Goal: Task Accomplishment & Management: Manage account settings

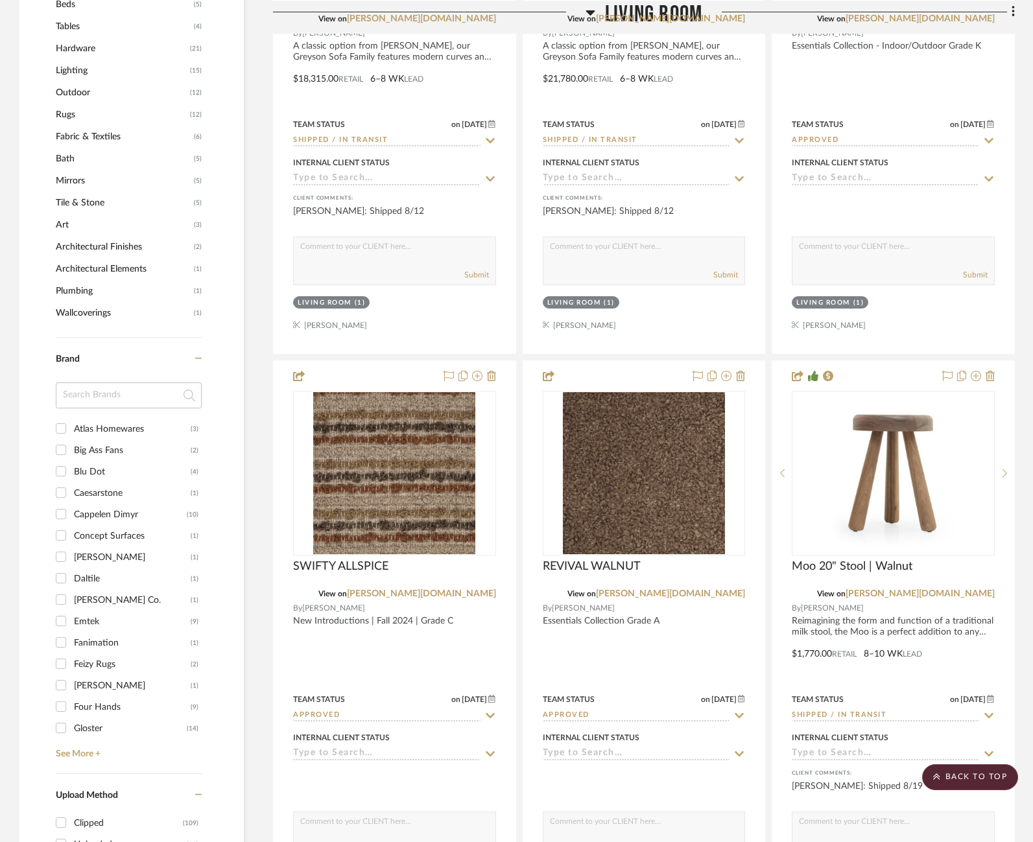
scroll to position [1137, 0]
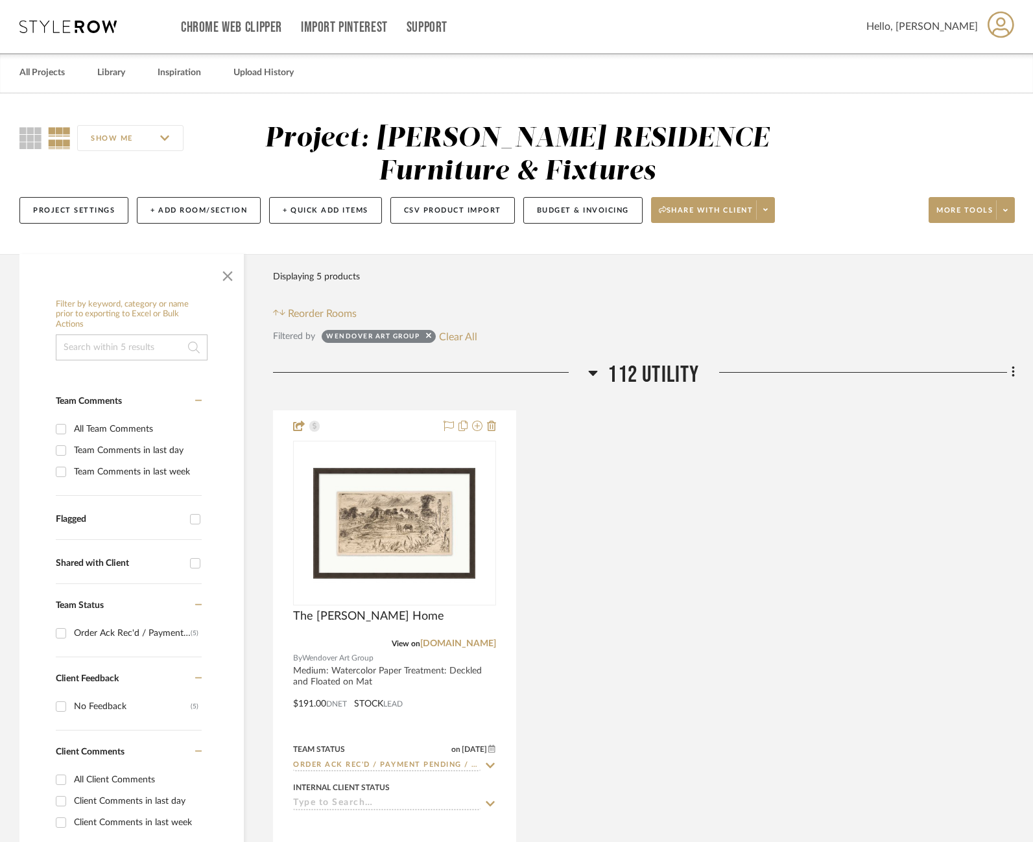
scroll to position [2494, 0]
click at [42, 81] on link "All Projects" at bounding box center [41, 73] width 45 height 18
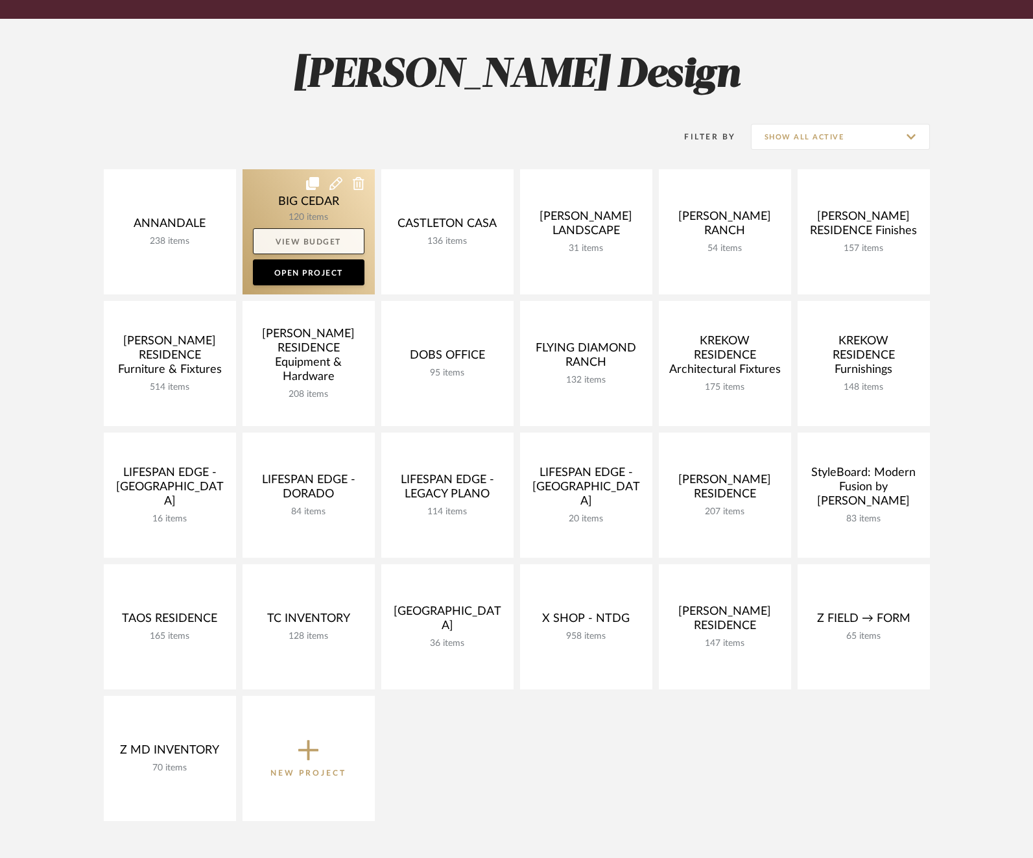
scroll to position [202, 0]
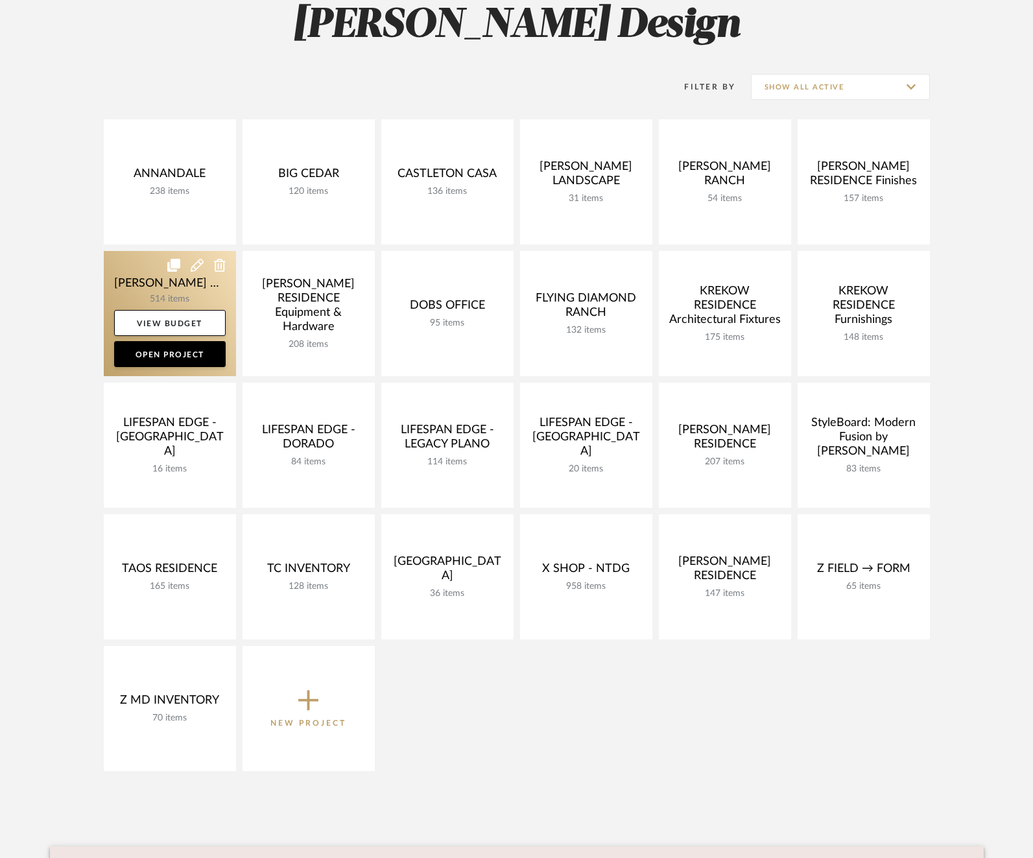
click at [127, 271] on link at bounding box center [170, 313] width 132 height 125
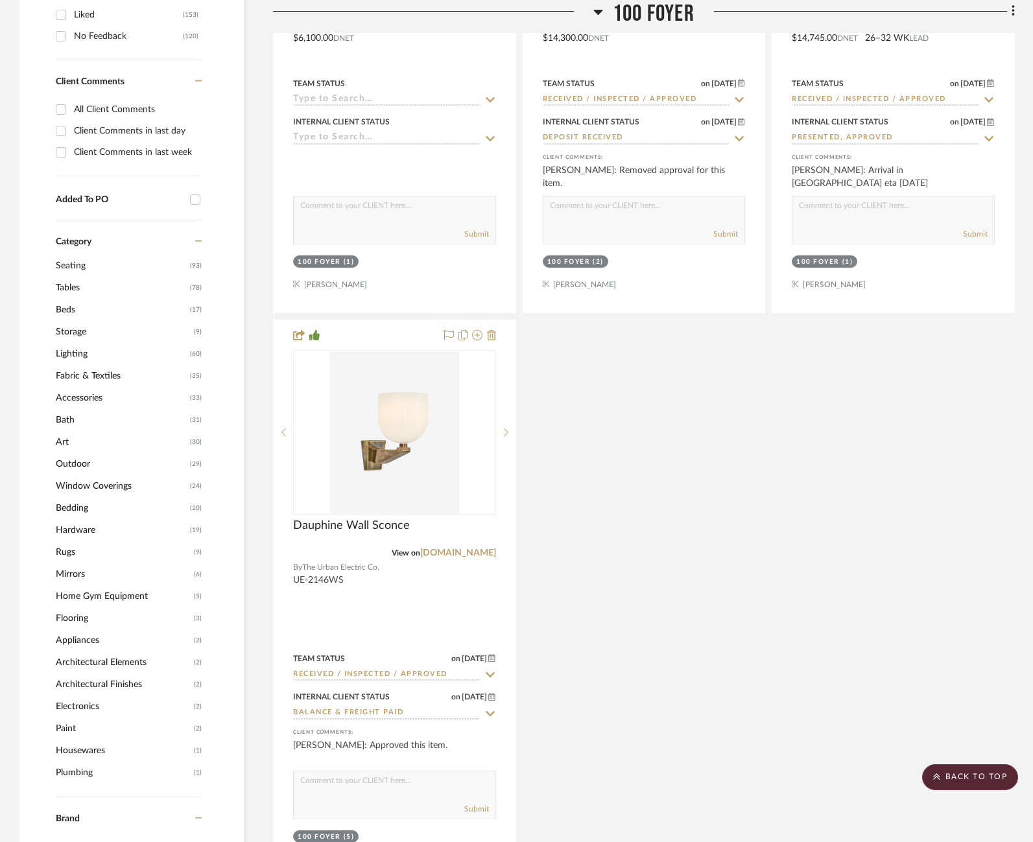
scroll to position [1292, 0]
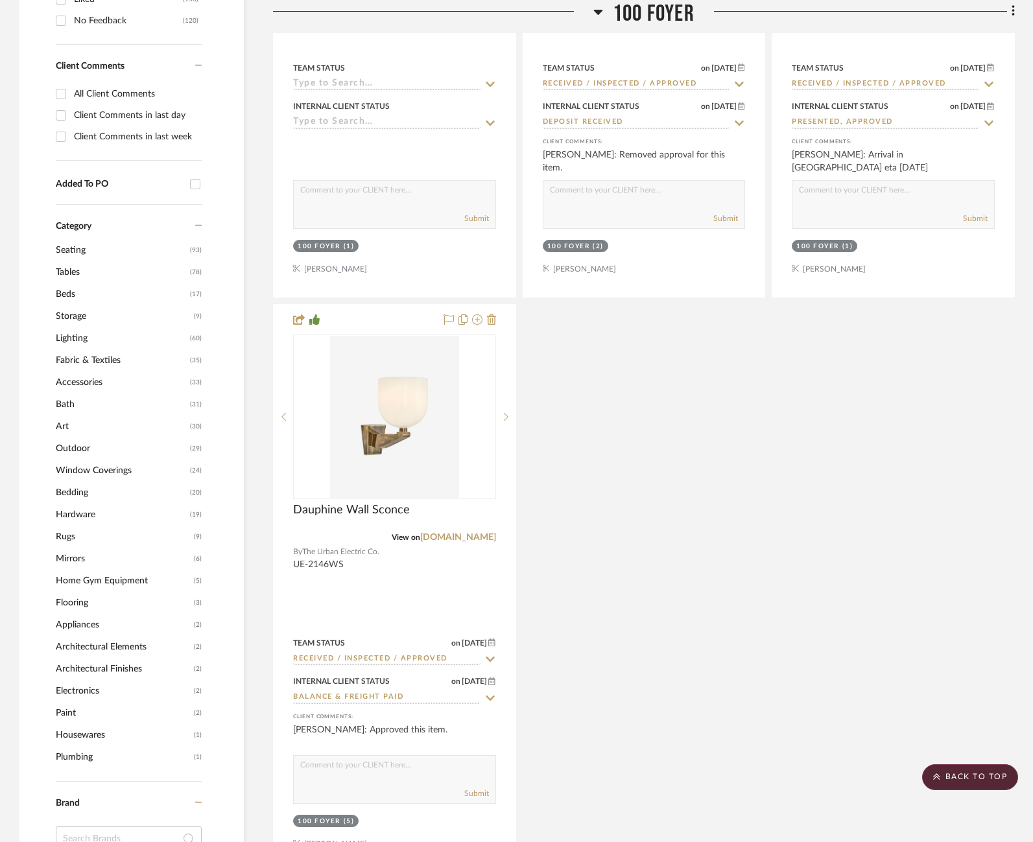
click at [71, 338] on span "Lighting" at bounding box center [121, 338] width 131 height 22
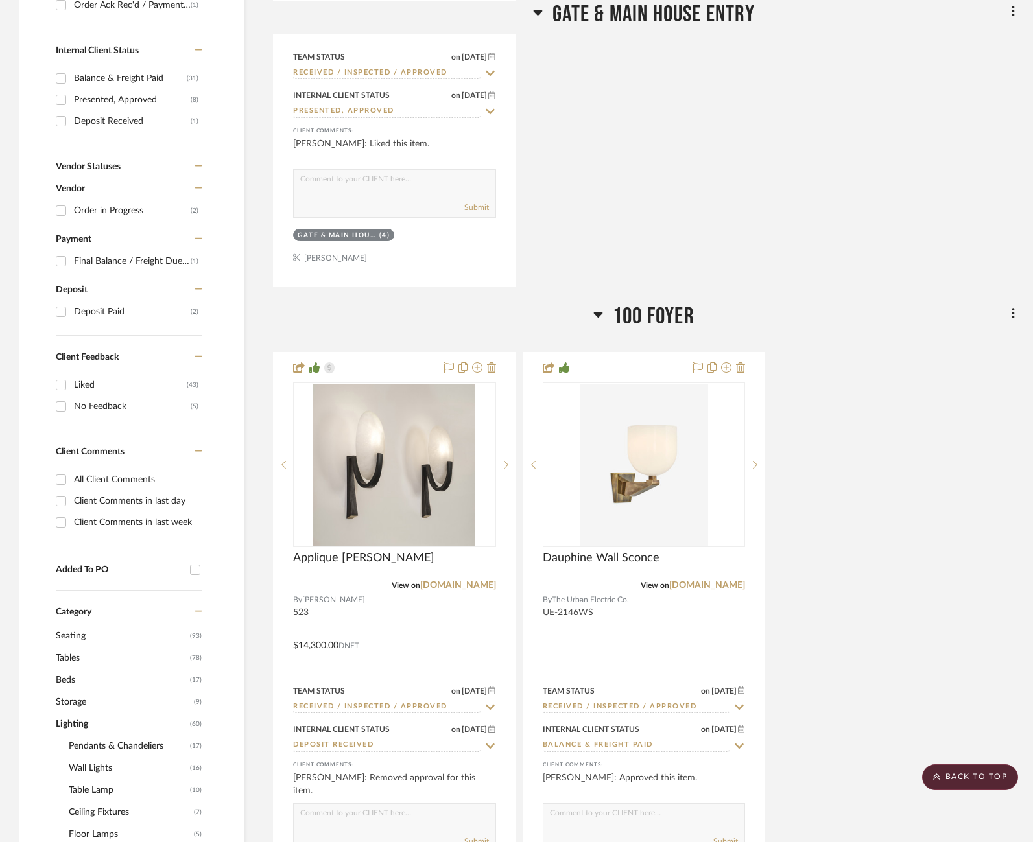
scroll to position [147, 0]
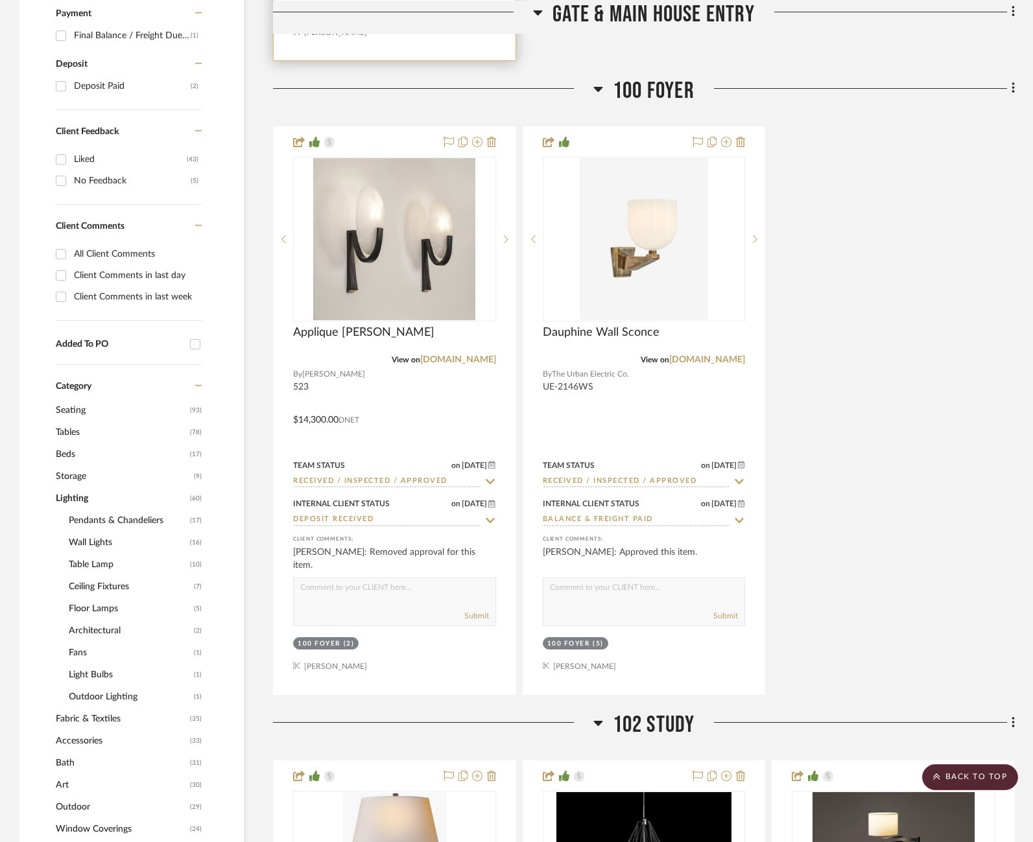
scroll to position [933, 0]
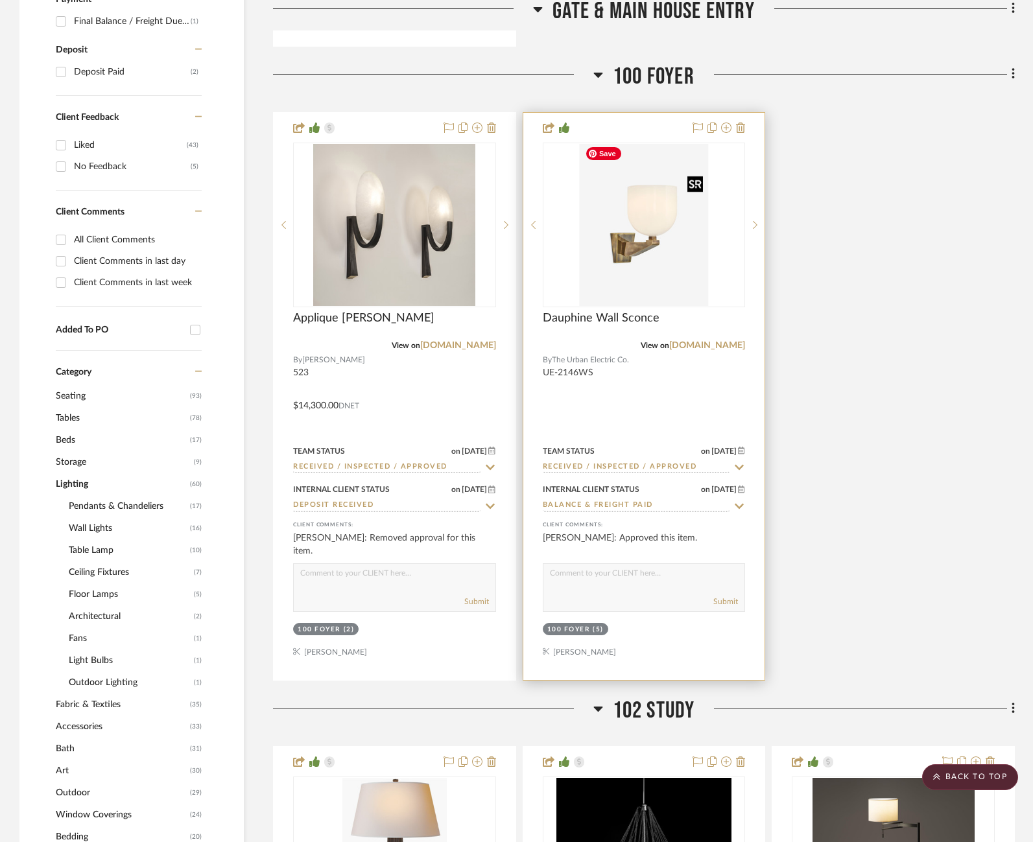
click at [0, 0] on img at bounding box center [0, 0] width 0 height 0
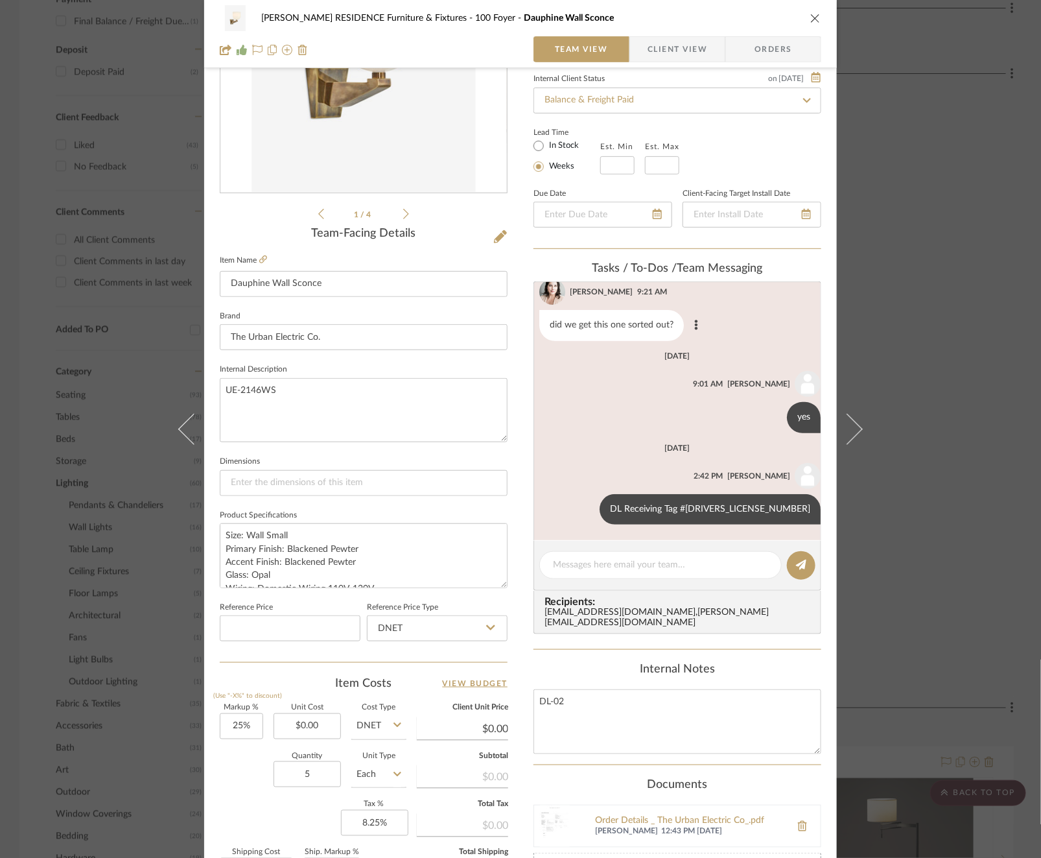
scroll to position [378, 0]
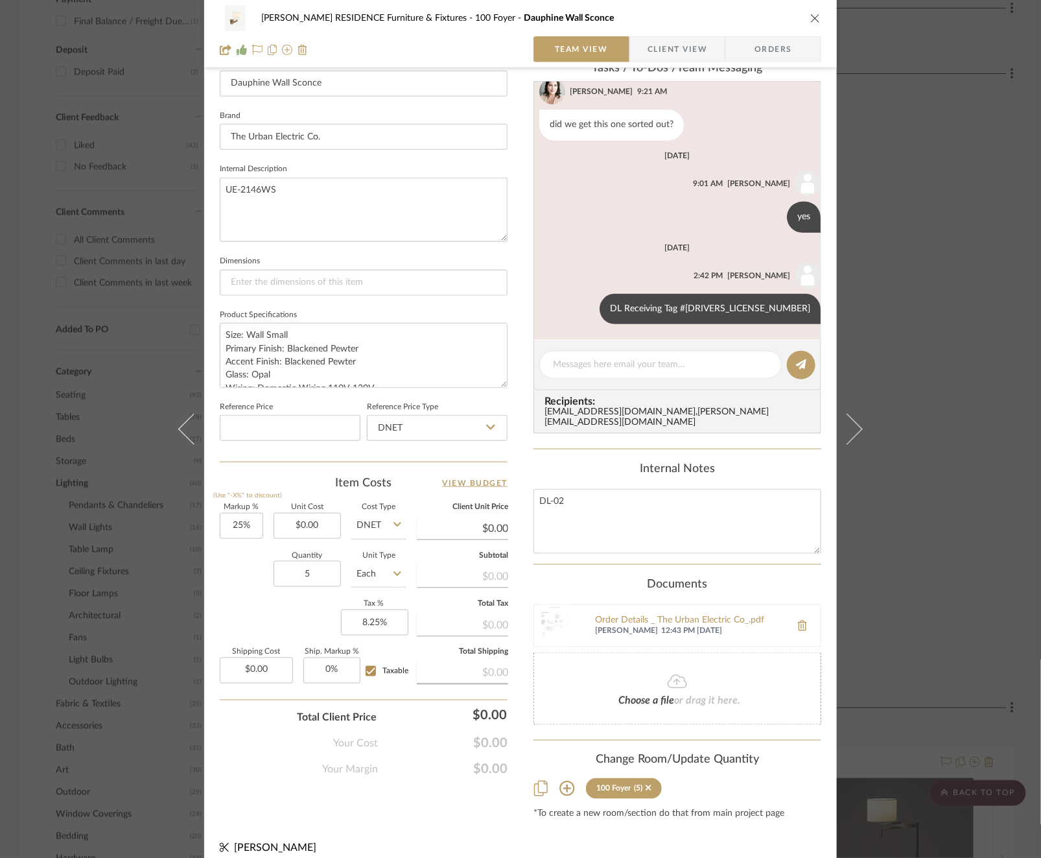
click at [955, 331] on div "COBLE RESIDENCE Furniture & Fixtures 100 Foyer Dauphine Wall Sconce Team View C…" at bounding box center [520, 429] width 1041 height 858
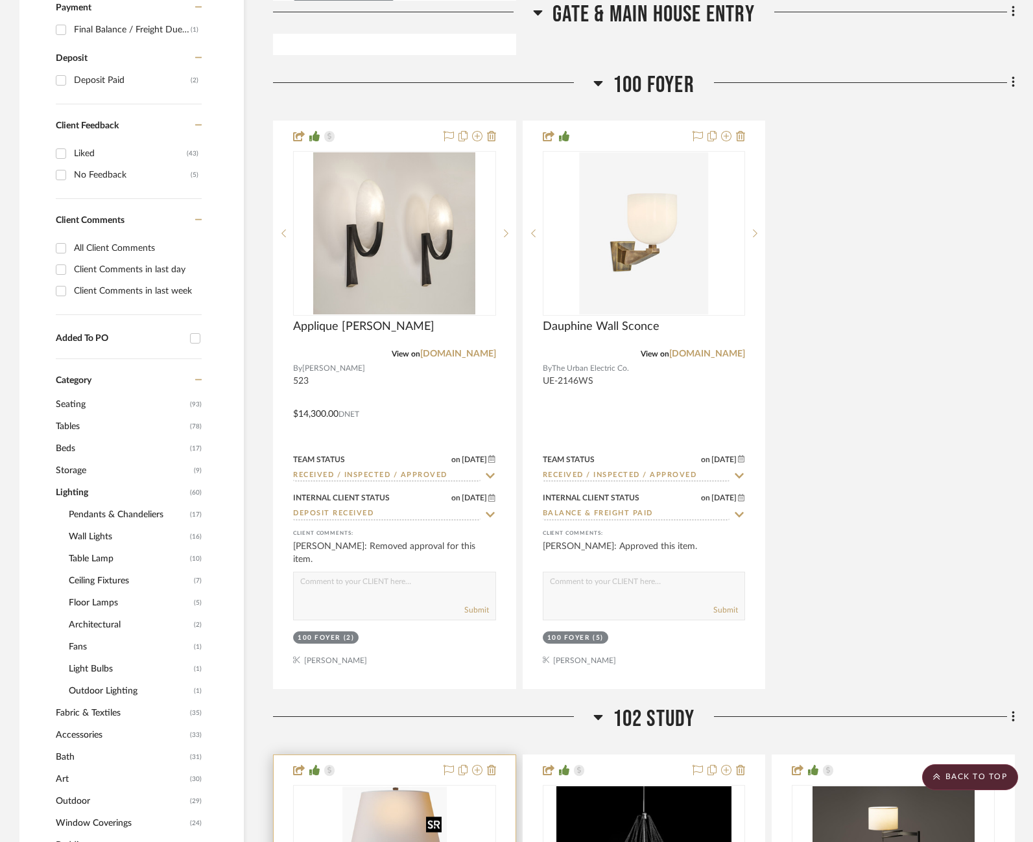
scroll to position [921, 0]
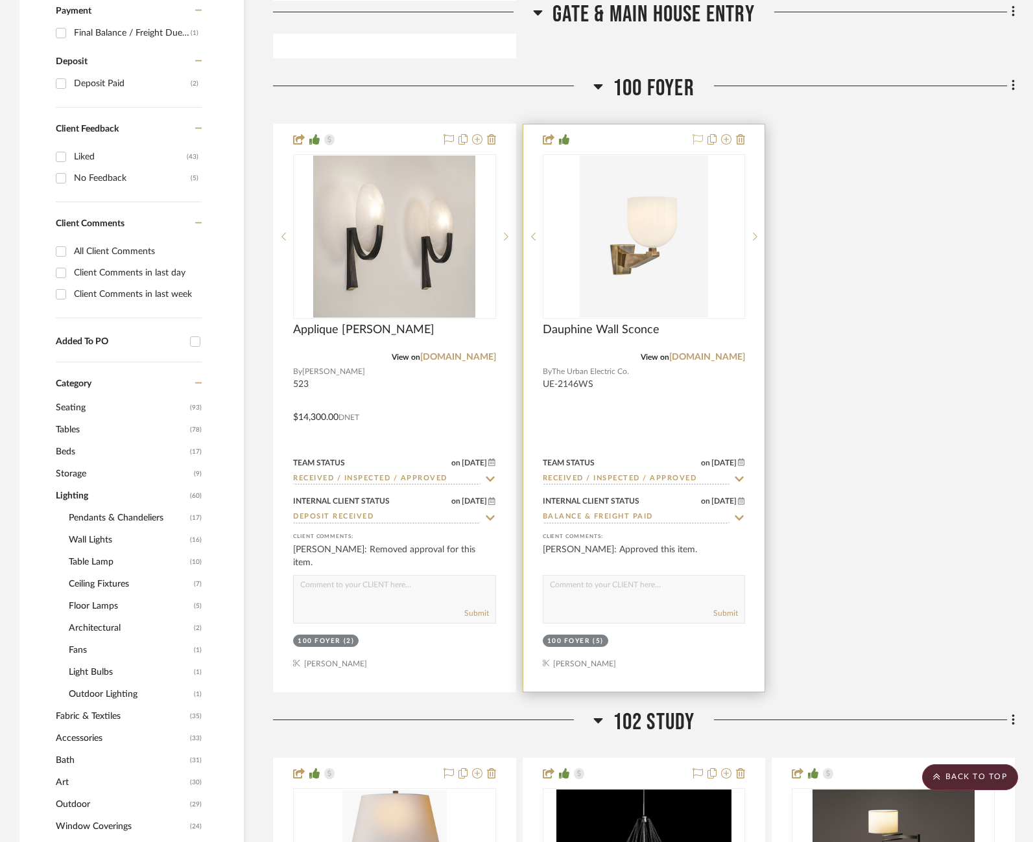
click at [696, 136] on icon at bounding box center [698, 139] width 10 height 10
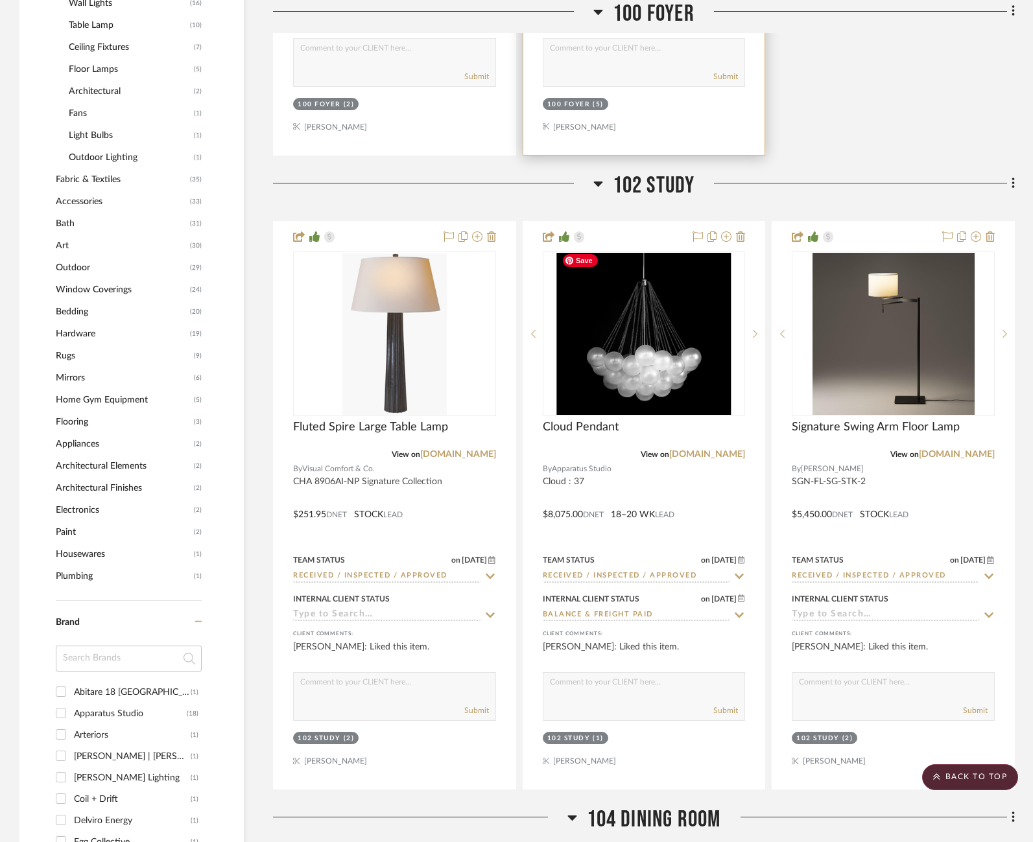
scroll to position [1468, 0]
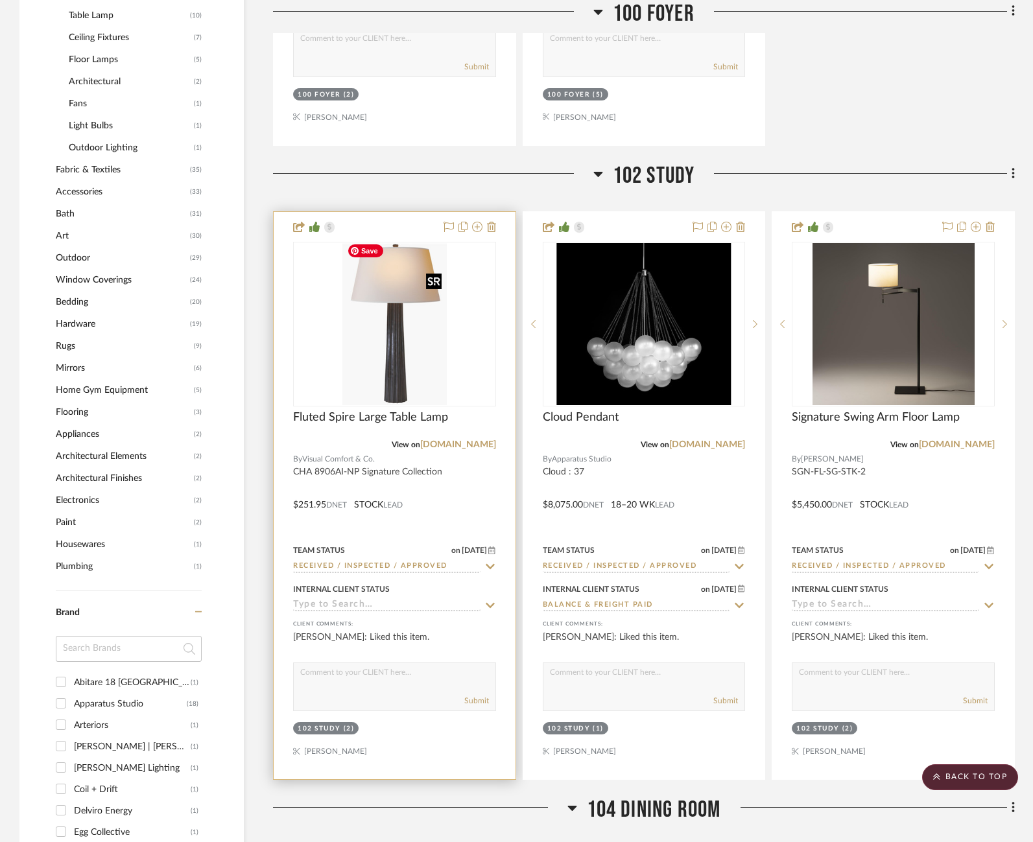
click at [416, 332] on img "0" at bounding box center [394, 324] width 104 height 162
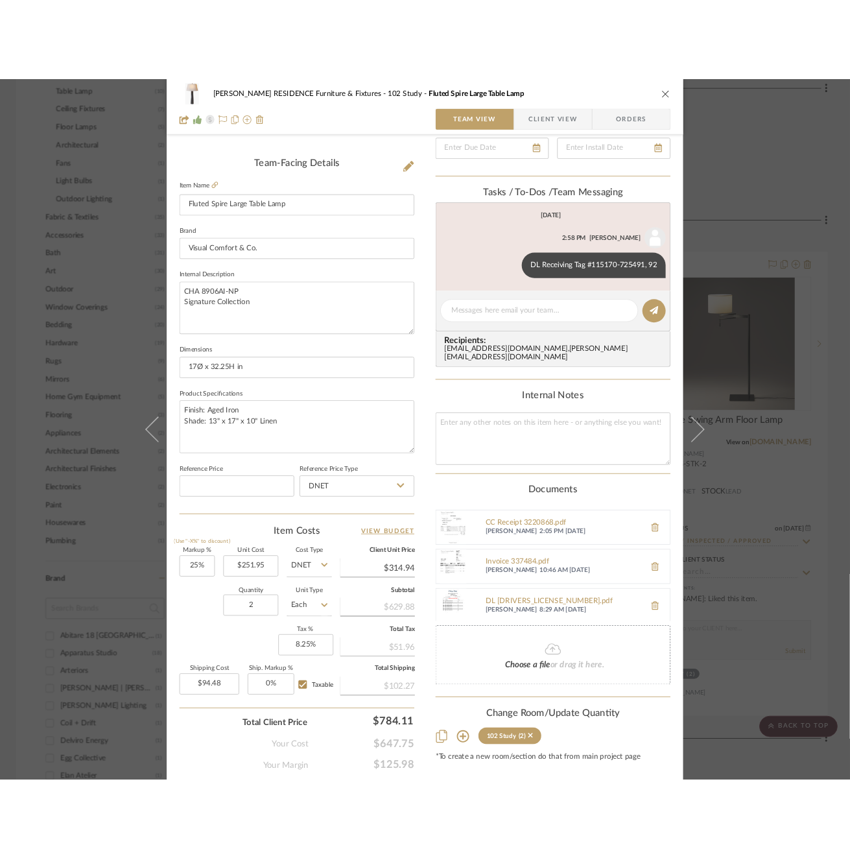
scroll to position [93, 0]
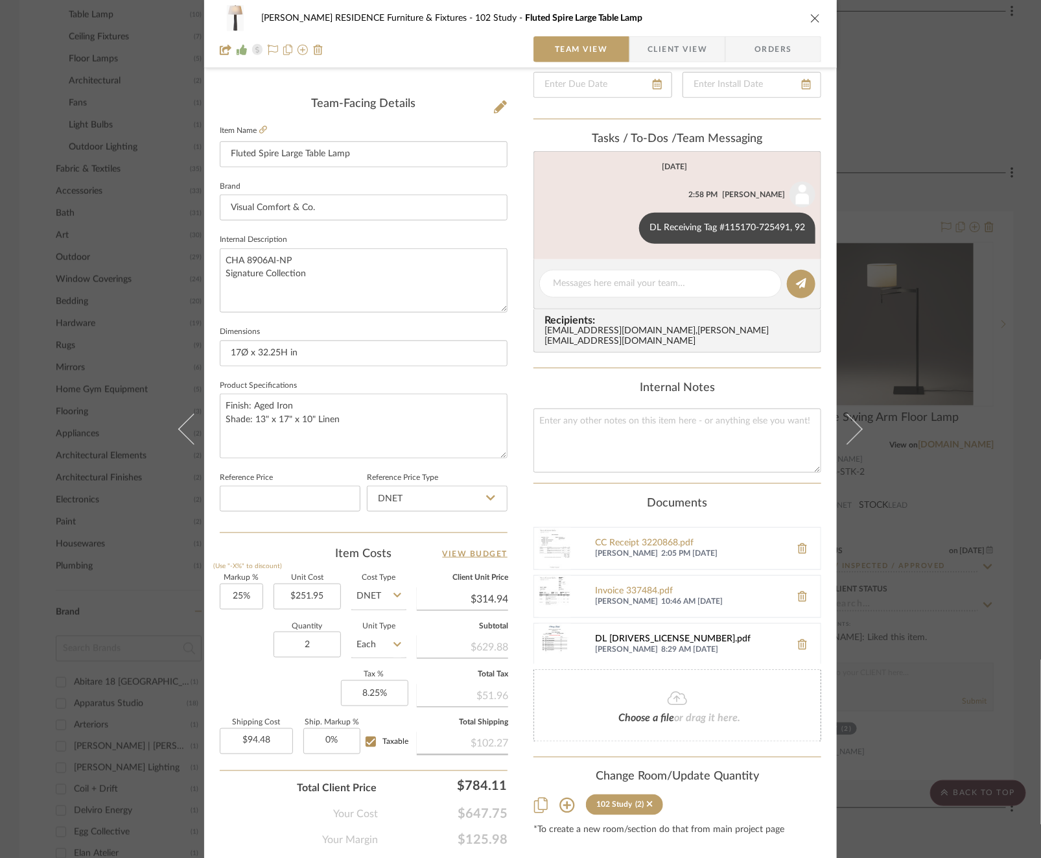
click at [620, 634] on div "DL 115170.pdf" at bounding box center [689, 639] width 189 height 10
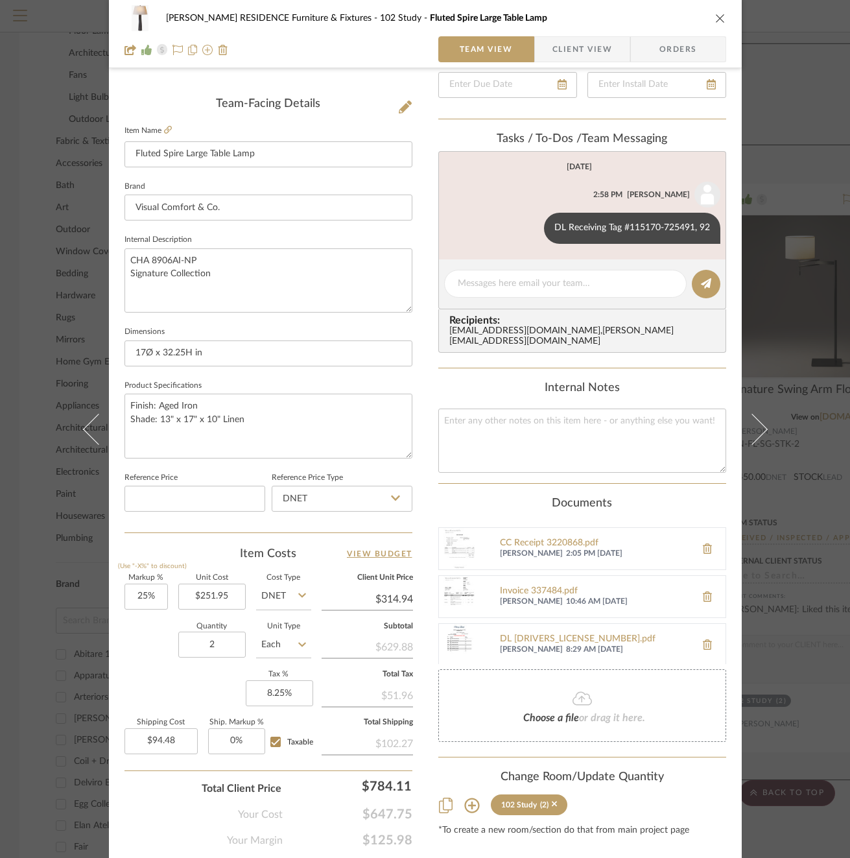
click at [55, 310] on div "COBLE RESIDENCE Furniture & Fixtures 102 Study Fluted Spire Large Table Lamp Te…" at bounding box center [425, 429] width 850 height 858
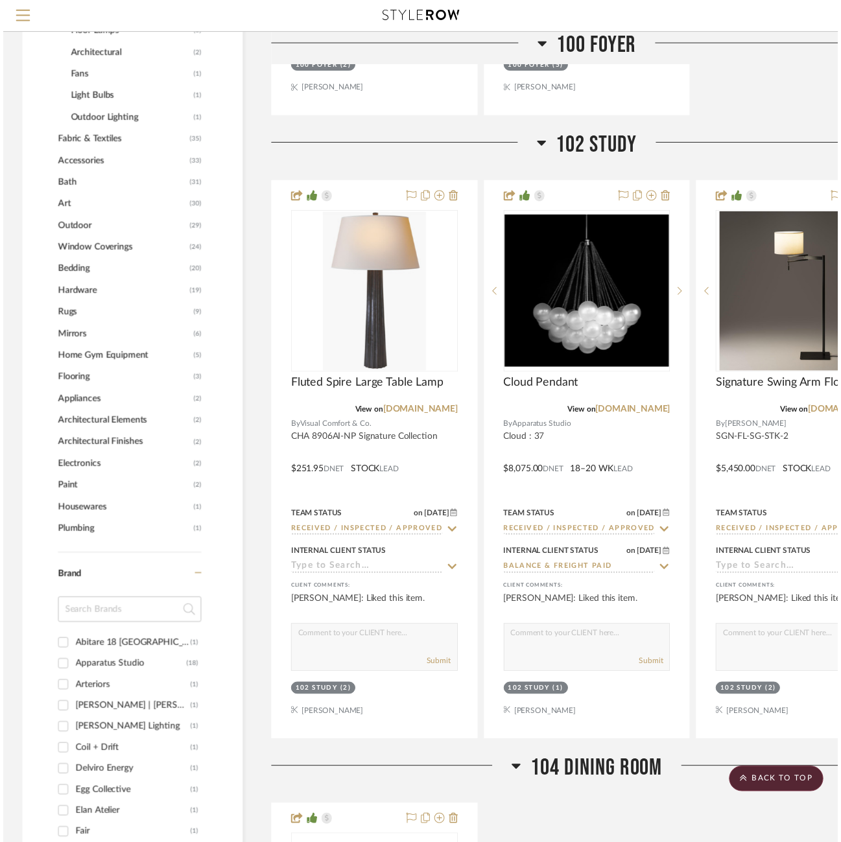
scroll to position [1468, 0]
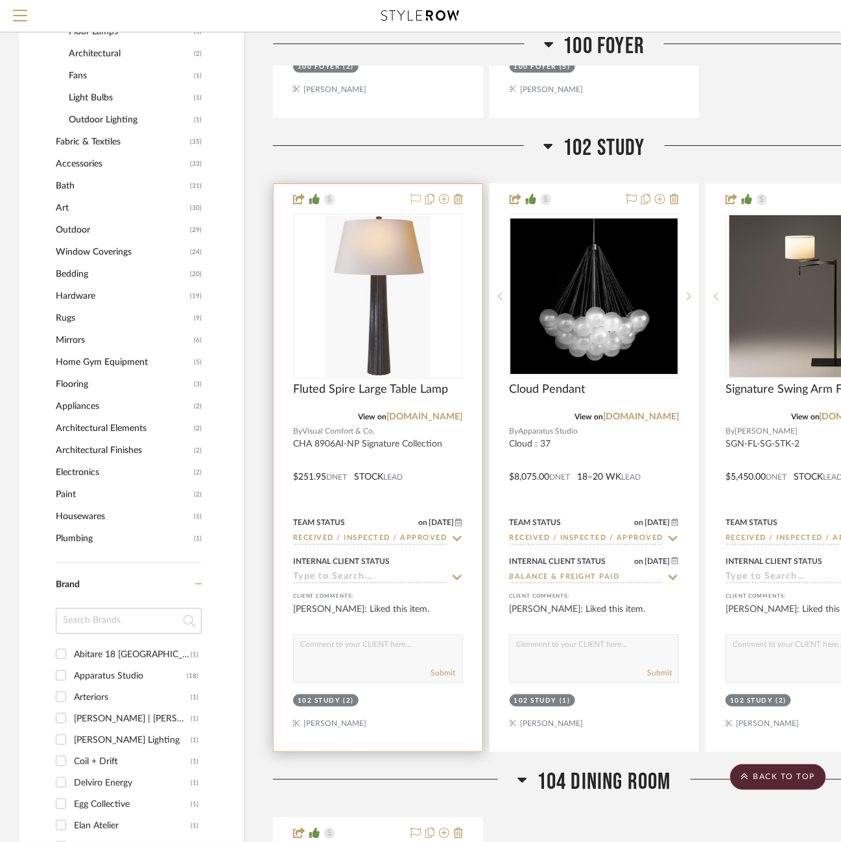
click at [414, 194] on icon at bounding box center [415, 199] width 10 height 10
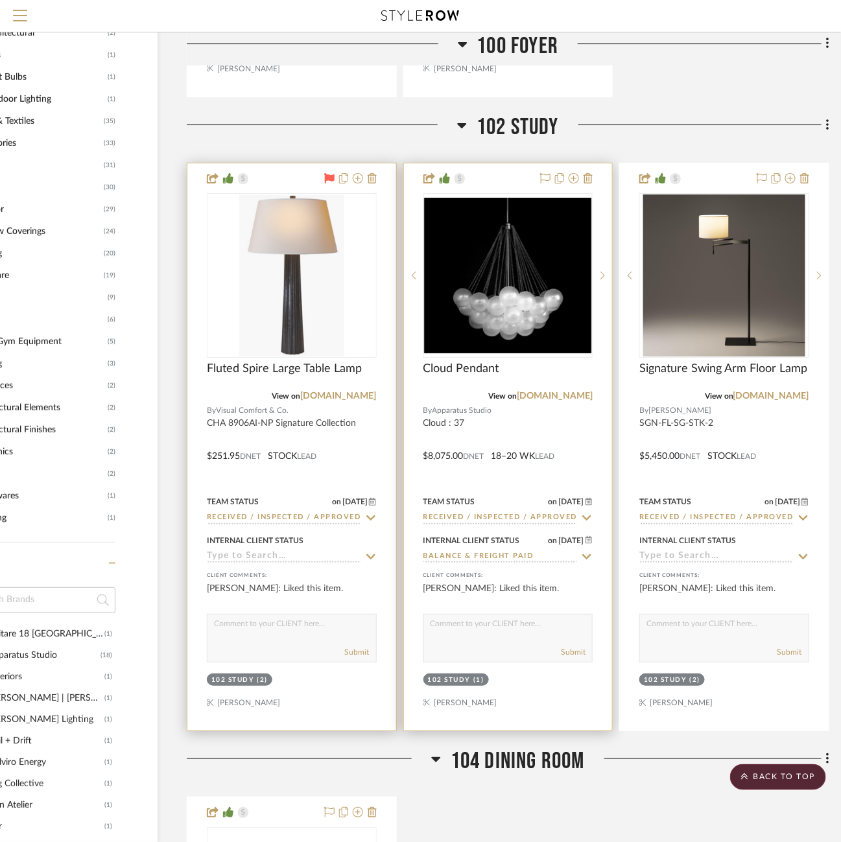
scroll to position [1488, 84]
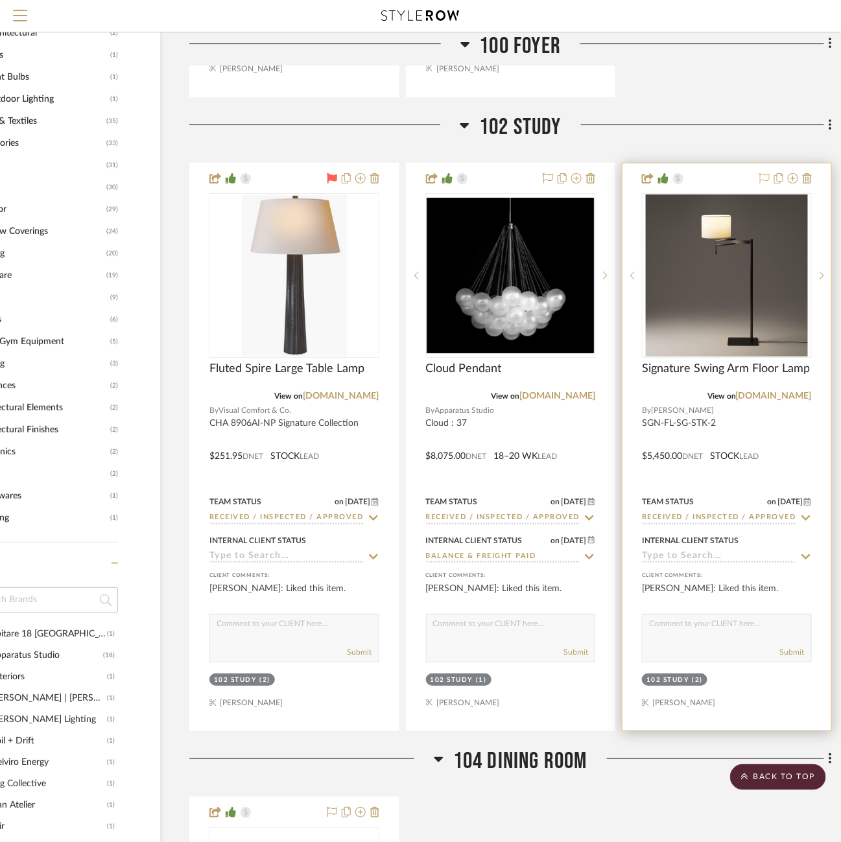
click at [761, 173] on icon at bounding box center [764, 178] width 10 height 10
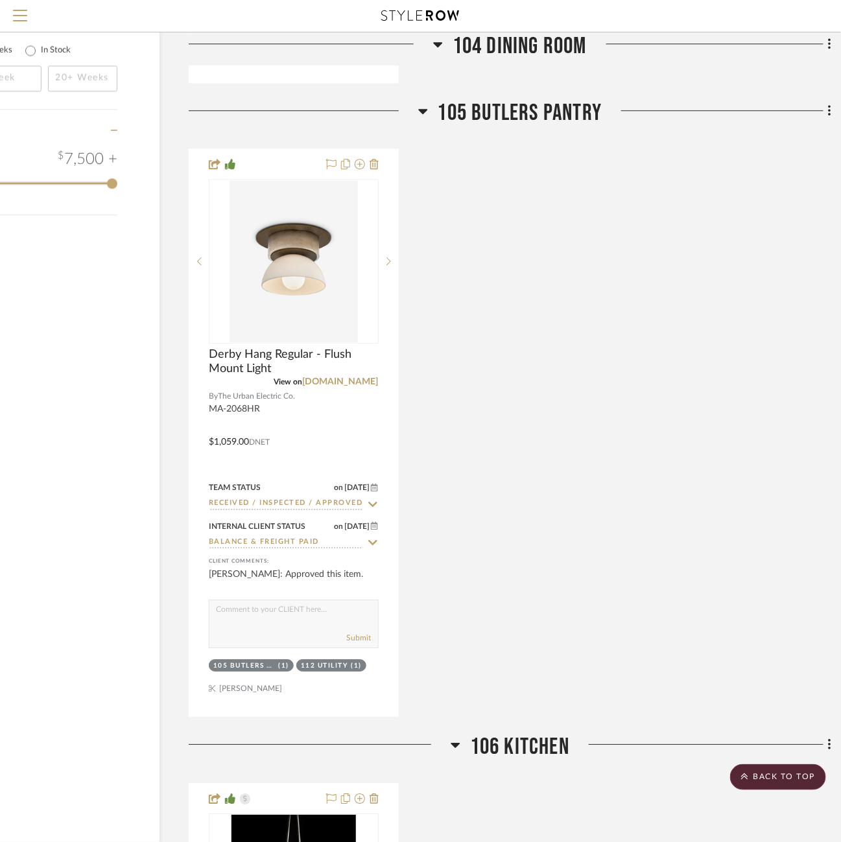
scroll to position [2766, 84]
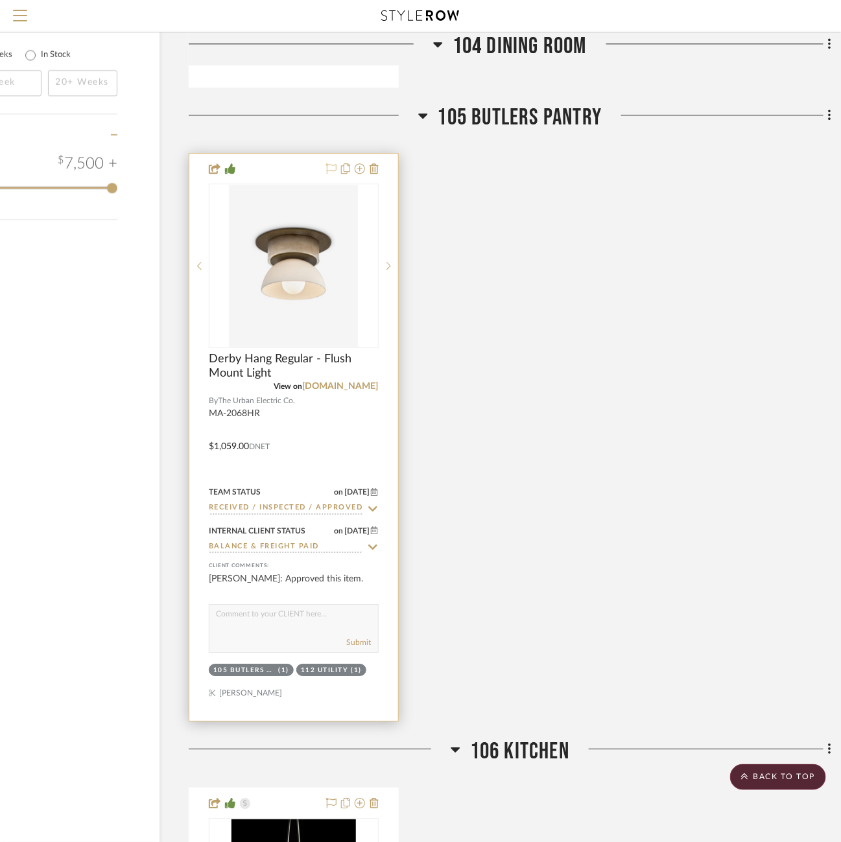
click at [331, 163] on icon at bounding box center [331, 168] width 10 height 10
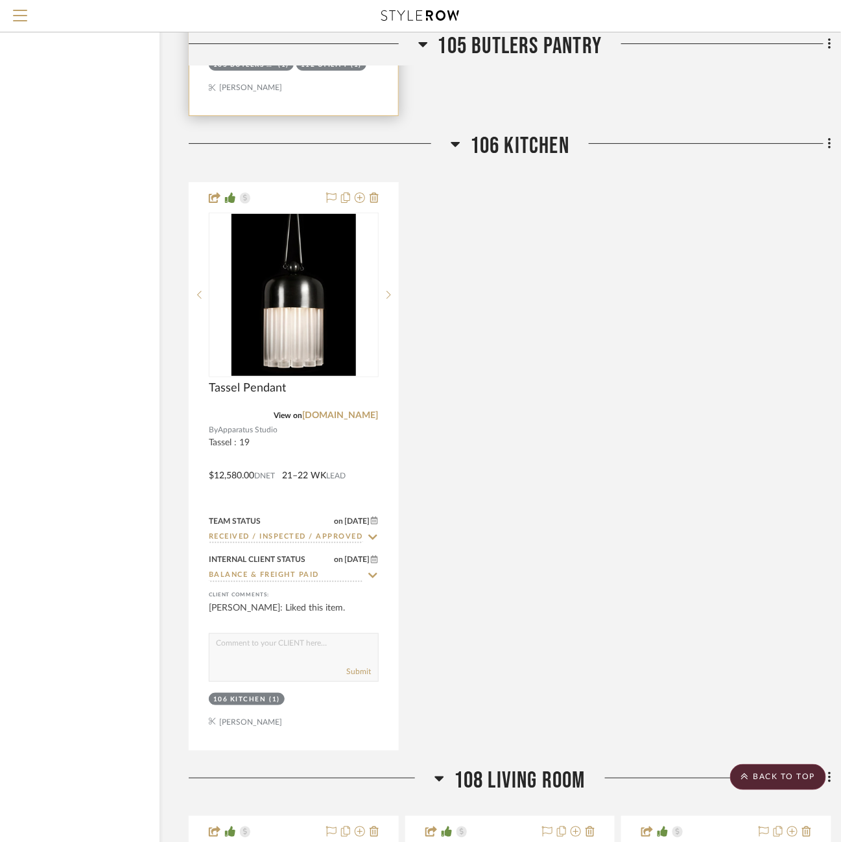
scroll to position [3374, 84]
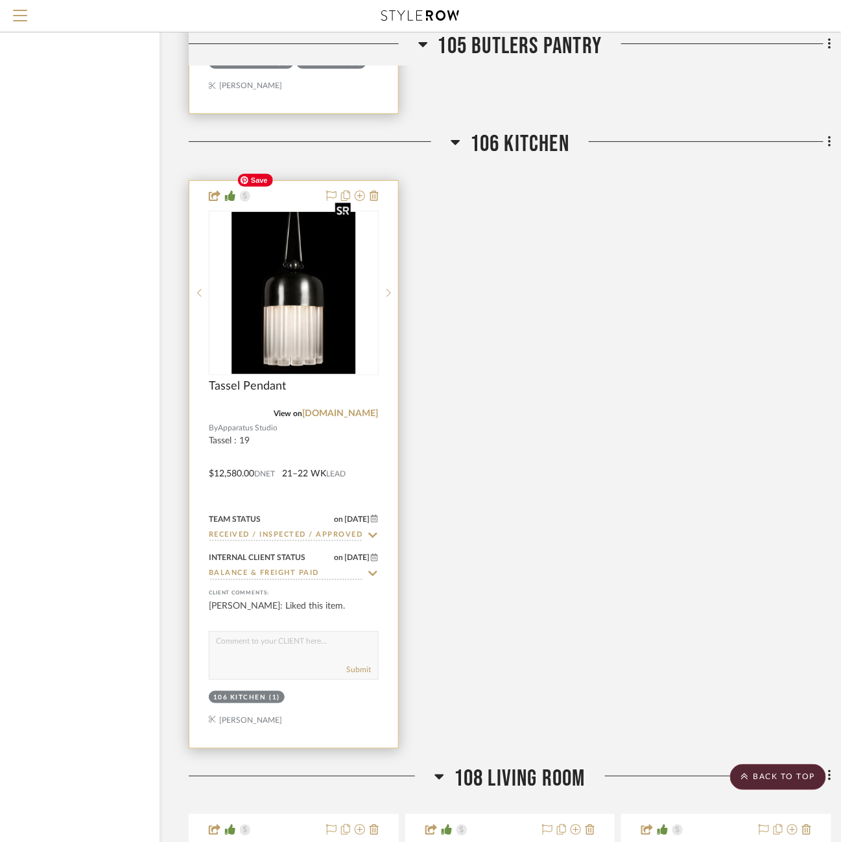
click at [307, 285] on img "0" at bounding box center [294, 293] width 124 height 162
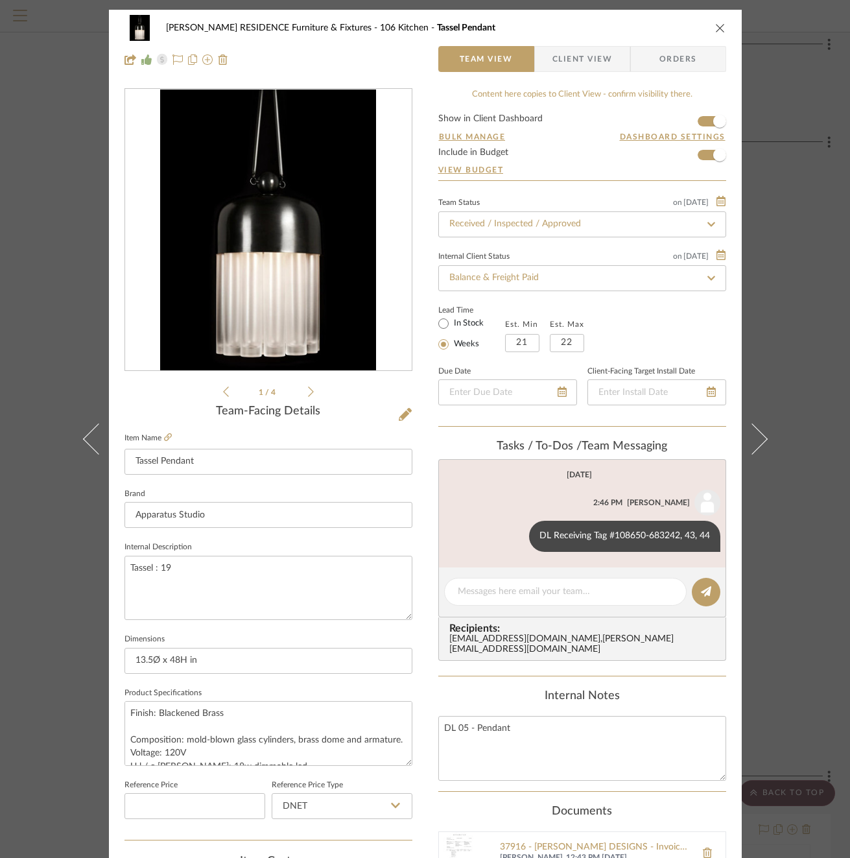
scroll to position [345, 0]
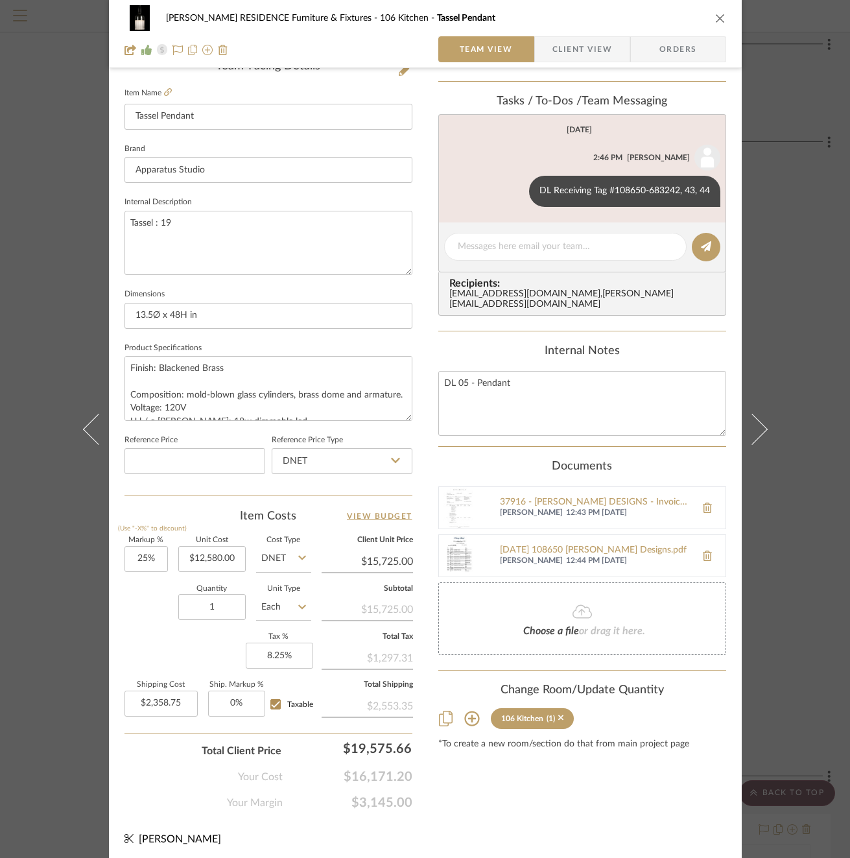
click at [713, 11] on div "COBLE RESIDENCE Furniture & Fixtures 106 Kitchen Tassel Pendant" at bounding box center [426, 18] width 602 height 26
click at [715, 16] on icon "close" at bounding box center [720, 18] width 10 height 10
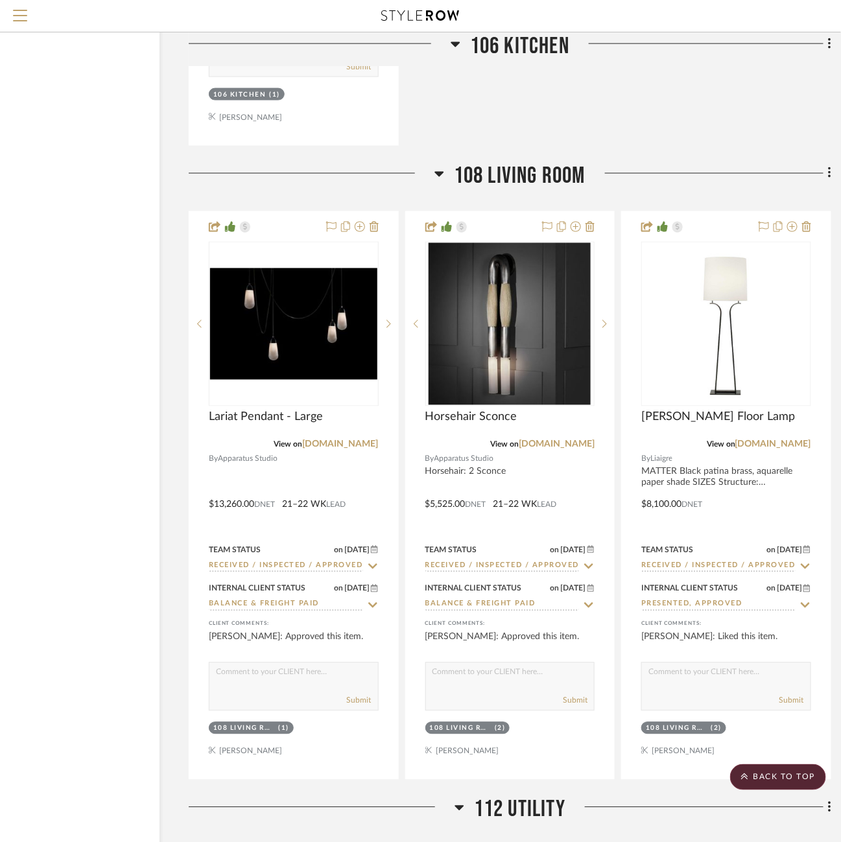
scroll to position [3990, 84]
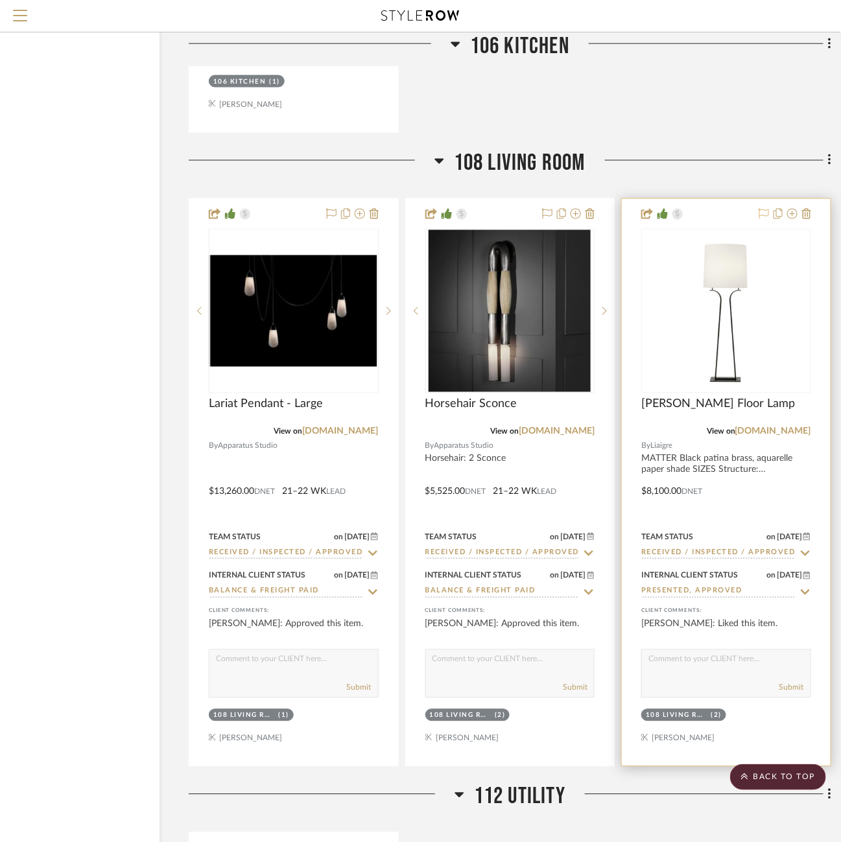
click at [762, 209] on icon at bounding box center [764, 214] width 10 height 10
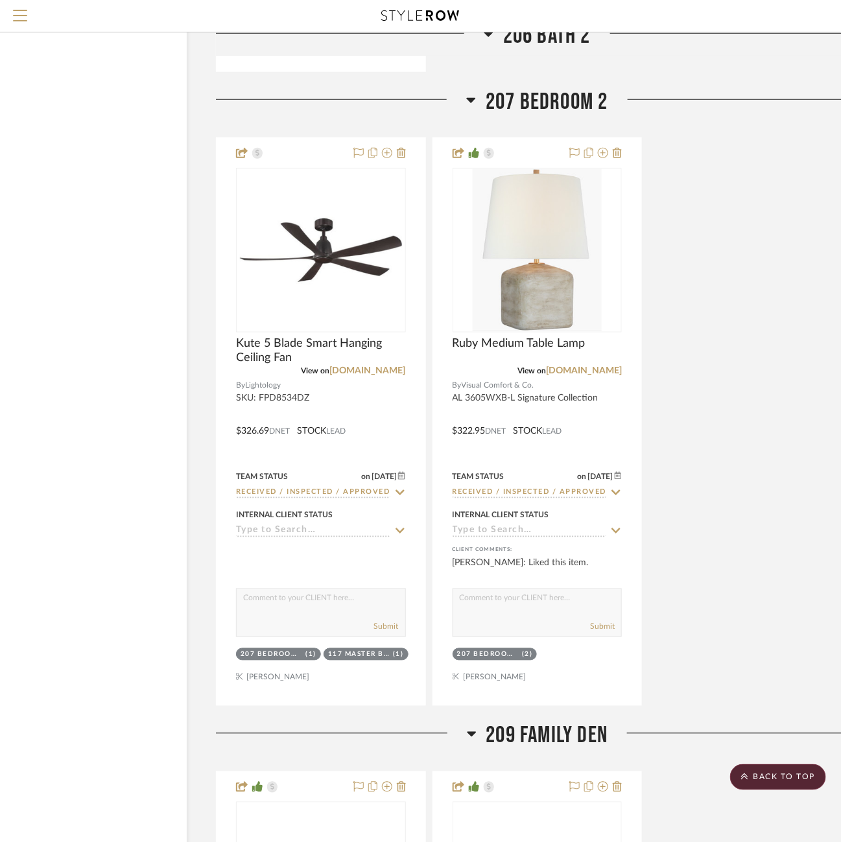
scroll to position [10401, 57]
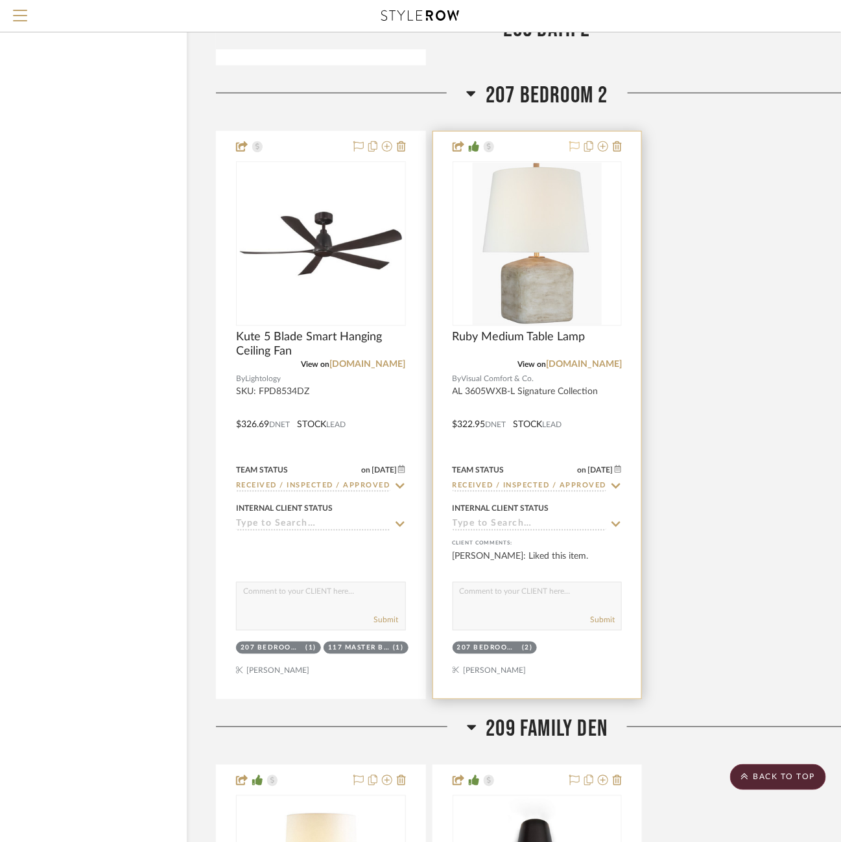
click at [577, 141] on icon at bounding box center [574, 146] width 10 height 10
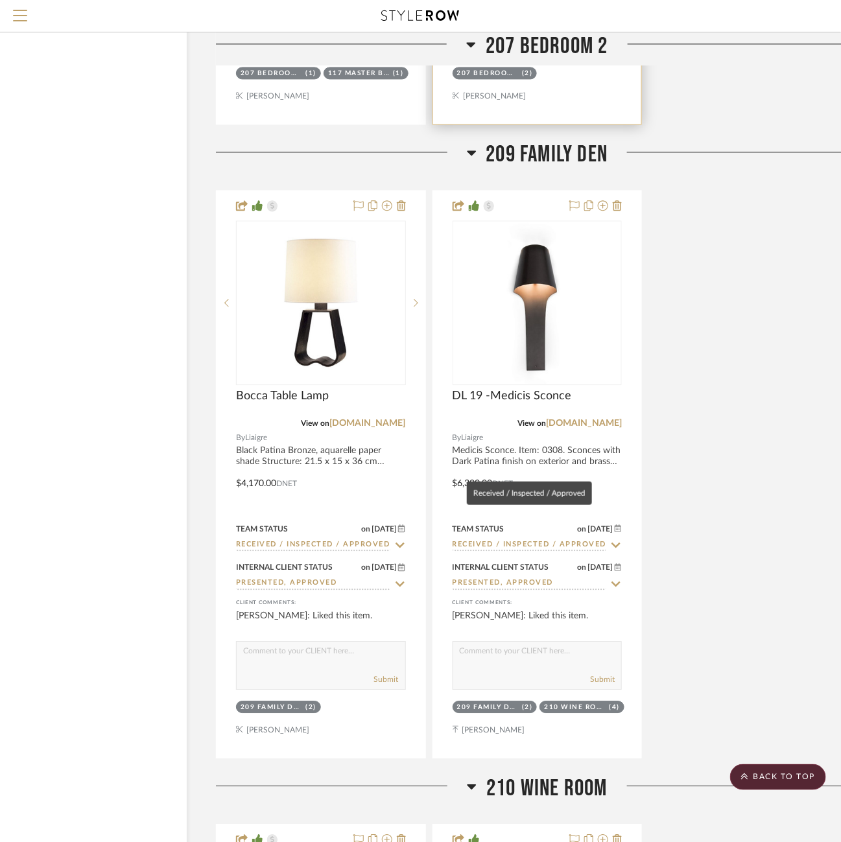
scroll to position [10982, 56]
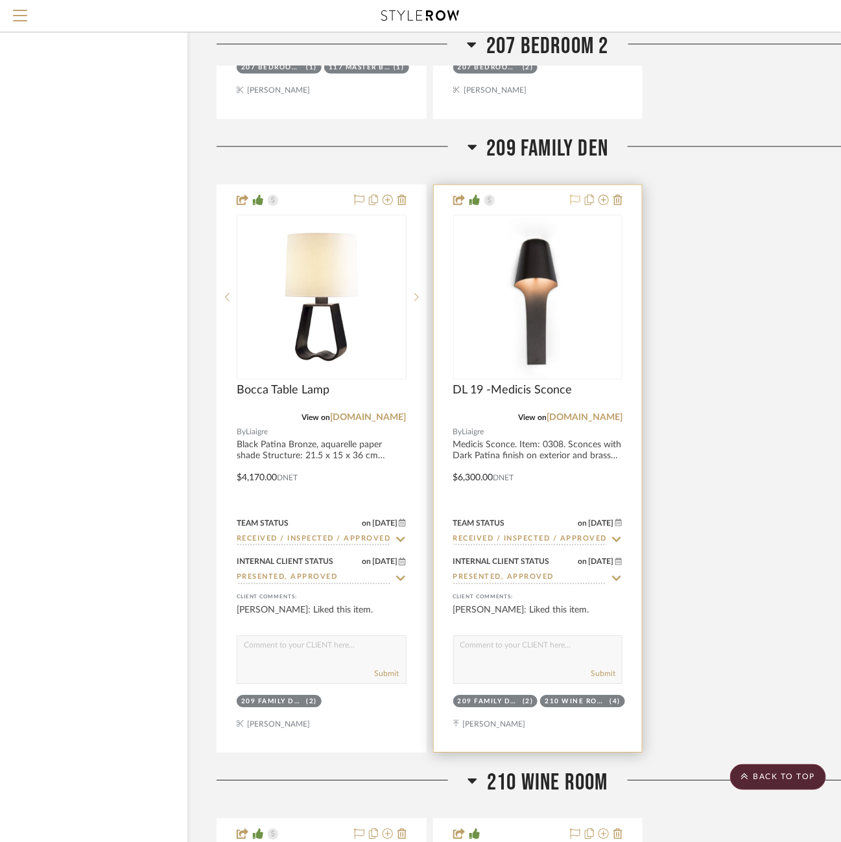
click at [575, 195] on icon at bounding box center [575, 200] width 10 height 10
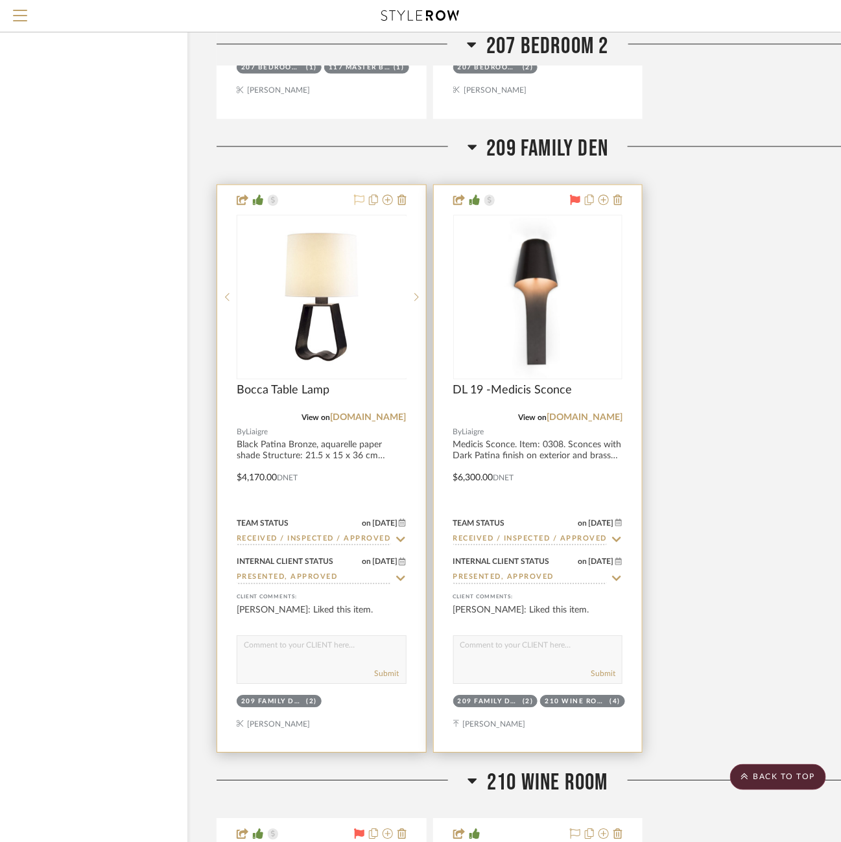
click at [360, 195] on icon at bounding box center [359, 200] width 10 height 10
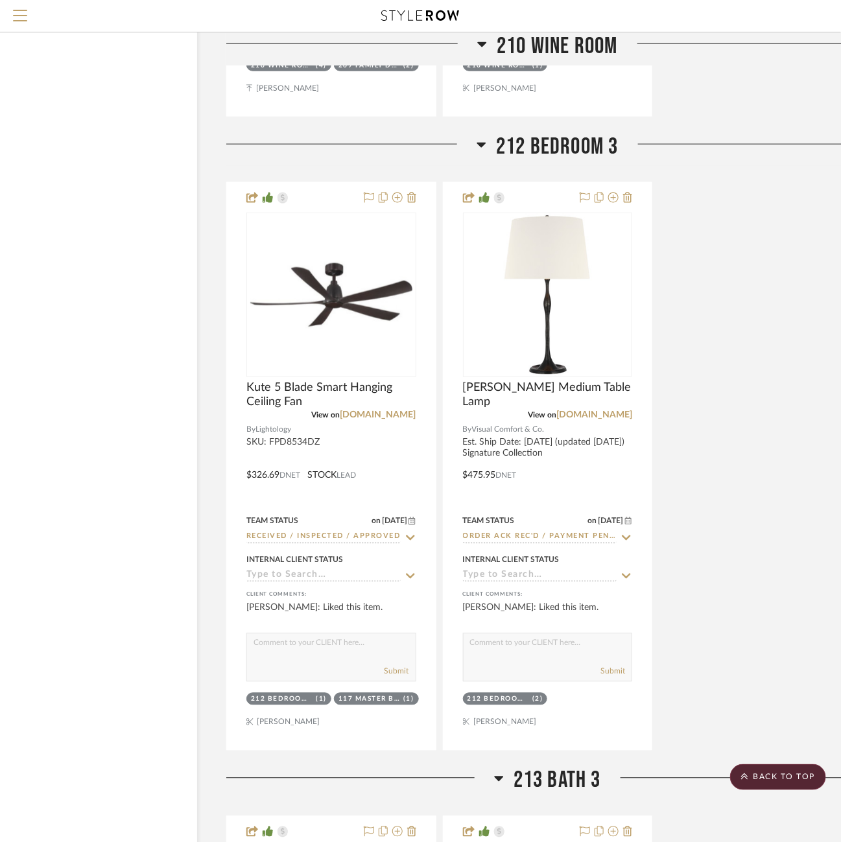
scroll to position [12253, 45]
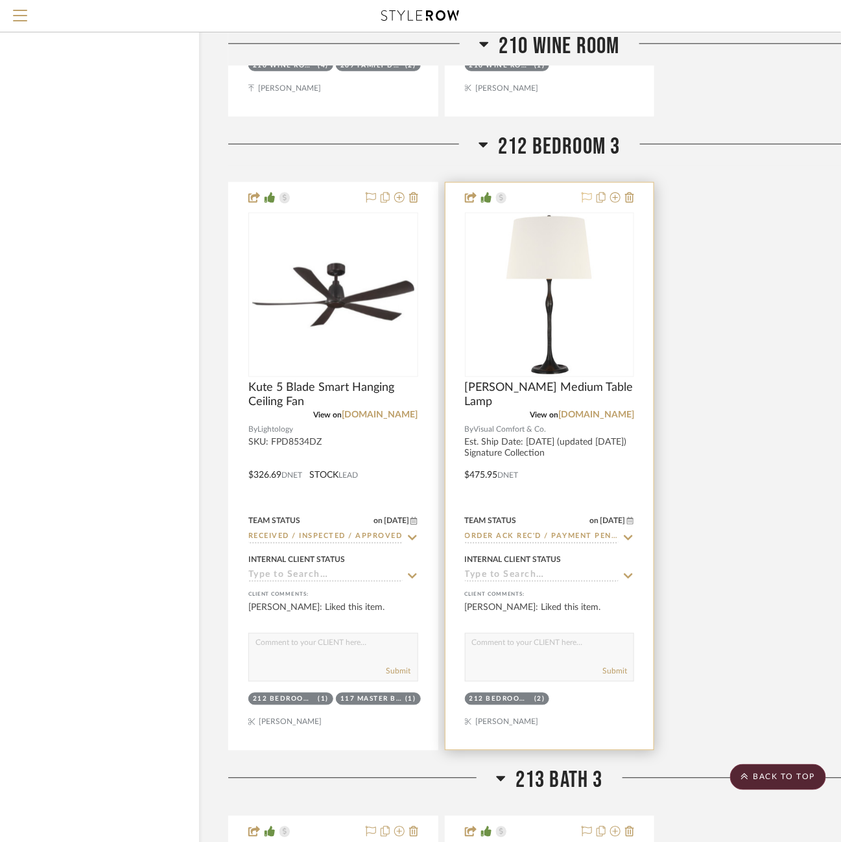
click at [586, 193] on icon at bounding box center [587, 198] width 10 height 10
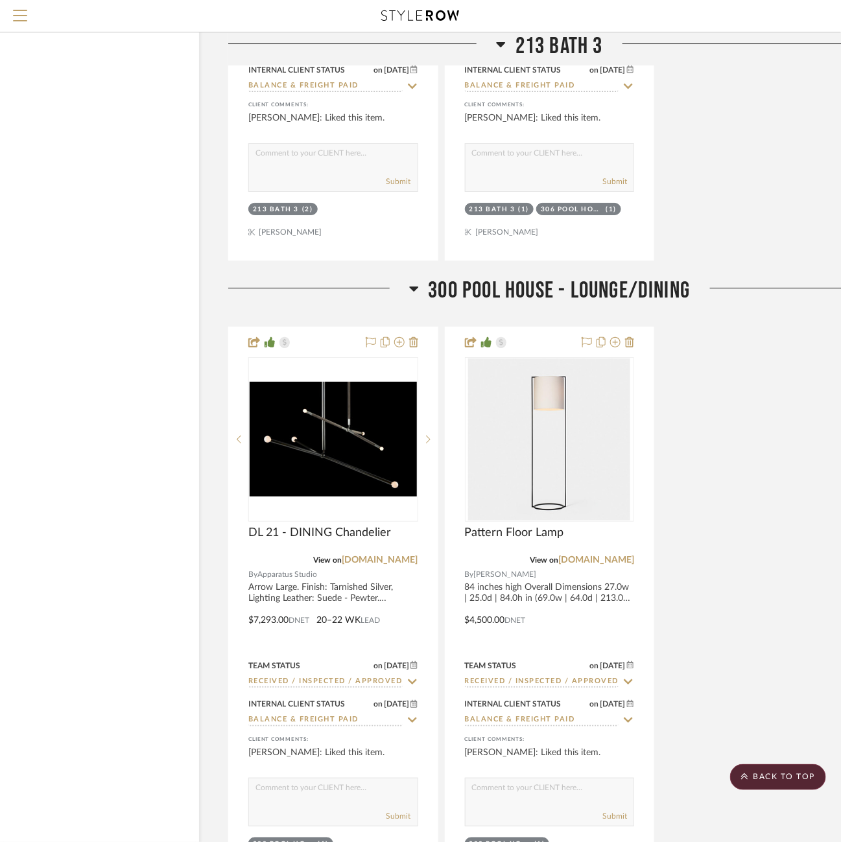
scroll to position [13381, 45]
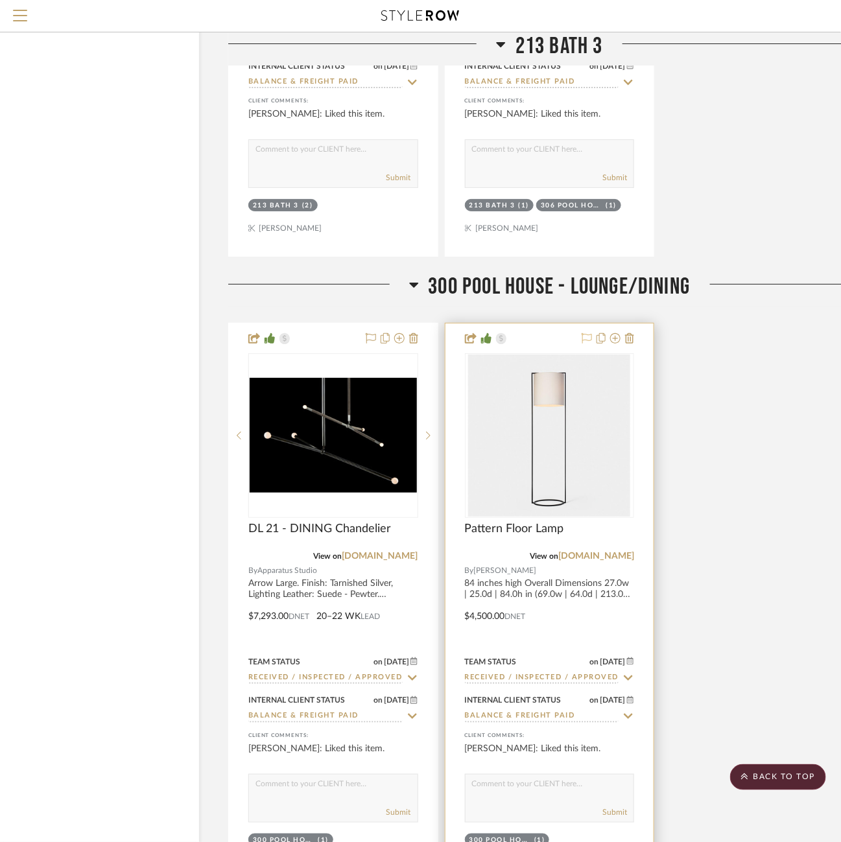
click at [585, 333] on icon at bounding box center [587, 338] width 10 height 10
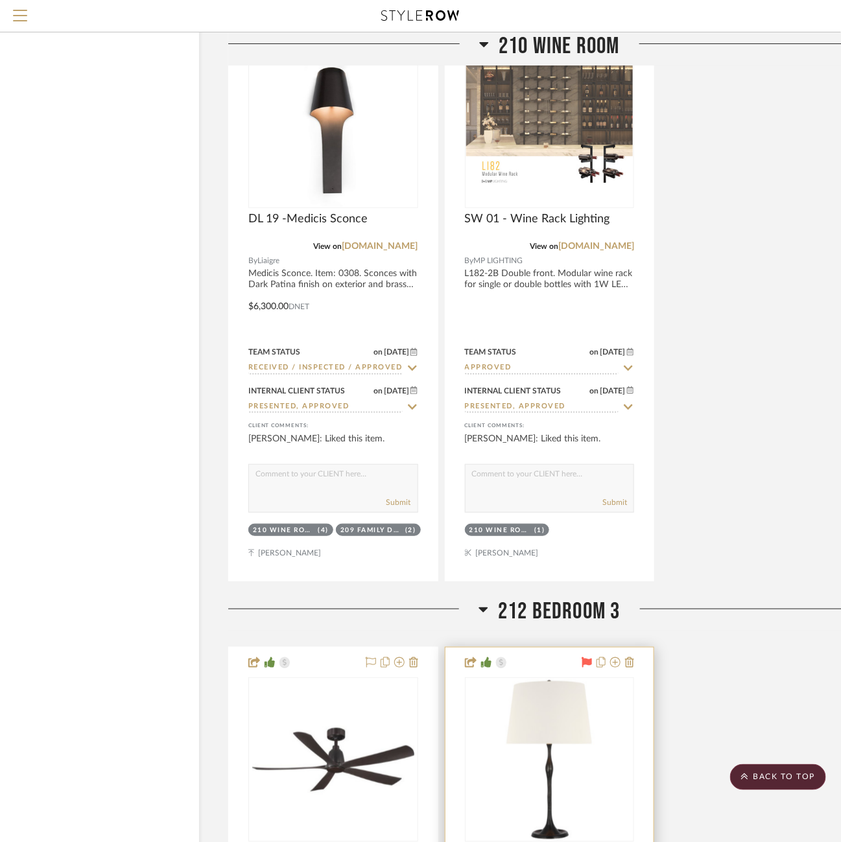
scroll to position [11790, 45]
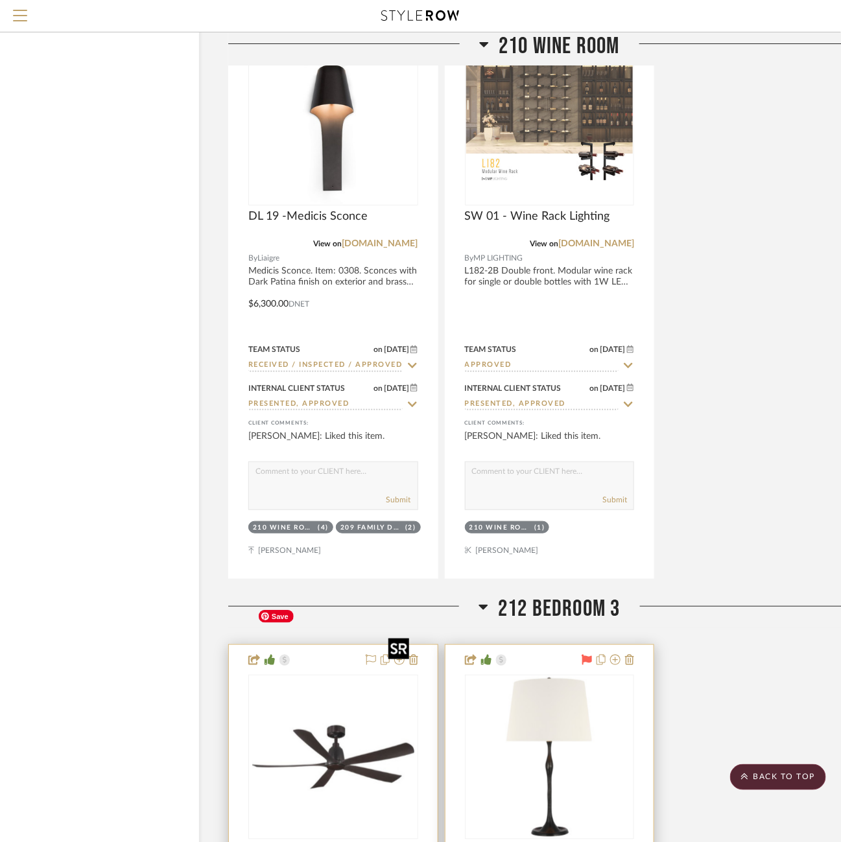
click at [339, 676] on img "0" at bounding box center [333, 757] width 162 height 162
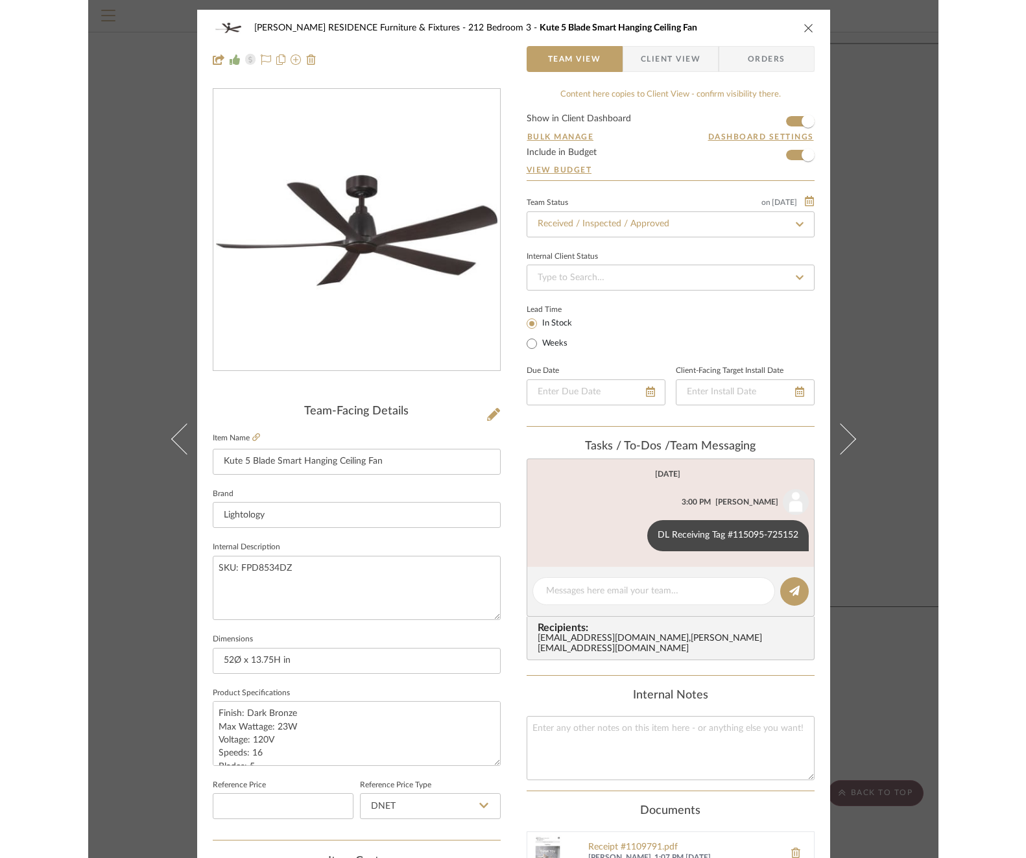
scroll to position [345, 0]
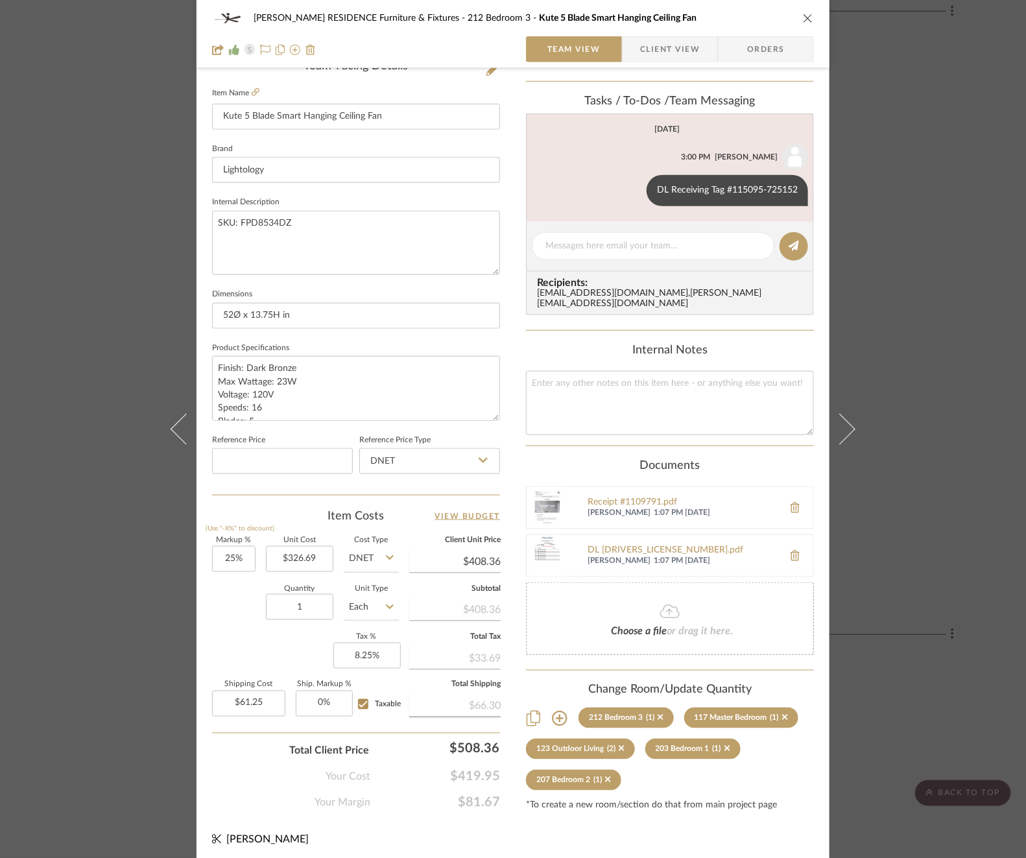
click at [56, 241] on div "COBLE RESIDENCE Furniture & Fixtures 212 Bedroom 3 Kute 5 Blade Smart Hanging C…" at bounding box center [513, 429] width 1026 height 858
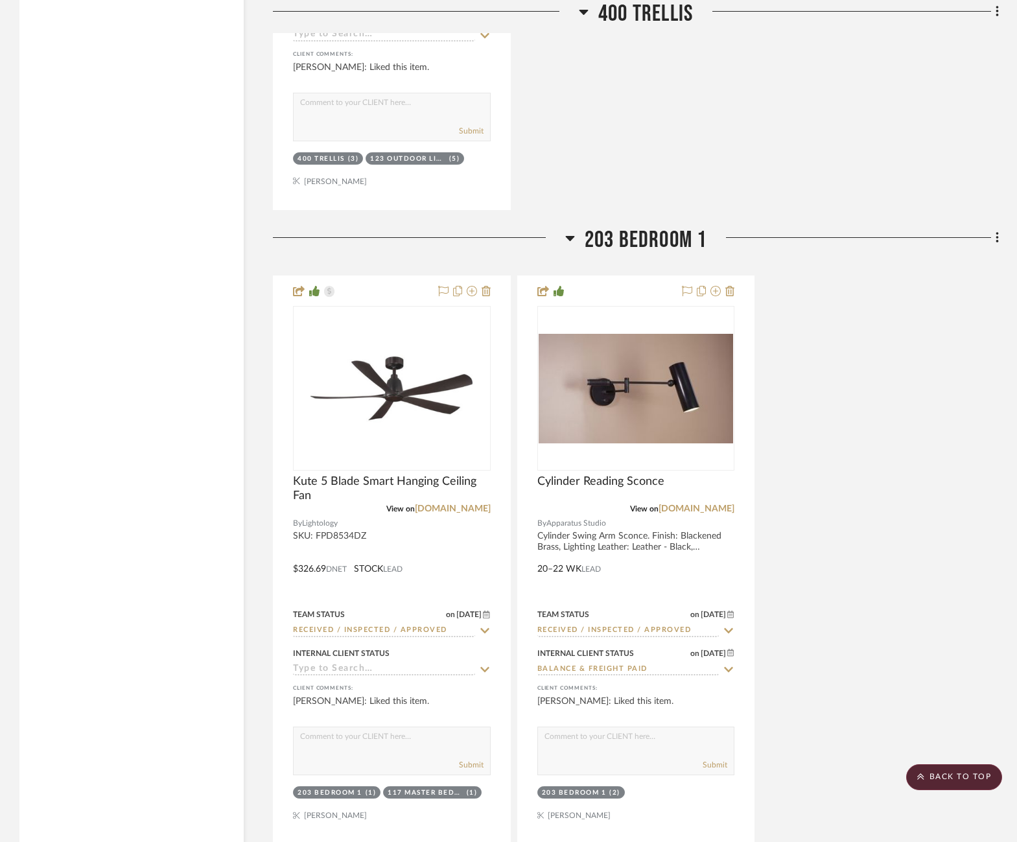
scroll to position [7878, 45]
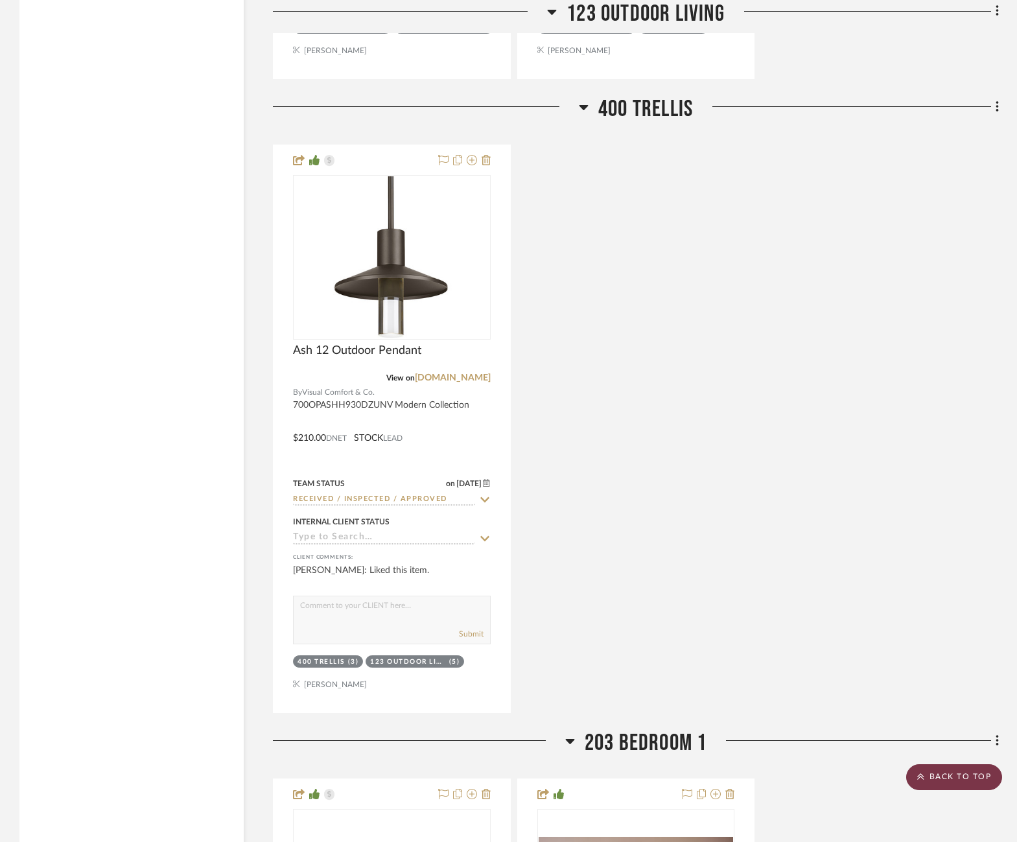
click at [936, 785] on scroll-to-top-button "BACK TO TOP" at bounding box center [955, 778] width 96 height 26
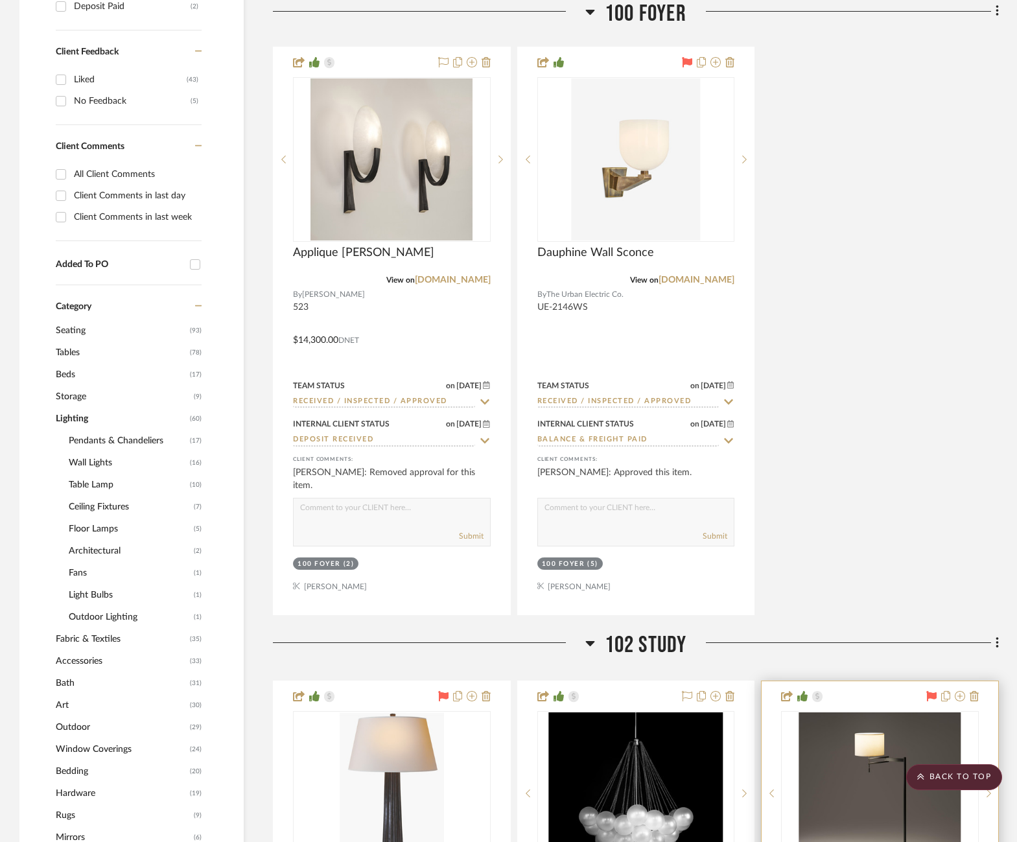
scroll to position [1012, 0]
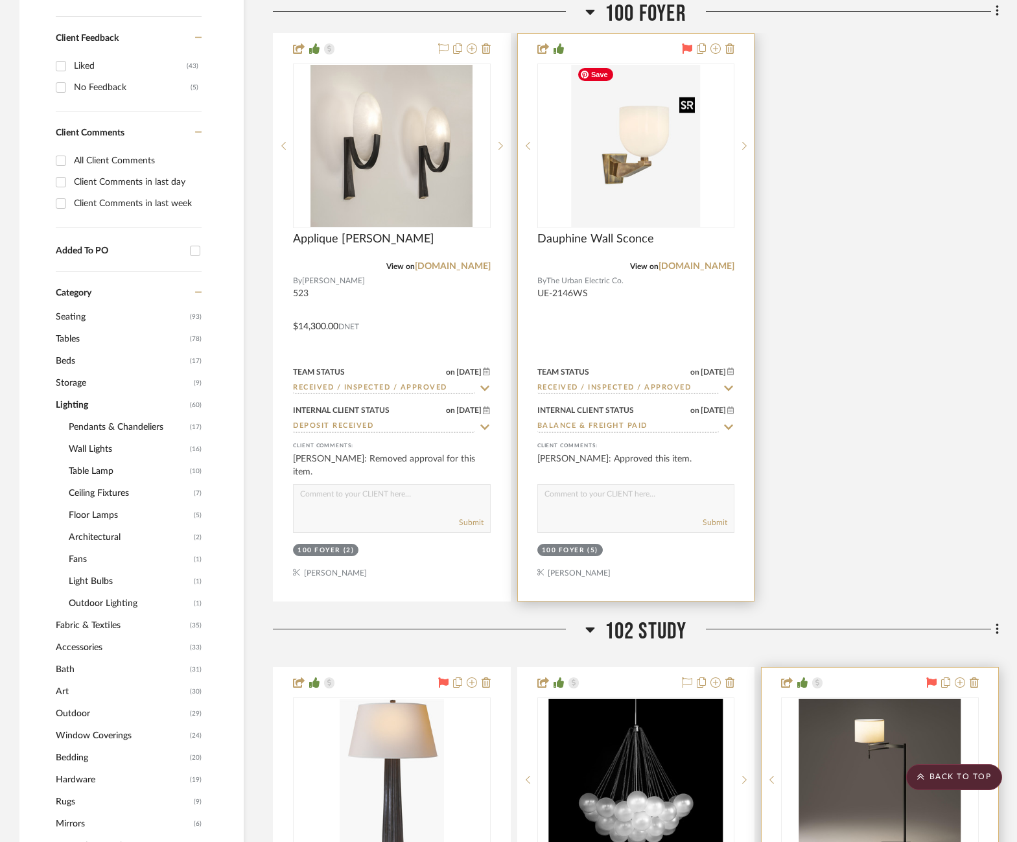
click at [684, 154] on img "0" at bounding box center [636, 146] width 129 height 162
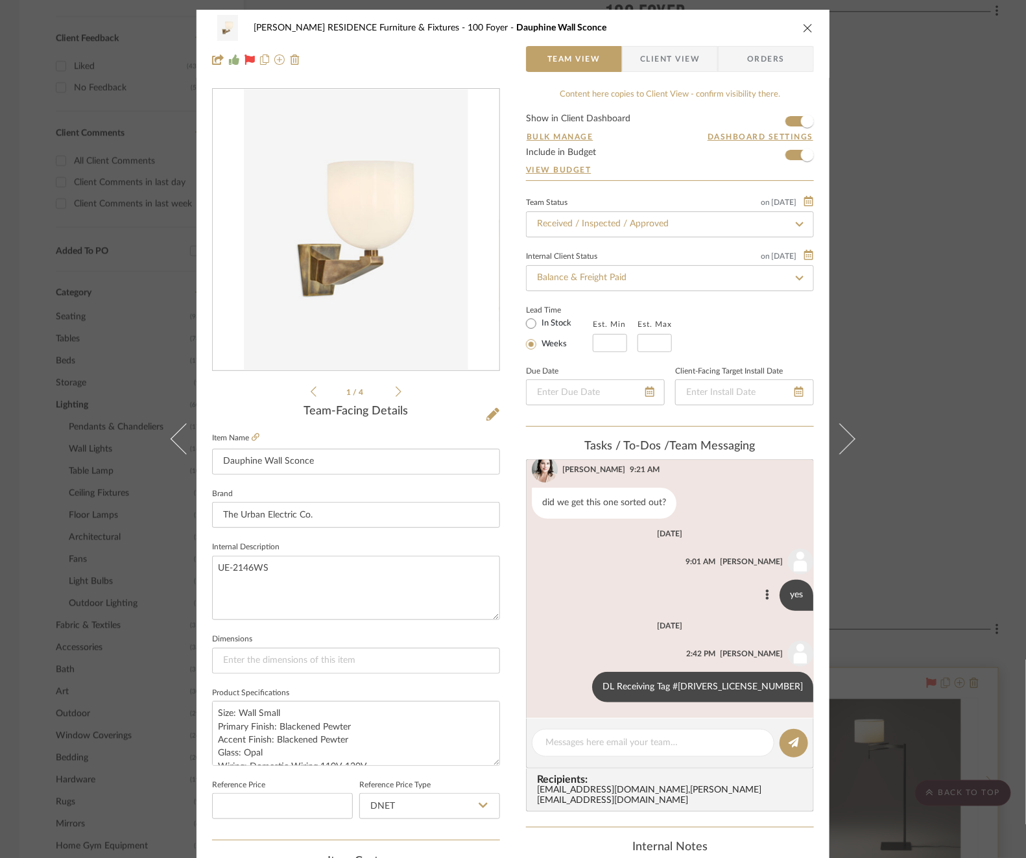
scroll to position [378, 0]
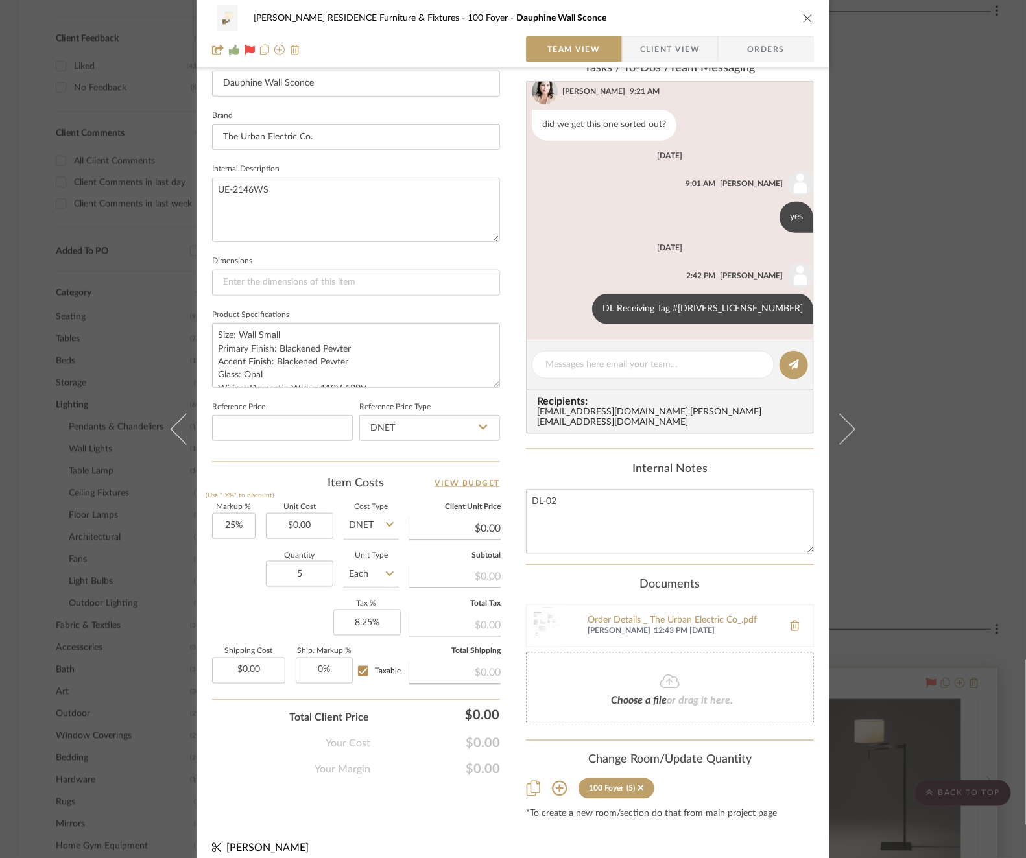
click at [113, 324] on div "COBLE RESIDENCE Furniture & Fixtures 100 Foyer Dauphine Wall Sconce Team View C…" at bounding box center [513, 429] width 1026 height 858
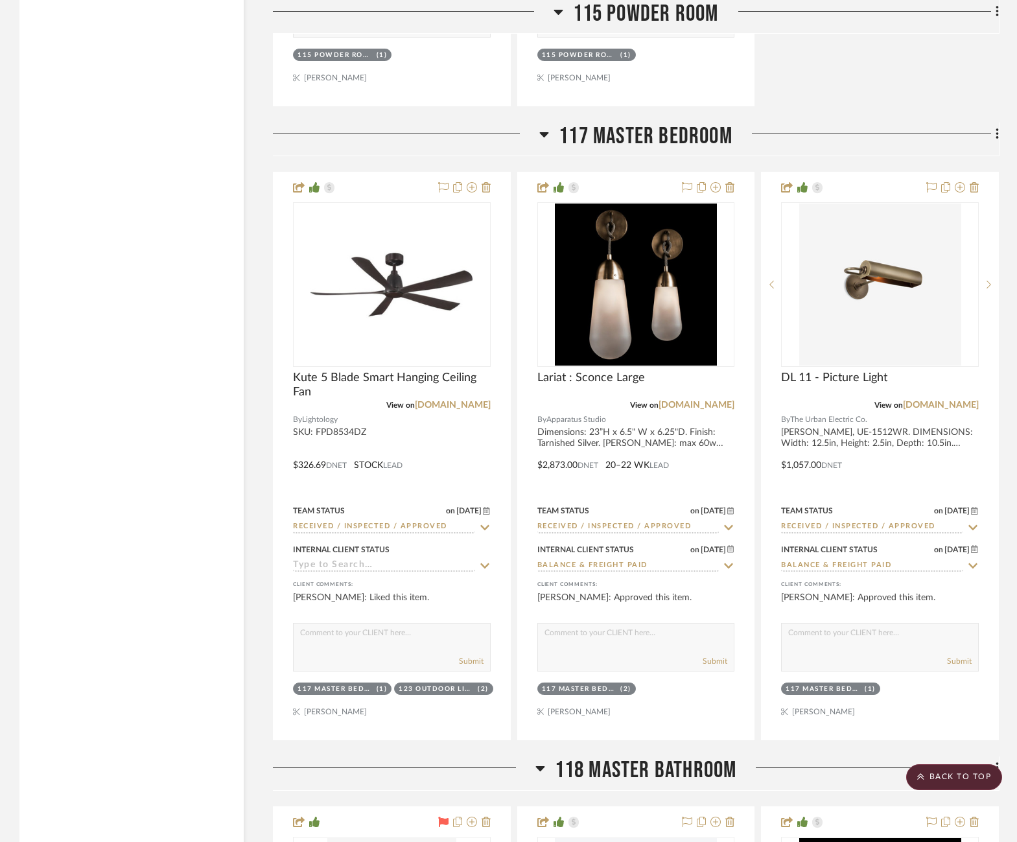
scroll to position [5945, 0]
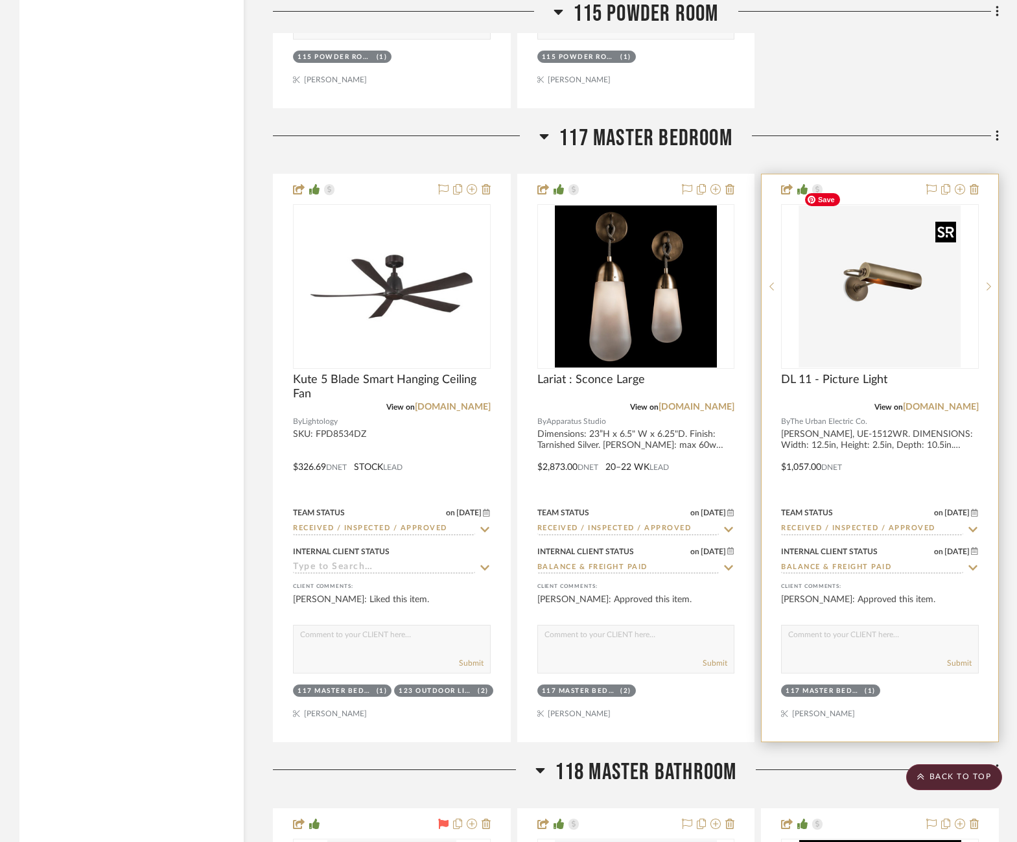
click at [0, 0] on img at bounding box center [0, 0] width 0 height 0
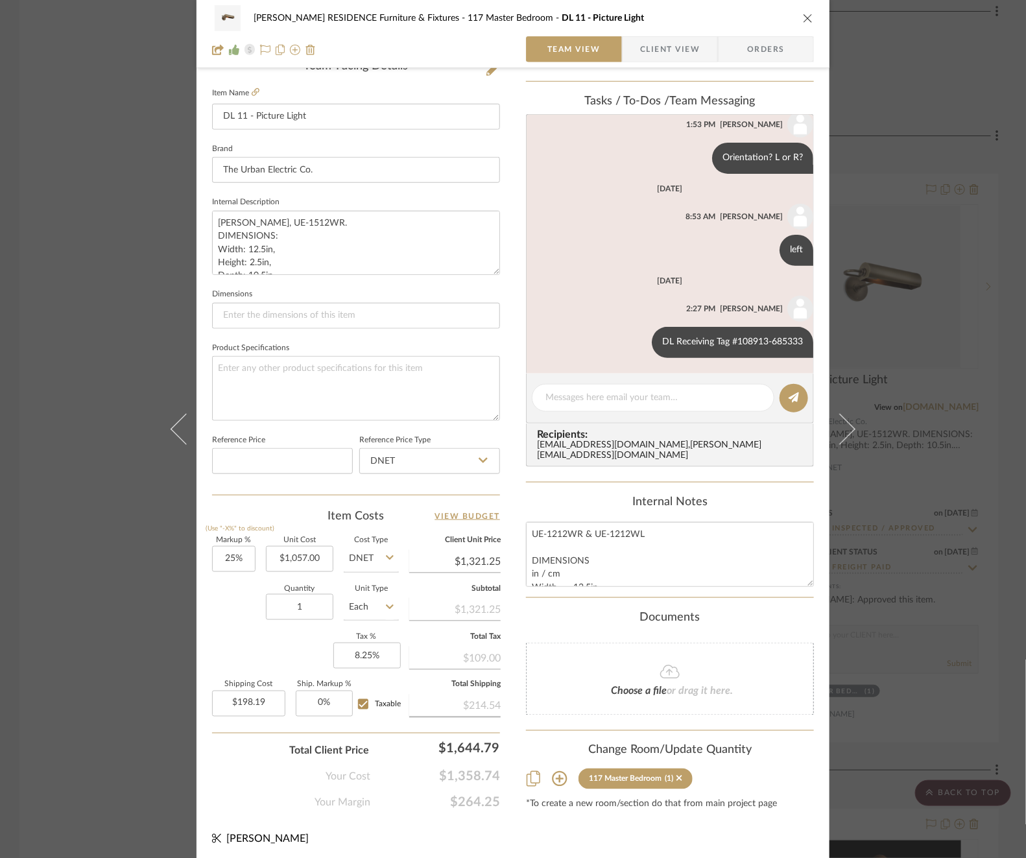
scroll to position [197, 0]
click at [988, 357] on div "COBLE RESIDENCE Furniture & Fixtures 117 Master Bedroom DL 11 - Picture Light T…" at bounding box center [513, 429] width 1026 height 858
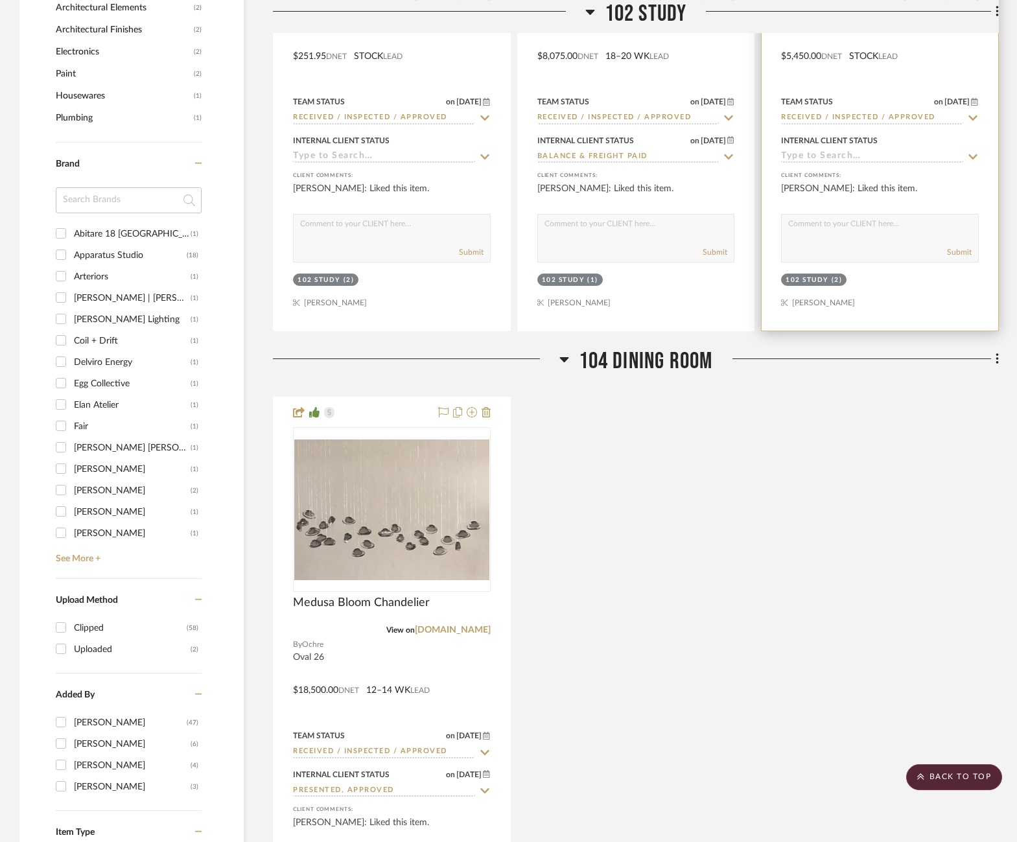
scroll to position [1912, 0]
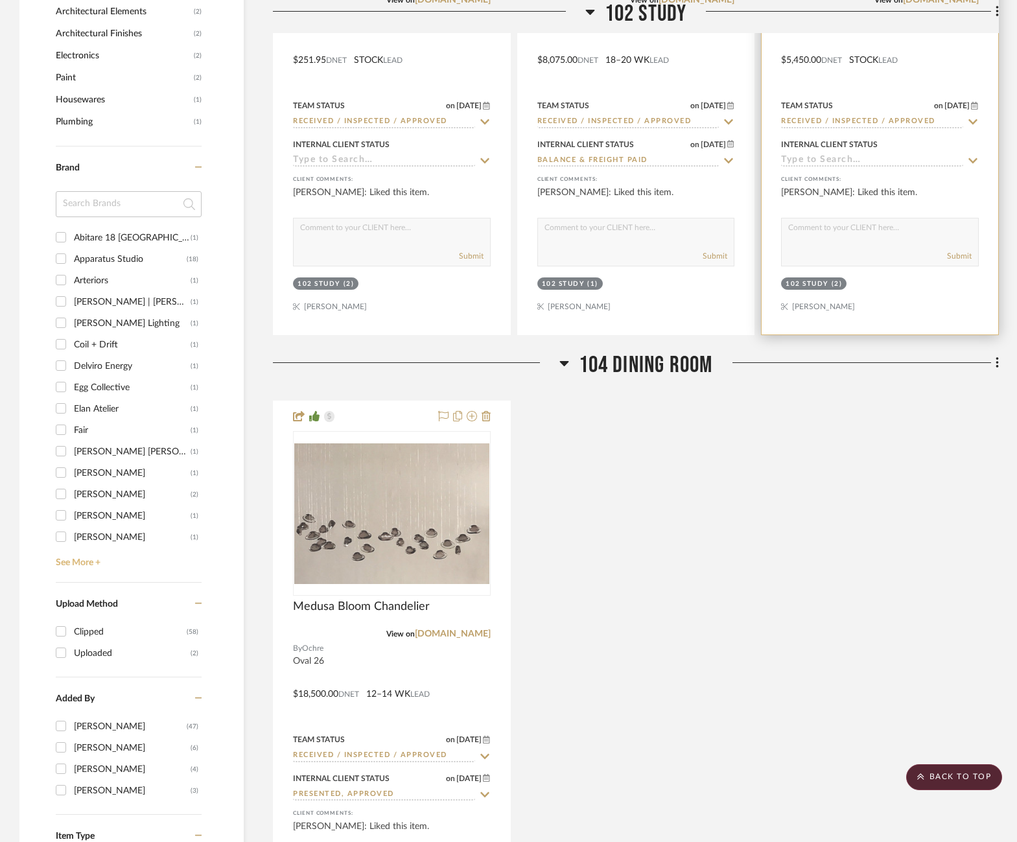
click at [79, 560] on link "See More +" at bounding box center [127, 558] width 149 height 21
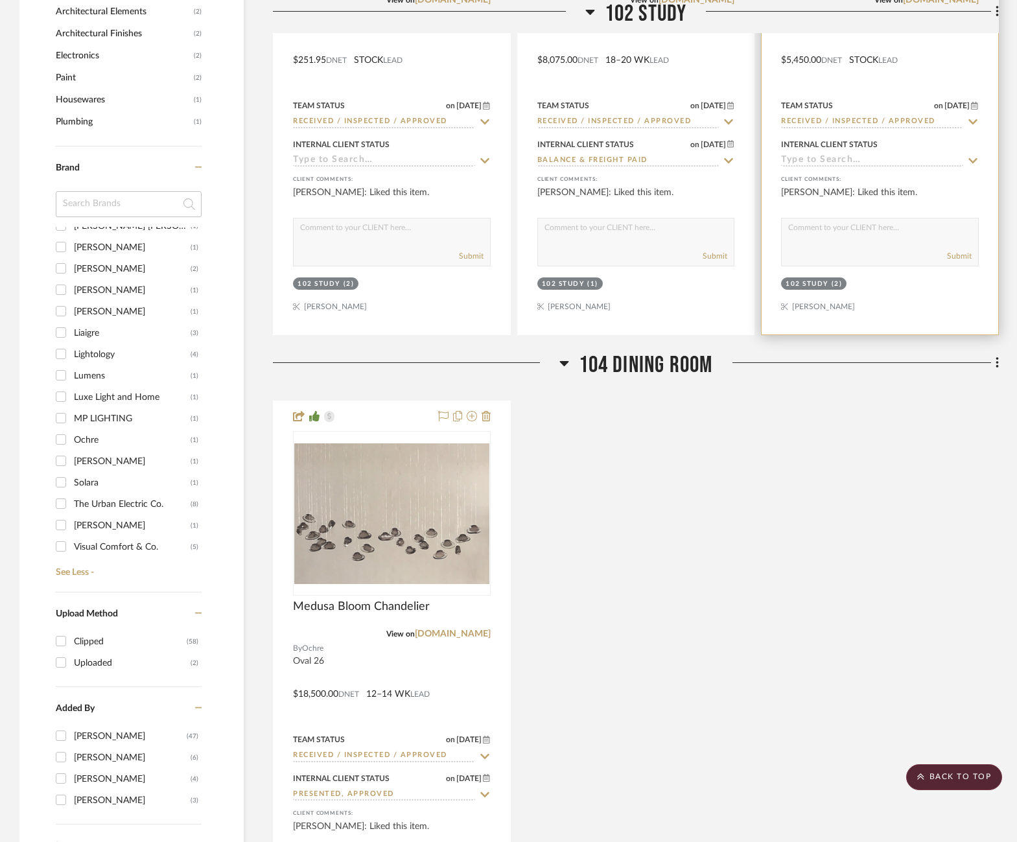
click at [105, 495] on div "The Urban Electric Co." at bounding box center [132, 504] width 117 height 21
click at [71, 495] on input "The Urban Electric Co. (8)" at bounding box center [61, 504] width 21 height 21
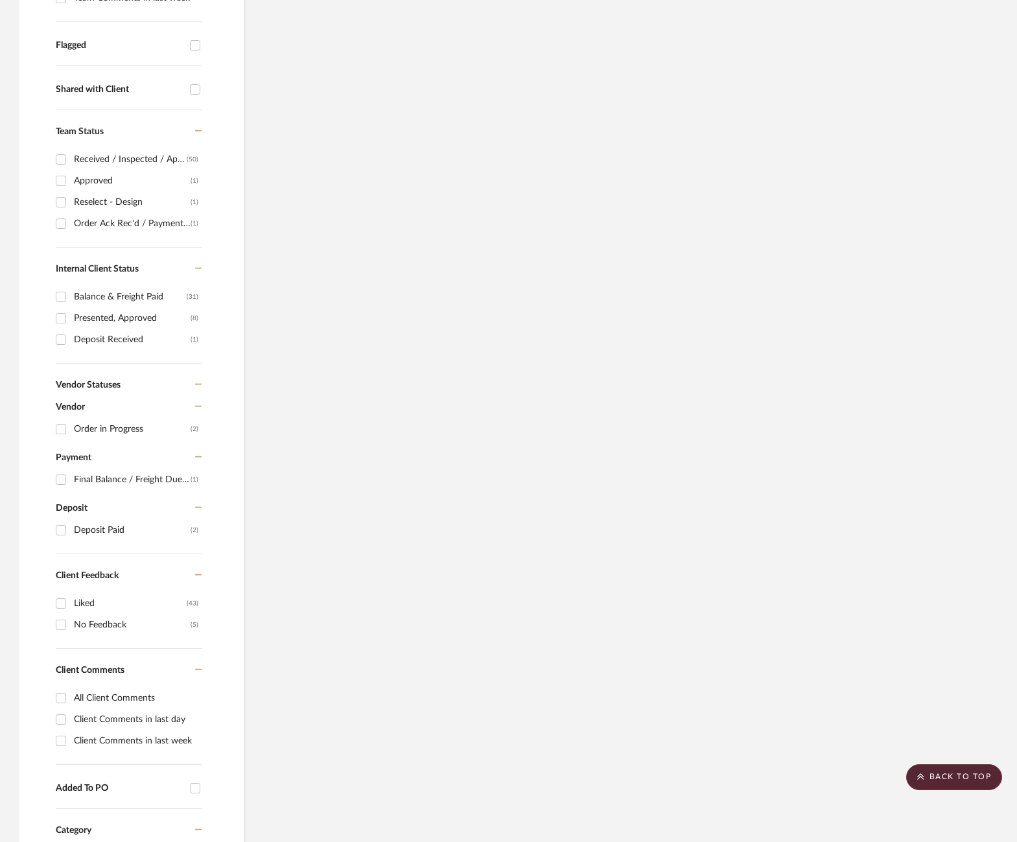
scroll to position [0, 0]
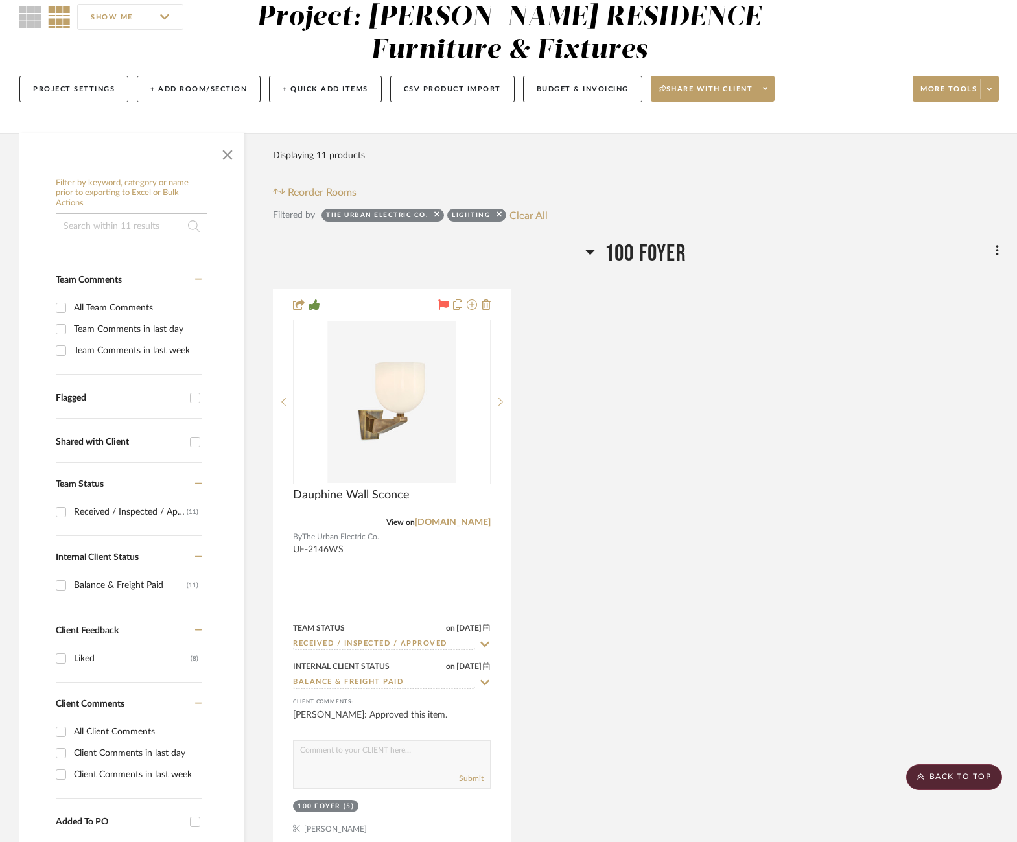
scroll to position [115, 0]
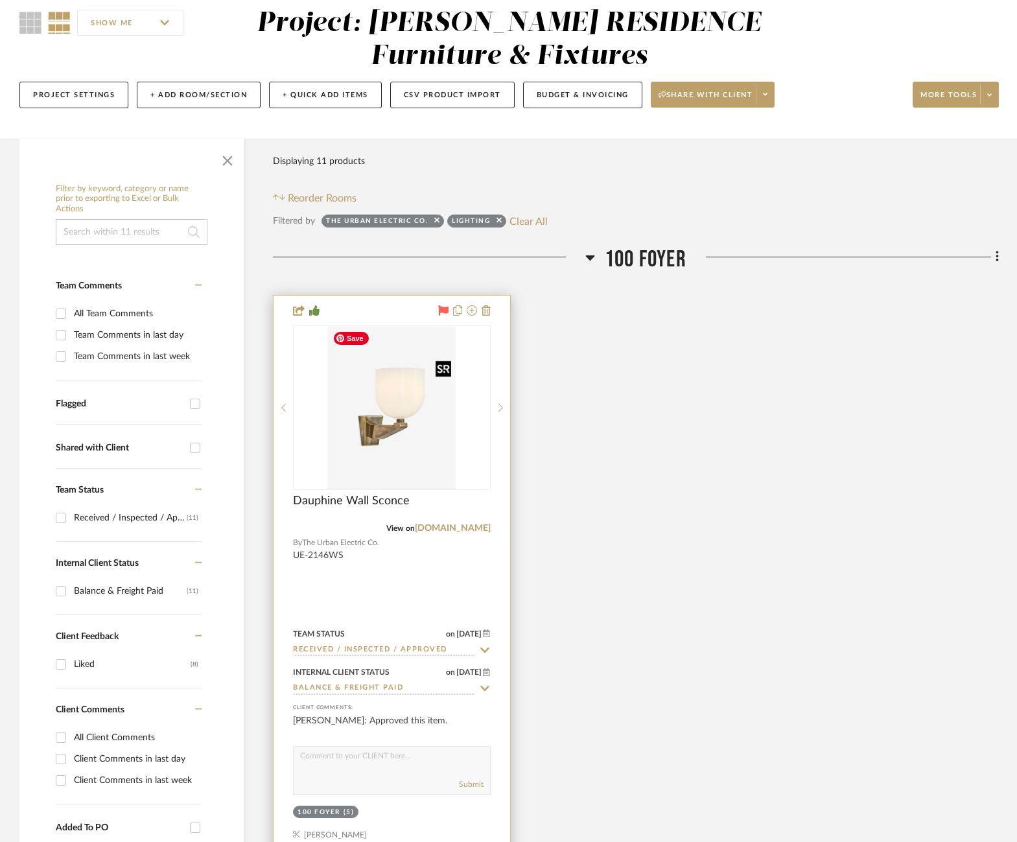
click at [404, 407] on img "0" at bounding box center [391, 408] width 129 height 162
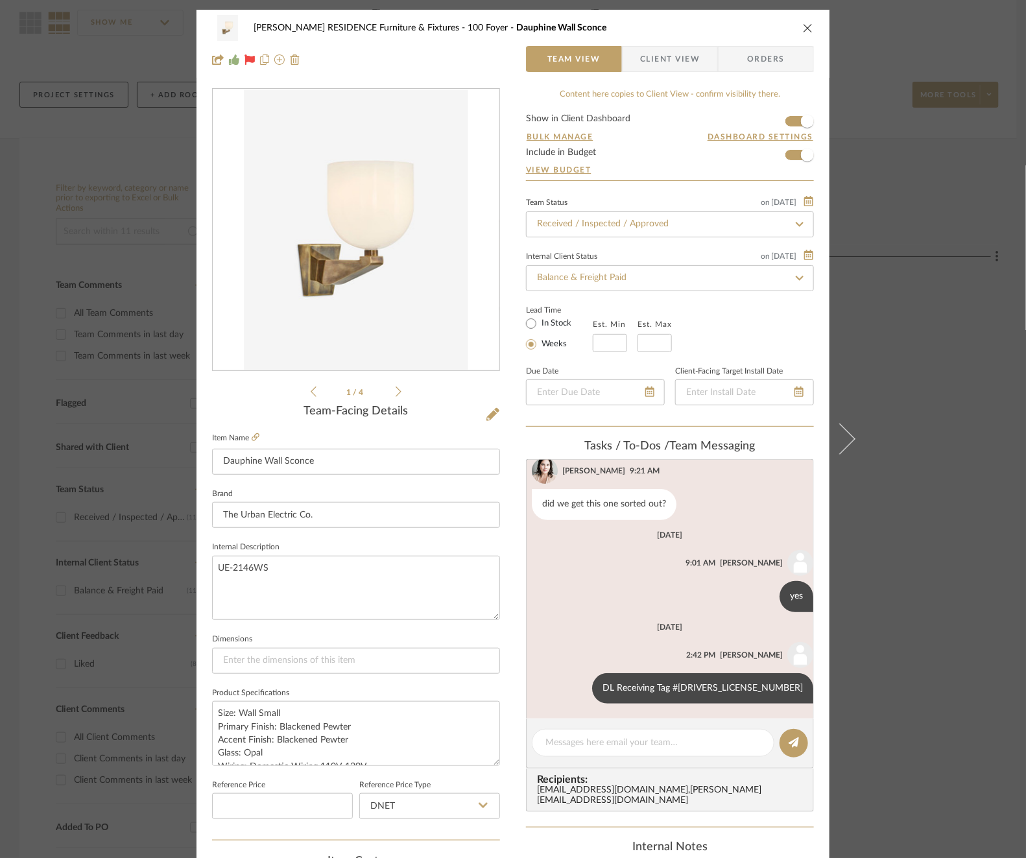
scroll to position [218, 0]
click at [110, 404] on div "COBLE RESIDENCE Furniture & Fixtures 100 Foyer Dauphine Wall Sconce Team View C…" at bounding box center [513, 429] width 1026 height 858
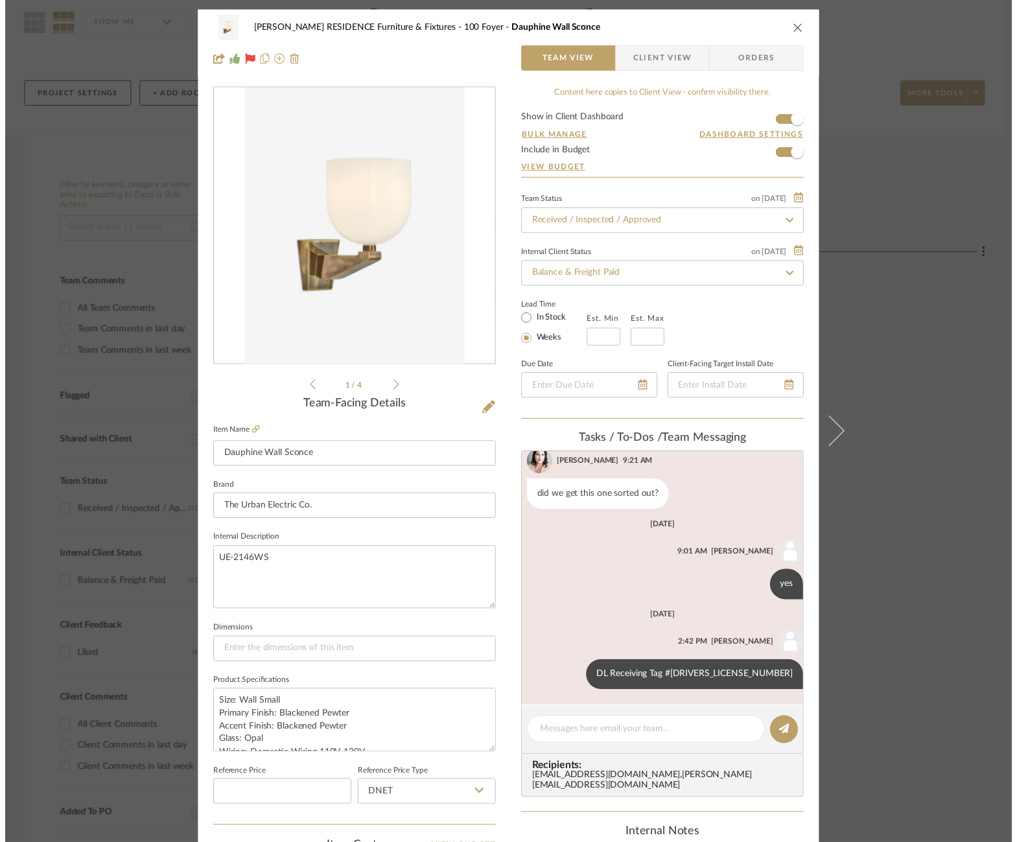
scroll to position [115, 0]
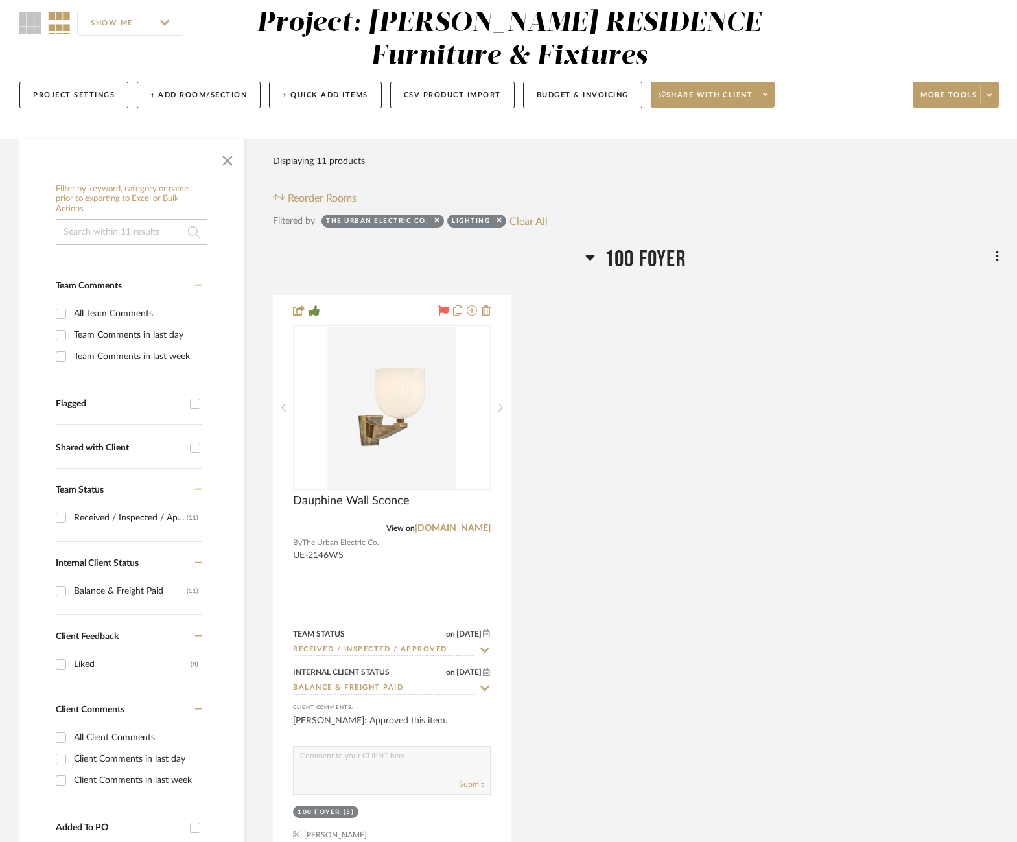
click at [440, 311] on icon at bounding box center [443, 310] width 10 height 10
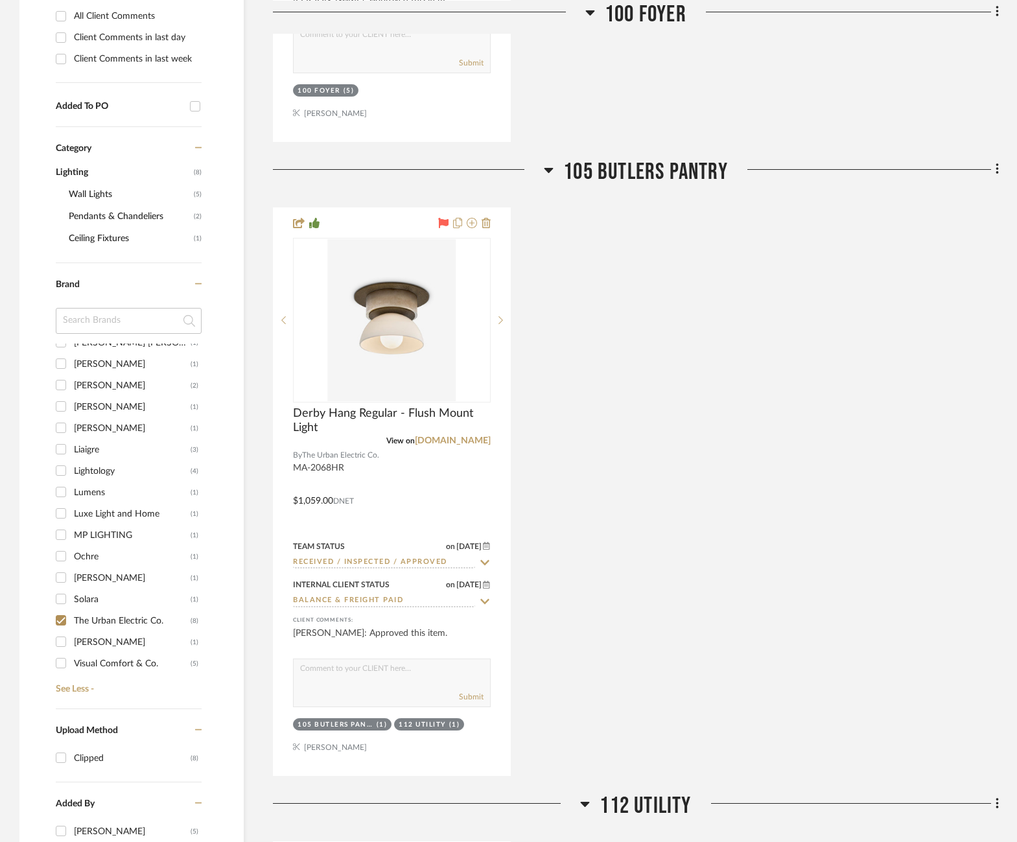
scroll to position [839, 0]
click at [447, 217] on icon at bounding box center [443, 222] width 10 height 10
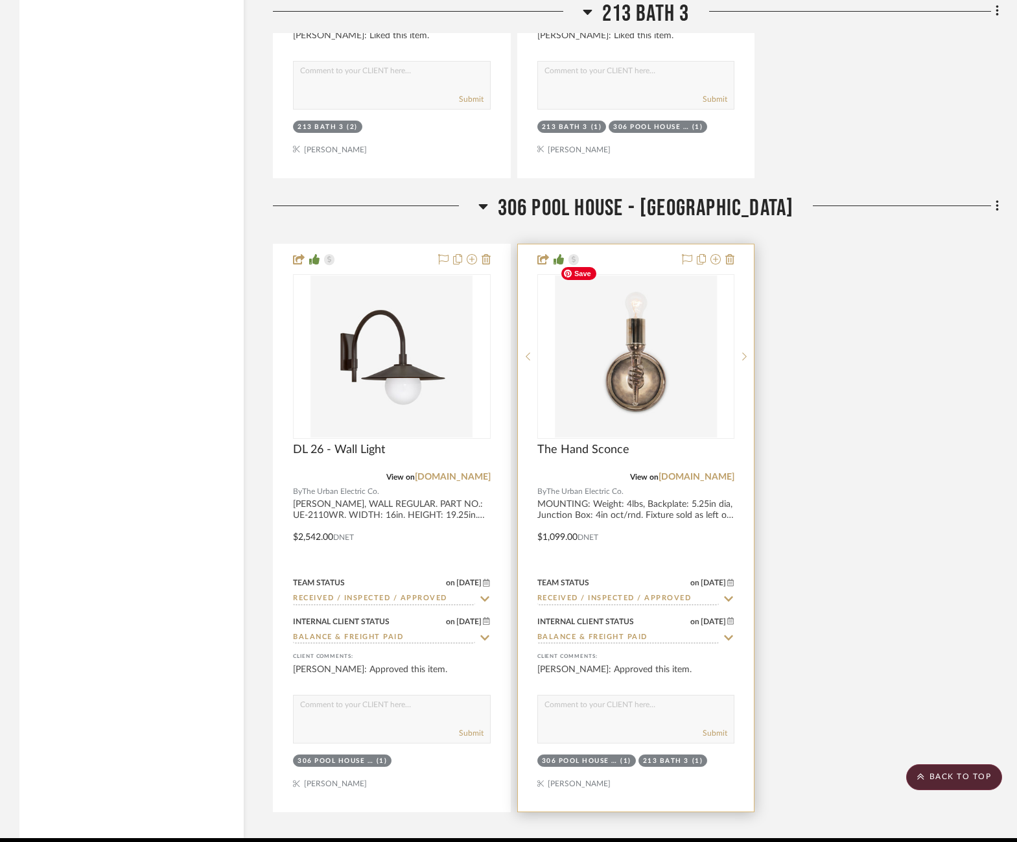
scroll to position [4588, 2]
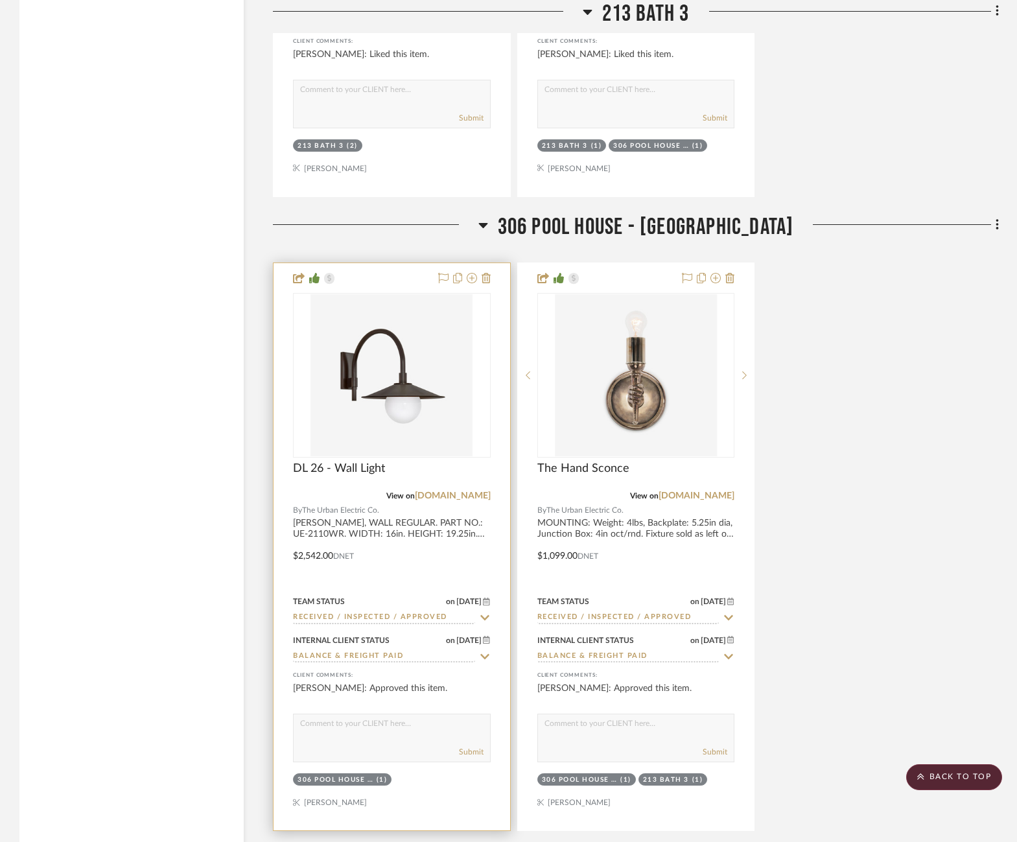
click at [434, 271] on div at bounding box center [462, 279] width 57 height 16
click at [438, 273] on icon at bounding box center [443, 278] width 10 height 10
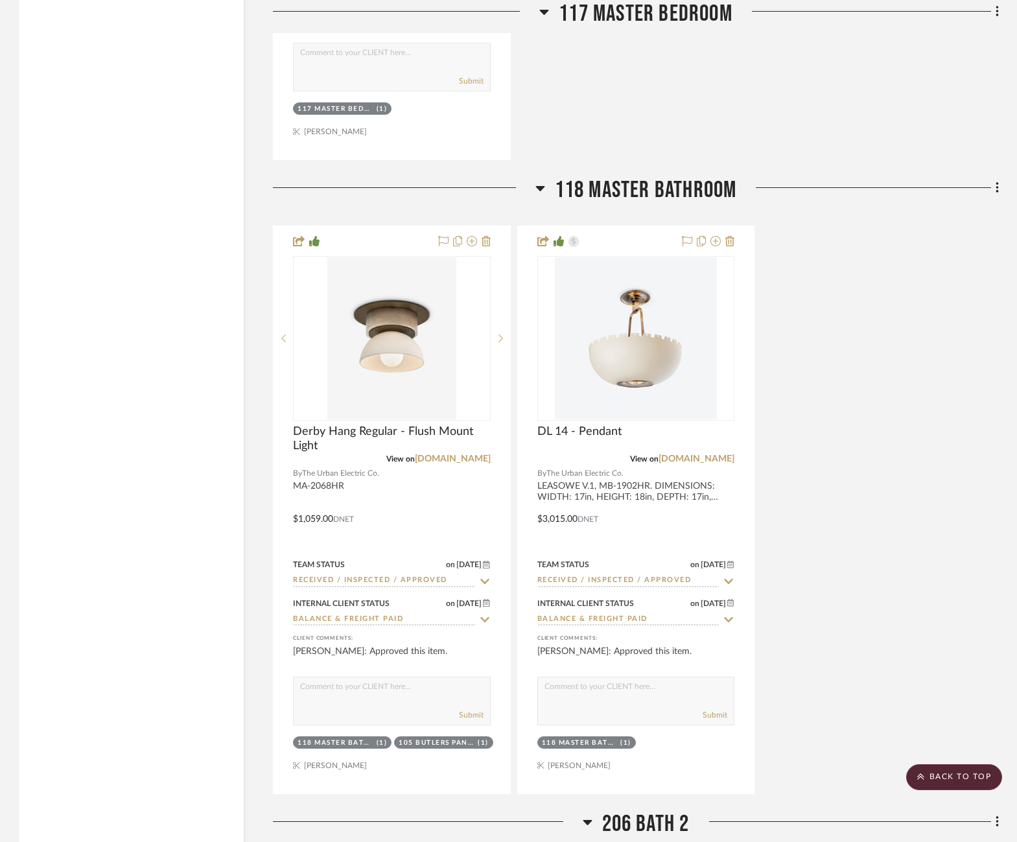
scroll to position [2716, 0]
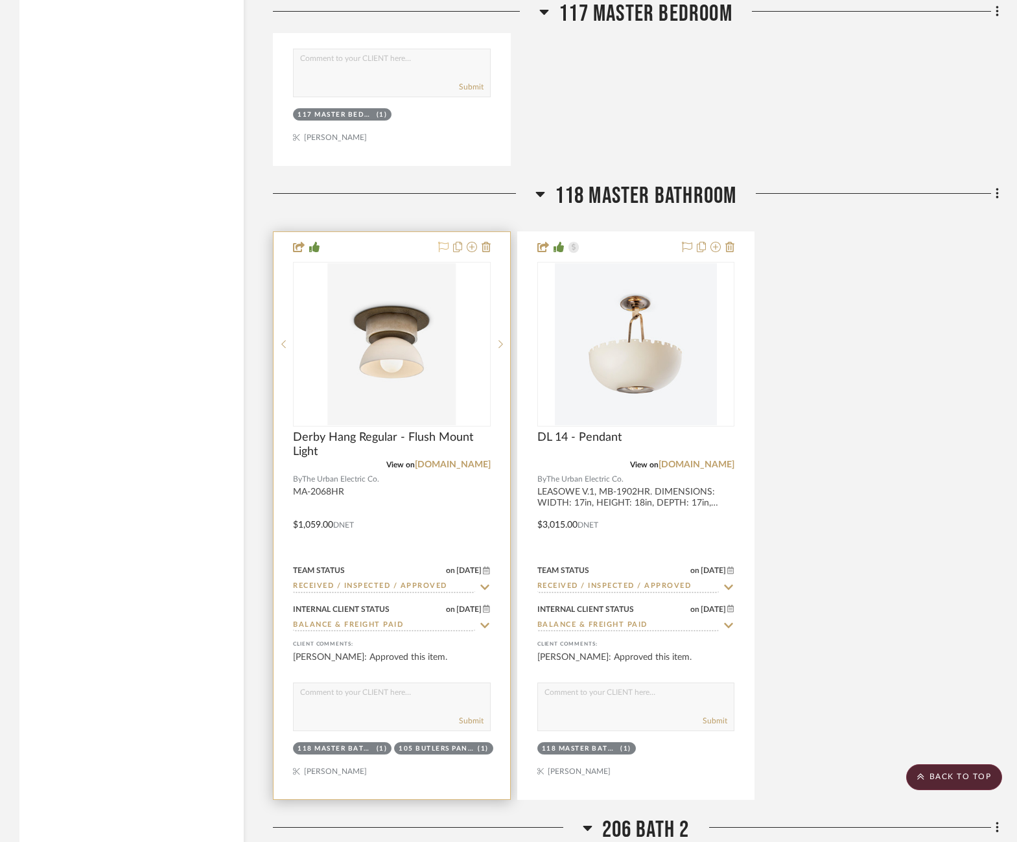
click at [444, 242] on icon at bounding box center [443, 247] width 10 height 10
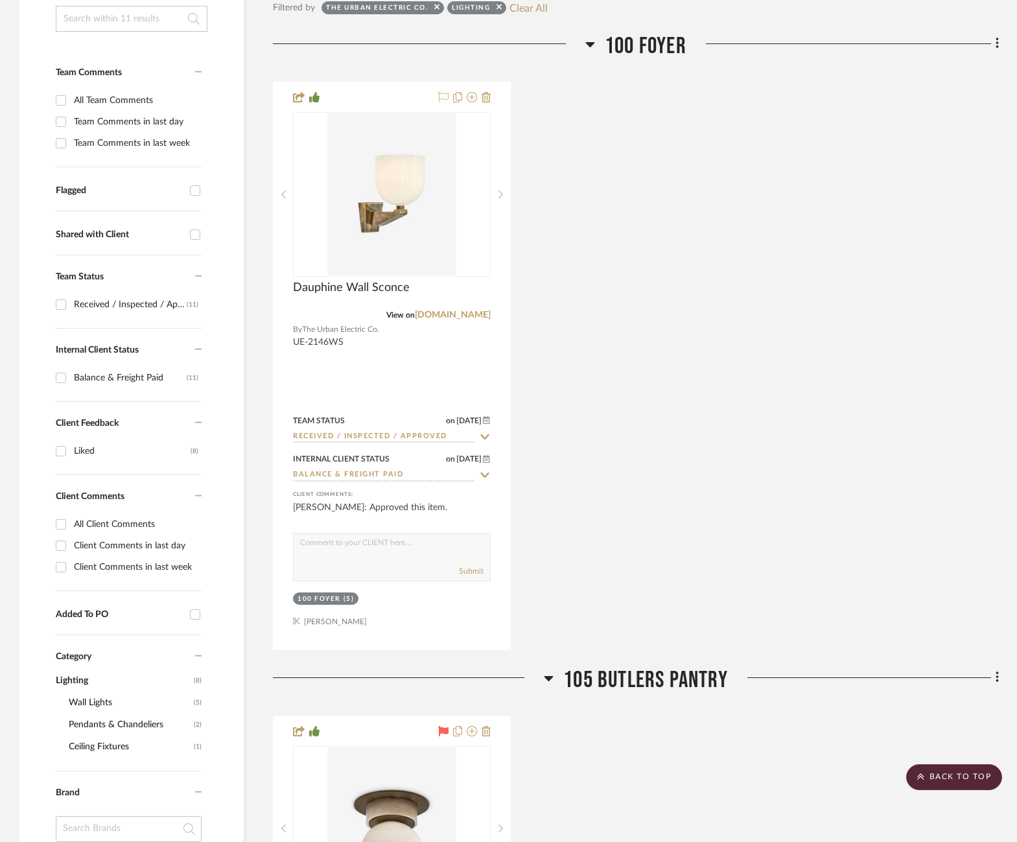
scroll to position [327, 2]
click at [440, 99] on icon at bounding box center [443, 98] width 10 height 10
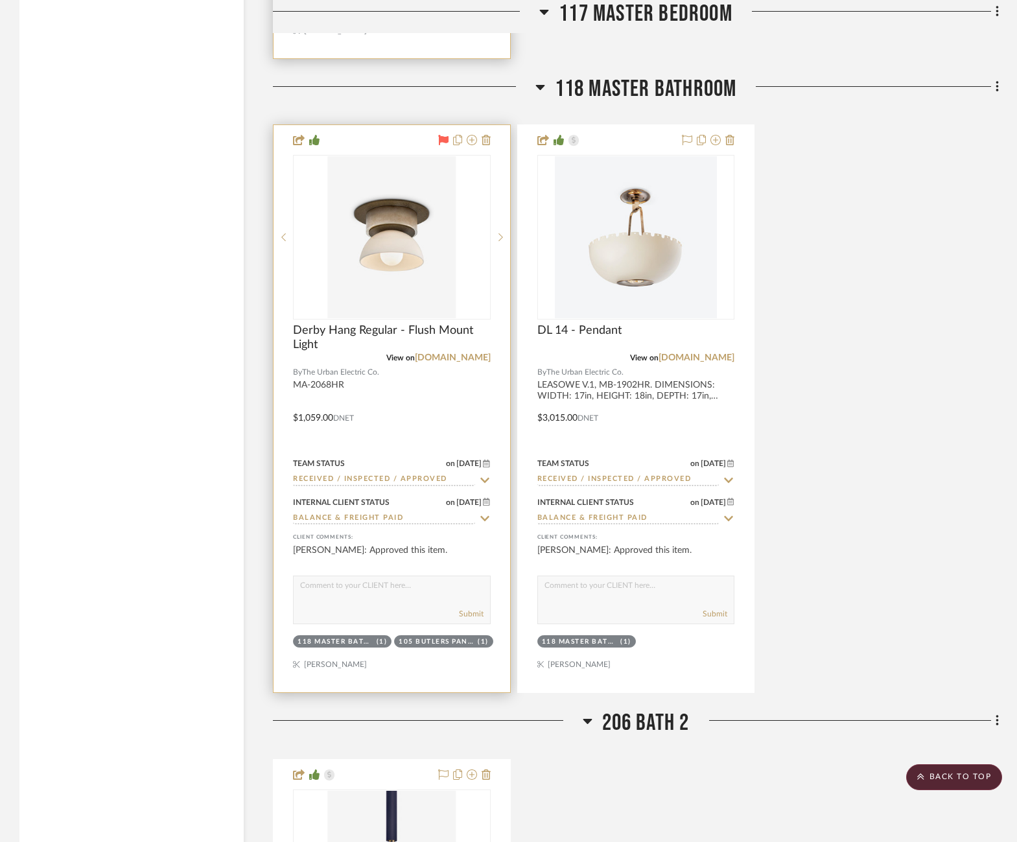
scroll to position [2856, 2]
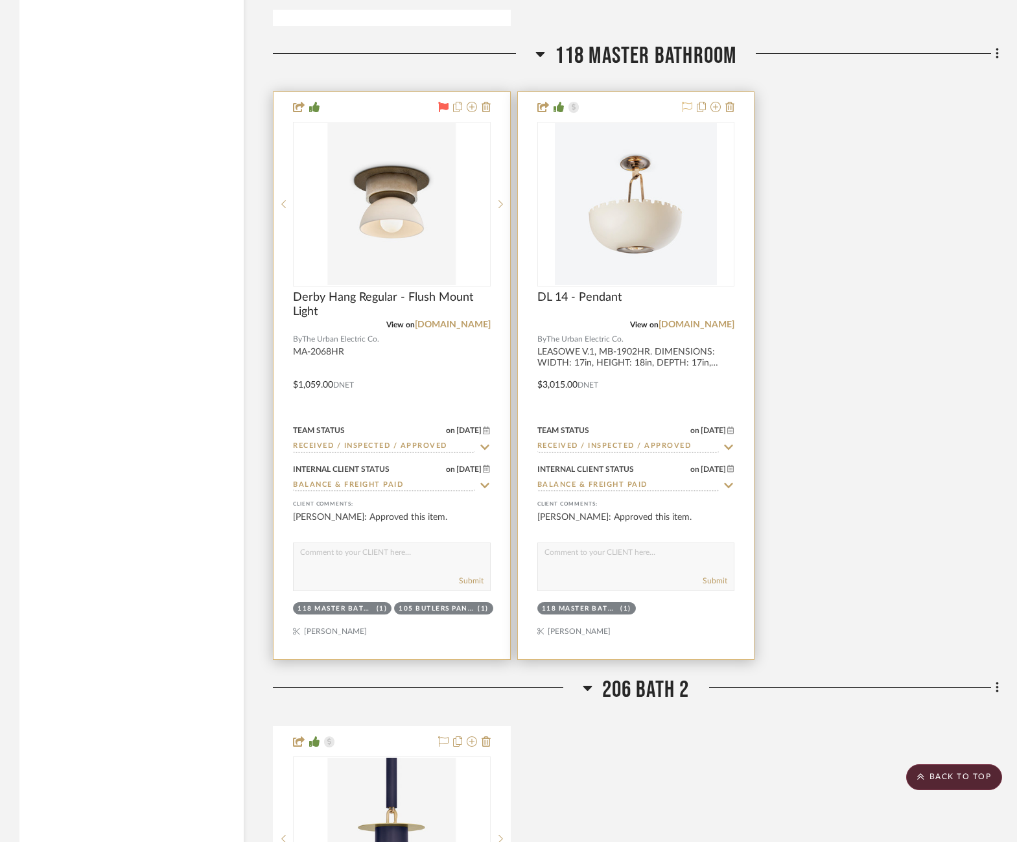
click at [685, 102] on icon at bounding box center [687, 107] width 10 height 10
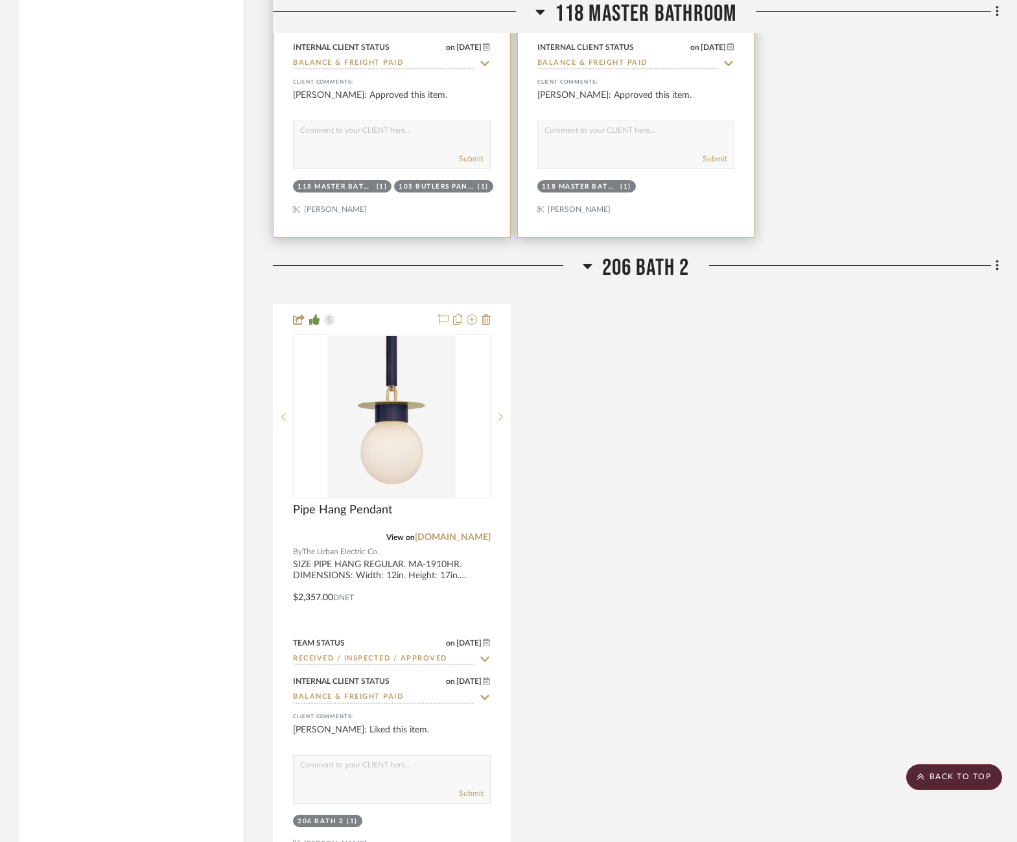
scroll to position [3313, 2]
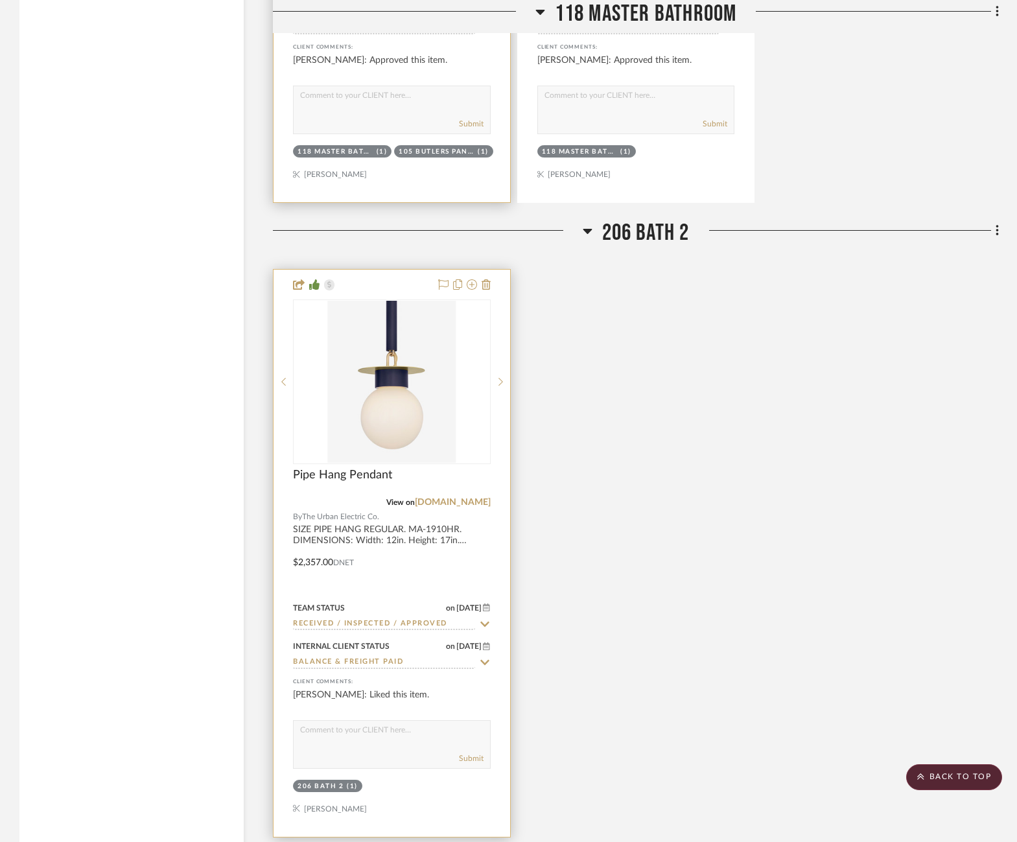
click at [434, 278] on div at bounding box center [462, 286] width 57 height 16
click at [442, 280] on icon at bounding box center [443, 285] width 10 height 10
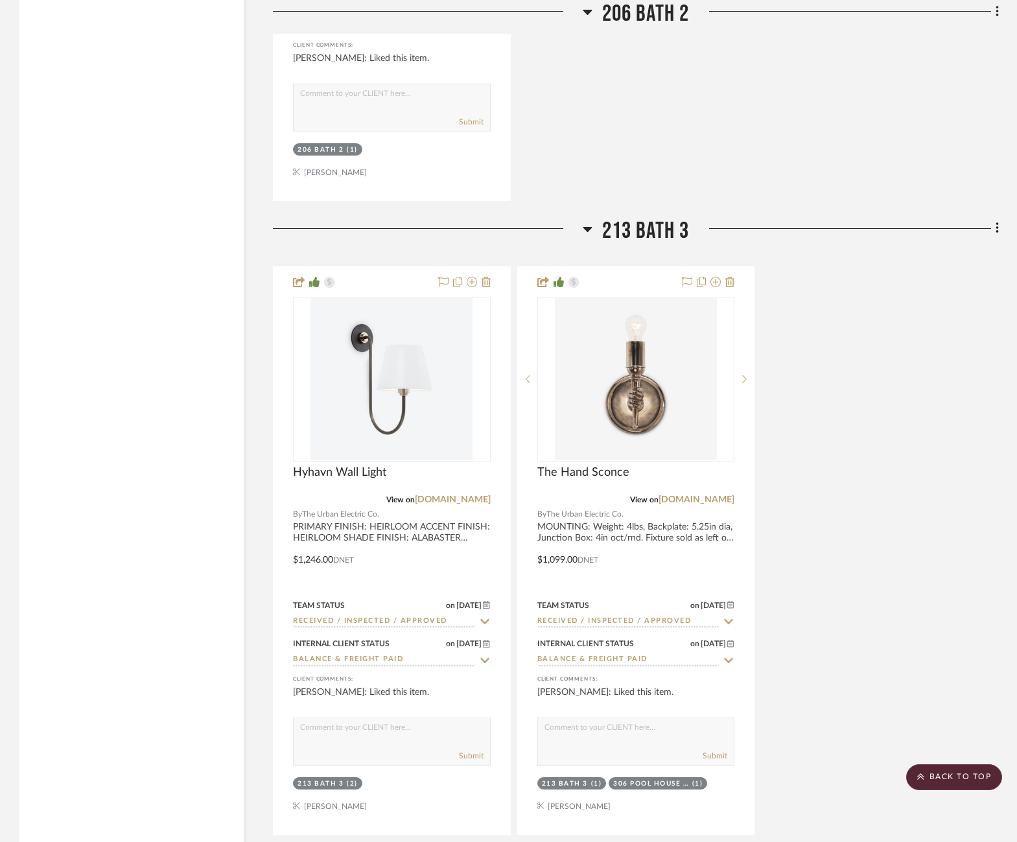
scroll to position [3986, 2]
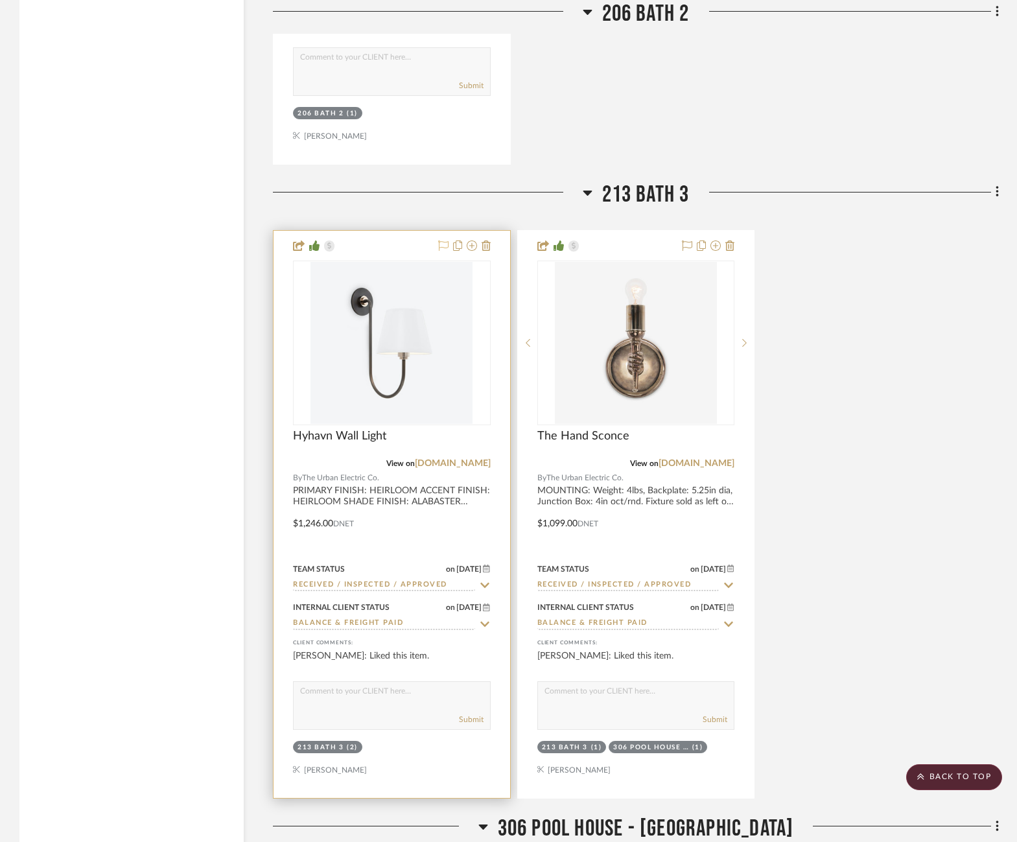
click at [440, 241] on icon at bounding box center [443, 246] width 10 height 10
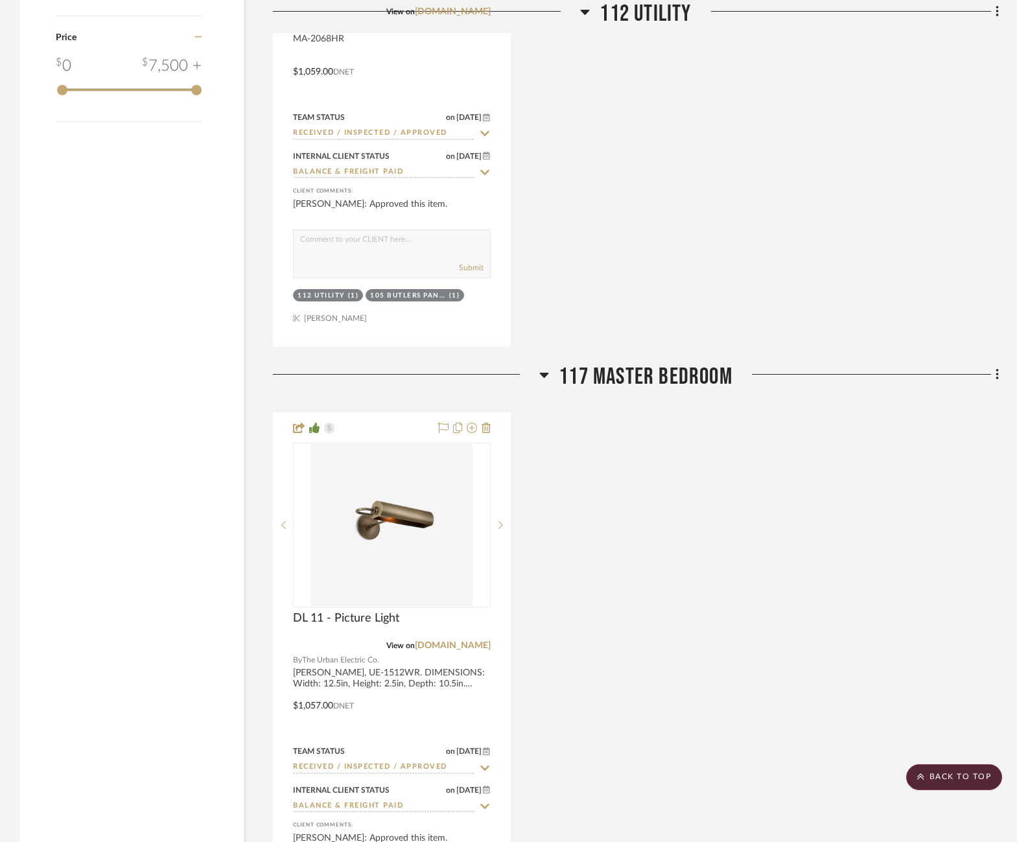
scroll to position [1899, 2]
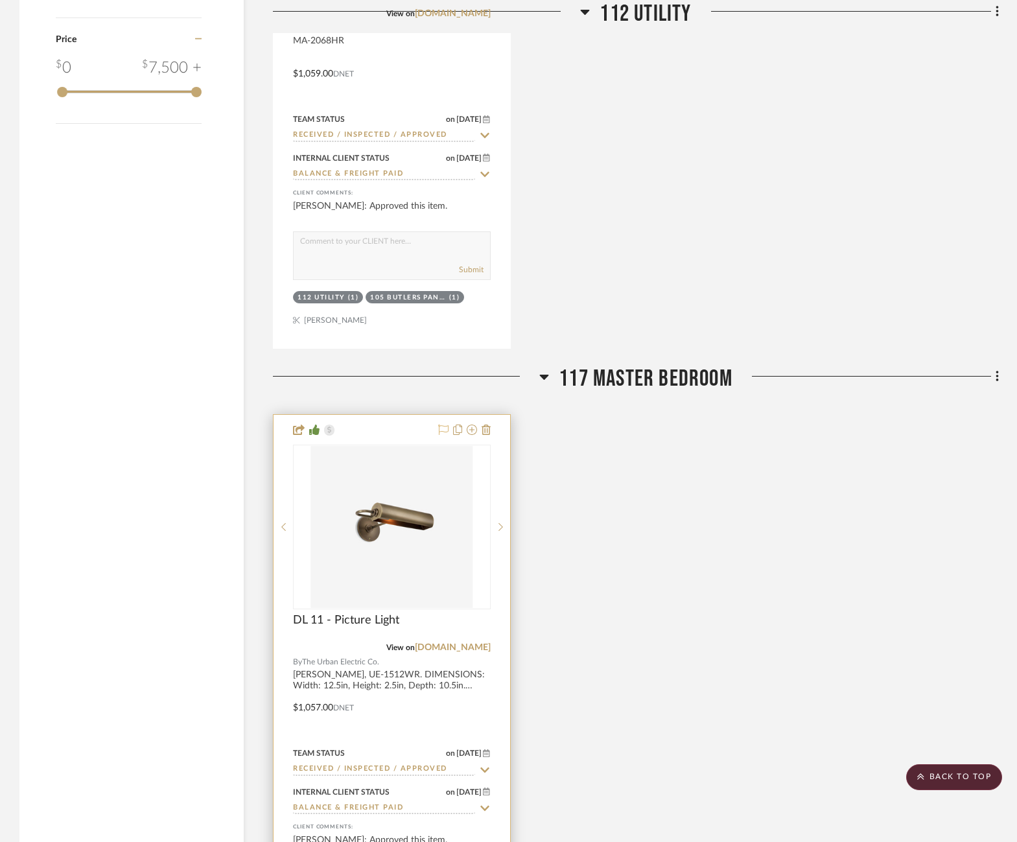
click at [439, 425] on icon at bounding box center [443, 430] width 10 height 10
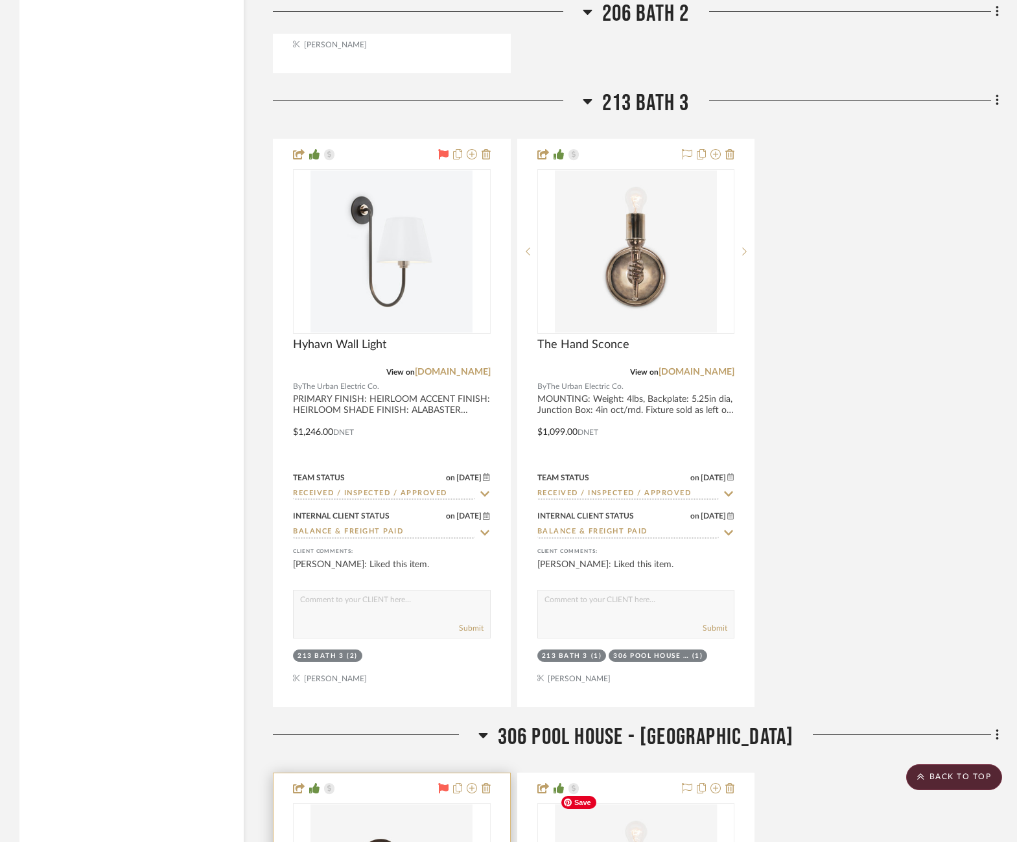
scroll to position [4047, 2]
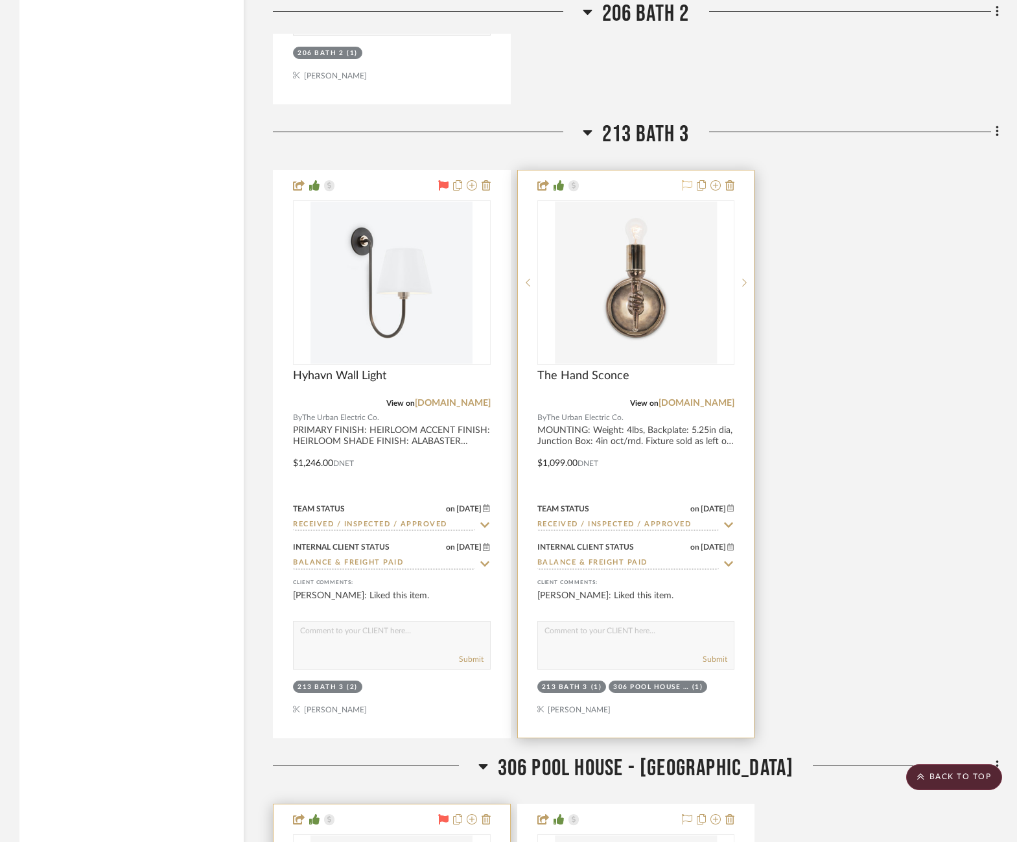
click at [684, 180] on icon at bounding box center [687, 185] width 10 height 10
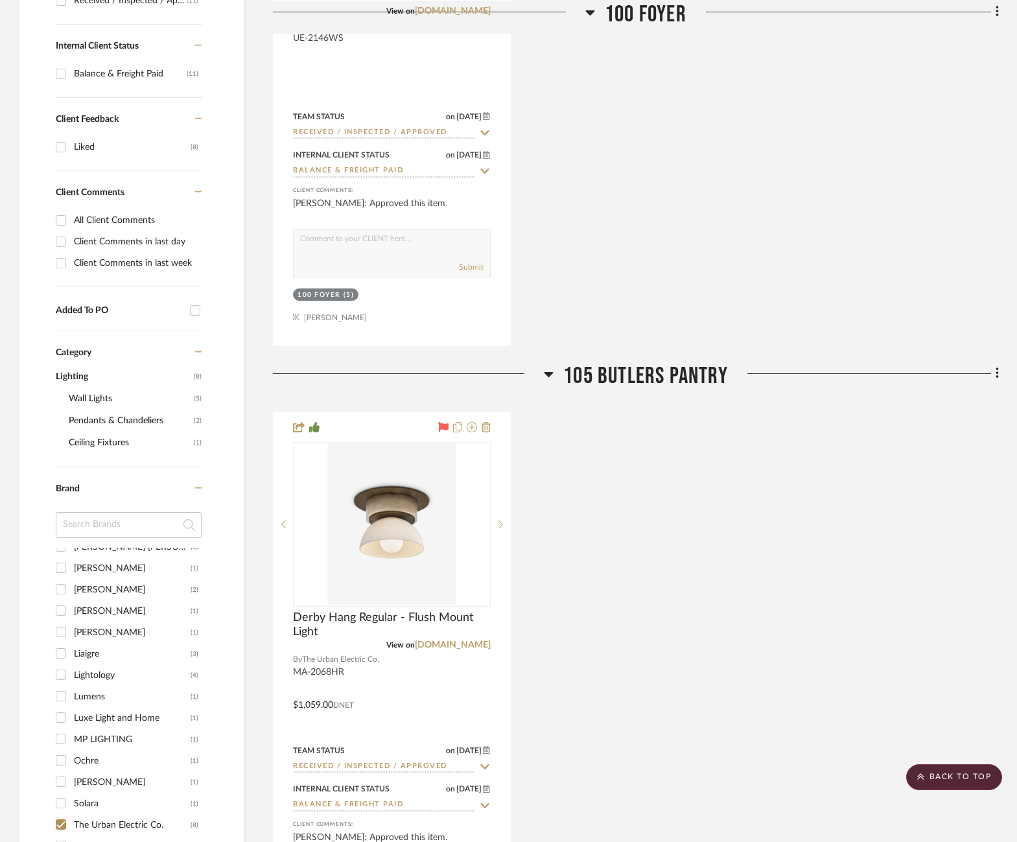
scroll to position [0, 2]
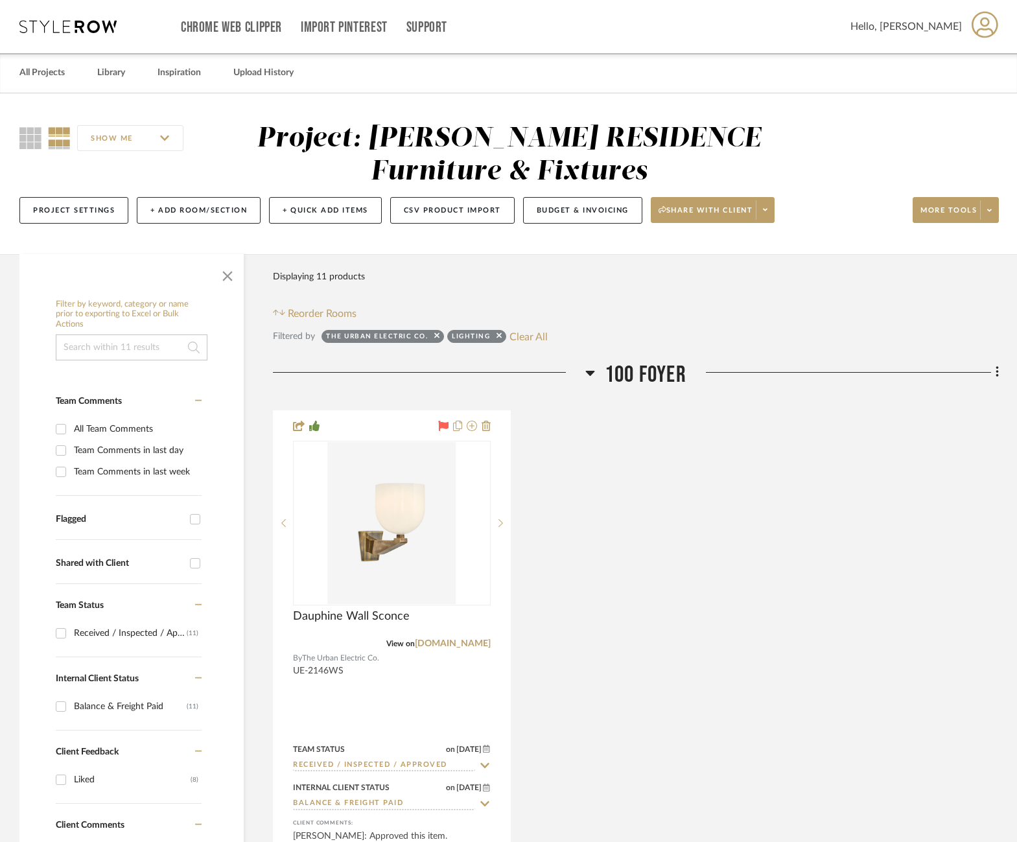
click at [438, 425] on icon at bounding box center [443, 426] width 10 height 10
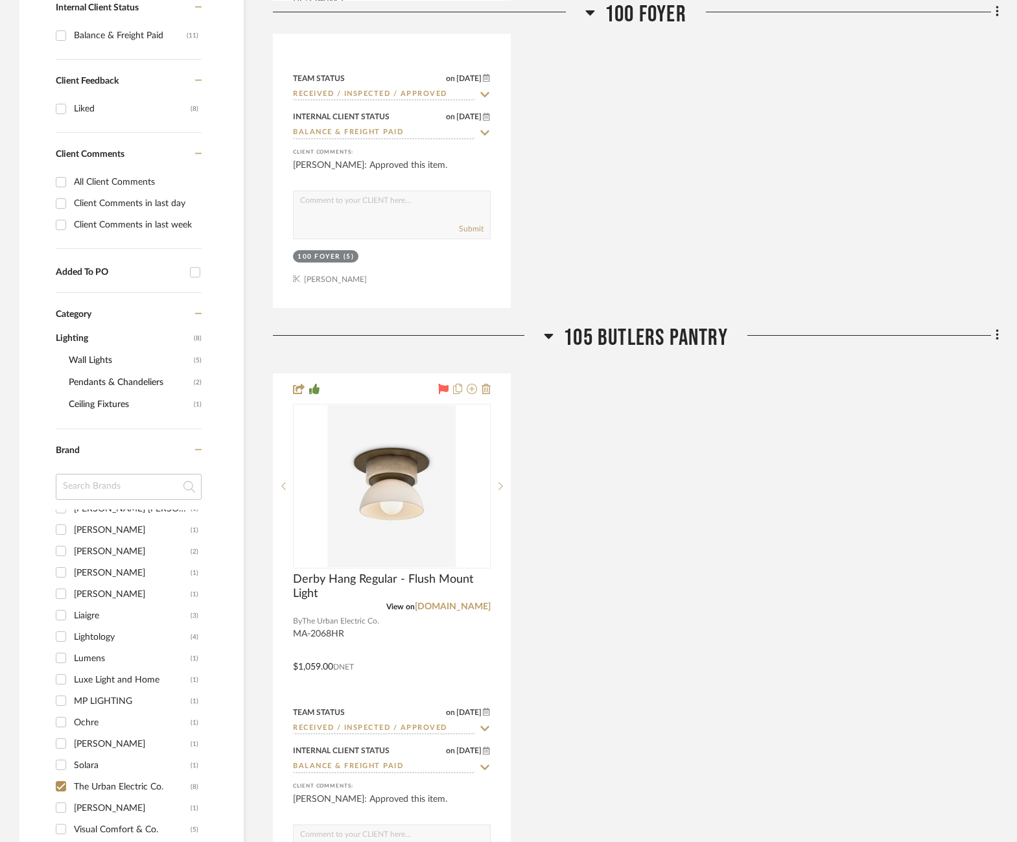
scroll to position [715, 2]
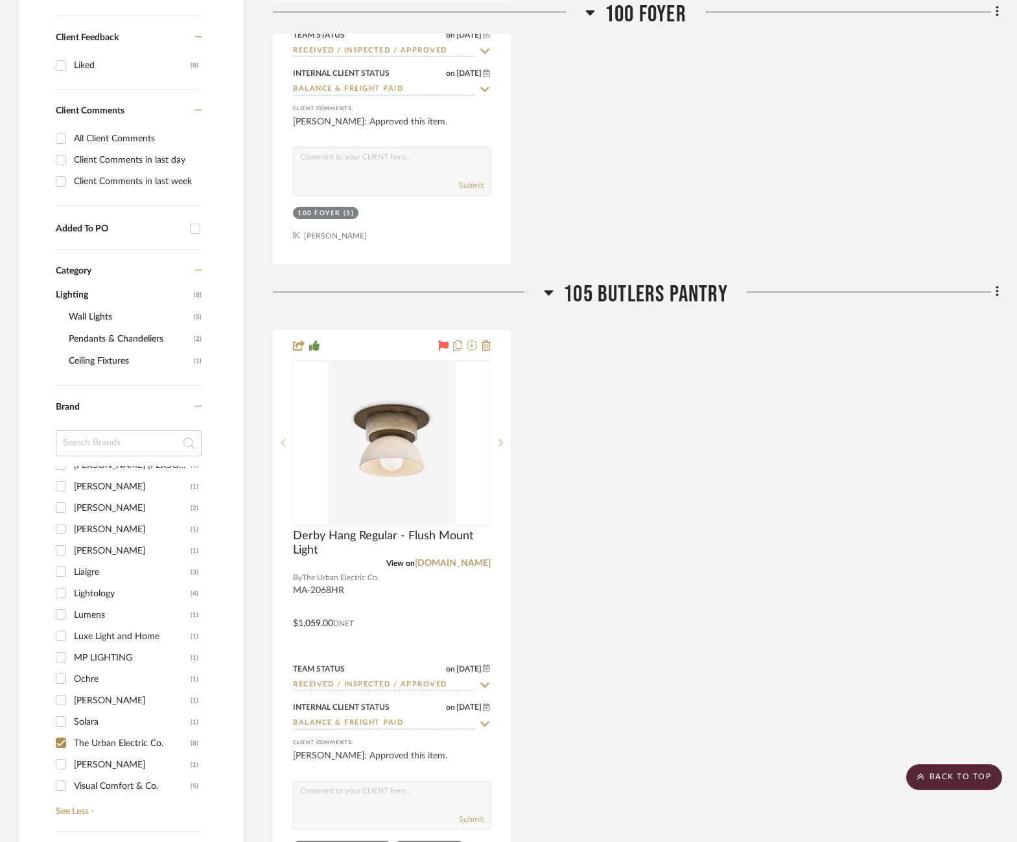
click at [443, 347] on icon at bounding box center [443, 345] width 10 height 10
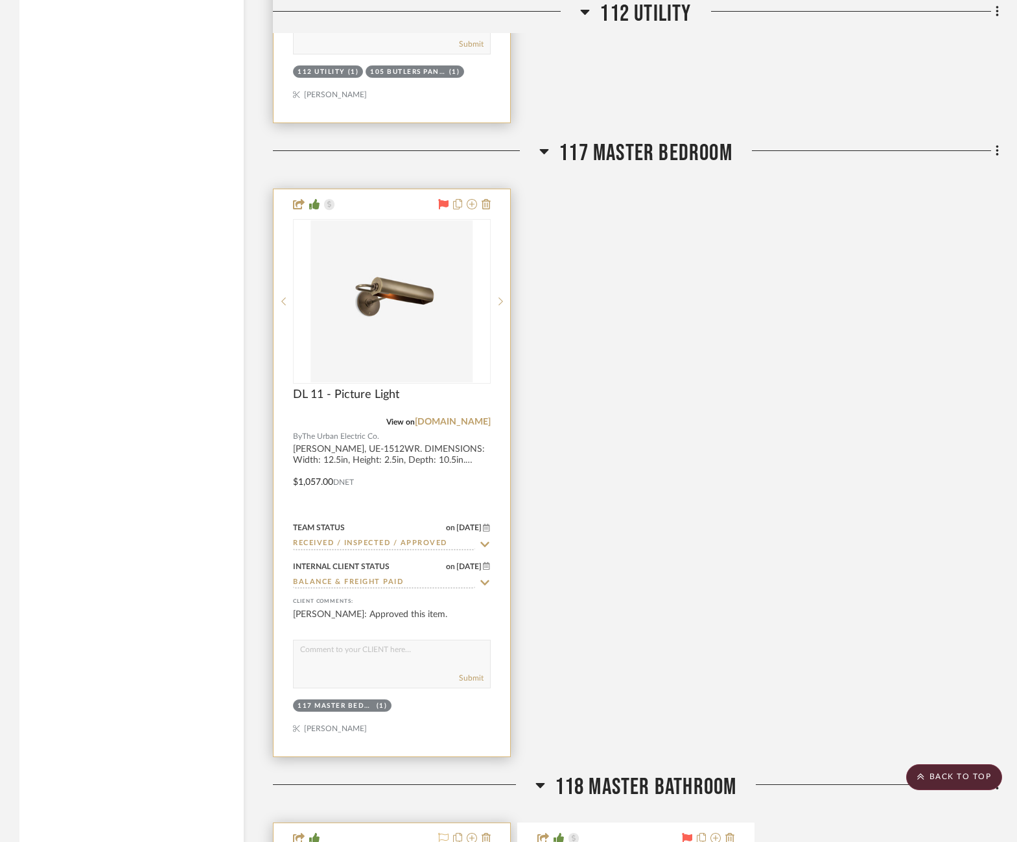
scroll to position [2144, 2]
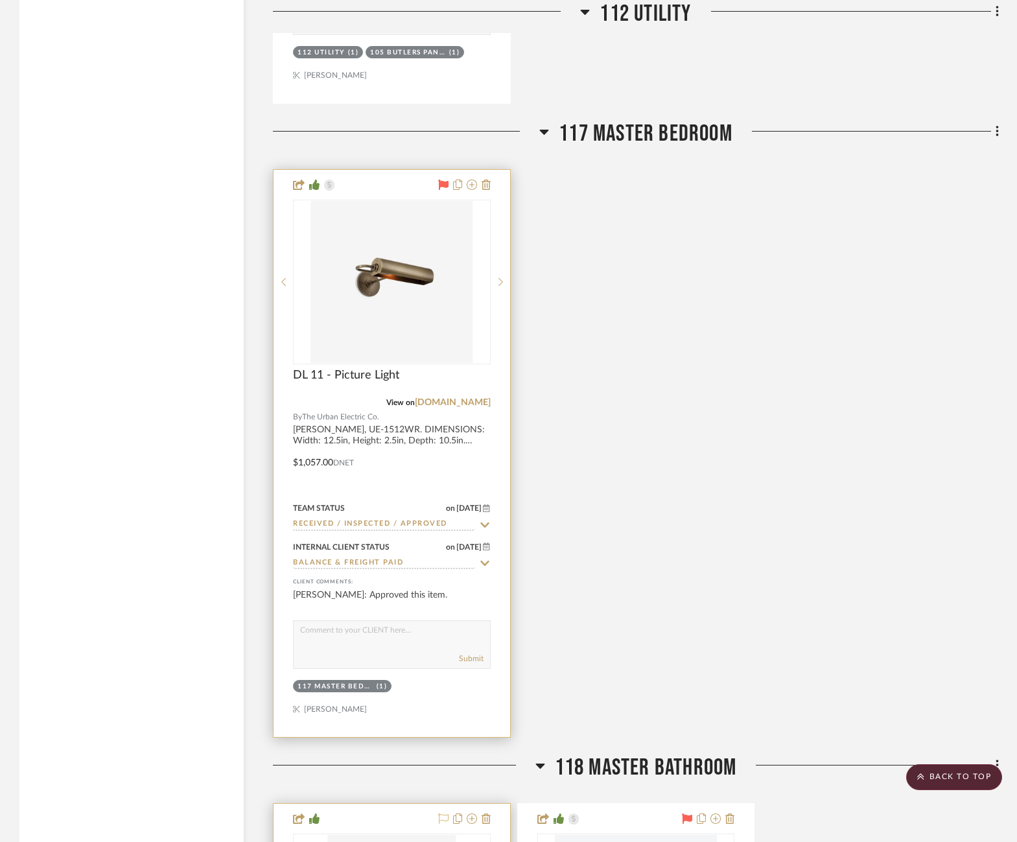
click at [442, 180] on icon at bounding box center [443, 185] width 10 height 10
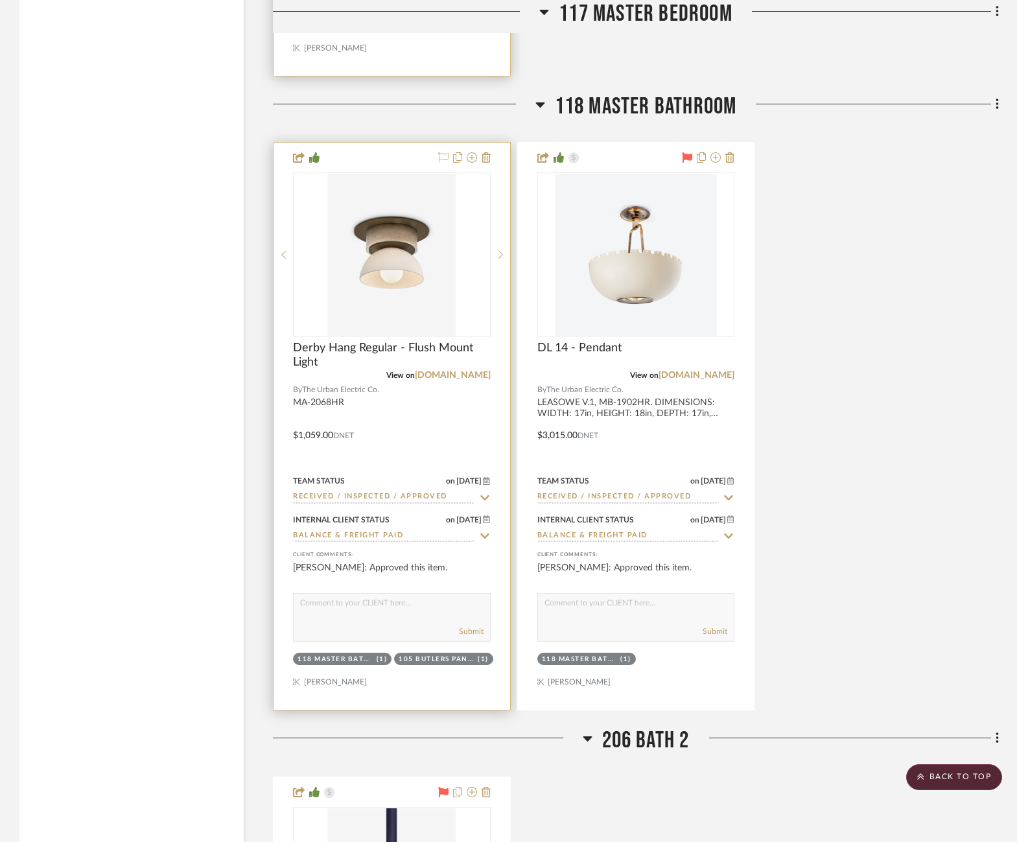
scroll to position [2831, 2]
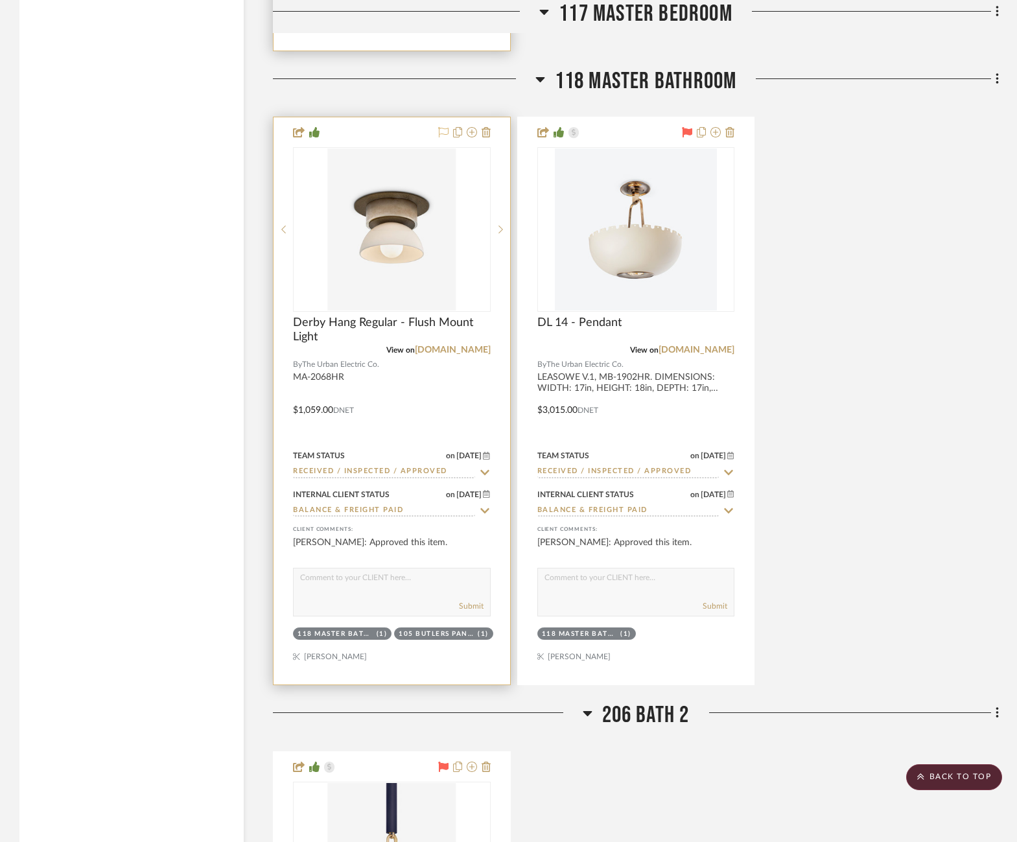
click at [684, 127] on icon at bounding box center [688, 132] width 10 height 10
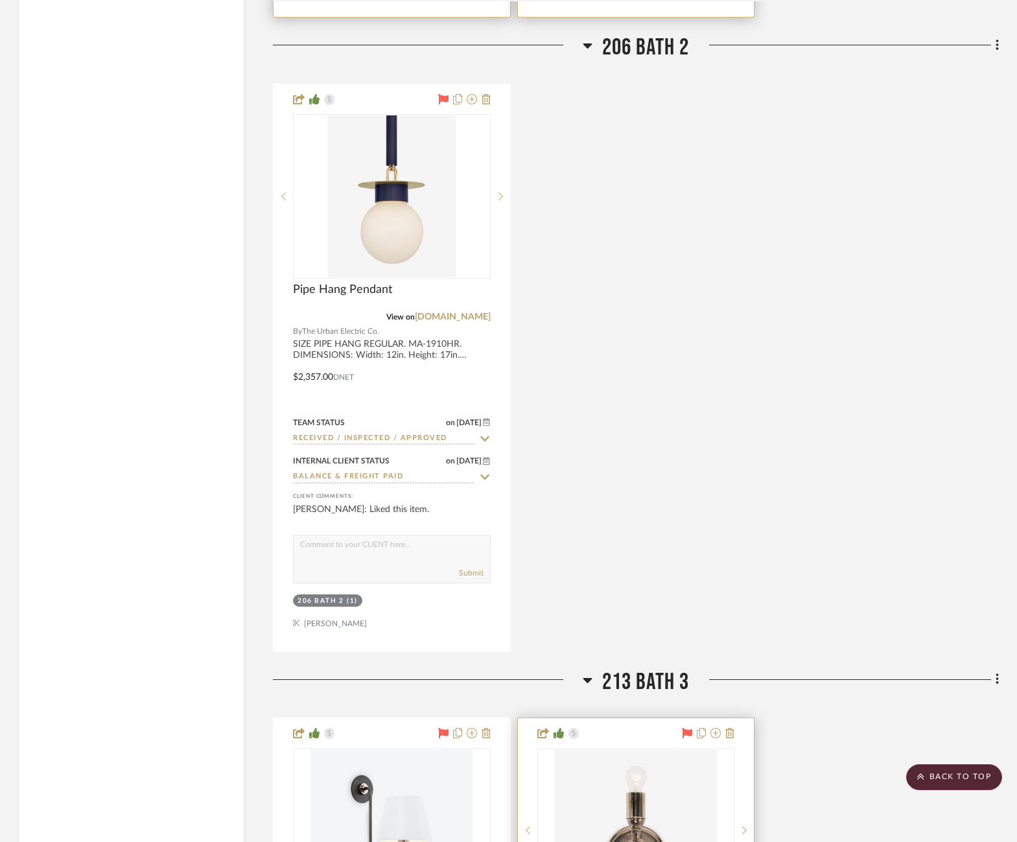
scroll to position [3502, 2]
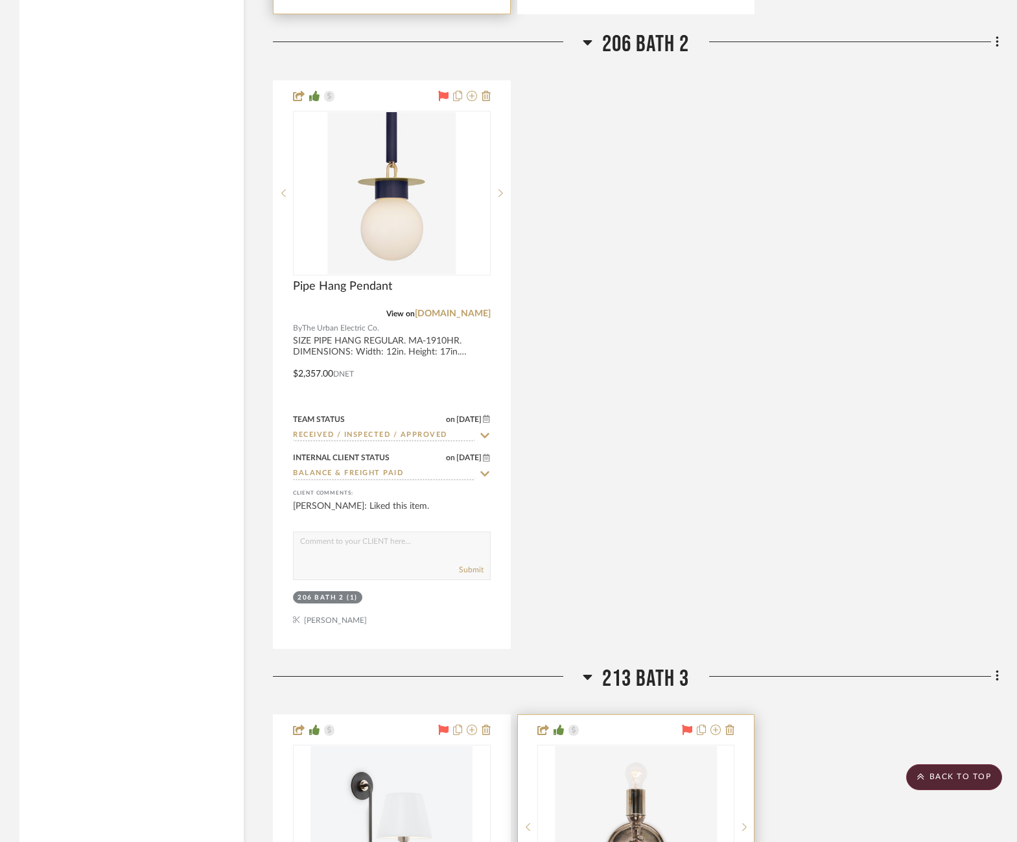
click at [440, 91] on icon at bounding box center [443, 96] width 10 height 10
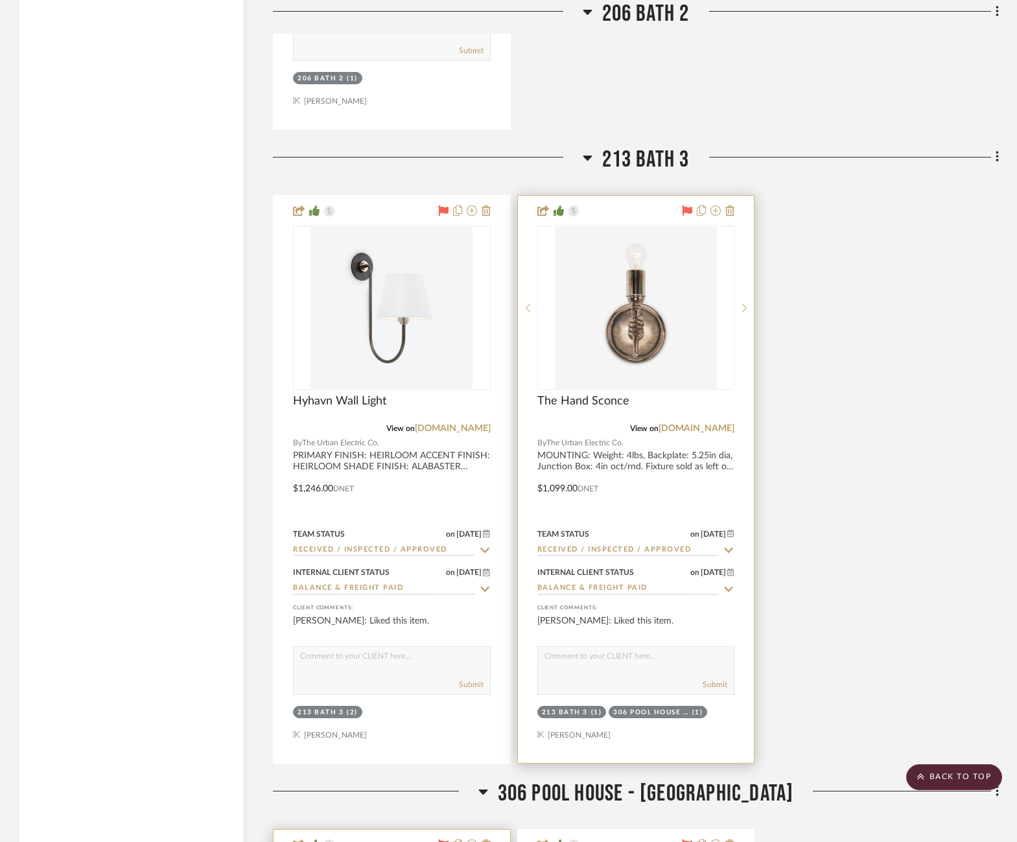
scroll to position [4027, 2]
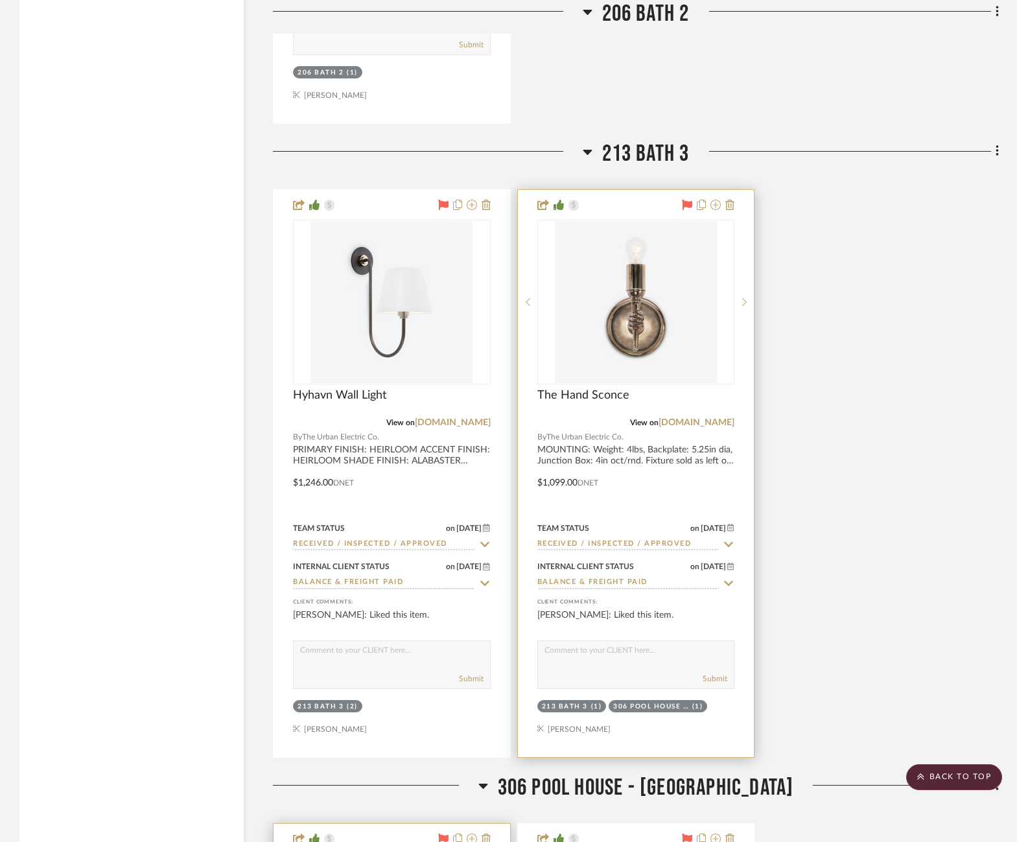
click at [443, 200] on icon at bounding box center [443, 205] width 10 height 10
click at [687, 200] on icon at bounding box center [688, 205] width 10 height 10
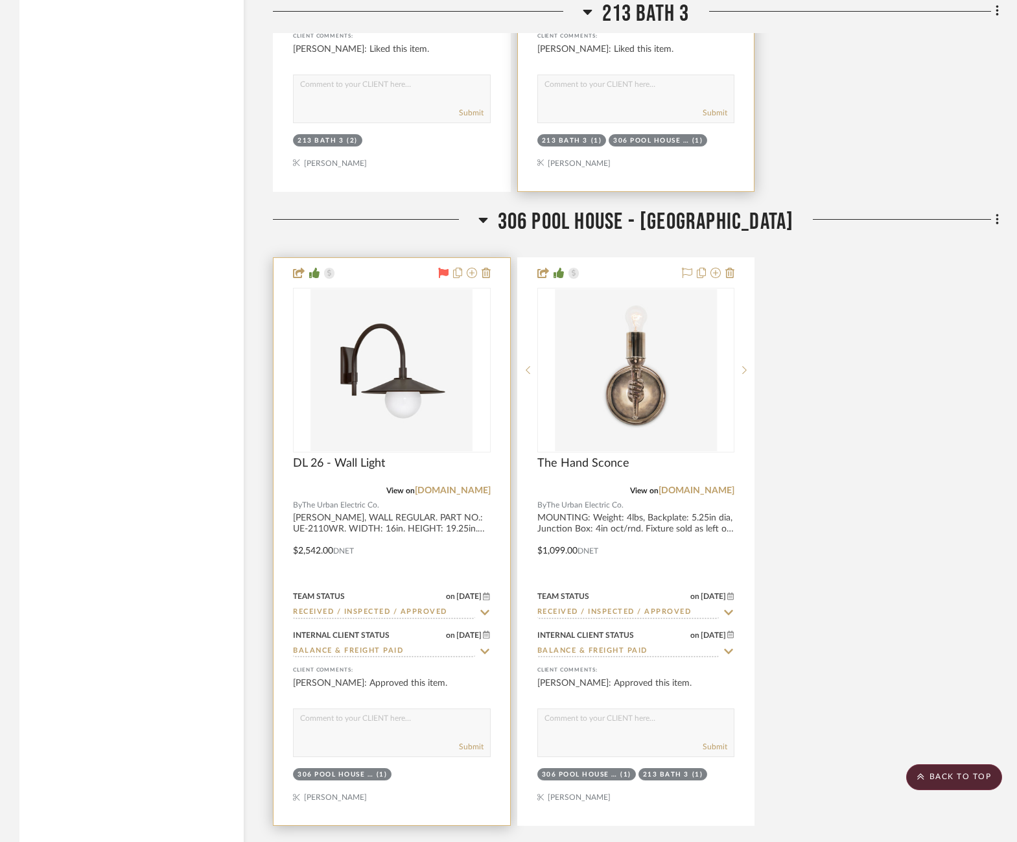
scroll to position [4628, 2]
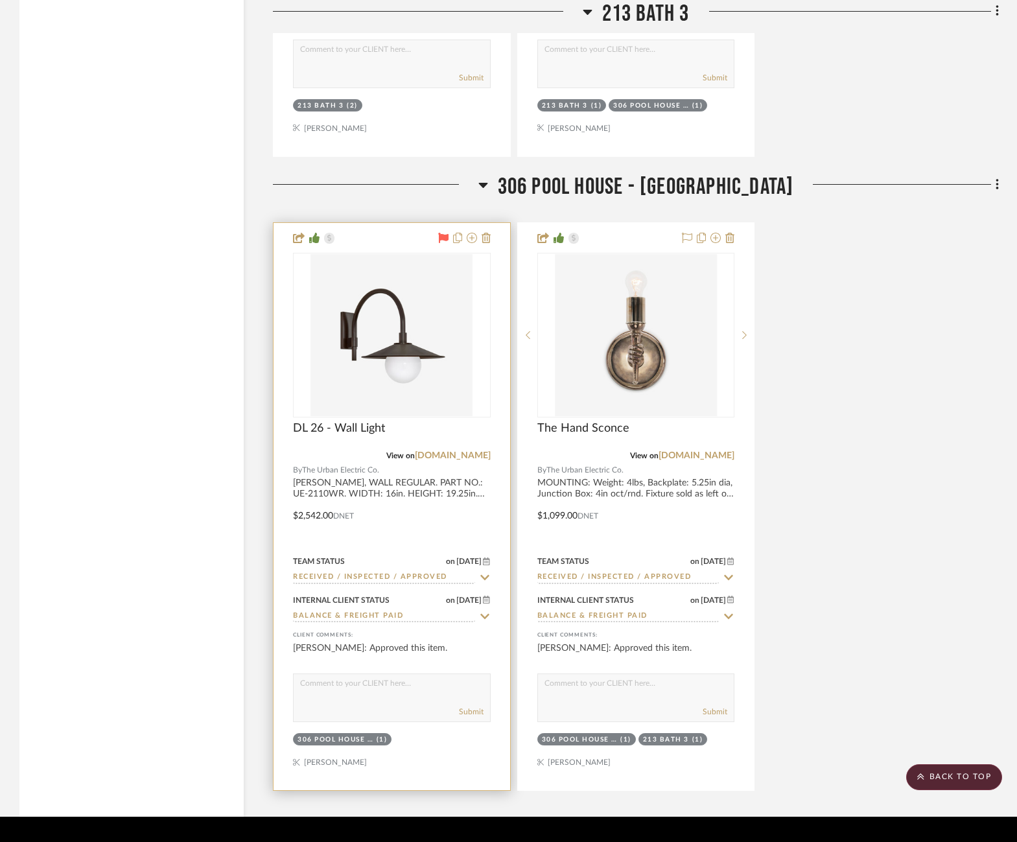
click at [443, 233] on icon at bounding box center [443, 238] width 10 height 10
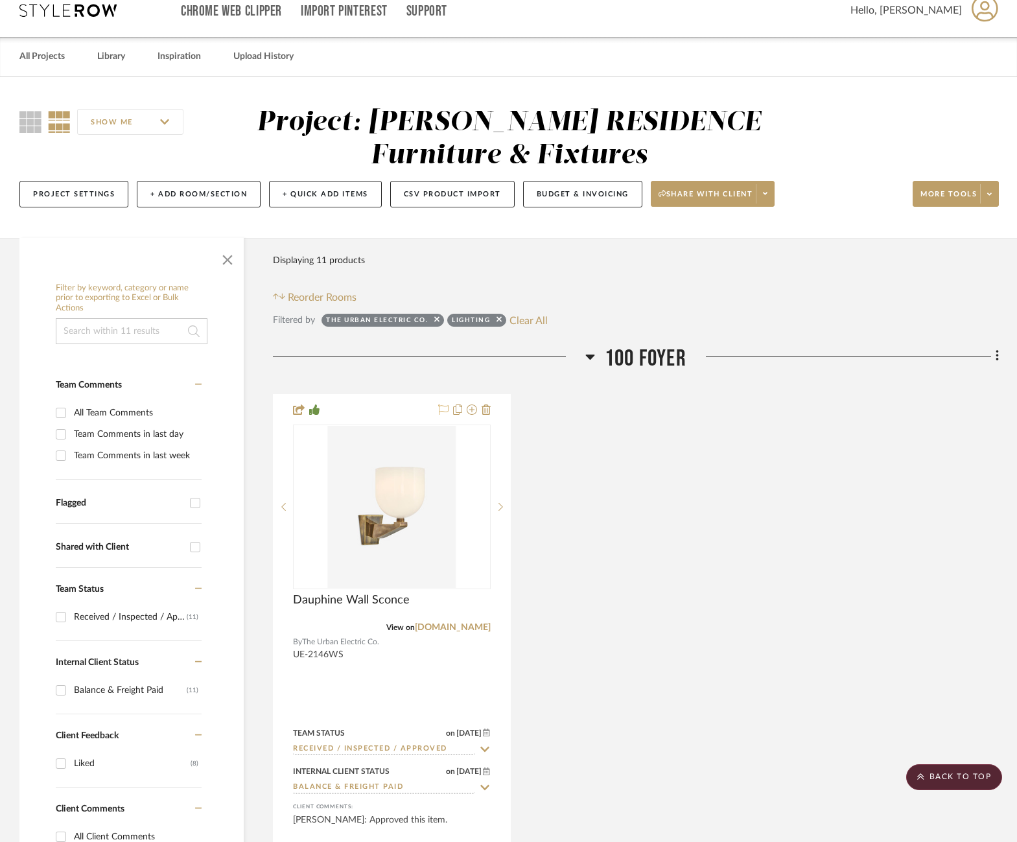
scroll to position [0, 2]
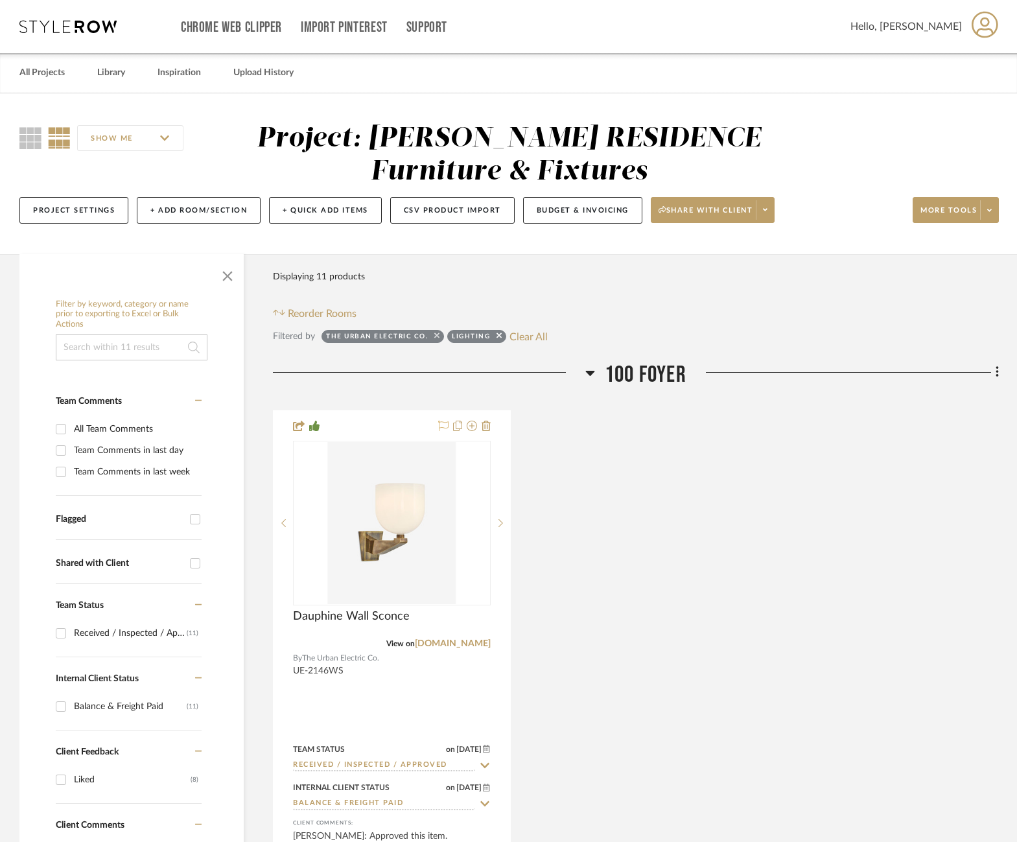
click at [434, 337] on icon at bounding box center [436, 335] width 5 height 5
checkbox input "false"
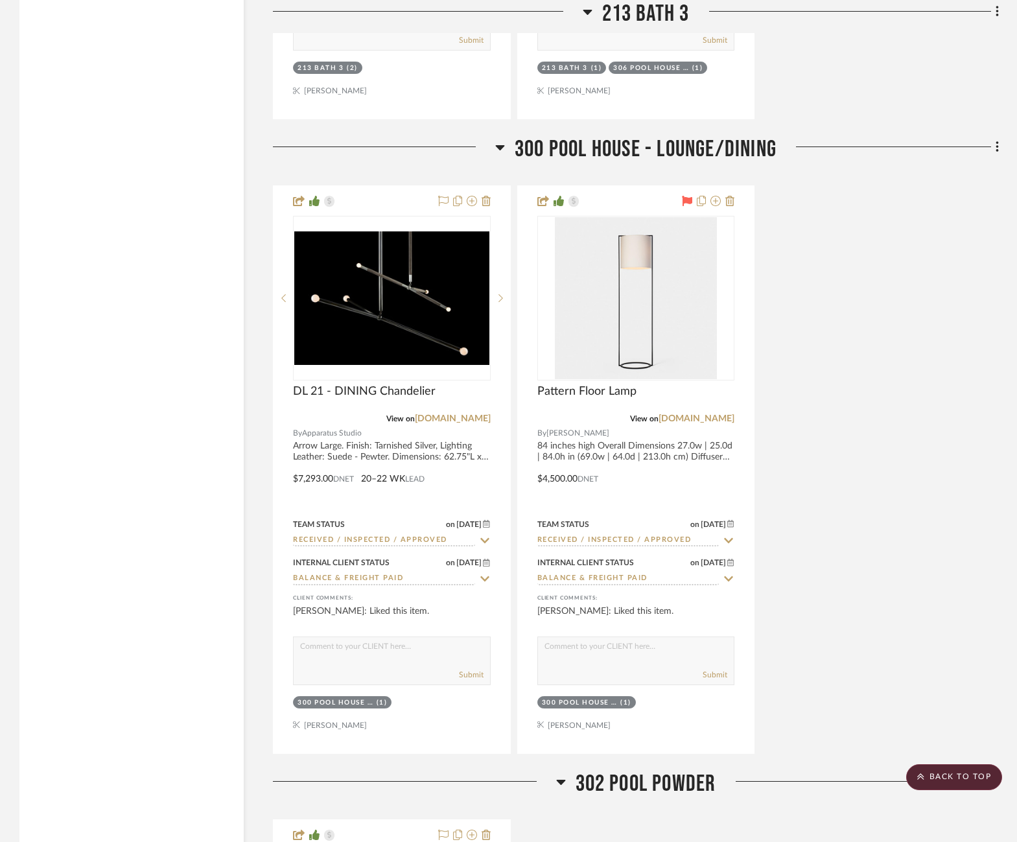
scroll to position [13537, 0]
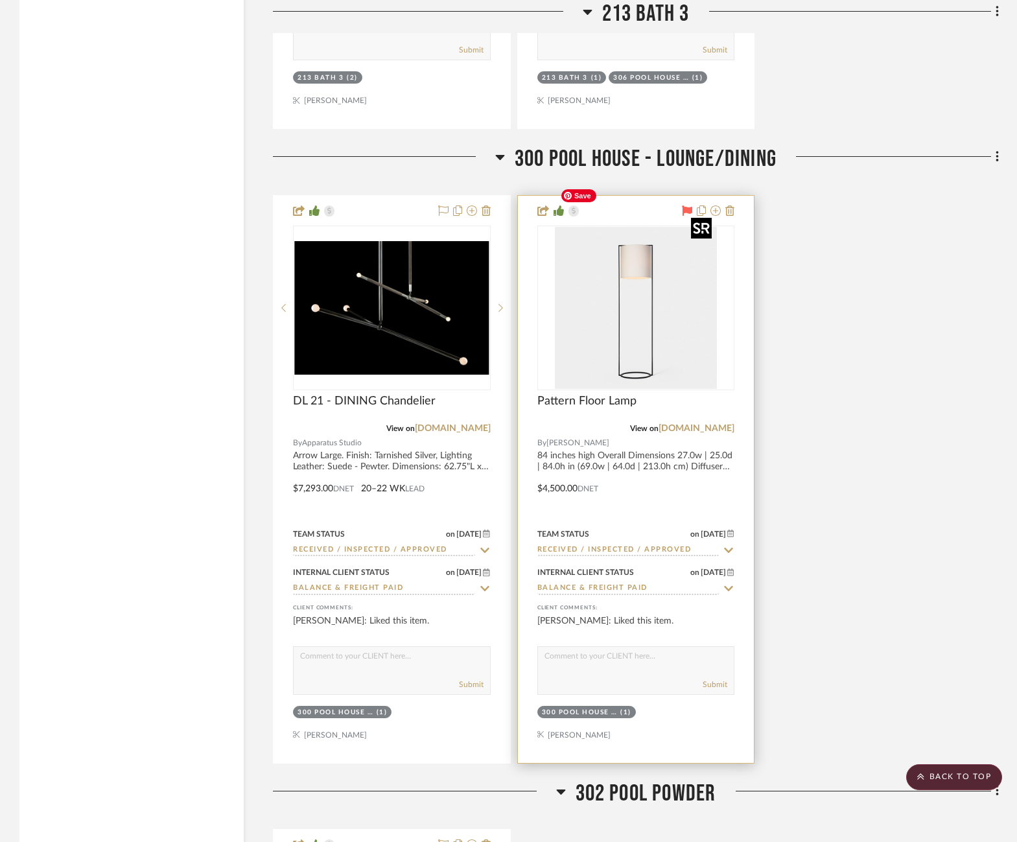
click at [0, 0] on img at bounding box center [0, 0] width 0 height 0
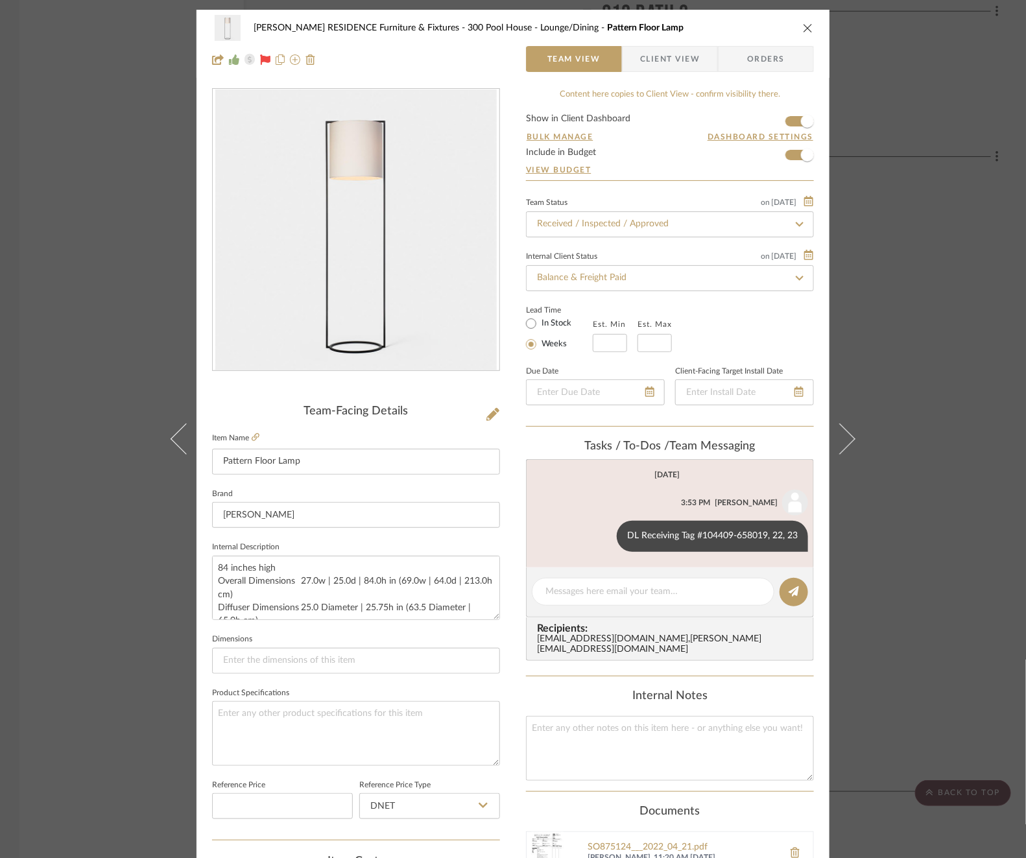
scroll to position [345, 0]
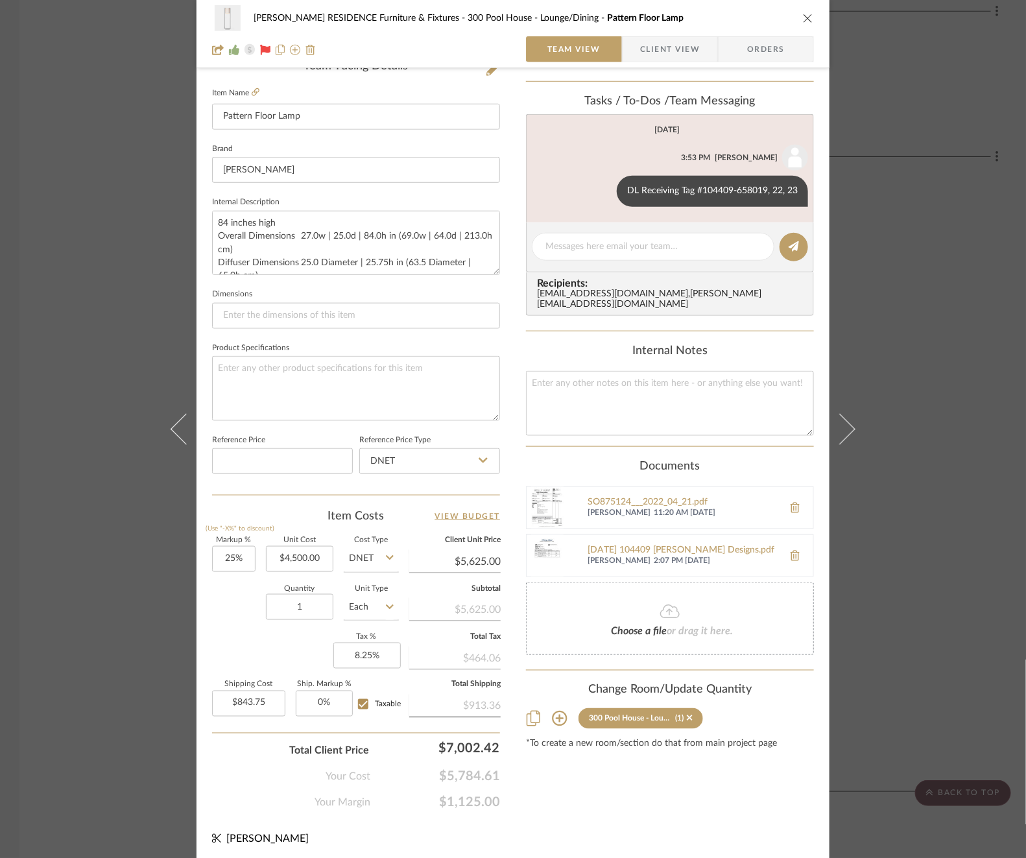
click at [937, 344] on div "COBLE RESIDENCE Furniture & Fixtures 300 Pool House - Lounge/Dining Pattern Flo…" at bounding box center [513, 429] width 1026 height 858
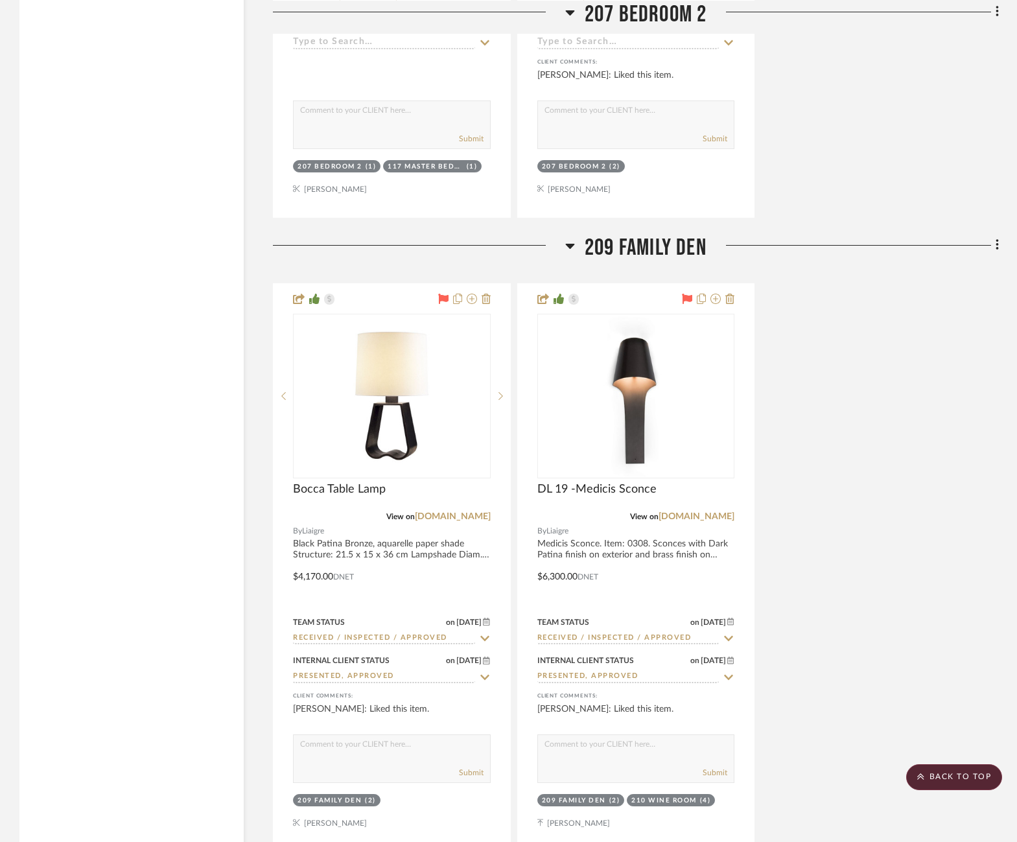
scroll to position [10913, 0]
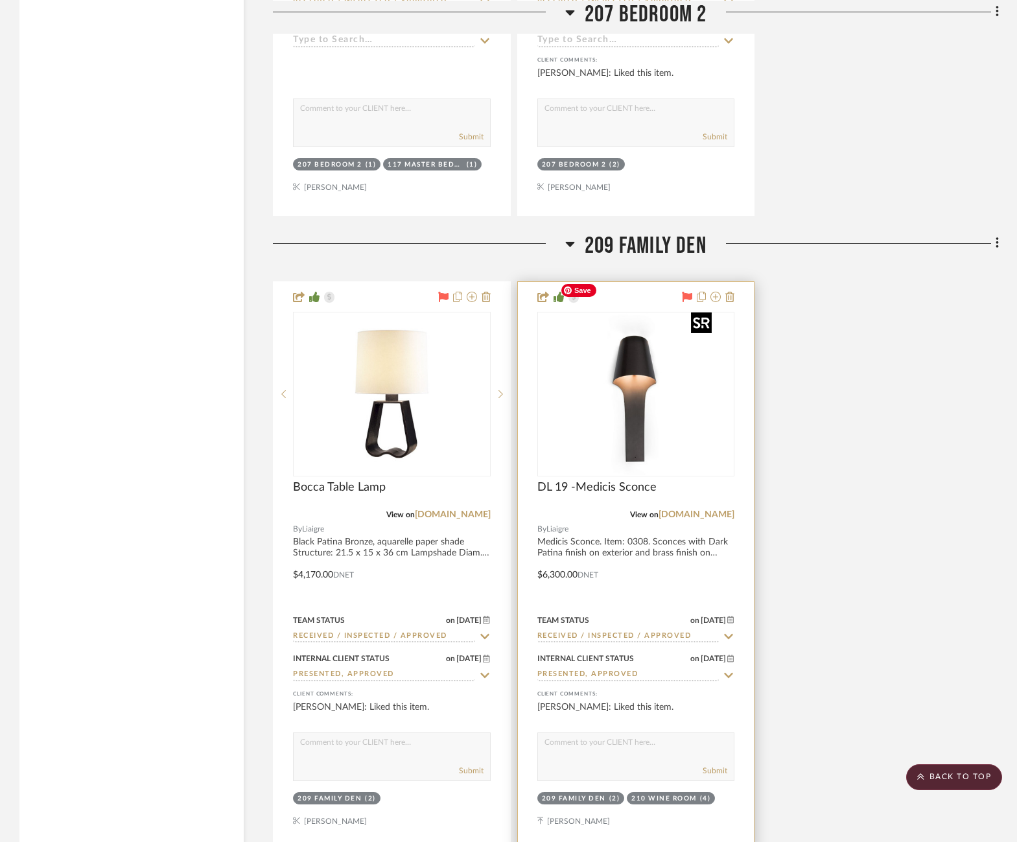
click at [0, 0] on img at bounding box center [0, 0] width 0 height 0
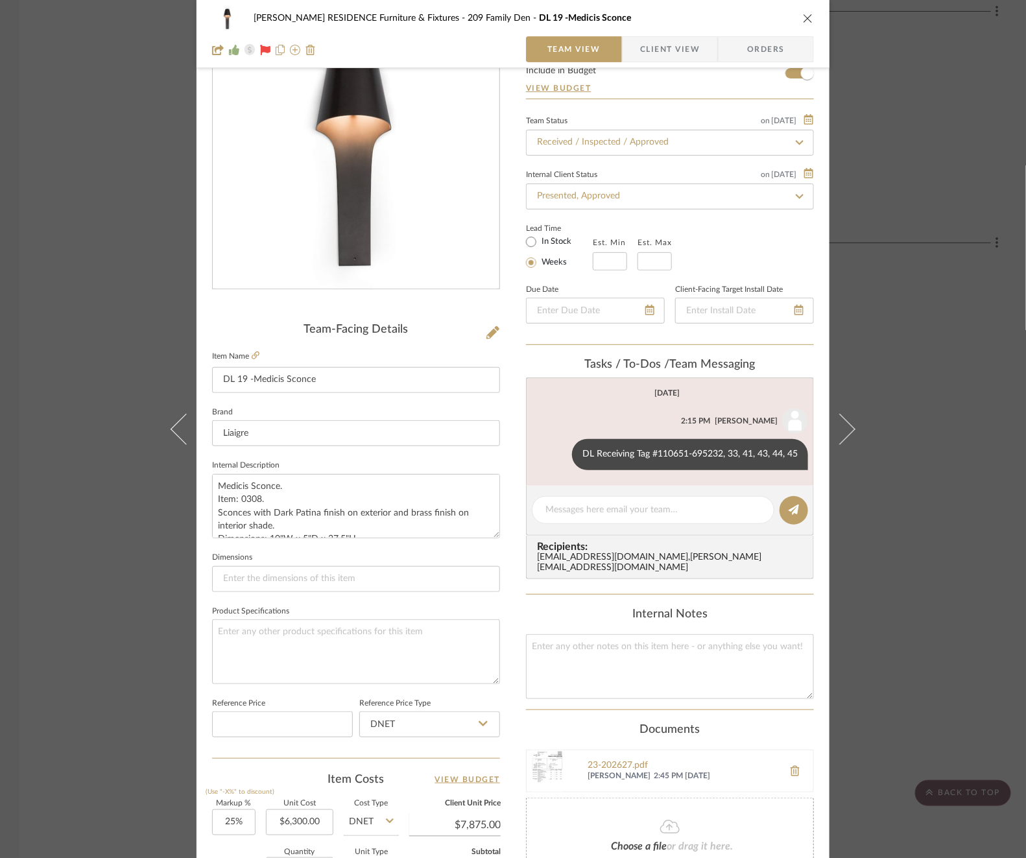
scroll to position [154, 0]
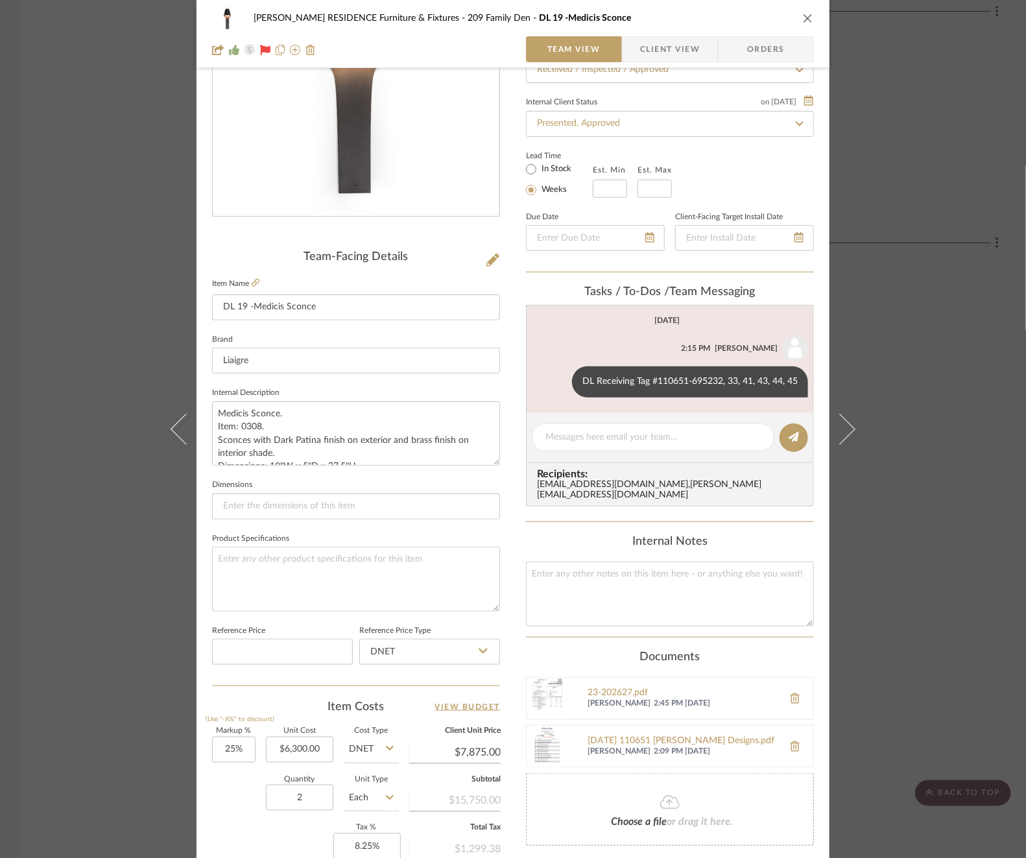
click at [912, 315] on div "COBLE RESIDENCE Furniture & Fixtures 209 Family Den DL 19 -Medicis Sconce Team …" at bounding box center [513, 429] width 1026 height 858
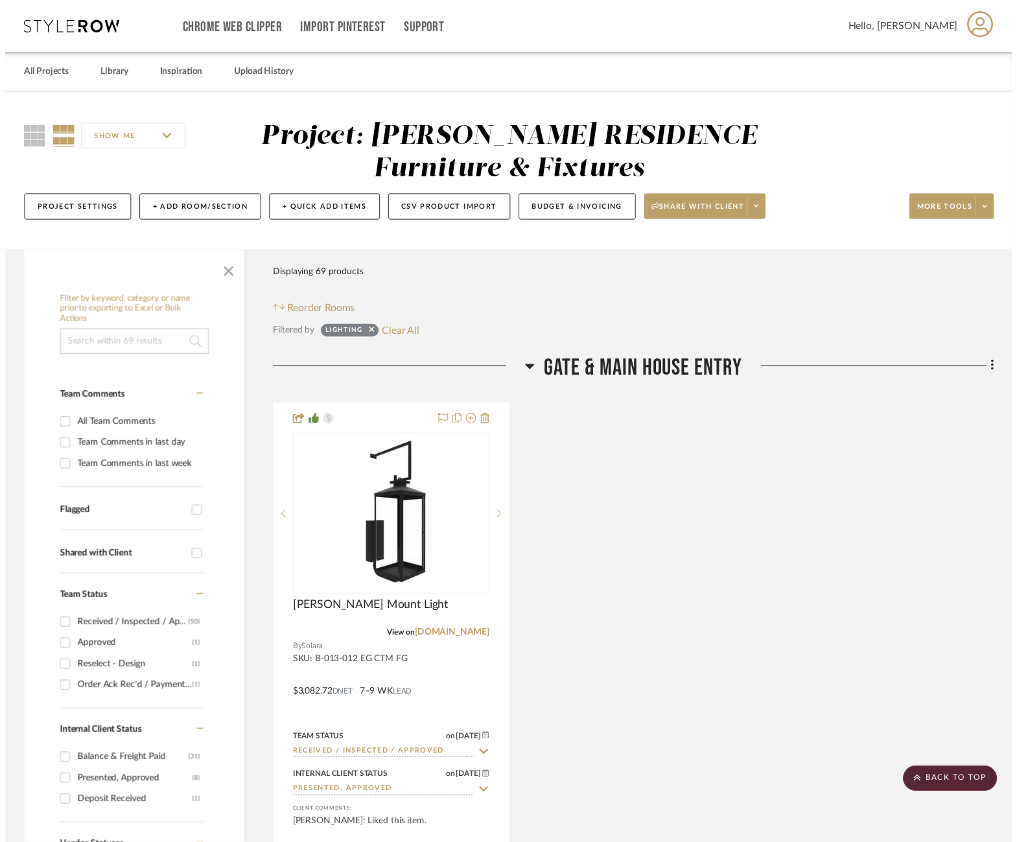
scroll to position [10913, 0]
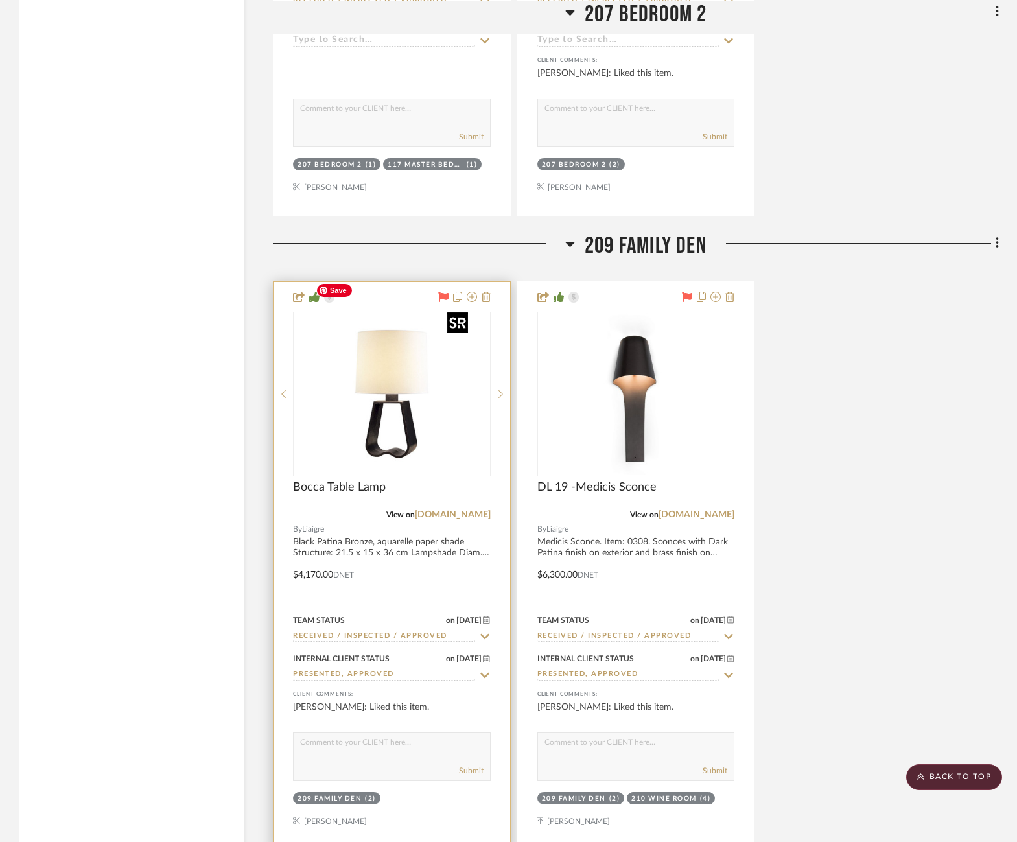
click at [391, 379] on img "0" at bounding box center [392, 394] width 162 height 162
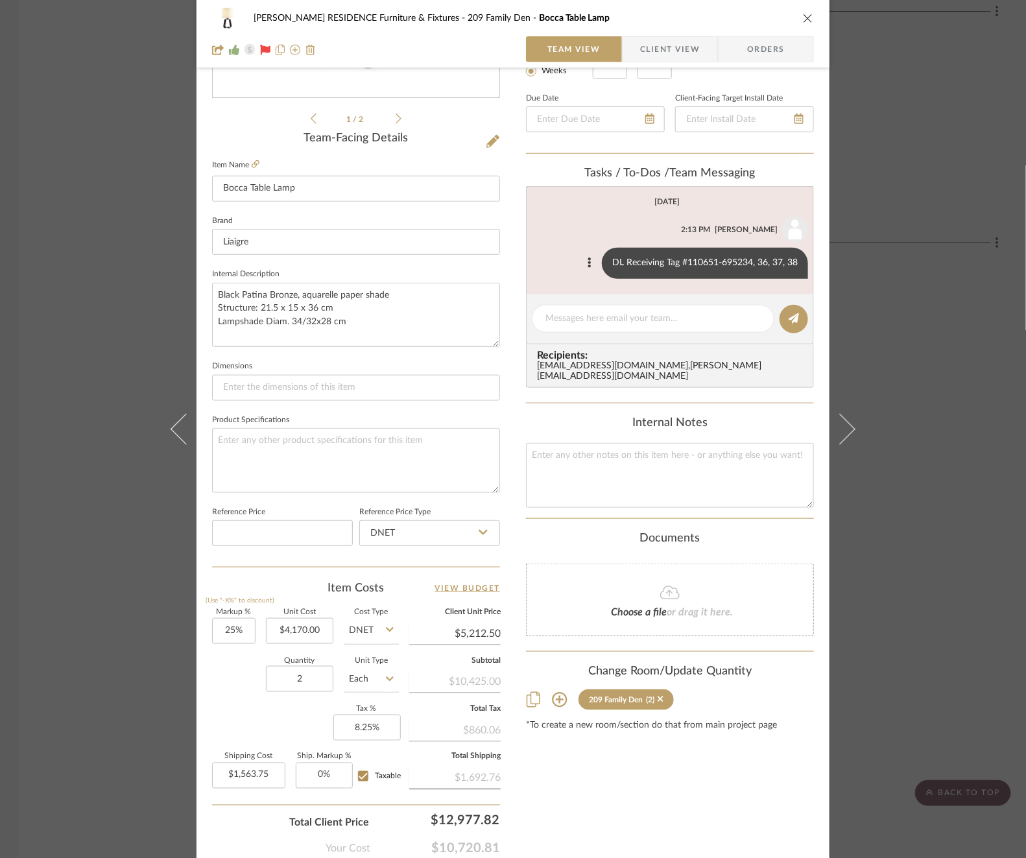
scroll to position [292, 0]
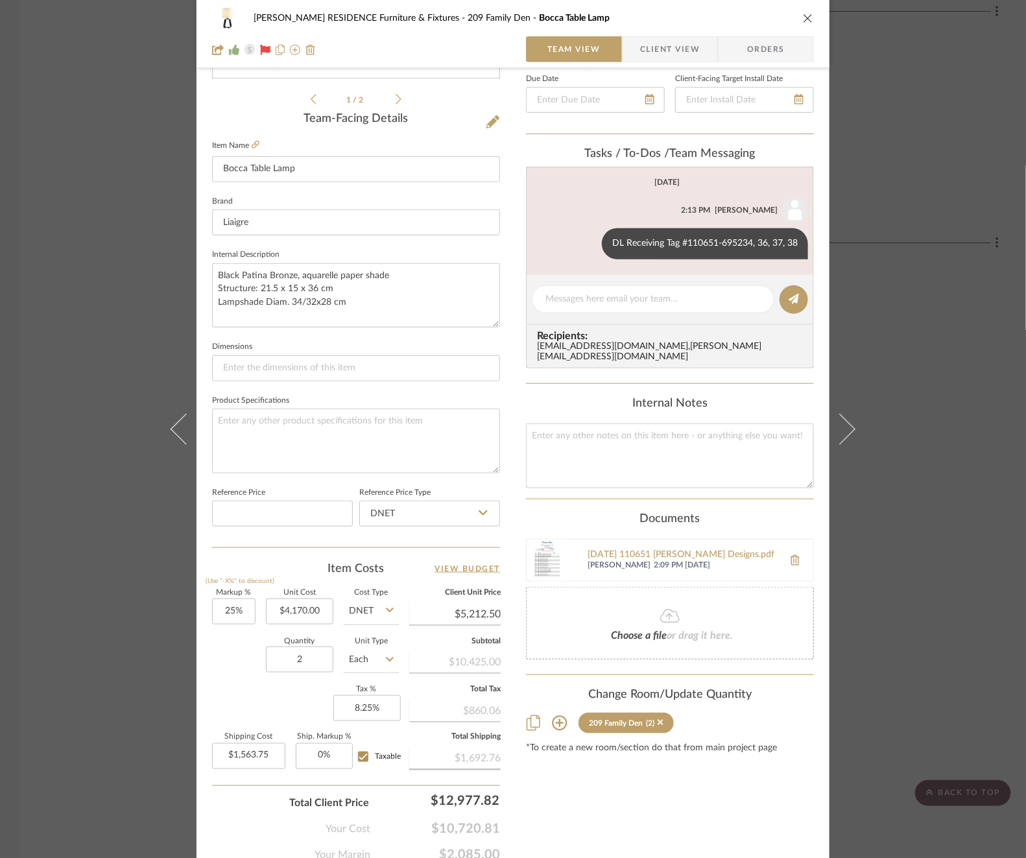
click at [923, 358] on div "COBLE RESIDENCE Furniture & Fixtures 209 Family Den Bocca Table Lamp Team View …" at bounding box center [513, 429] width 1026 height 858
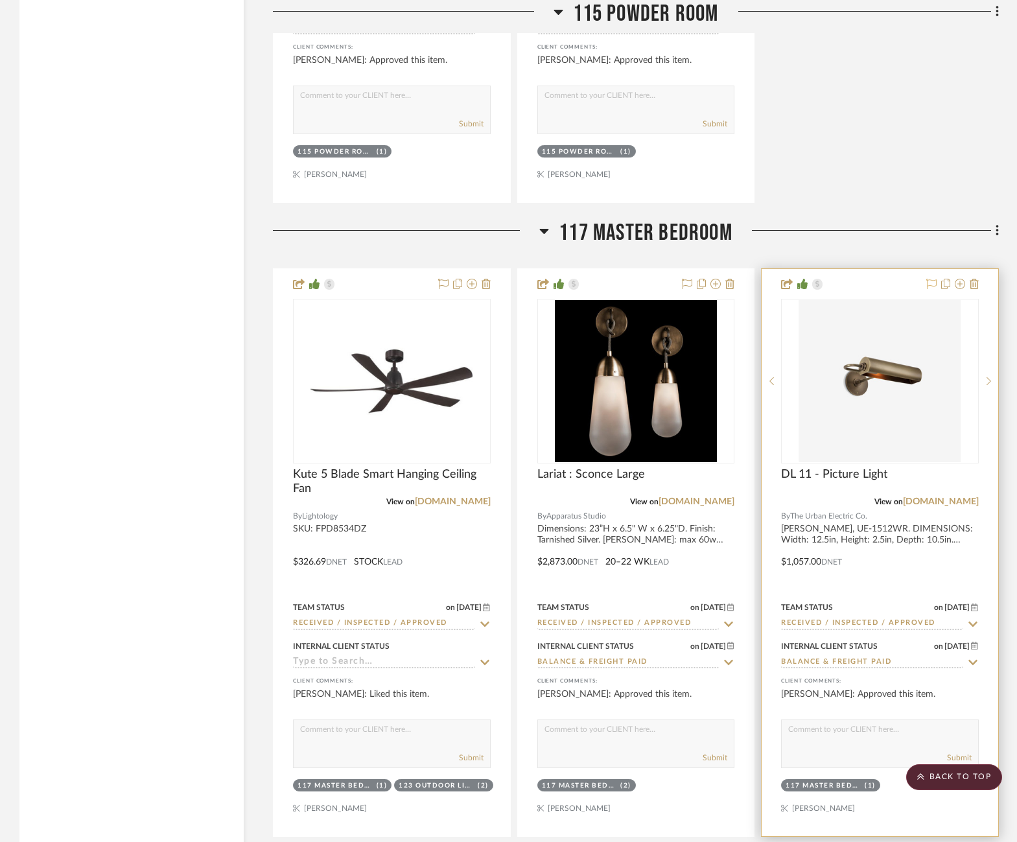
scroll to position [5808, 6]
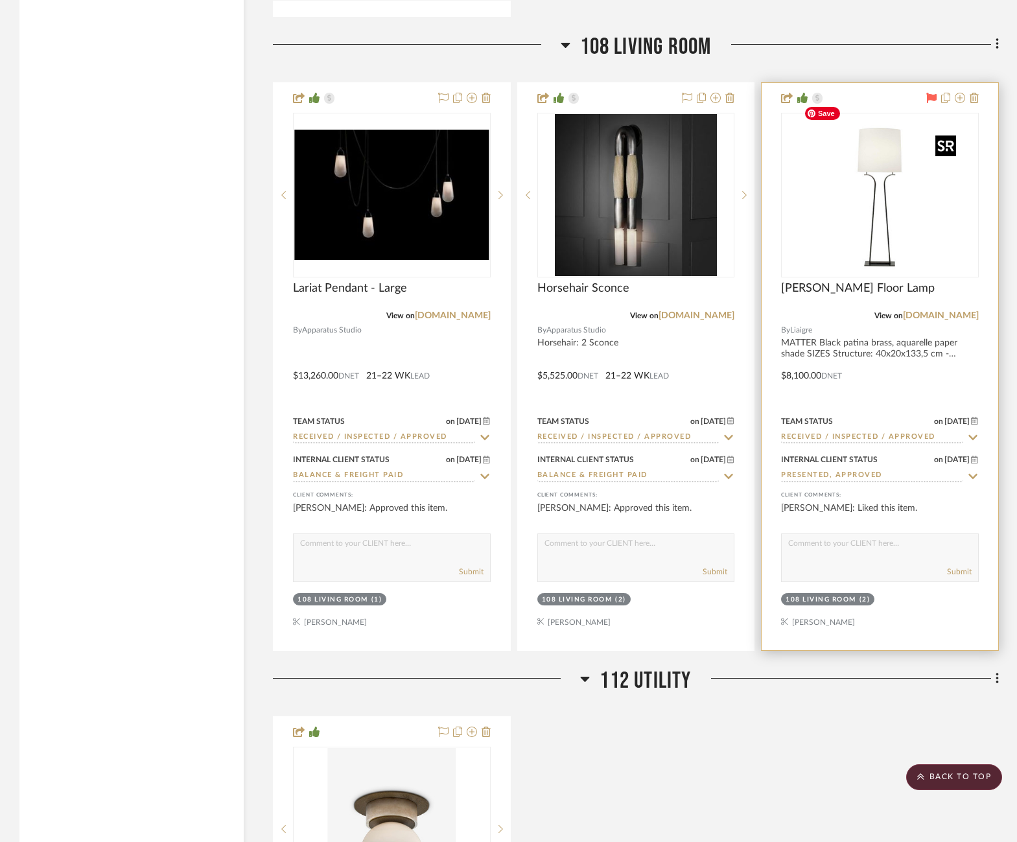
click at [0, 0] on img at bounding box center [0, 0] width 0 height 0
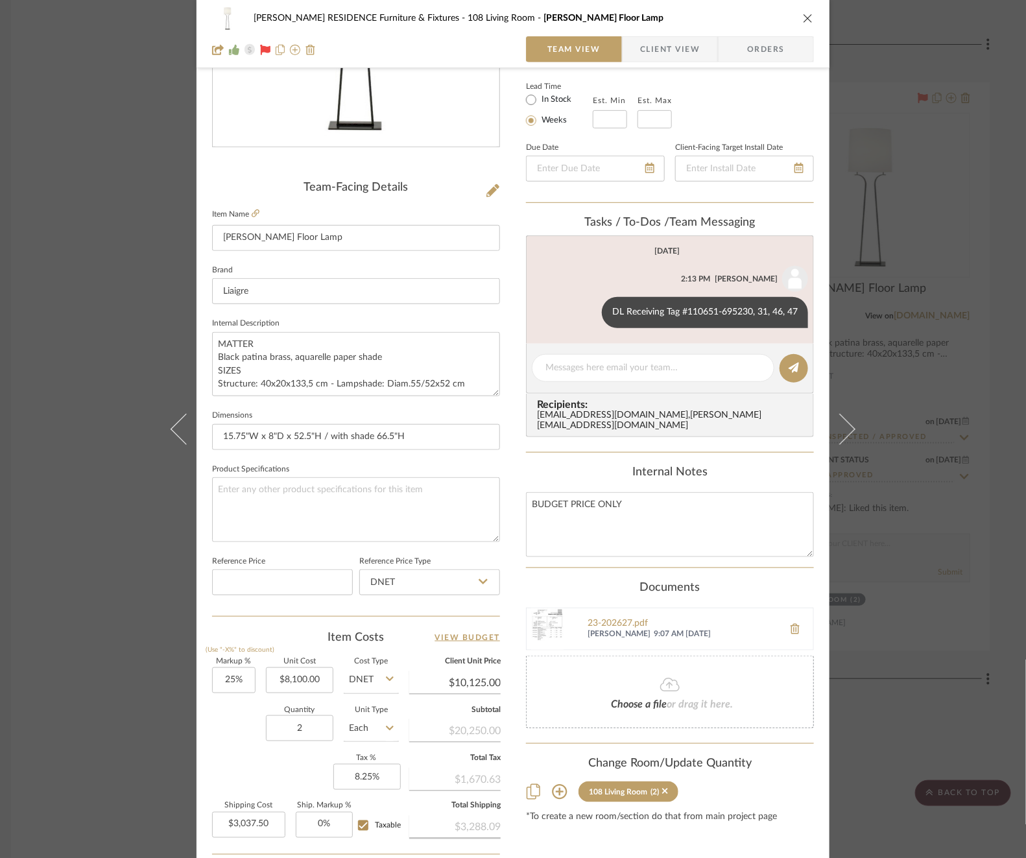
scroll to position [345, 0]
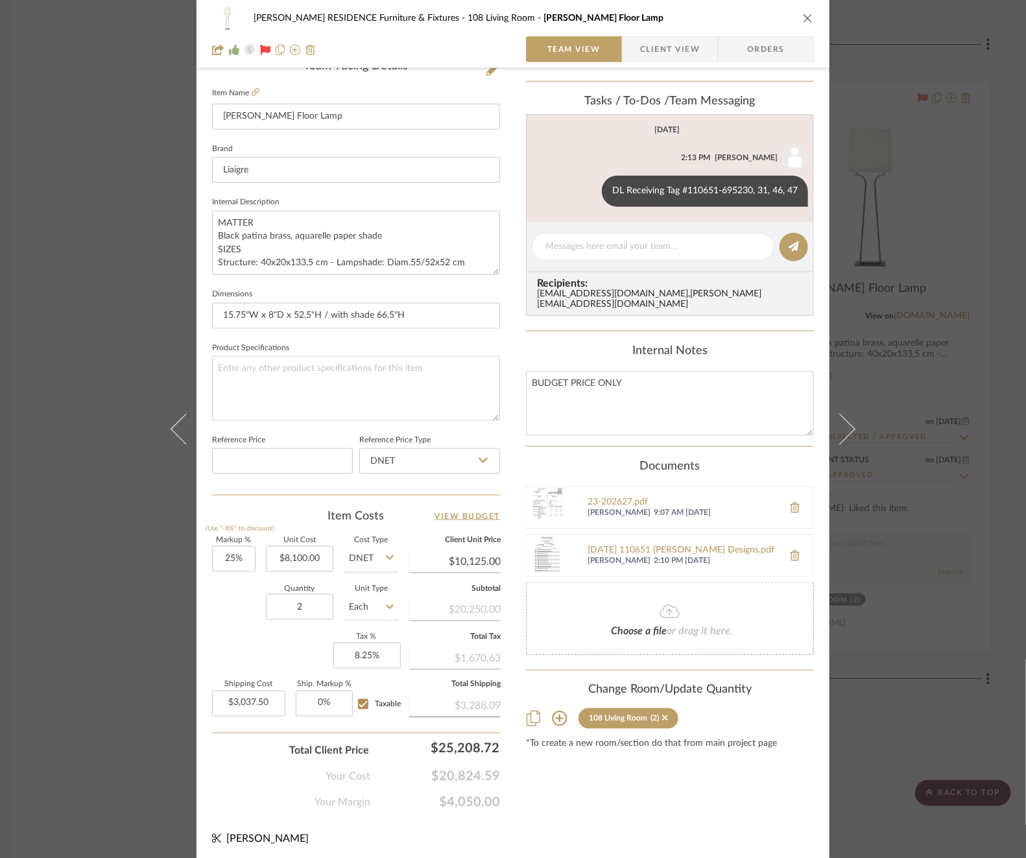
click at [971, 296] on div "COBLE RESIDENCE Furniture & Fixtures 108 Living Room Terral Floor Lamp Team Vie…" at bounding box center [513, 429] width 1026 height 858
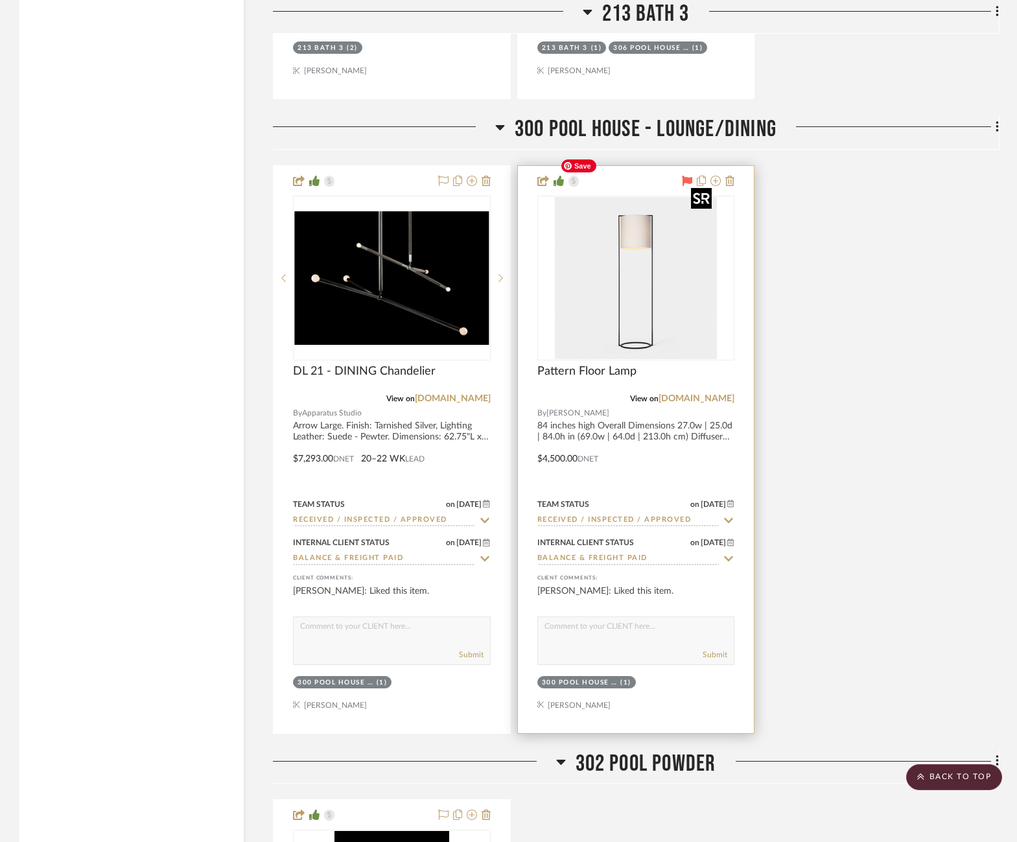
scroll to position [13572, 8]
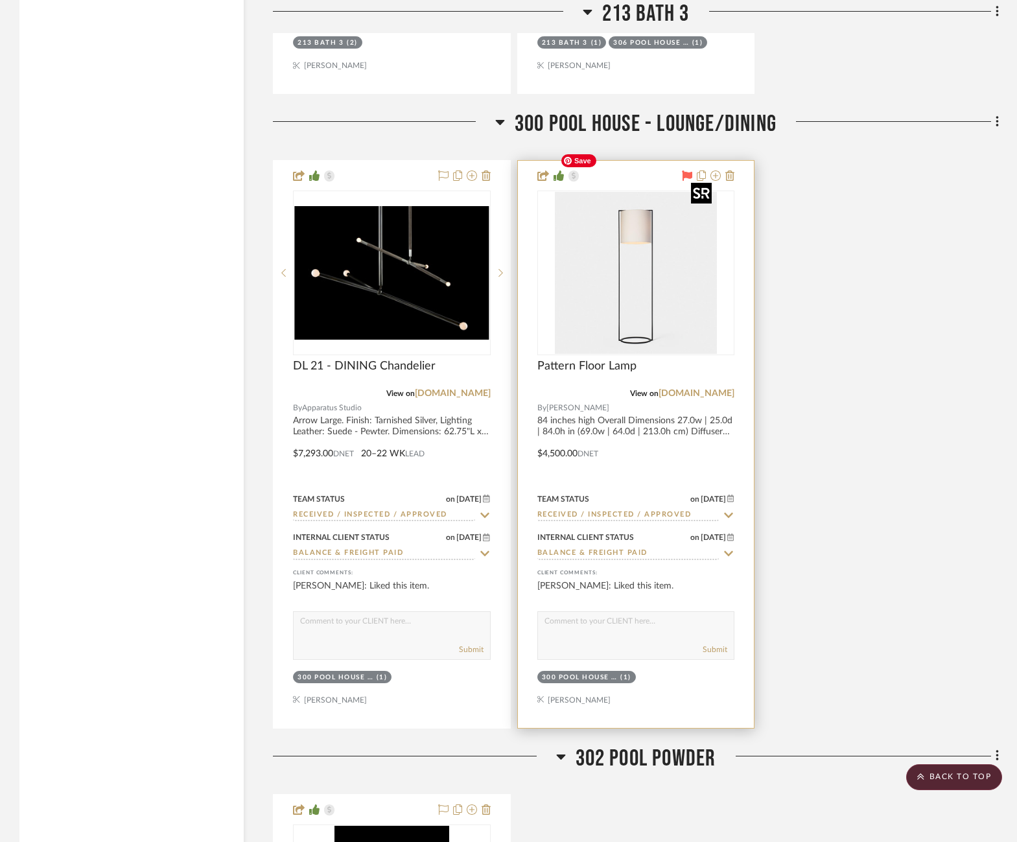
click at [623, 239] on img "0" at bounding box center [636, 273] width 162 height 162
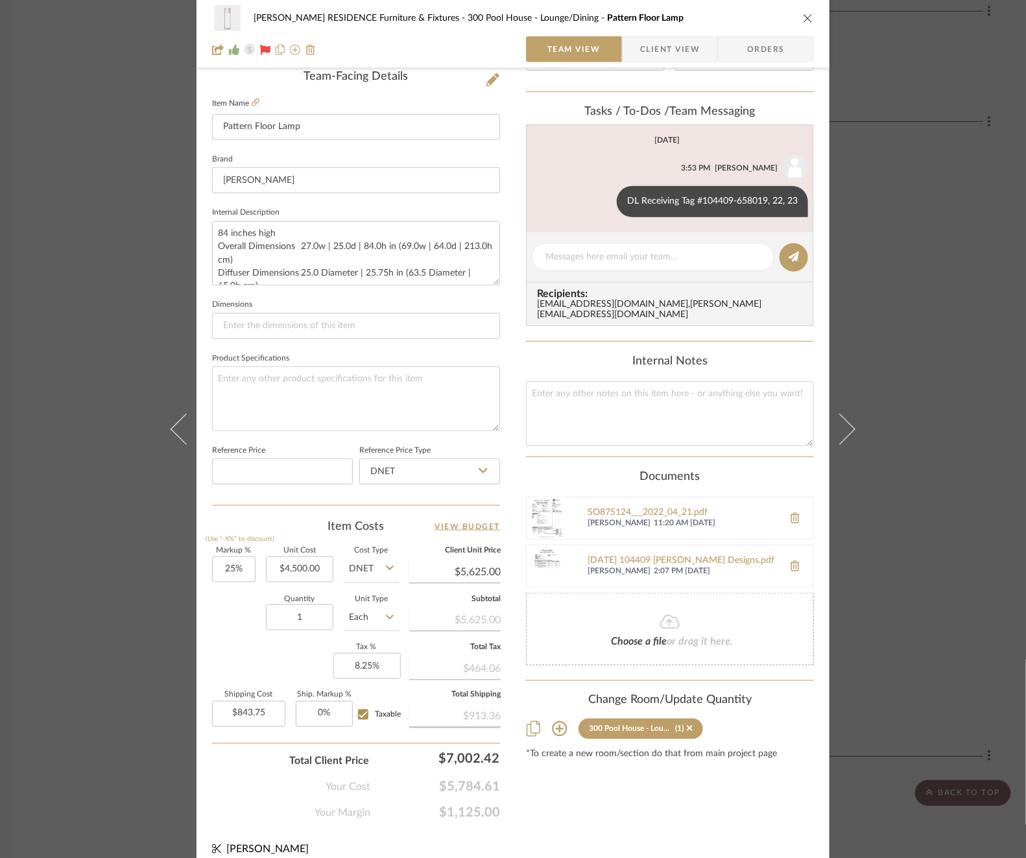
scroll to position [345, 0]
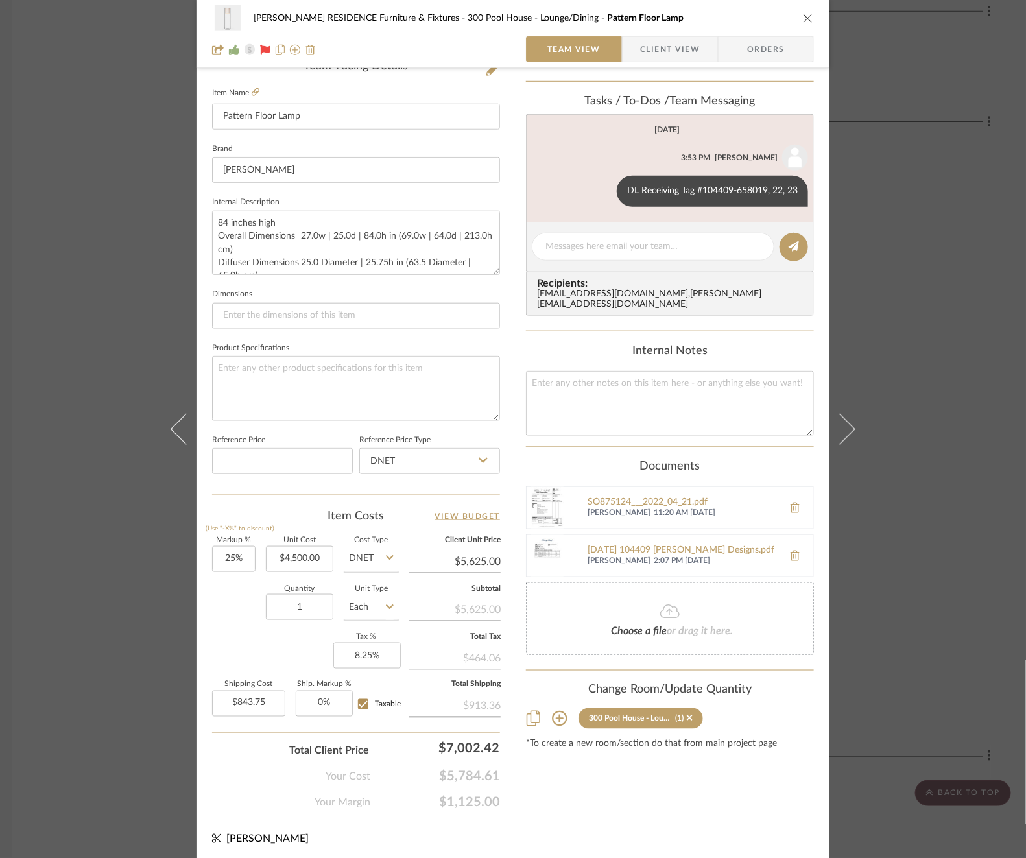
click at [928, 518] on div "COBLE RESIDENCE Furniture & Fixtures 300 Pool House - Lounge/Dining Pattern Flo…" at bounding box center [513, 429] width 1026 height 858
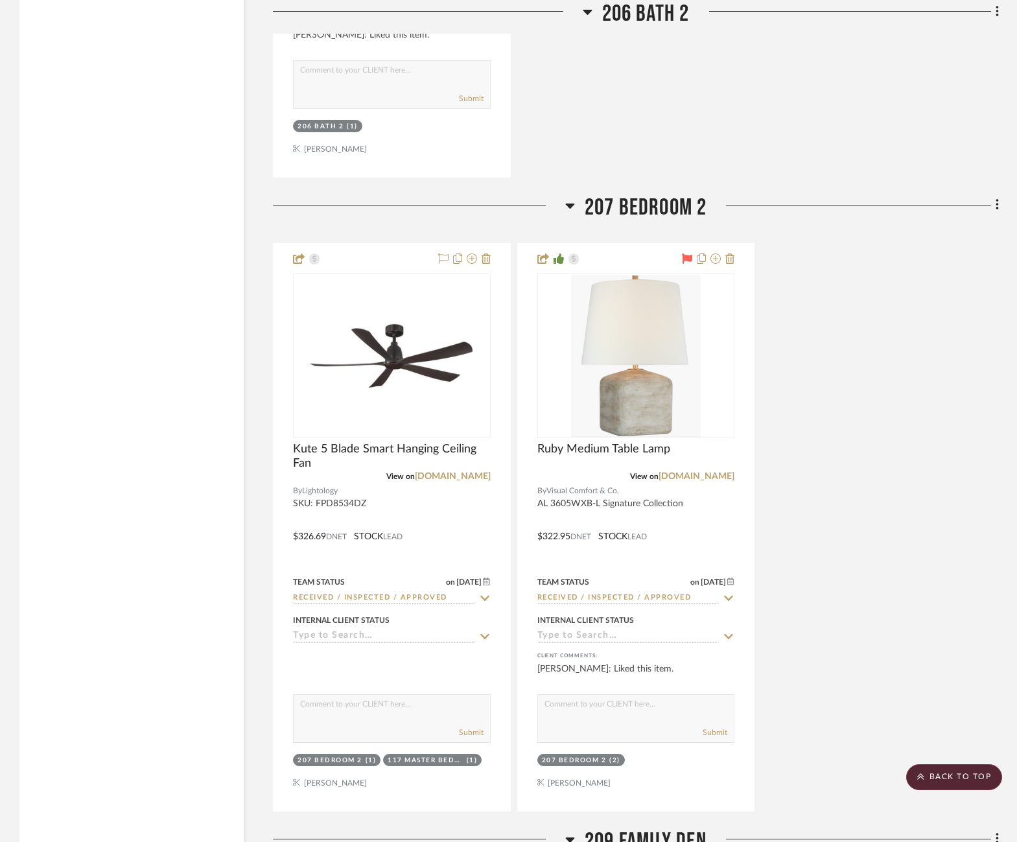
scroll to position [10286, 8]
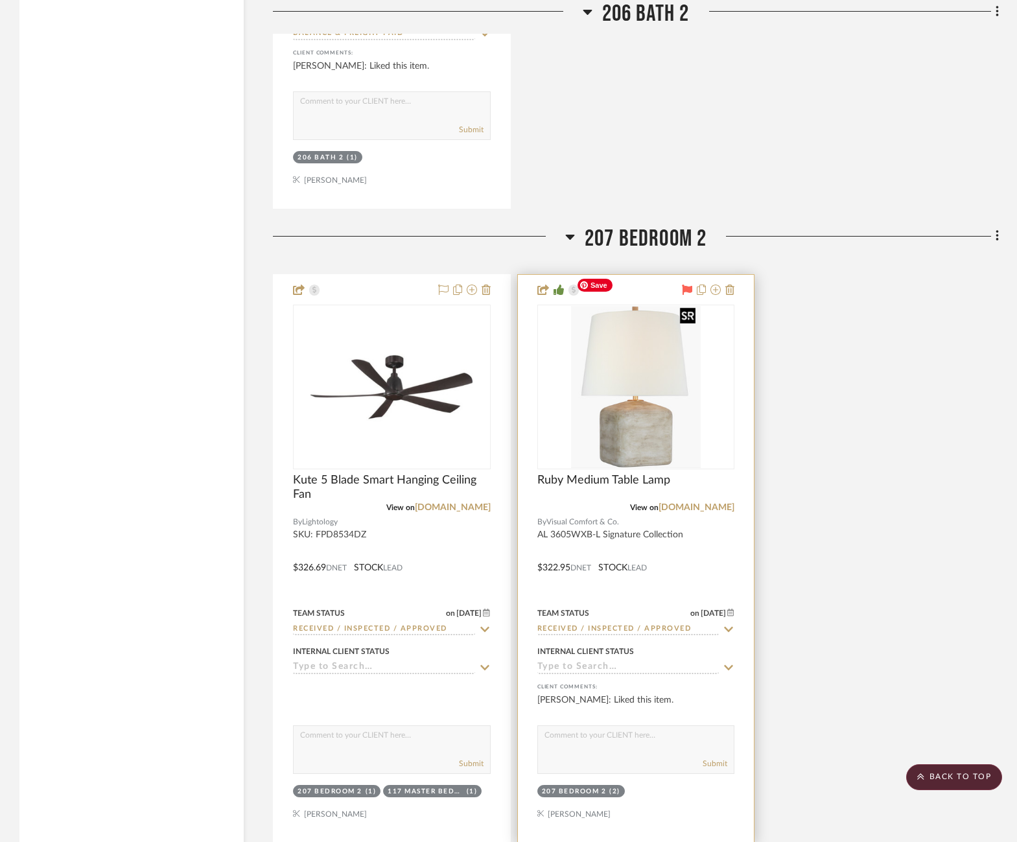
click at [609, 383] on img "0" at bounding box center [635, 387] width 129 height 162
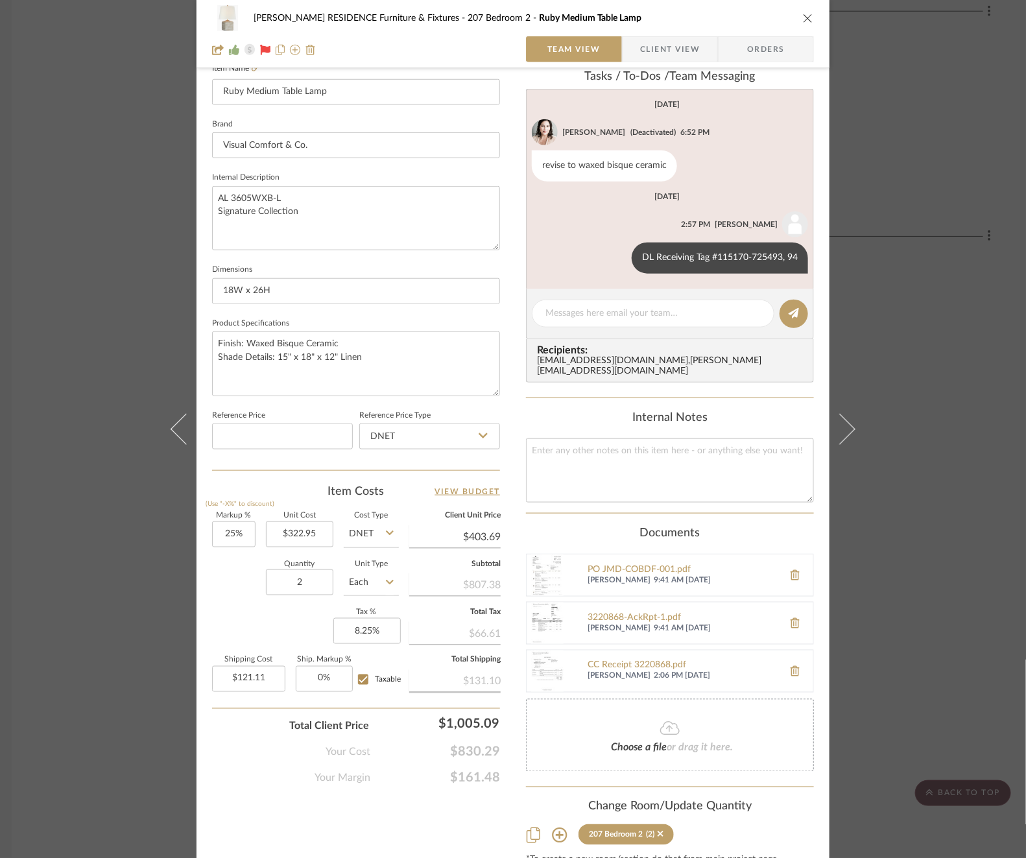
scroll to position [45, 0]
click at [603, 664] on div "DL 115170.pdf" at bounding box center [682, 669] width 189 height 10
click at [65, 205] on div "COBLE RESIDENCE Furniture & Fixtures 207 Bedroom 2 Ruby Medium Table Lamp Team …" at bounding box center [513, 429] width 1026 height 858
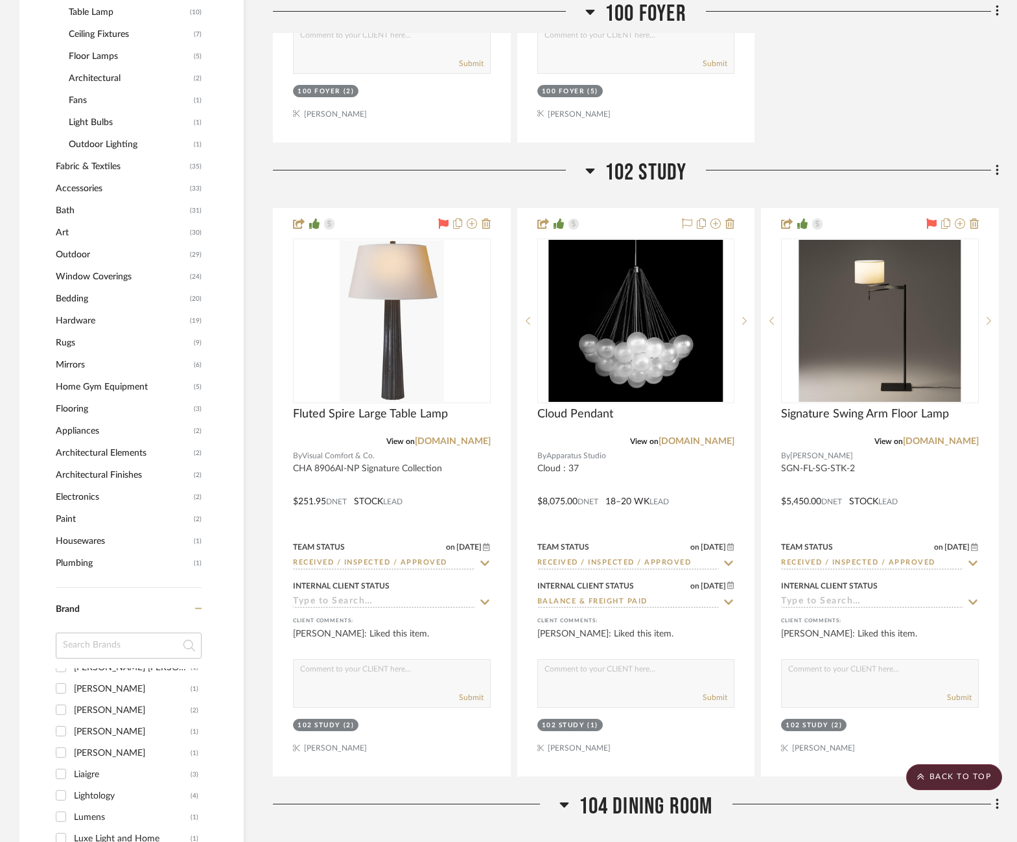
scroll to position [1463, 5]
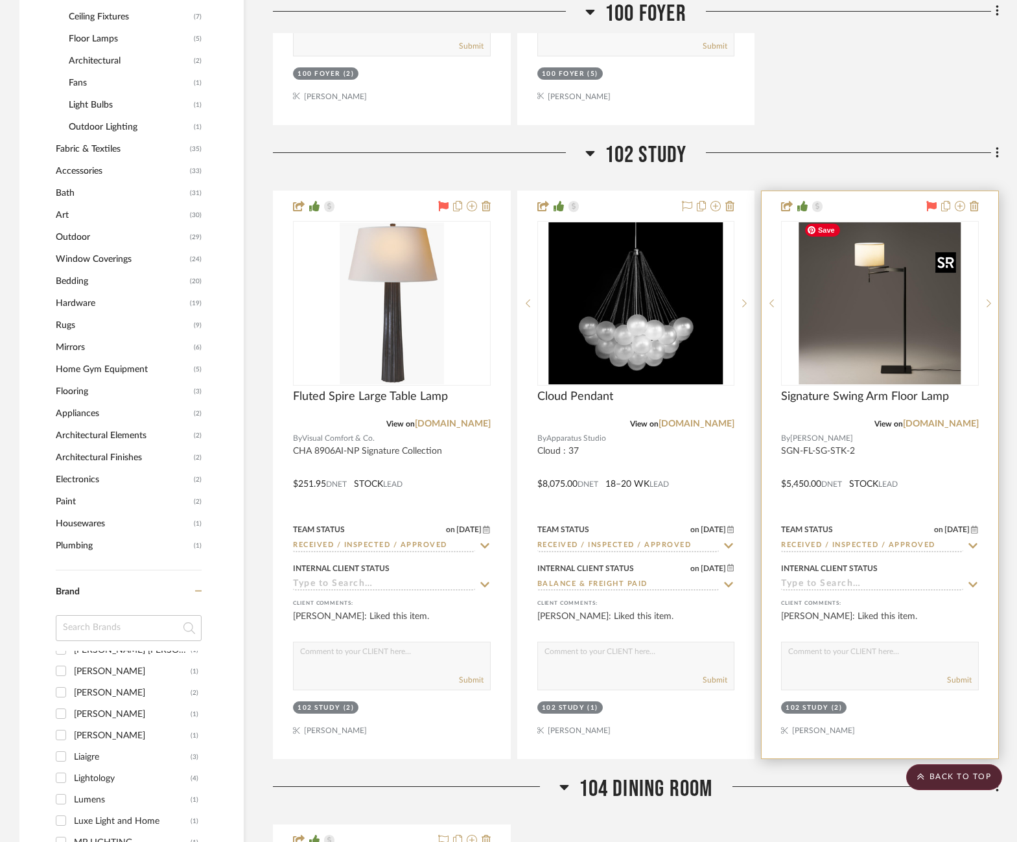
click at [842, 304] on img "0" at bounding box center [881, 303] width 162 height 162
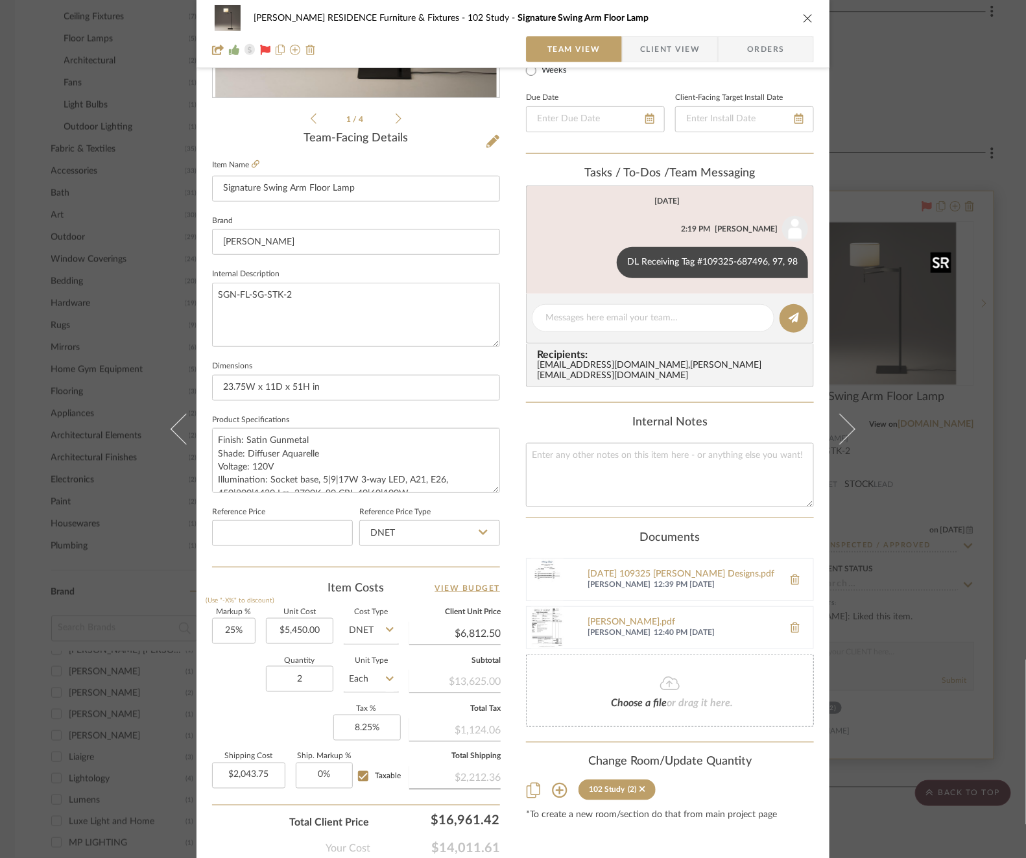
scroll to position [345, 0]
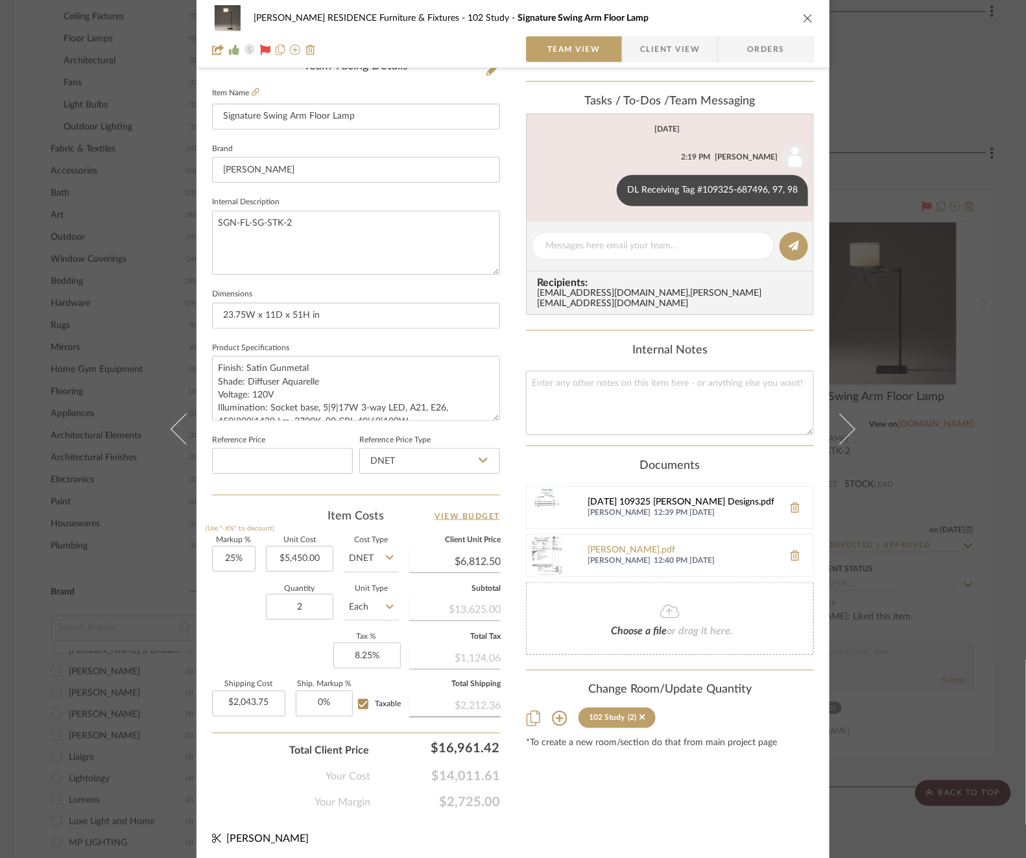
click at [660, 497] on div "2023-07-03 109325 Mauldin Designs.pdf" at bounding box center [682, 502] width 189 height 10
click at [920, 289] on div "COBLE RESIDENCE Furniture & Fixtures 102 Study Signature Swing Arm Floor Lamp T…" at bounding box center [513, 429] width 1026 height 858
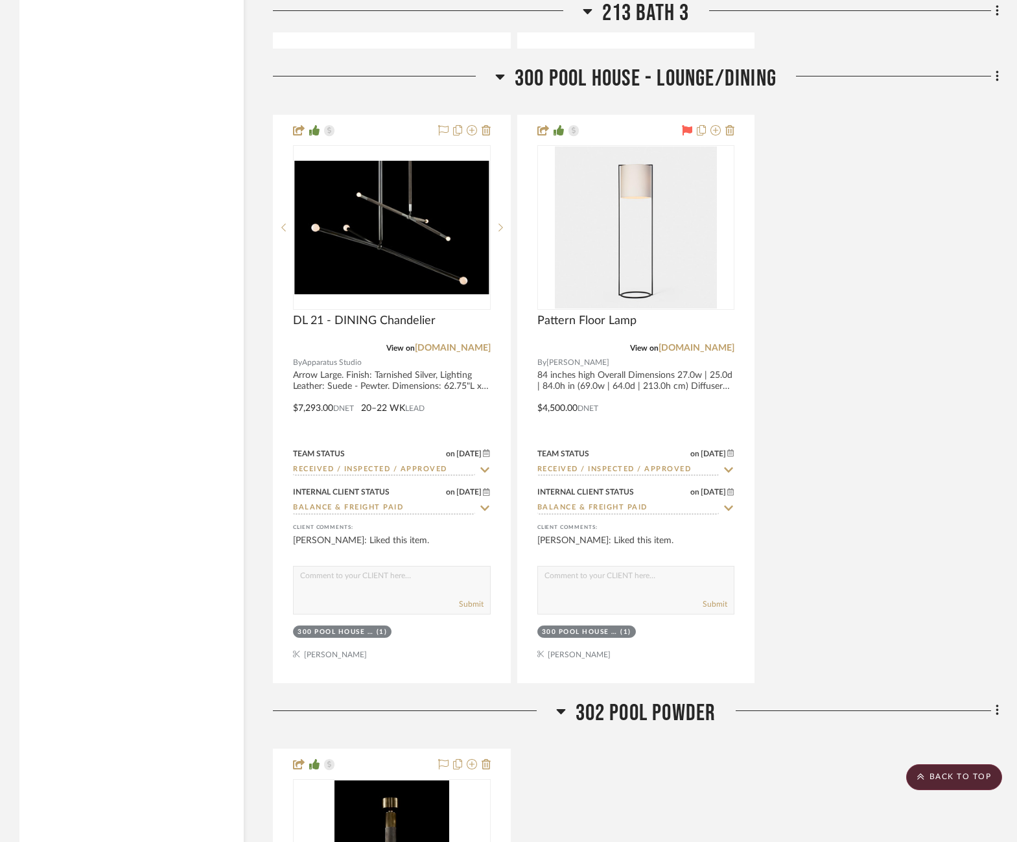
scroll to position [13626, 4]
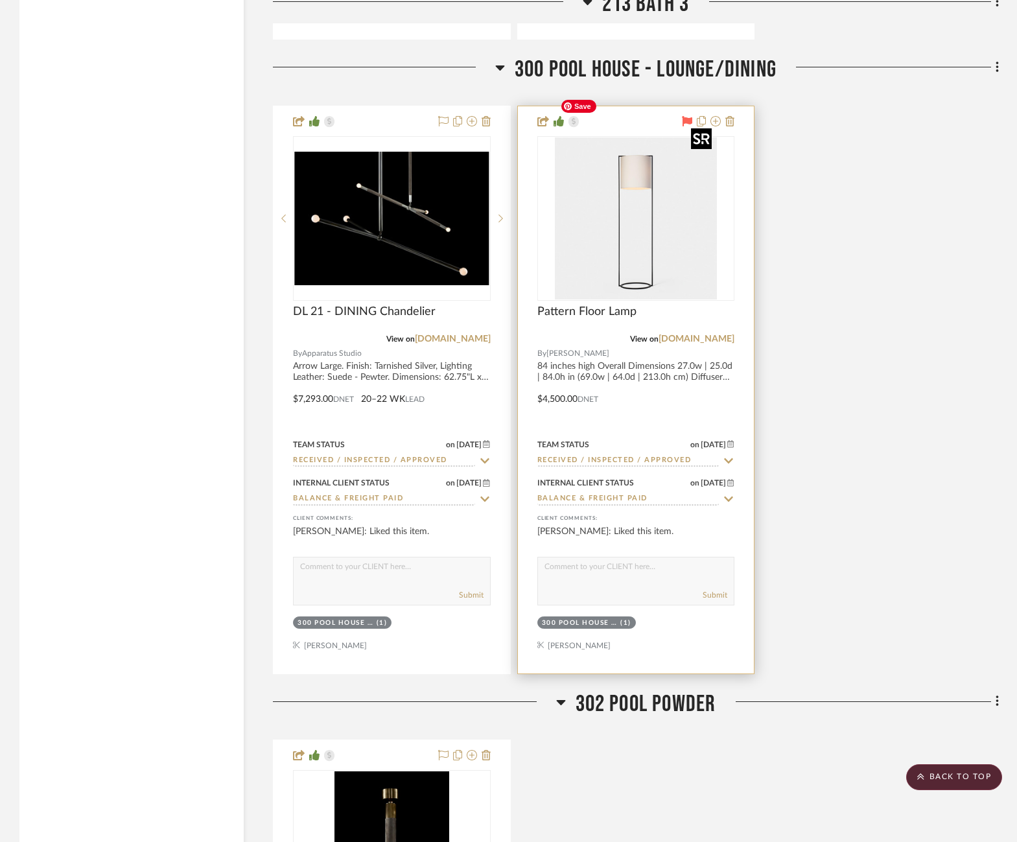
click at [636, 156] on img "0" at bounding box center [636, 218] width 162 height 162
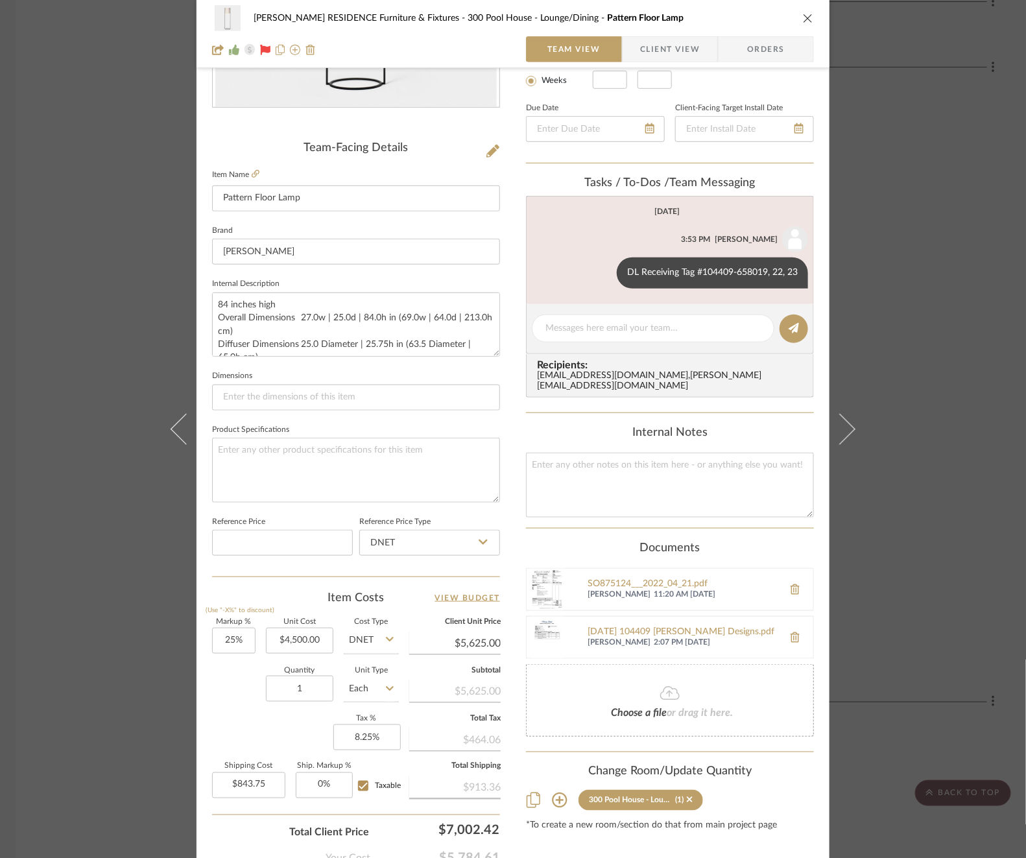
scroll to position [307, 0]
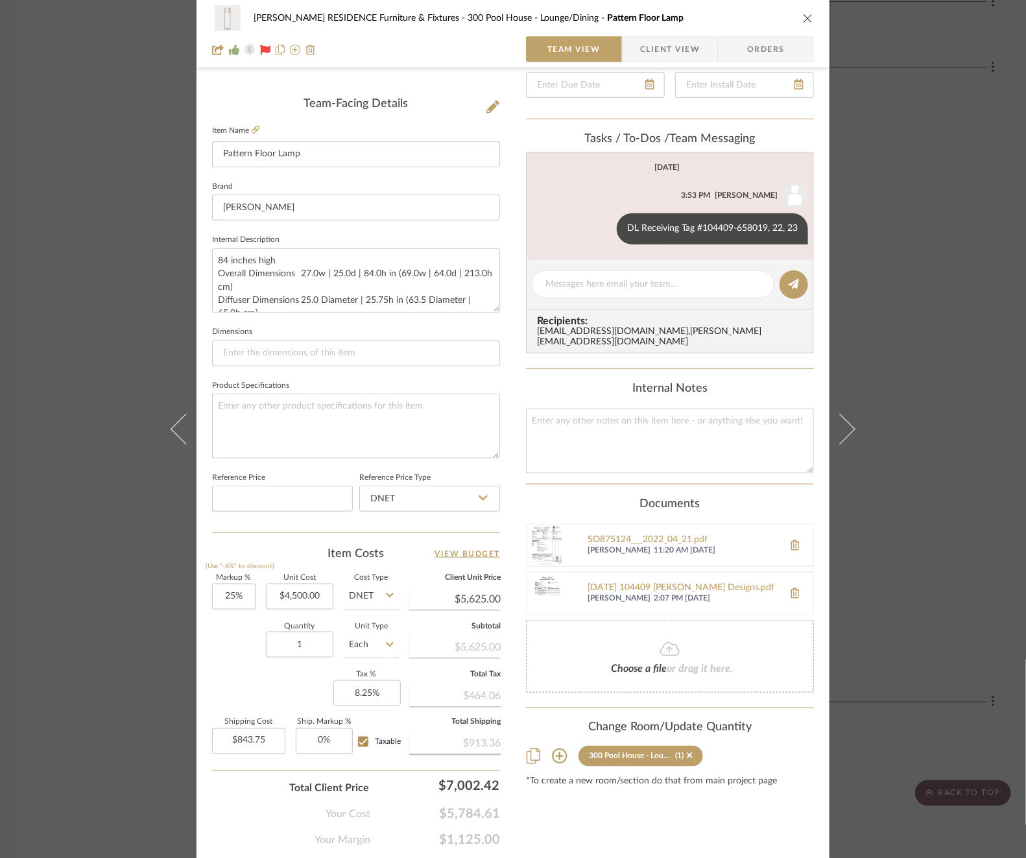
click at [959, 164] on div "COBLE RESIDENCE Furniture & Fixtures 300 Pool House - Lounge/Dining Pattern Flo…" at bounding box center [513, 429] width 1026 height 858
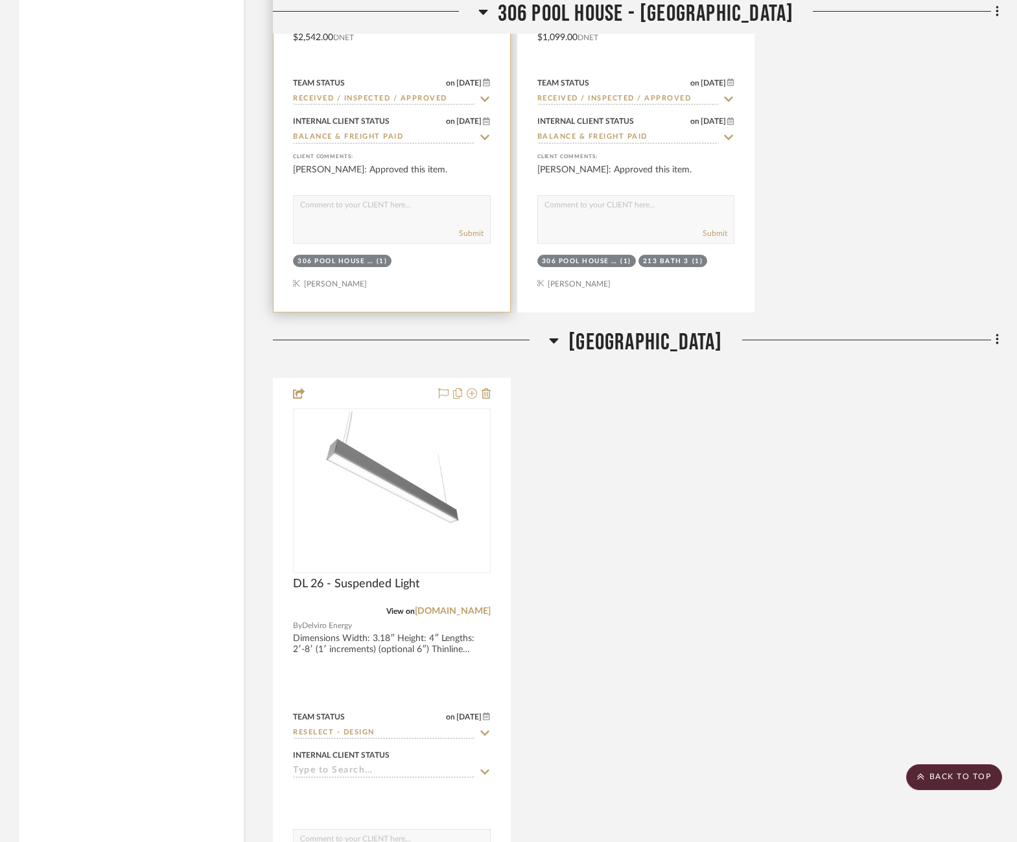
scroll to position [17708, 3]
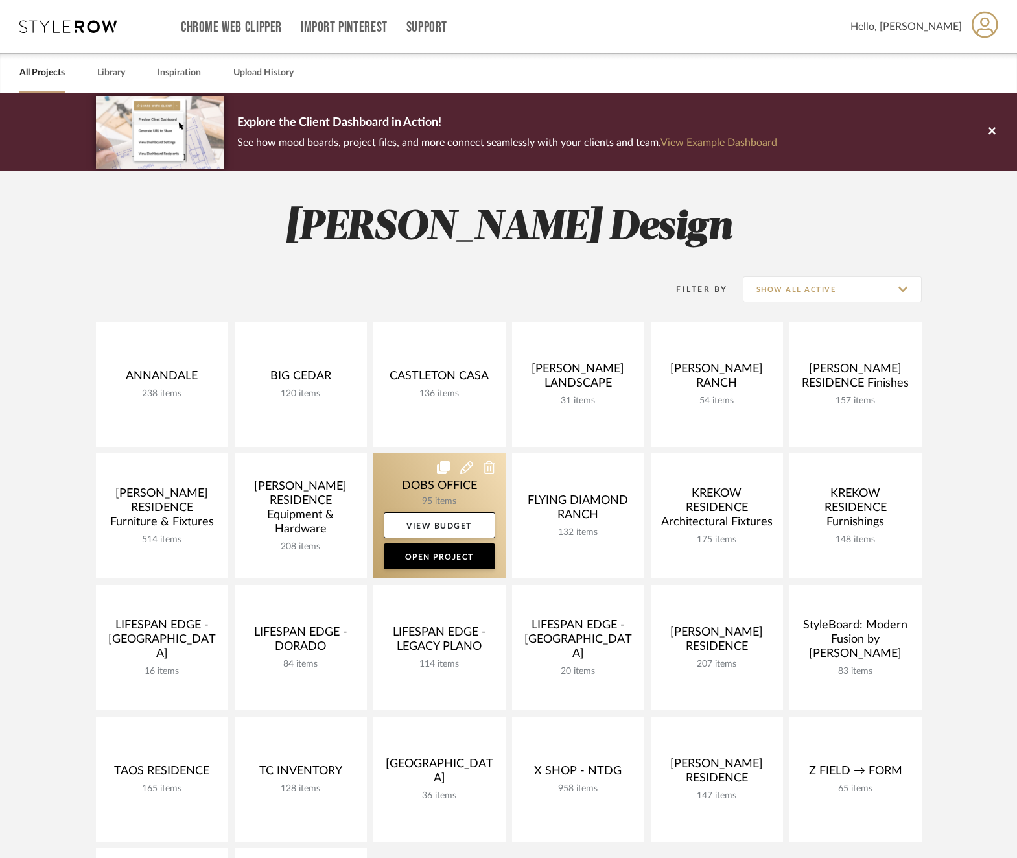
click at [416, 491] on link at bounding box center [440, 515] width 132 height 125
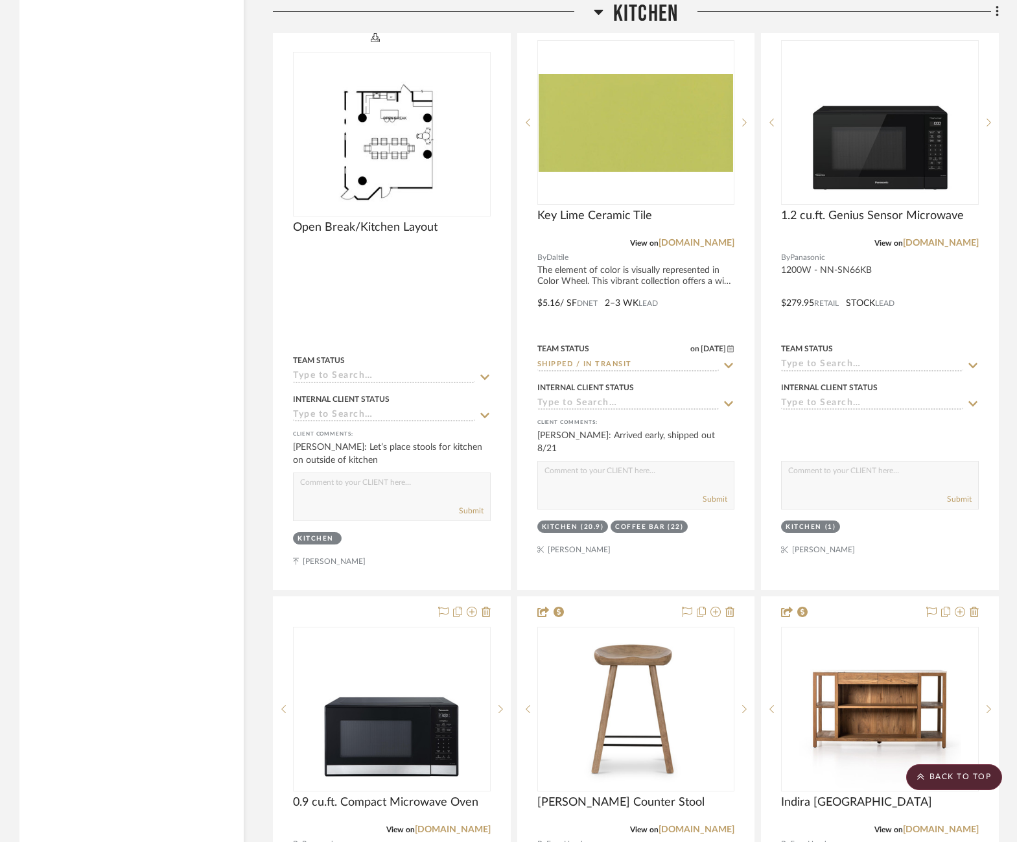
scroll to position [5313, 0]
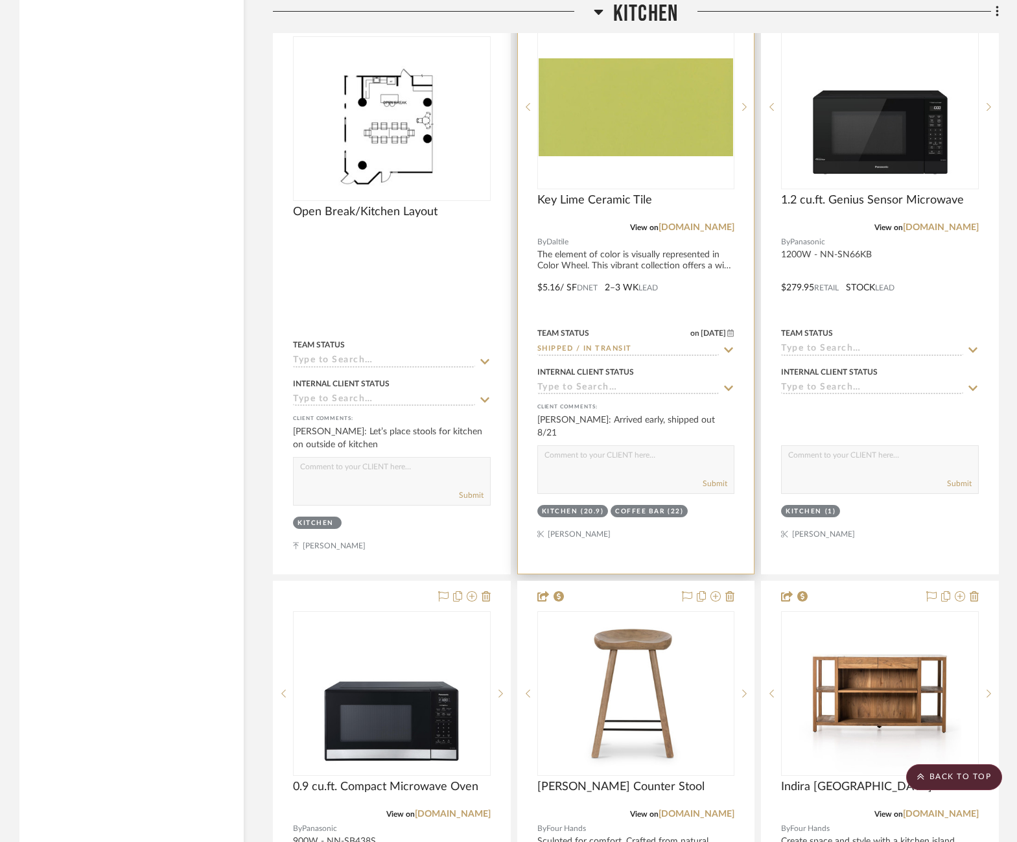
click at [723, 345] on icon at bounding box center [729, 350] width 12 height 10
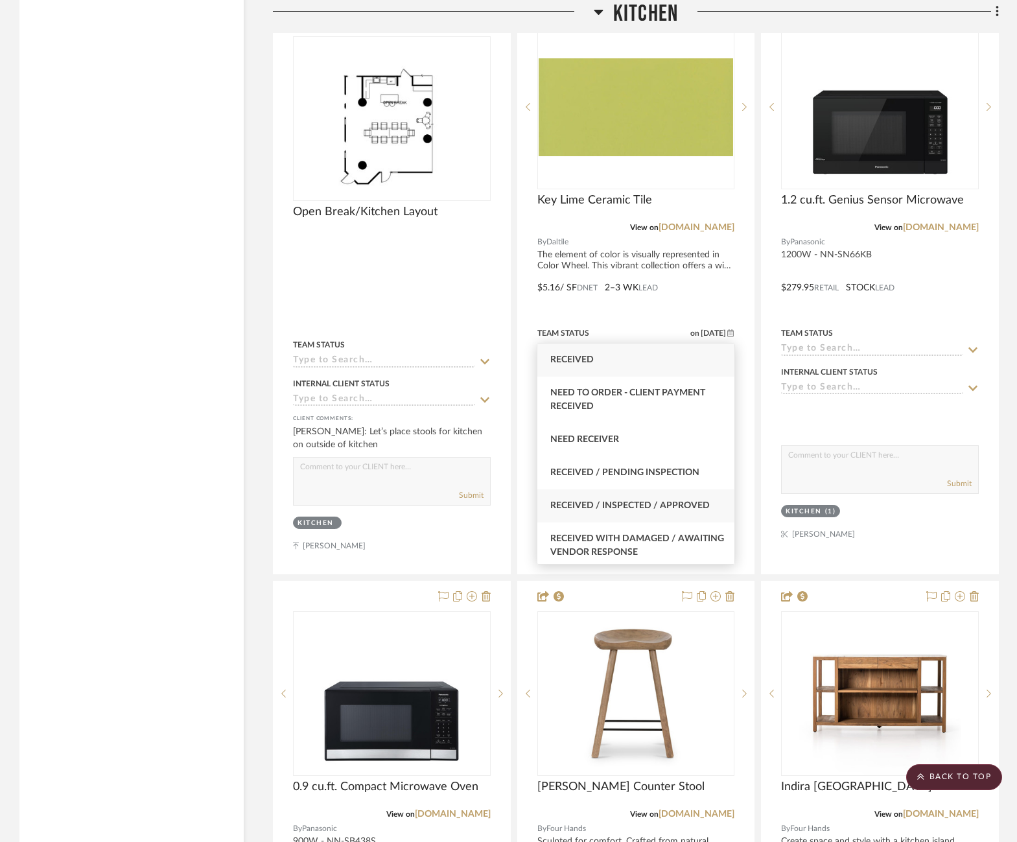
type input "rece"
click at [659, 502] on span "Received / Inspected / Approved" at bounding box center [631, 505] width 160 height 9
type input "[DATE]"
type input "Received / Inspected / Approved"
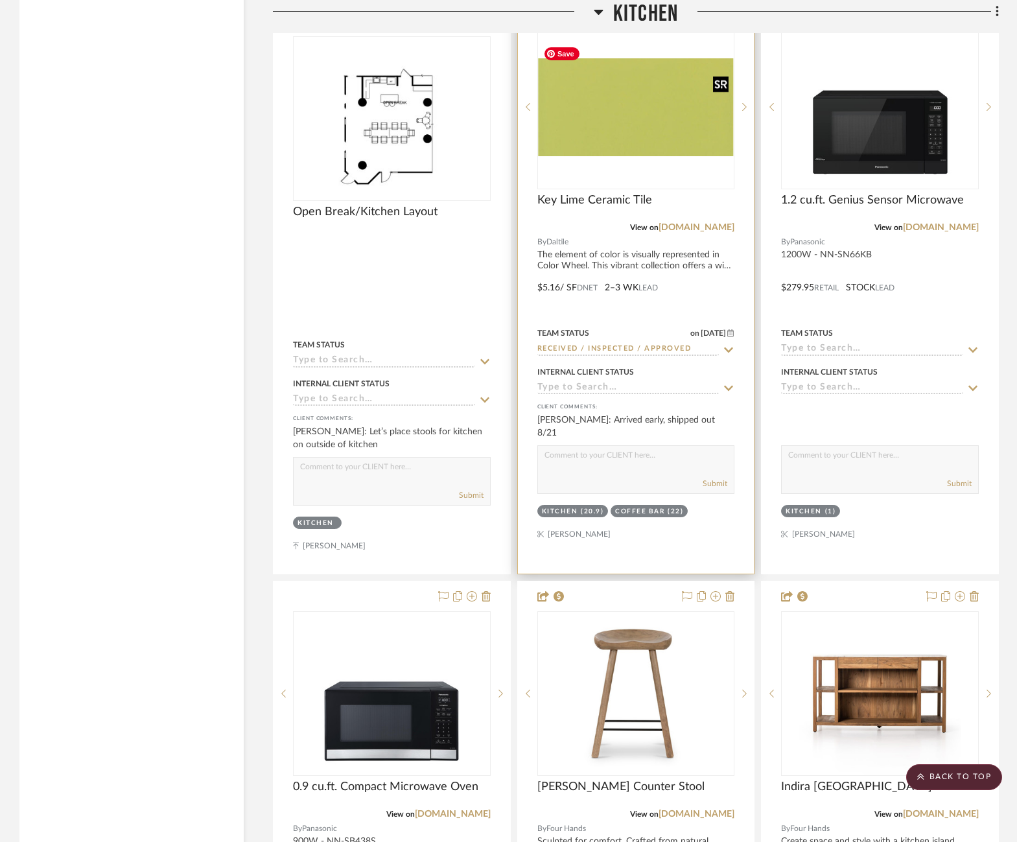
click at [0, 0] on img at bounding box center [0, 0] width 0 height 0
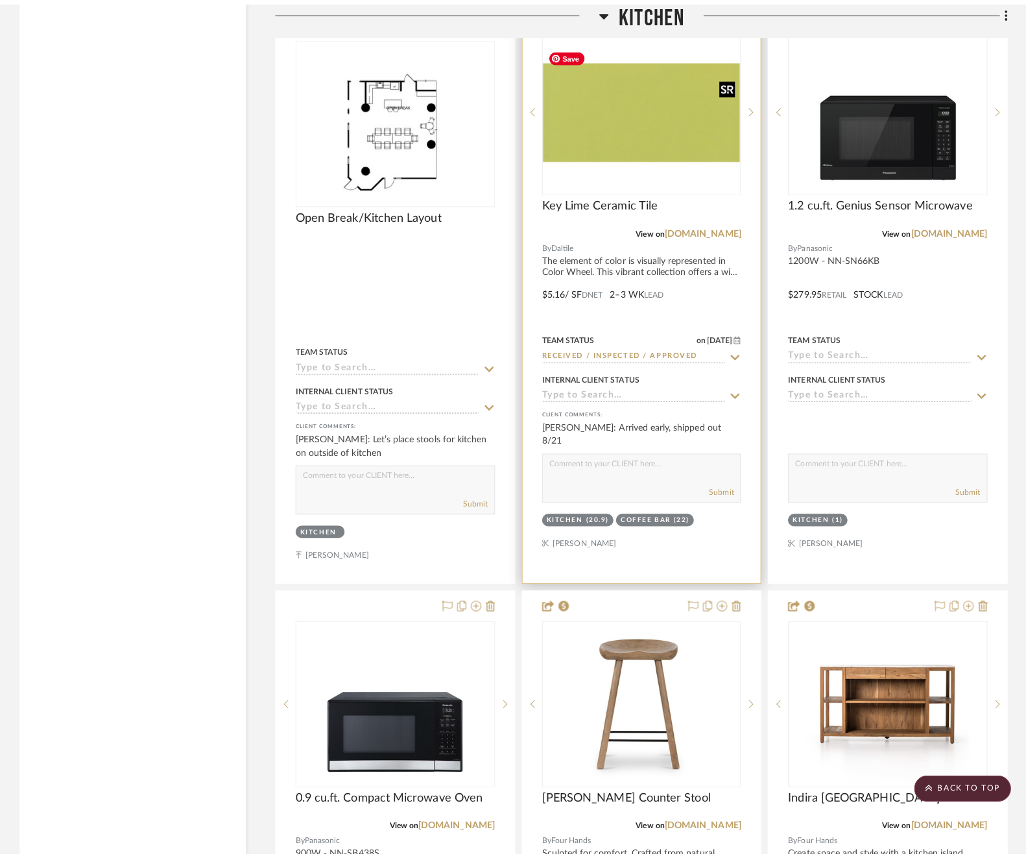
scroll to position [0, 0]
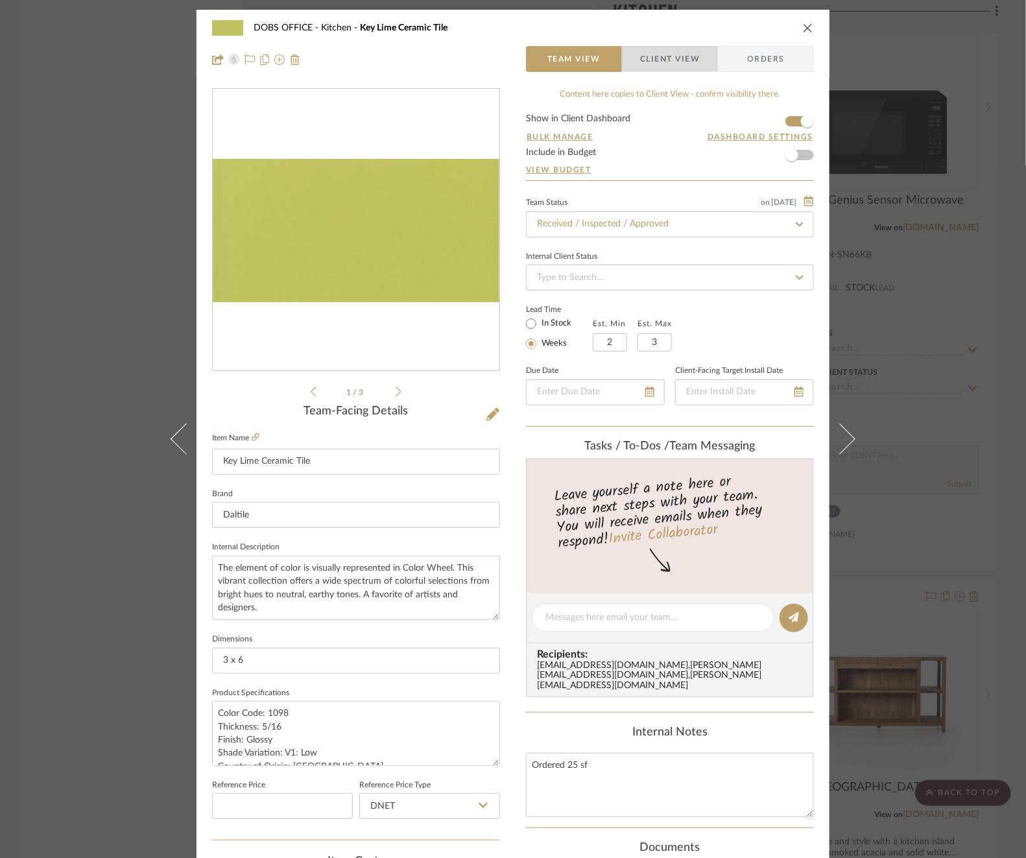
click at [676, 56] on span "Client View" at bounding box center [670, 59] width 60 height 26
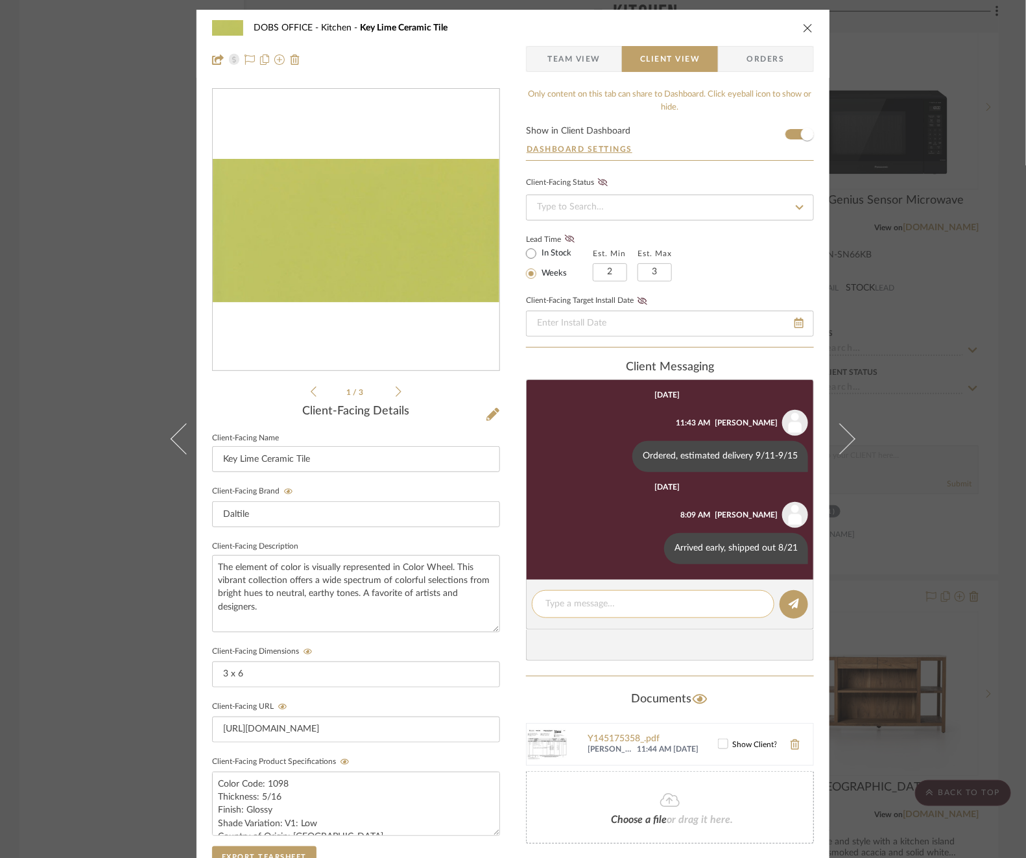
click at [626, 608] on textarea at bounding box center [652, 604] width 215 height 14
type textarea "Received 8/22"
click at [789, 601] on icon at bounding box center [794, 604] width 10 height 10
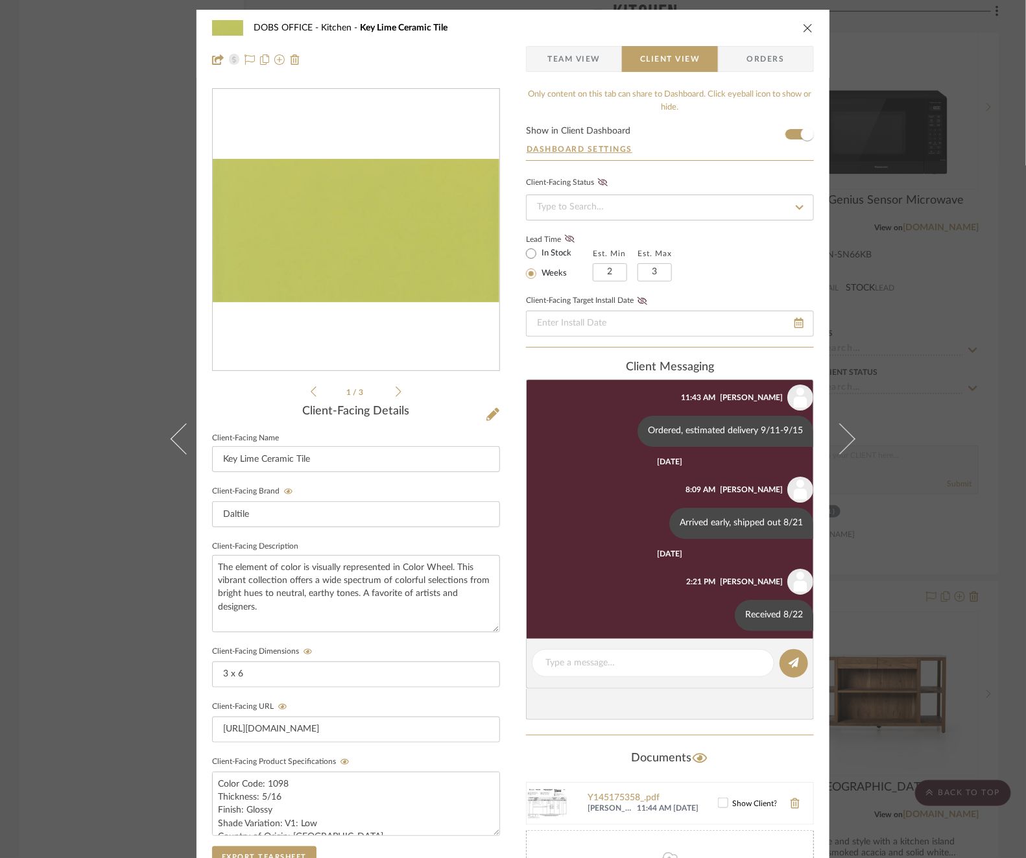
scroll to position [33, 0]
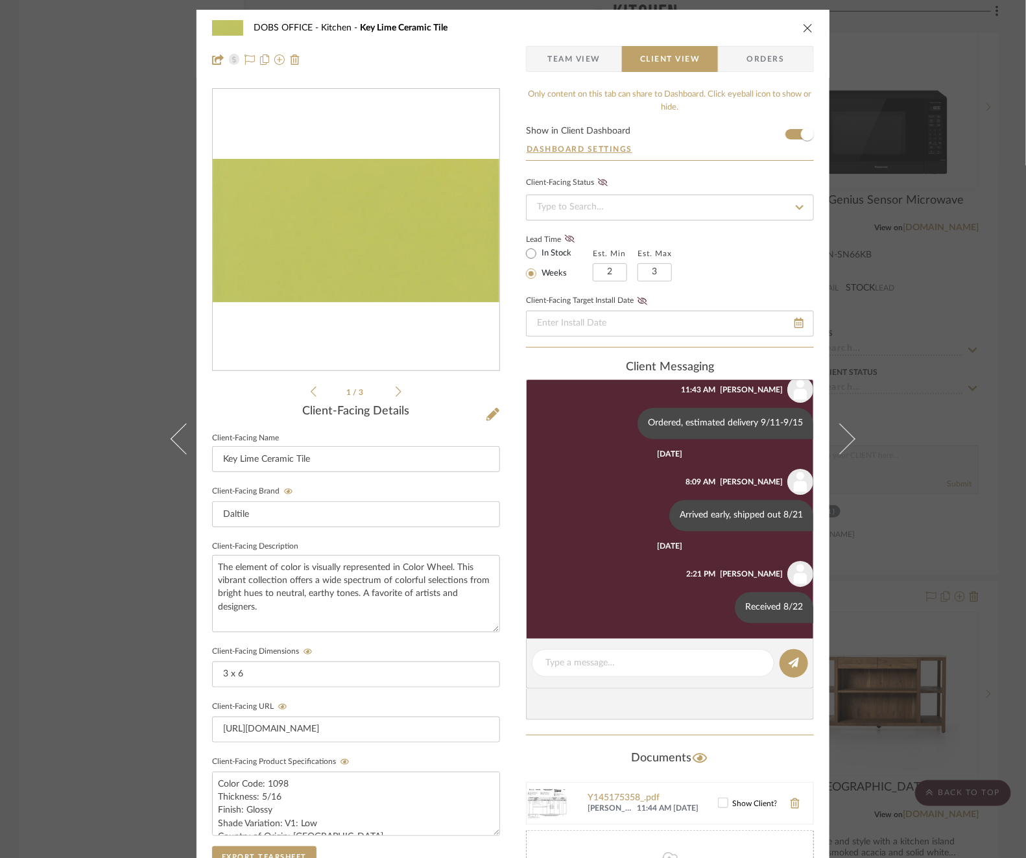
click at [907, 410] on div "DOBS OFFICE Kitchen Key Lime Ceramic Tile Team View Client View Orders 1 / 3 Cl…" at bounding box center [513, 429] width 1026 height 858
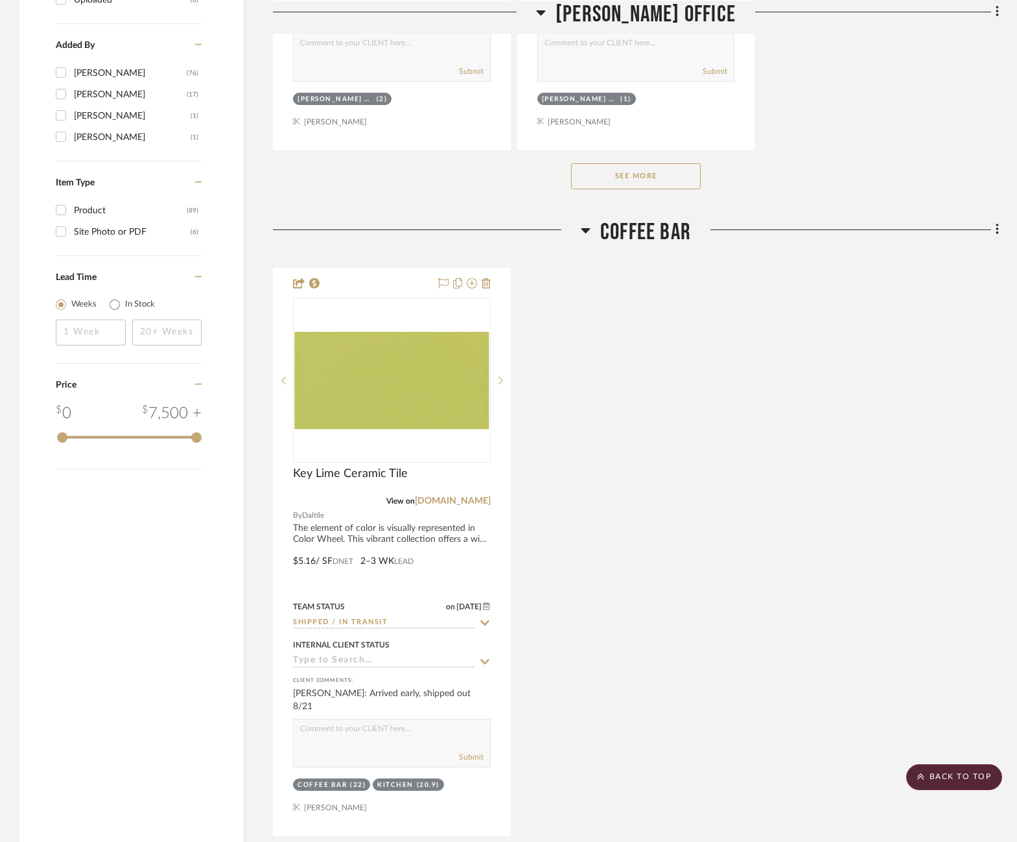
scroll to position [1927, 0]
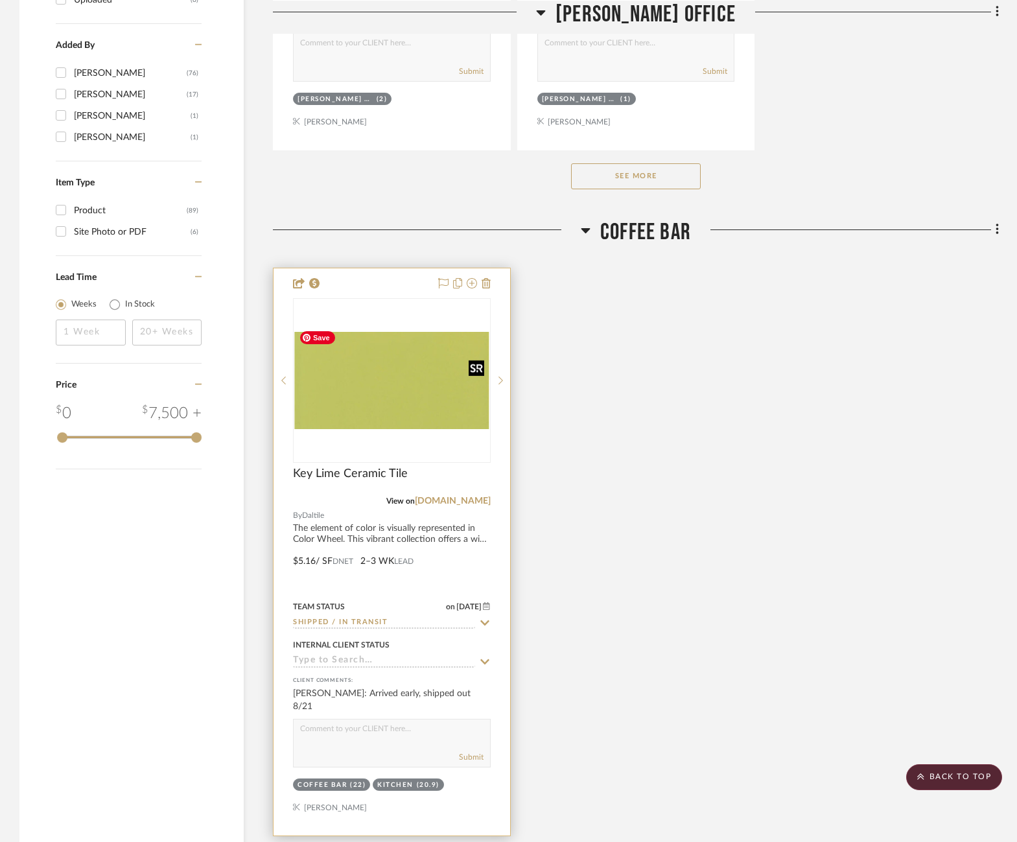
click at [387, 385] on img "0" at bounding box center [391, 380] width 195 height 97
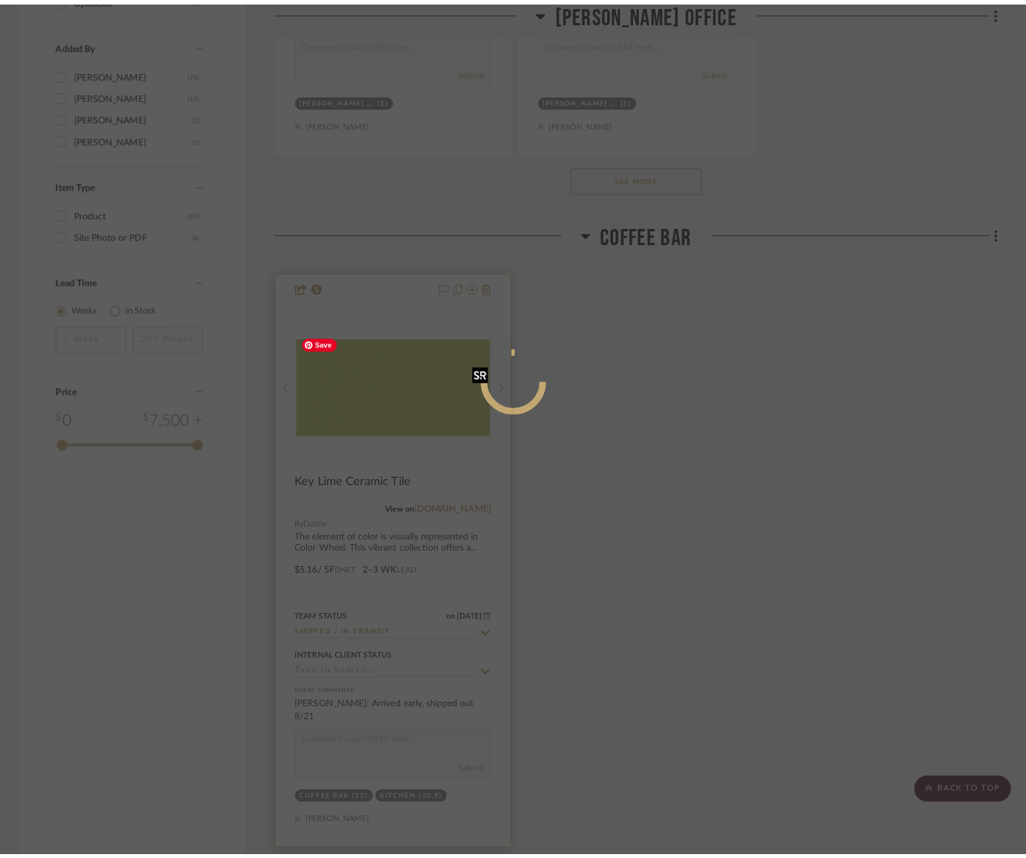
scroll to position [0, 0]
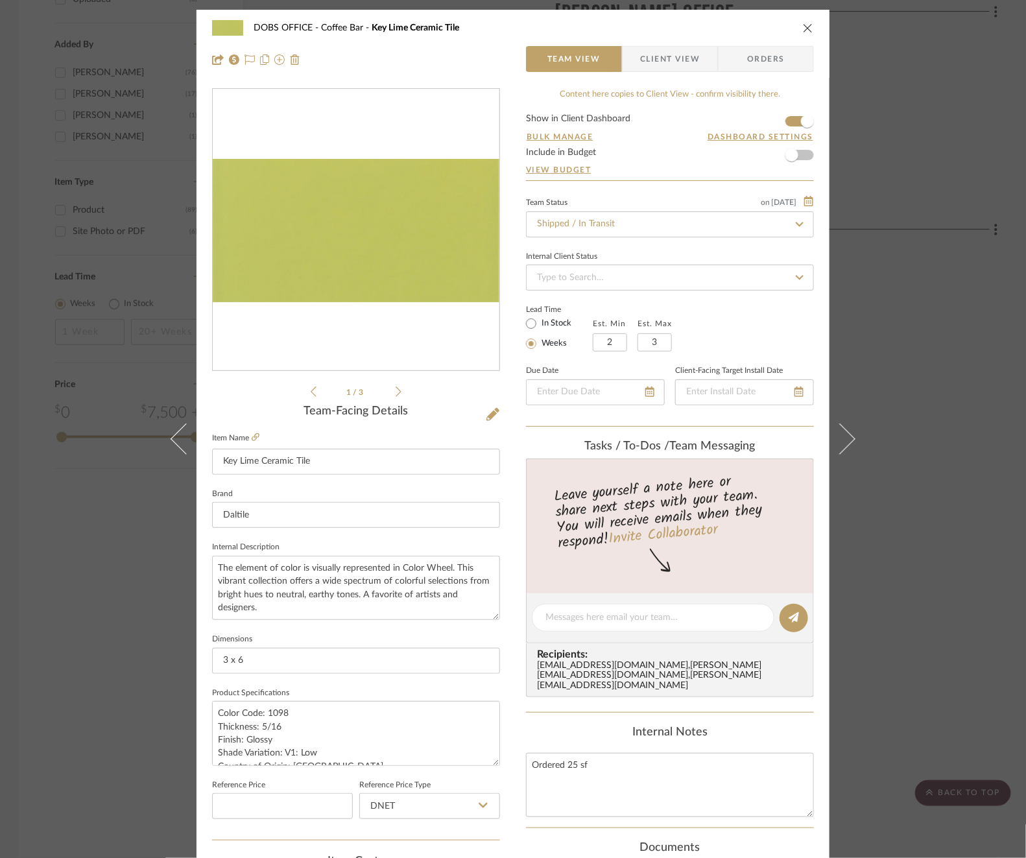
click at [801, 225] on fa-icon at bounding box center [799, 225] width 19 height 16
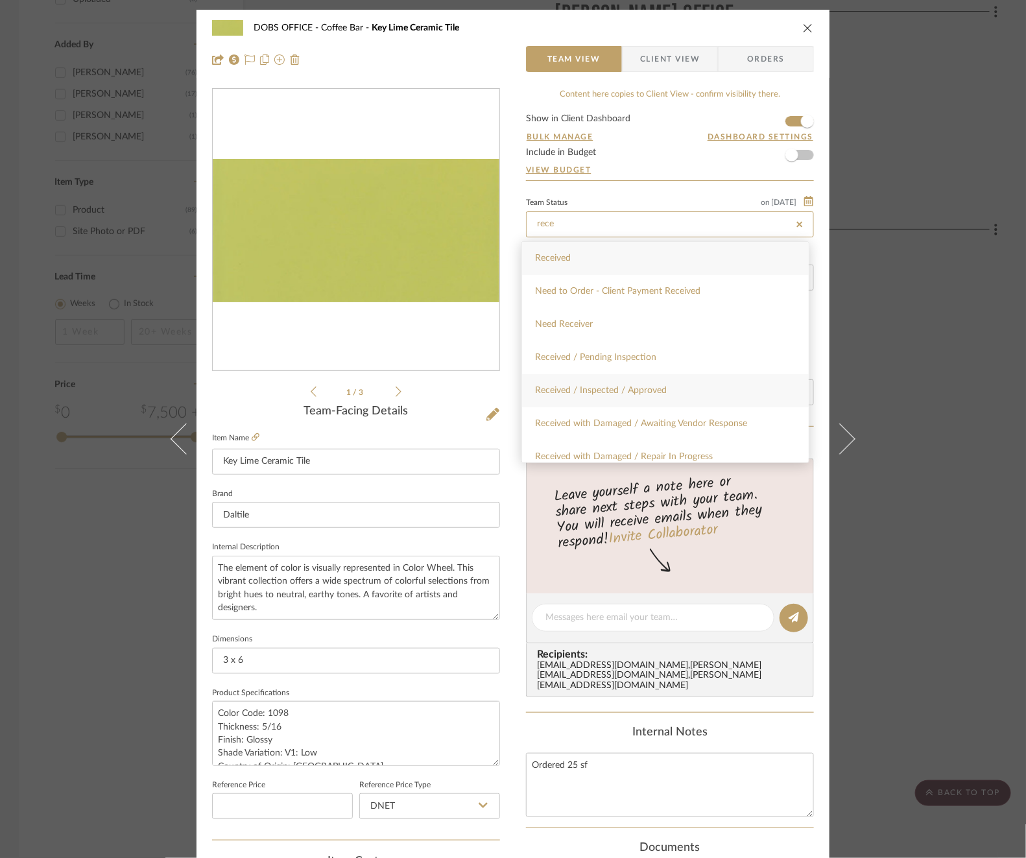
type input "rece"
click at [679, 387] on div "Received / Inspected / Approved" at bounding box center [665, 390] width 287 height 33
type input "[DATE]"
type input "Received / Inspected / Approved"
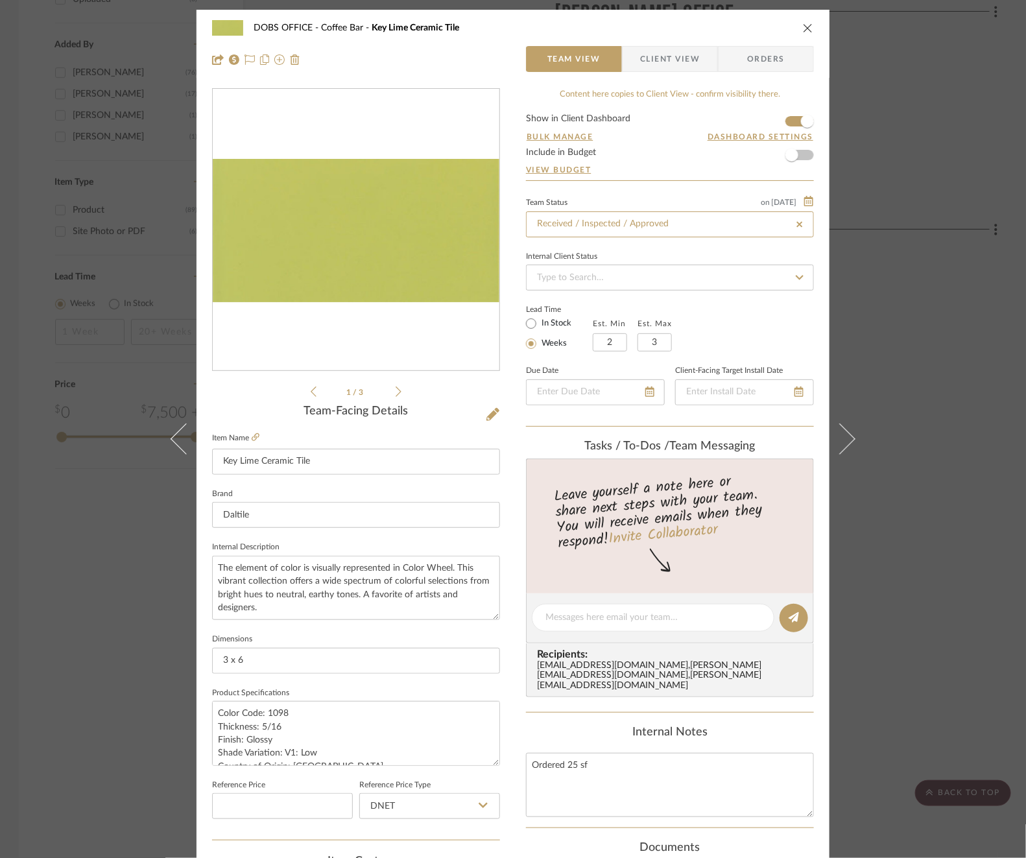
type input "[DATE]"
type input "Received / Inspected / Approved"
click at [671, 55] on span "Client View" at bounding box center [670, 59] width 60 height 26
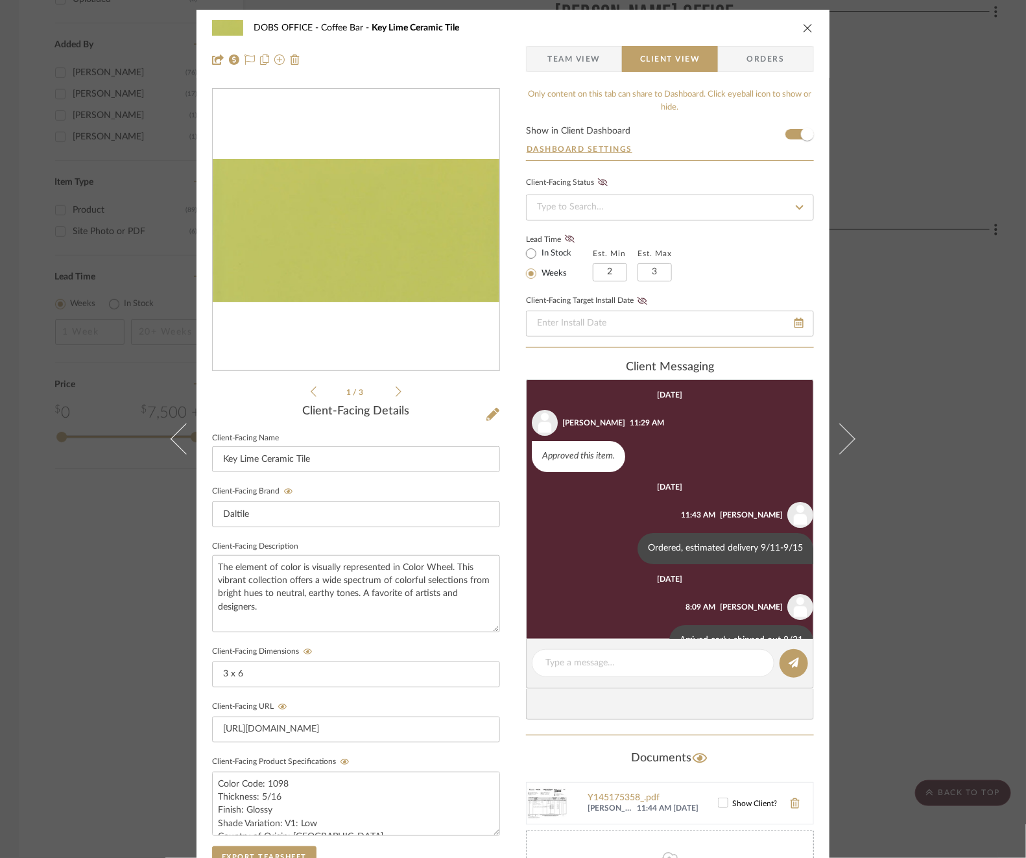
scroll to position [33, 0]
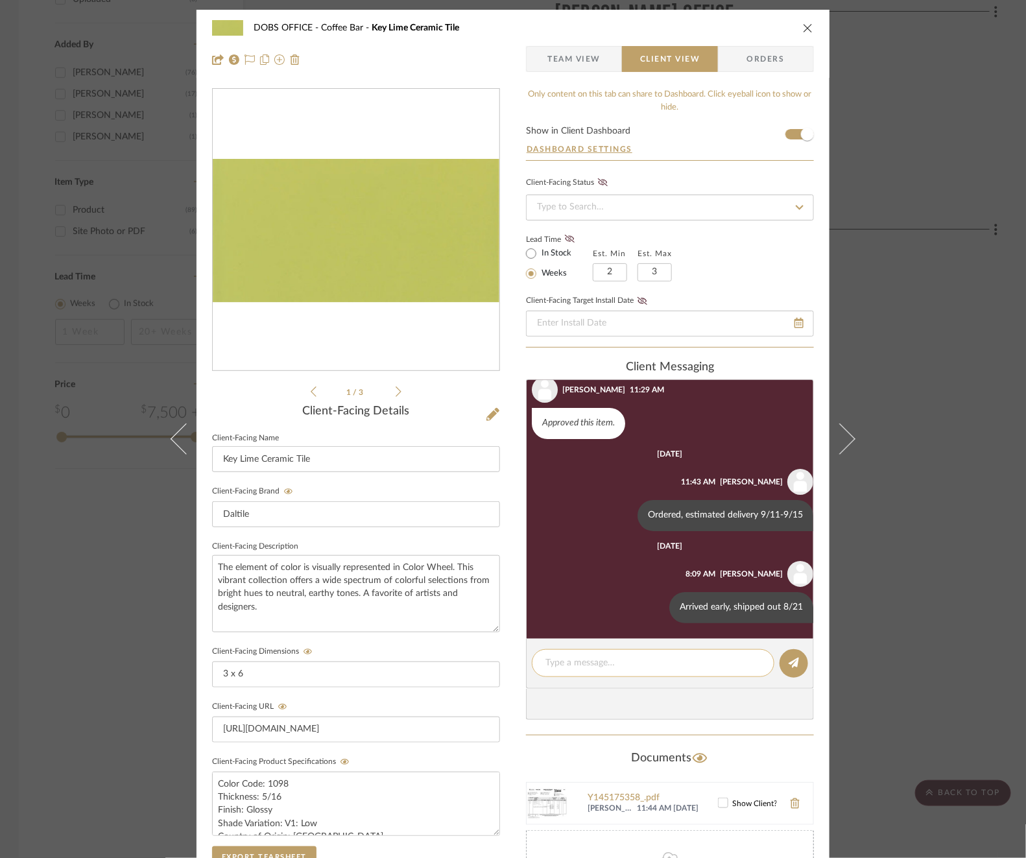
click at [646, 674] on div at bounding box center [653, 663] width 243 height 28
click at [640, 662] on textarea at bounding box center [652, 663] width 215 height 14
type textarea "Received 8/22"
click at [798, 664] on button at bounding box center [793, 663] width 29 height 29
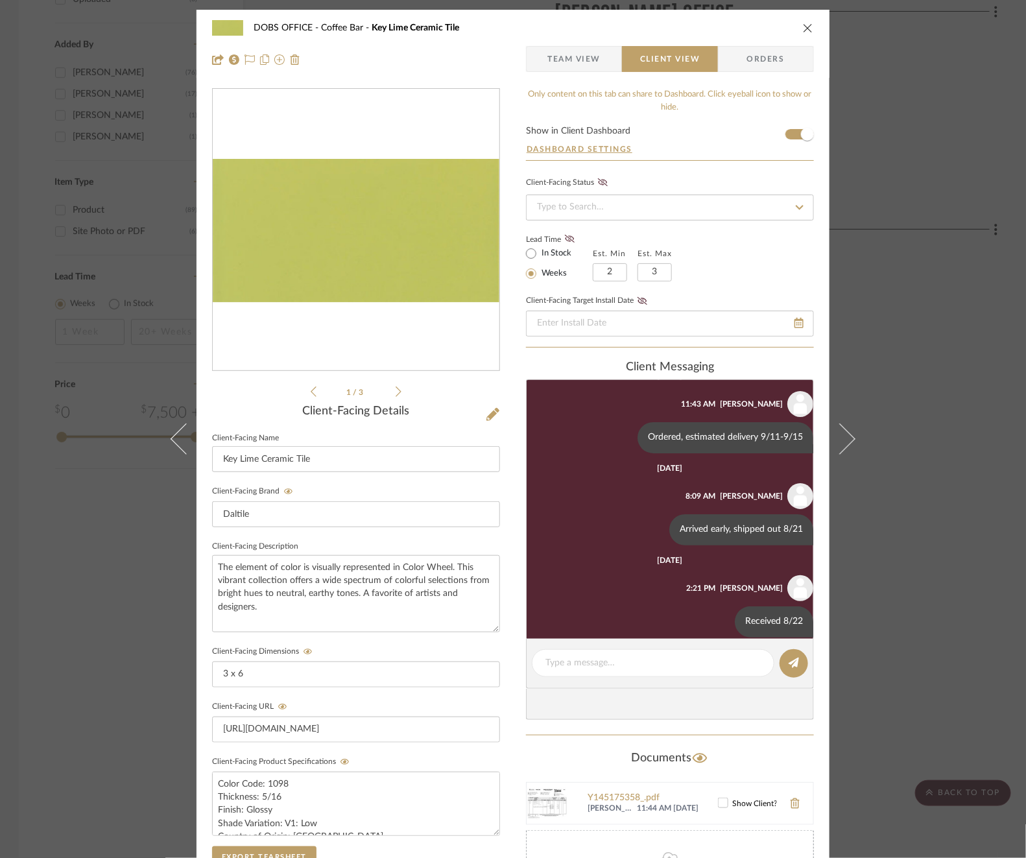
scroll to position [125, 0]
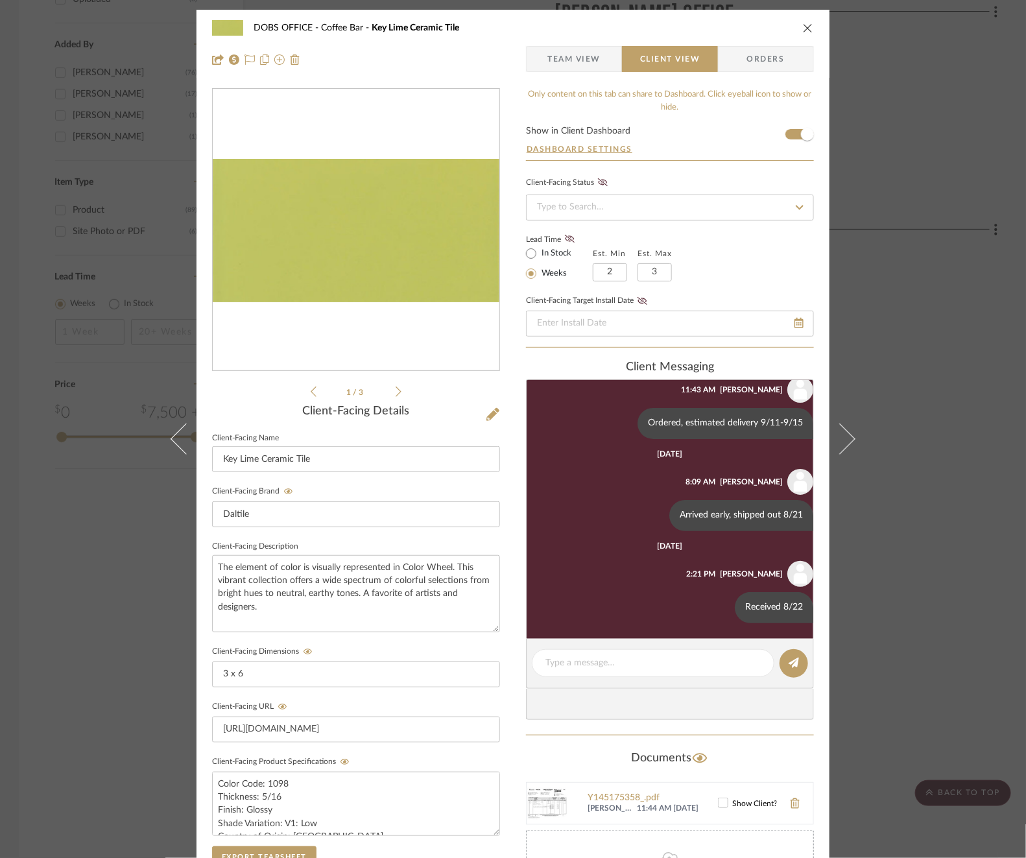
click at [887, 481] on div "DOBS OFFICE Coffee Bar Key Lime Ceramic Tile Team View Client View Orders 1 / 3…" at bounding box center [513, 429] width 1026 height 858
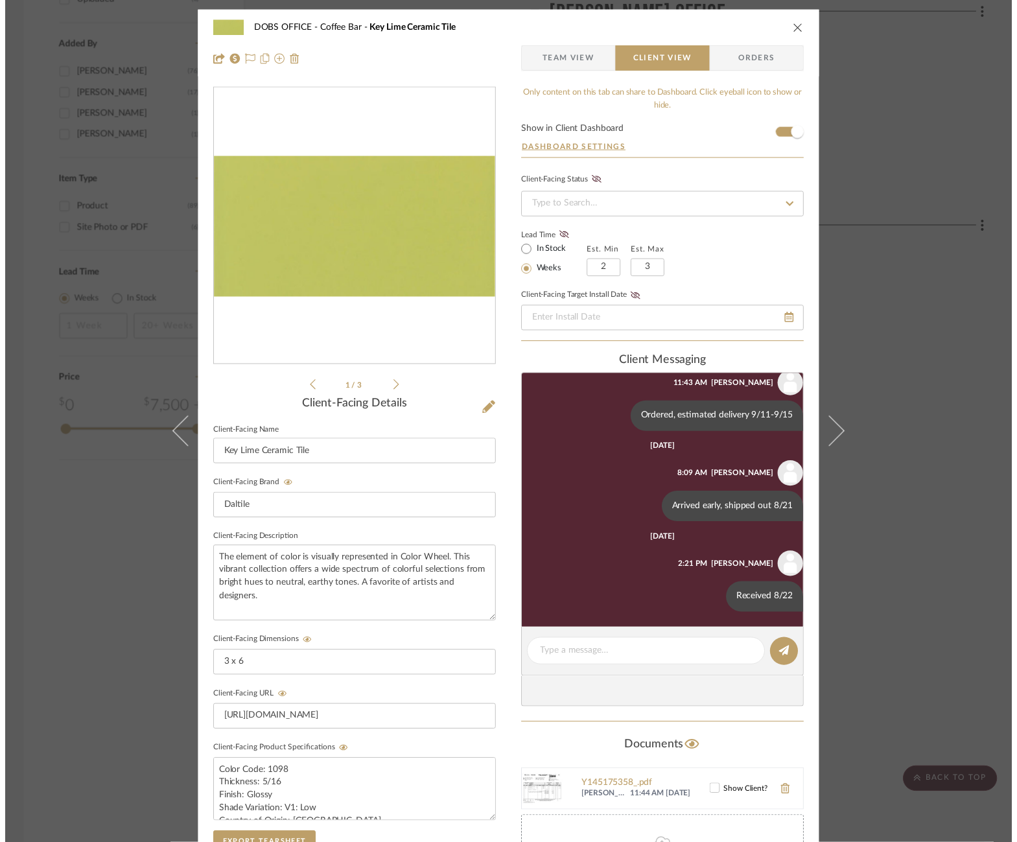
scroll to position [1923, 1]
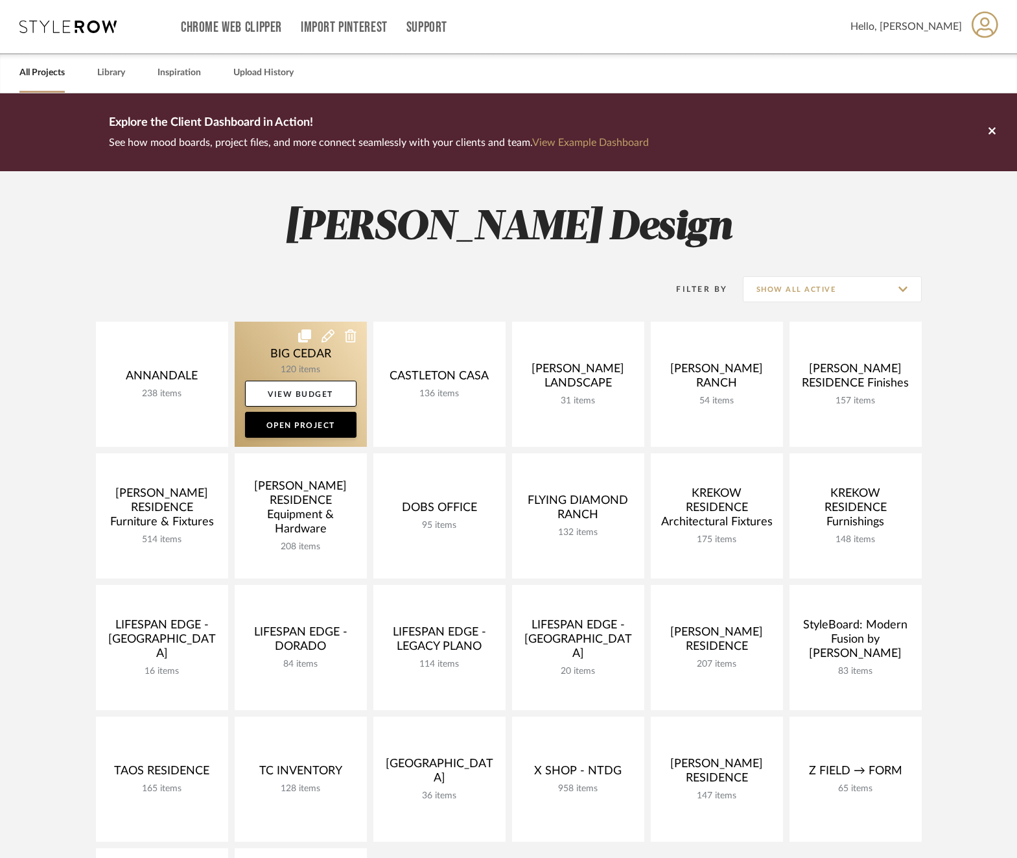
scroll to position [112, 0]
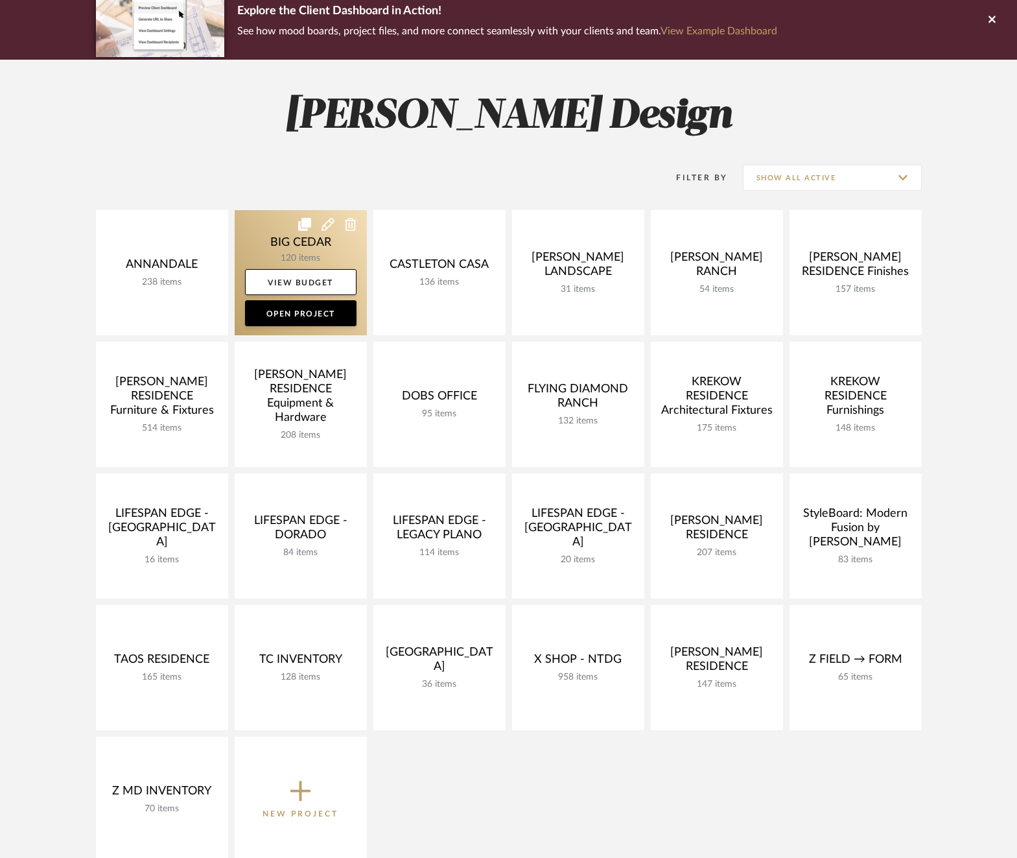
click at [265, 233] on link at bounding box center [301, 272] width 132 height 125
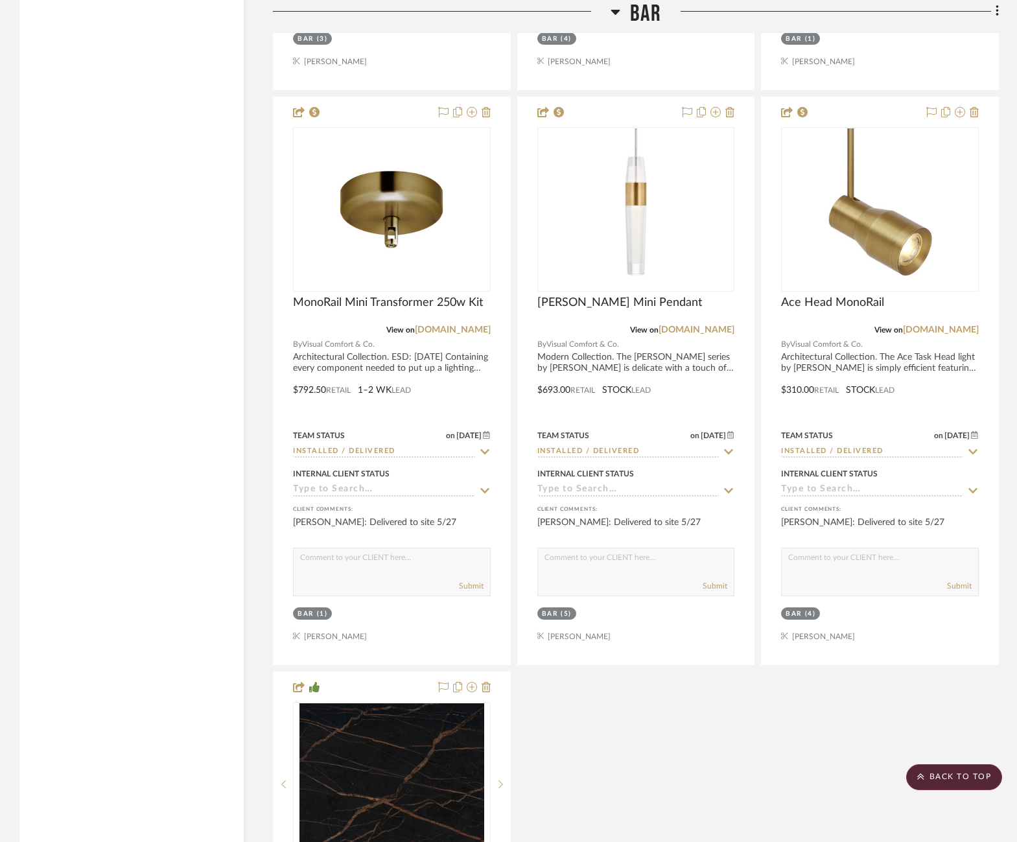
scroll to position [2695, 0]
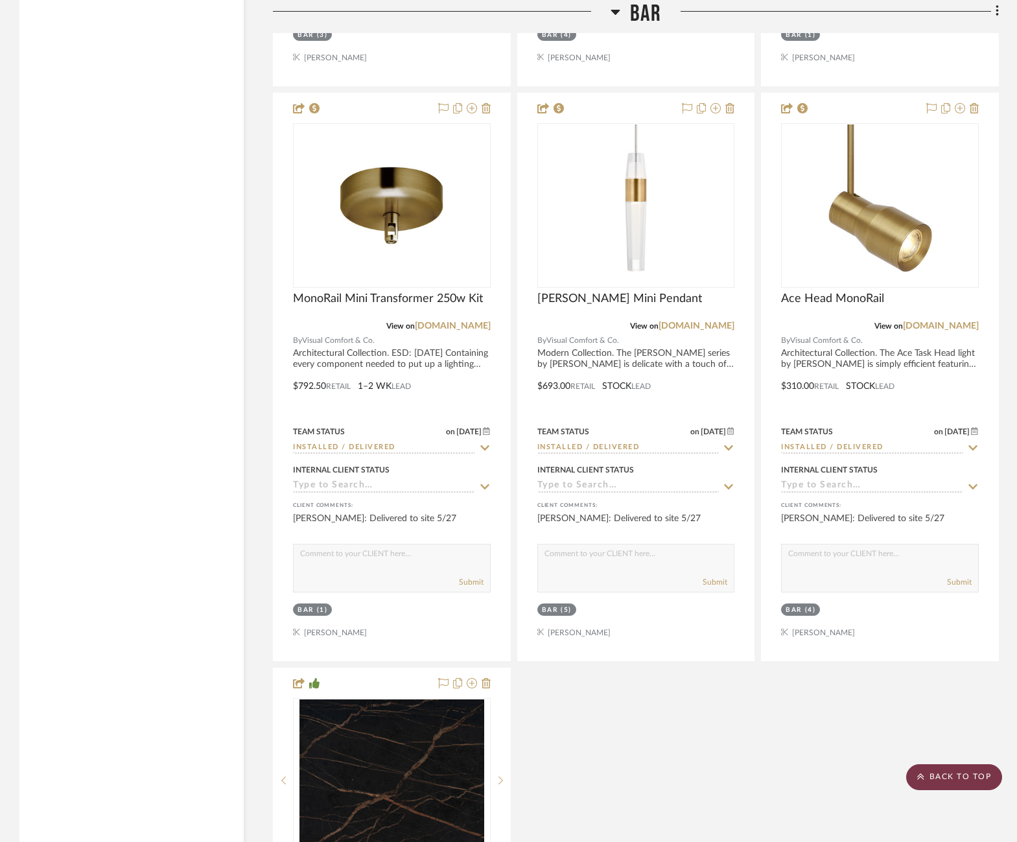
click at [969, 789] on scroll-to-top-button "BACK TO TOP" at bounding box center [955, 778] width 96 height 26
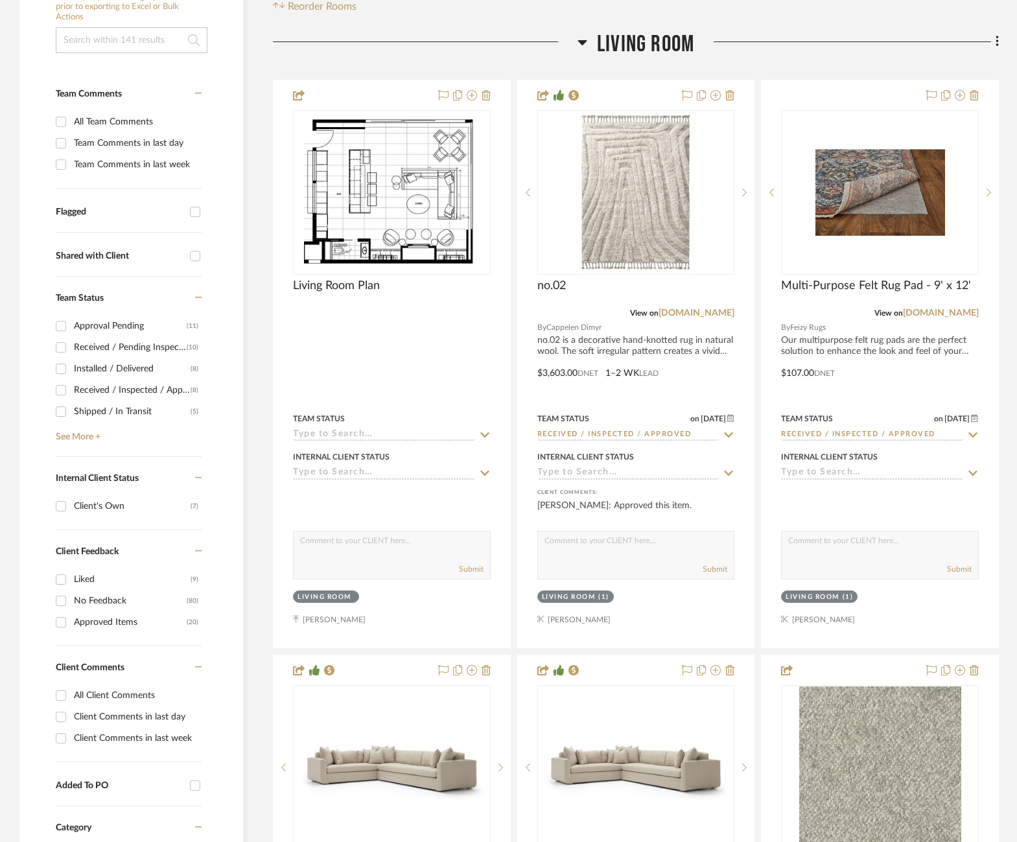
scroll to position [303, 0]
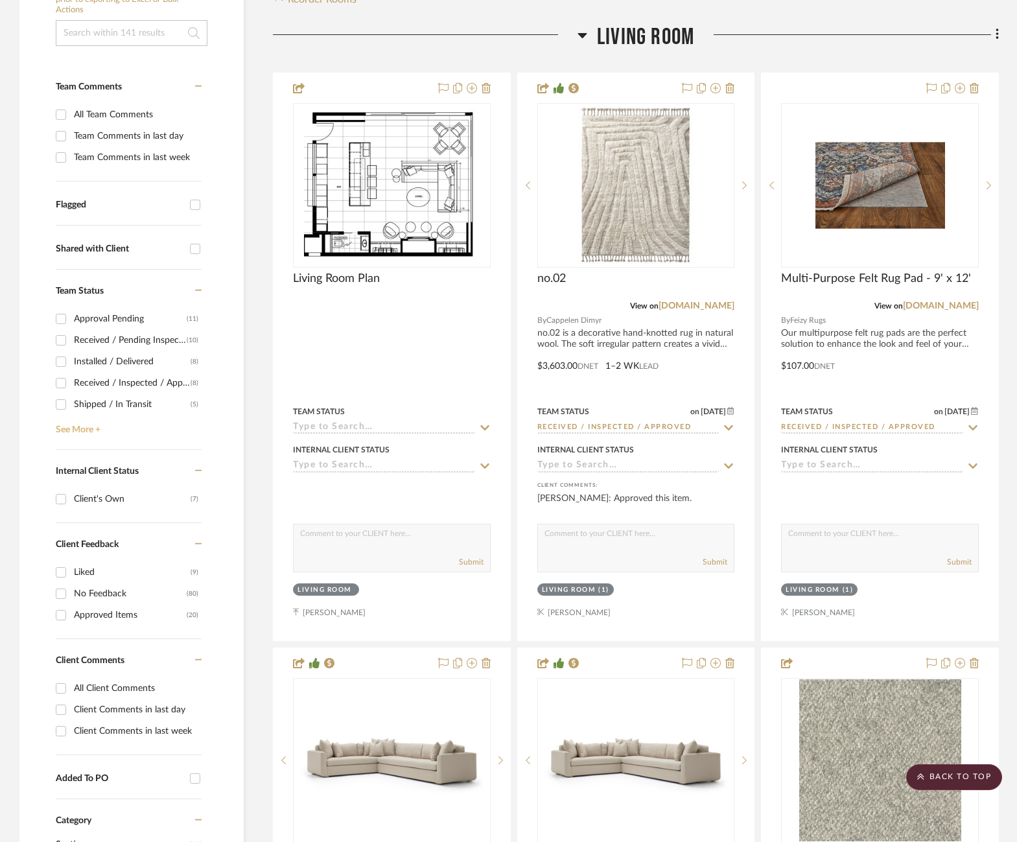
click at [78, 422] on link "See More +" at bounding box center [127, 425] width 149 height 21
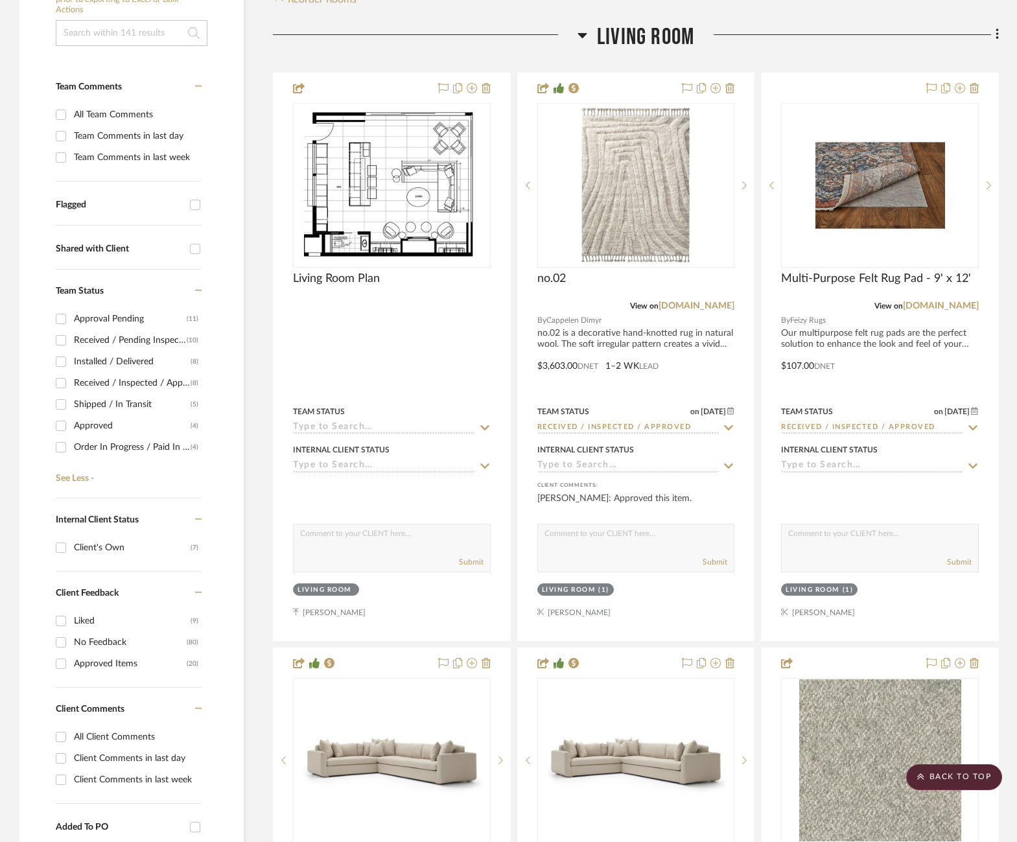
click at [109, 379] on div "Received / Inspected / Approved" at bounding box center [132, 383] width 117 height 21
click at [71, 379] on input "Received / Inspected / Approved (8)" at bounding box center [61, 383] width 21 height 21
checkbox input "true"
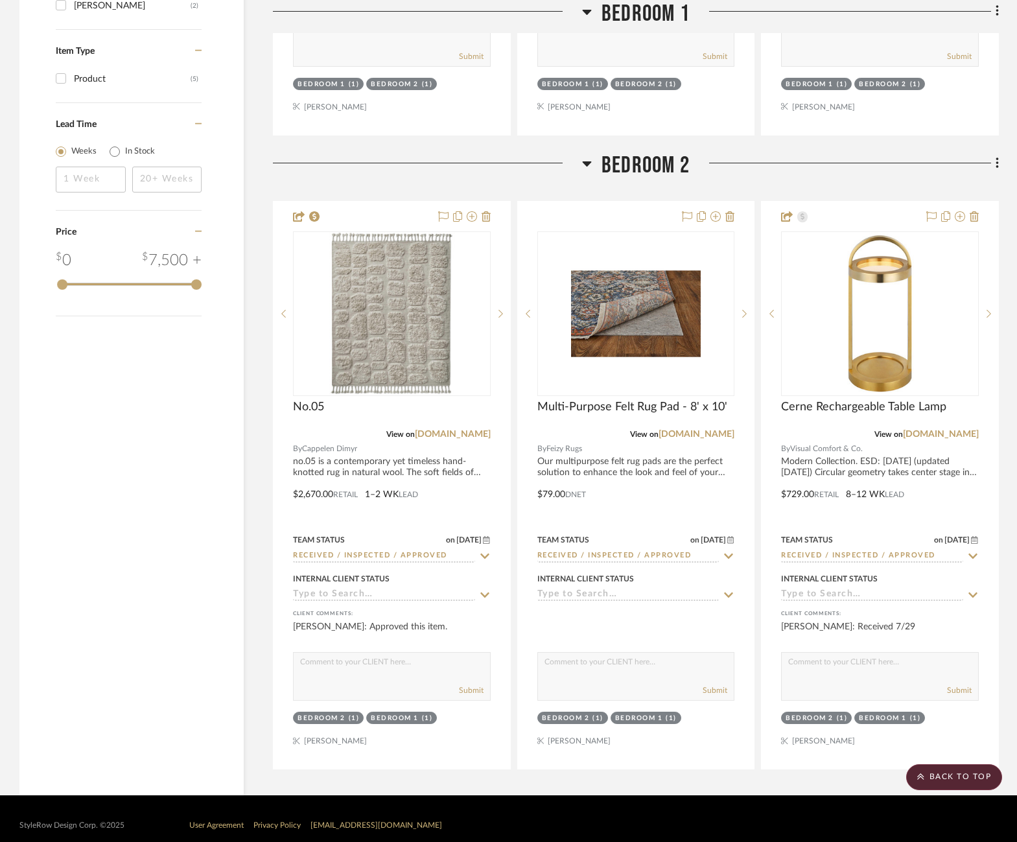
scroll to position [1469, 0]
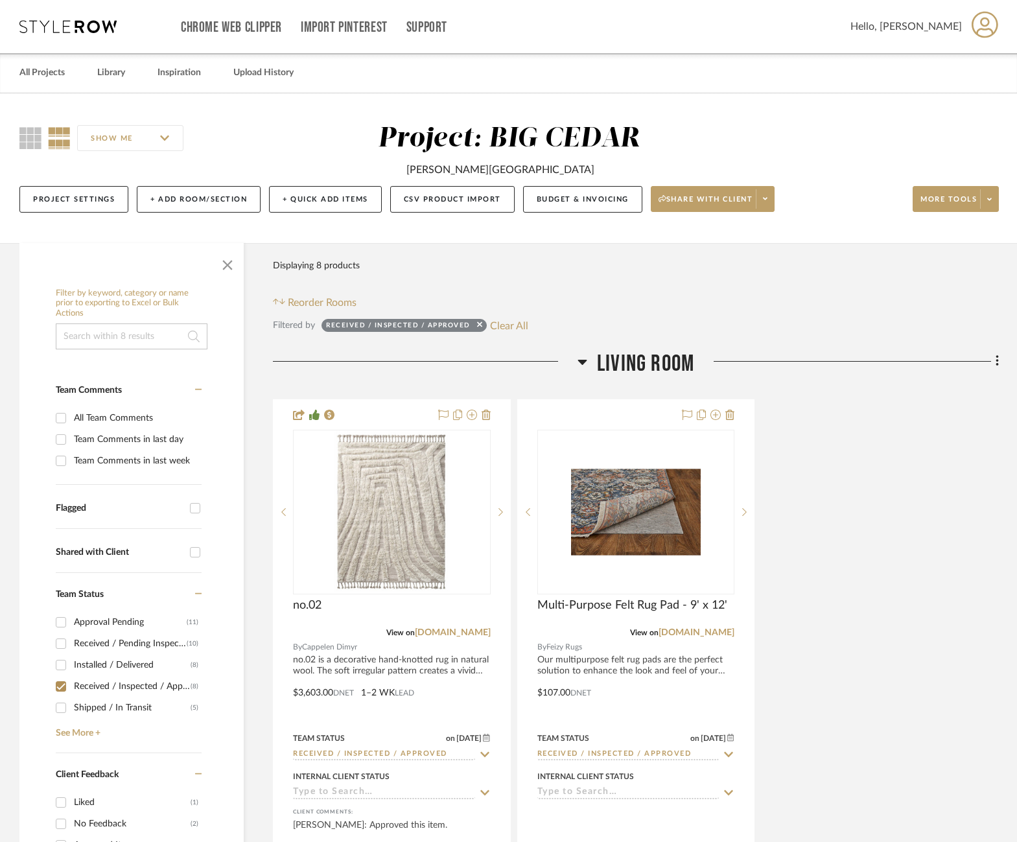
scroll to position [323, 0]
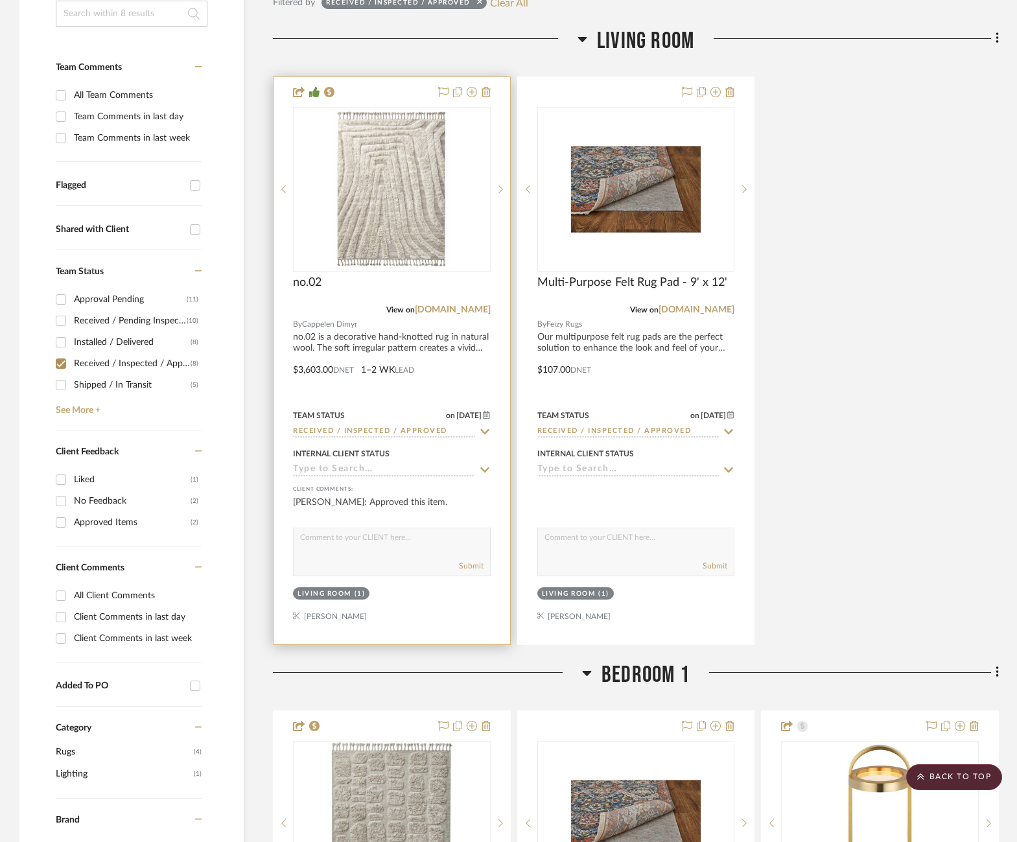
click at [488, 433] on icon at bounding box center [485, 432] width 12 height 10
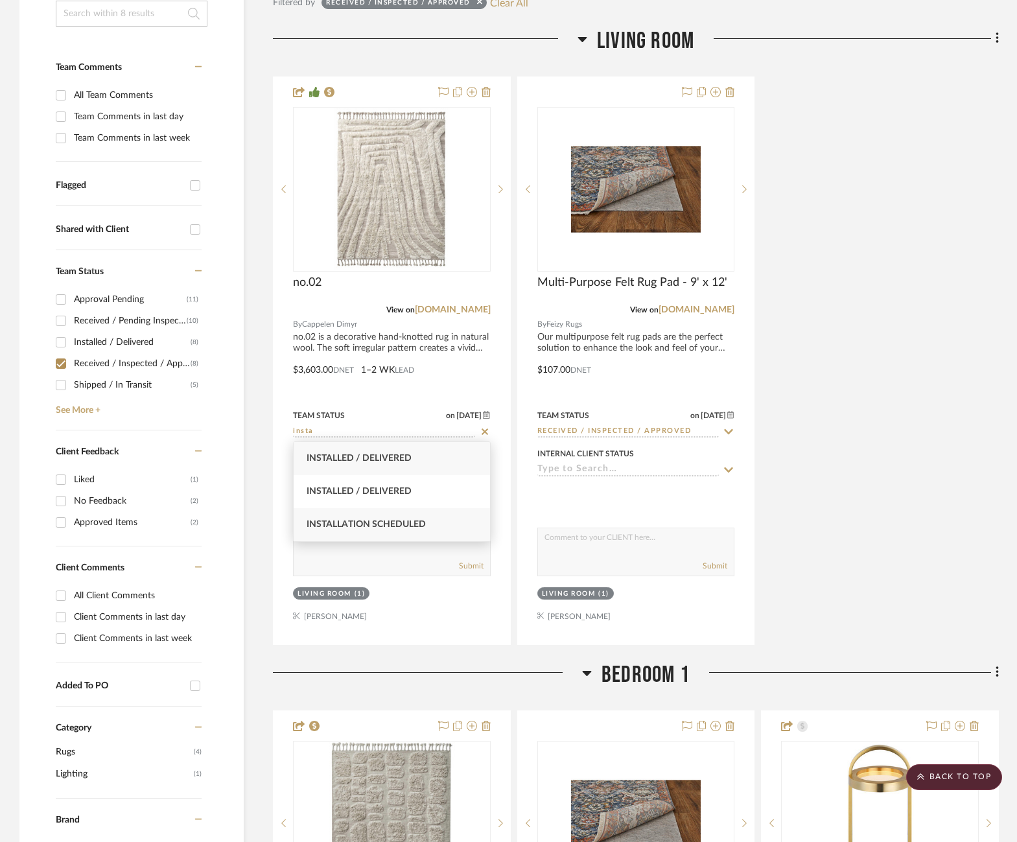
type input "insta"
click at [414, 520] on span "Installation Scheduled" at bounding box center [366, 524] width 119 height 9
type input "[DATE]"
type input "Installation Scheduled"
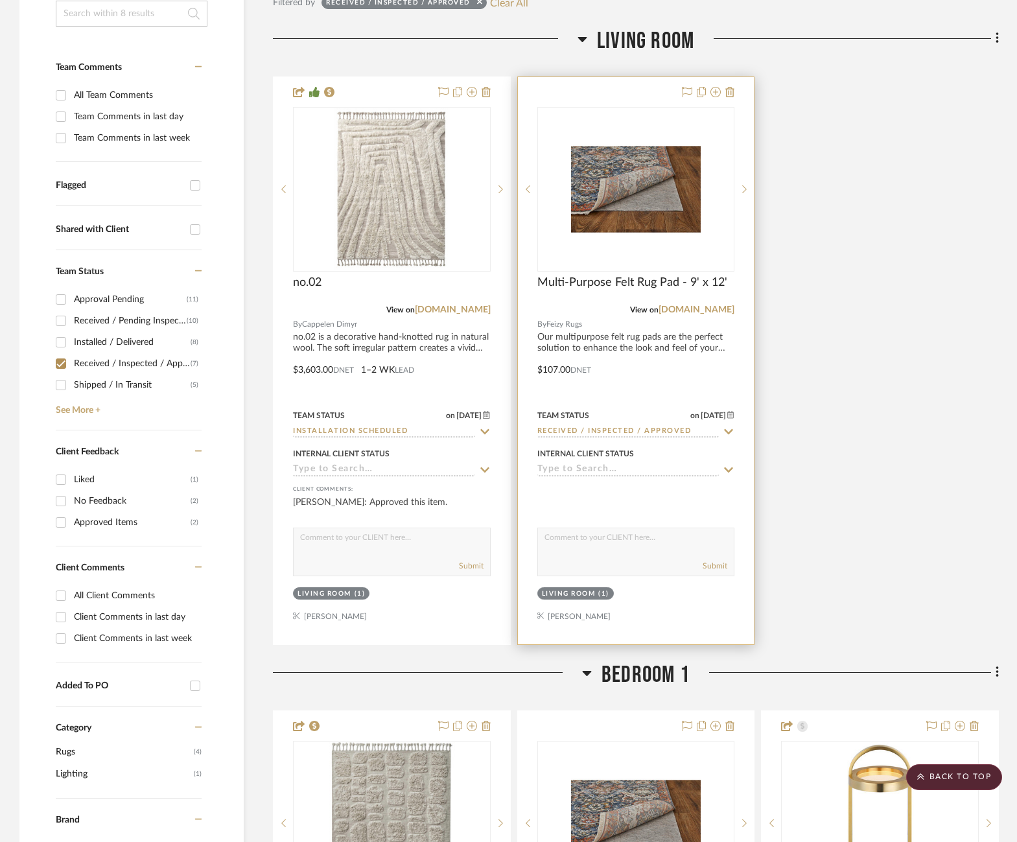
click at [727, 428] on icon at bounding box center [729, 432] width 12 height 10
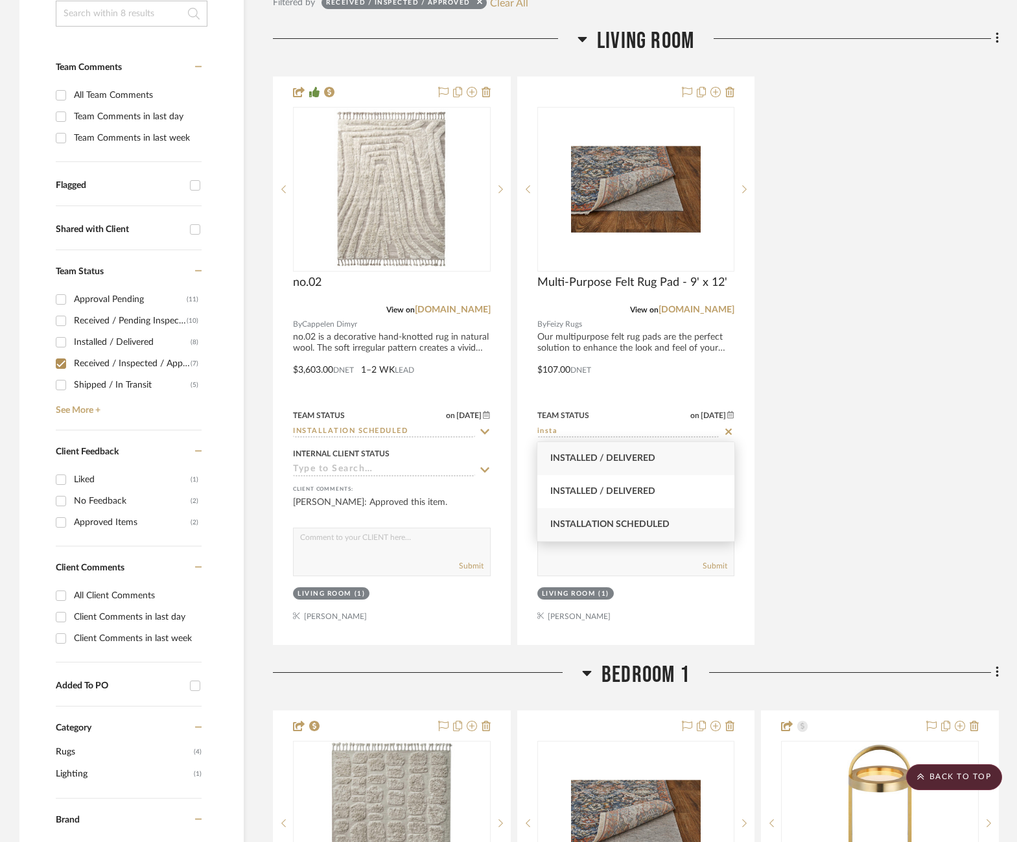
type input "insta"
click at [648, 521] on span "Installation Scheduled" at bounding box center [610, 524] width 119 height 9
type input "[DATE]"
type input "Installation Scheduled"
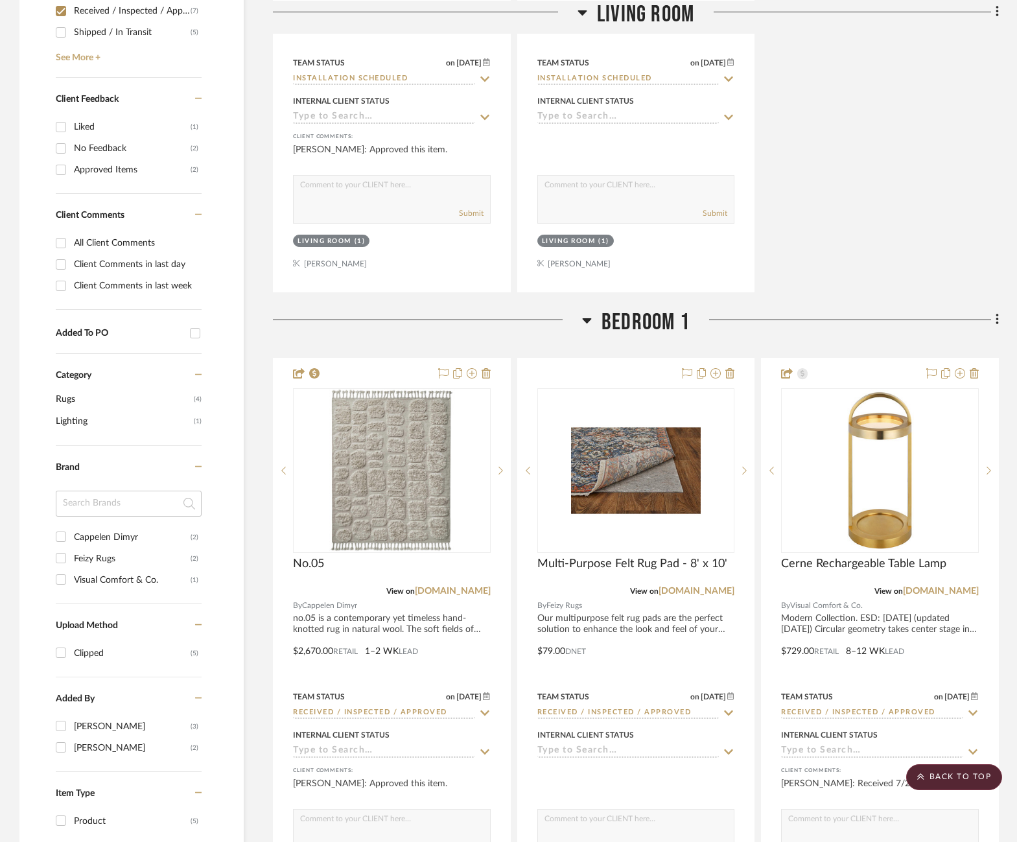
scroll to position [784, 0]
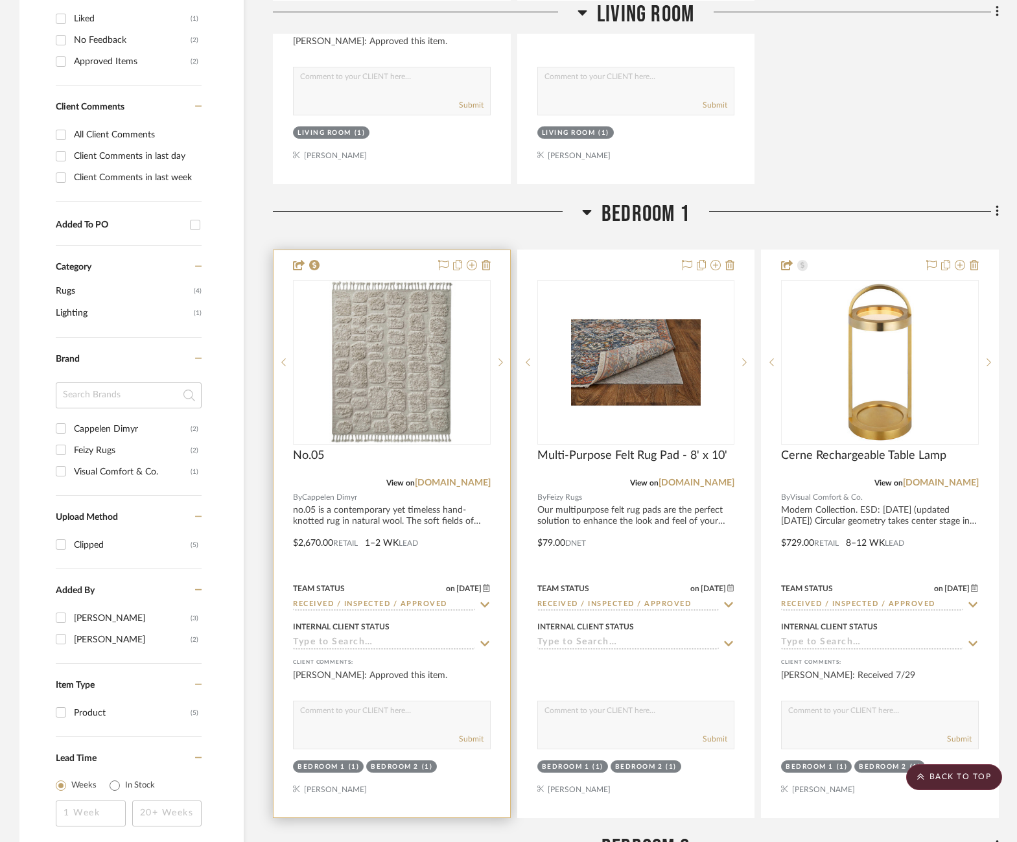
click at [487, 593] on div "Team Status on [DATE] [DATE] Received / Inspected / Approved" at bounding box center [392, 595] width 198 height 31
click at [487, 600] on icon at bounding box center [485, 605] width 12 height 10
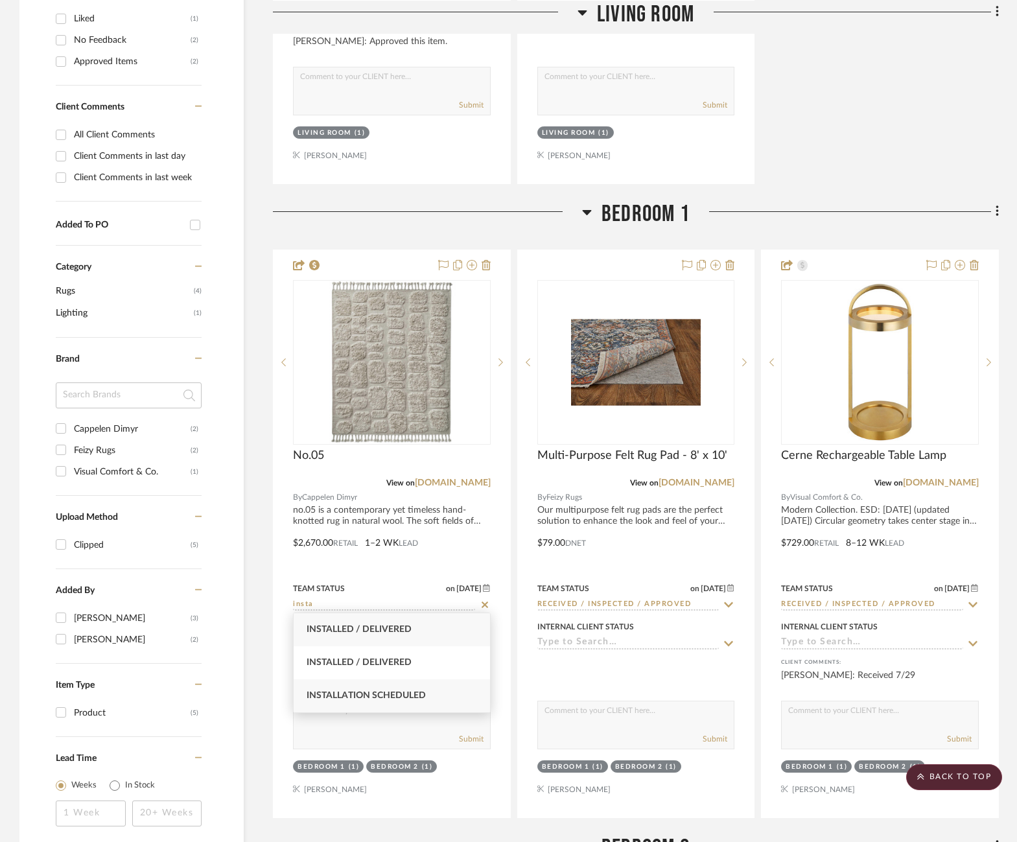
type input "insta"
click at [423, 696] on span "Installation Scheduled" at bounding box center [366, 695] width 119 height 9
type input "[DATE]"
type input "Installation Scheduled"
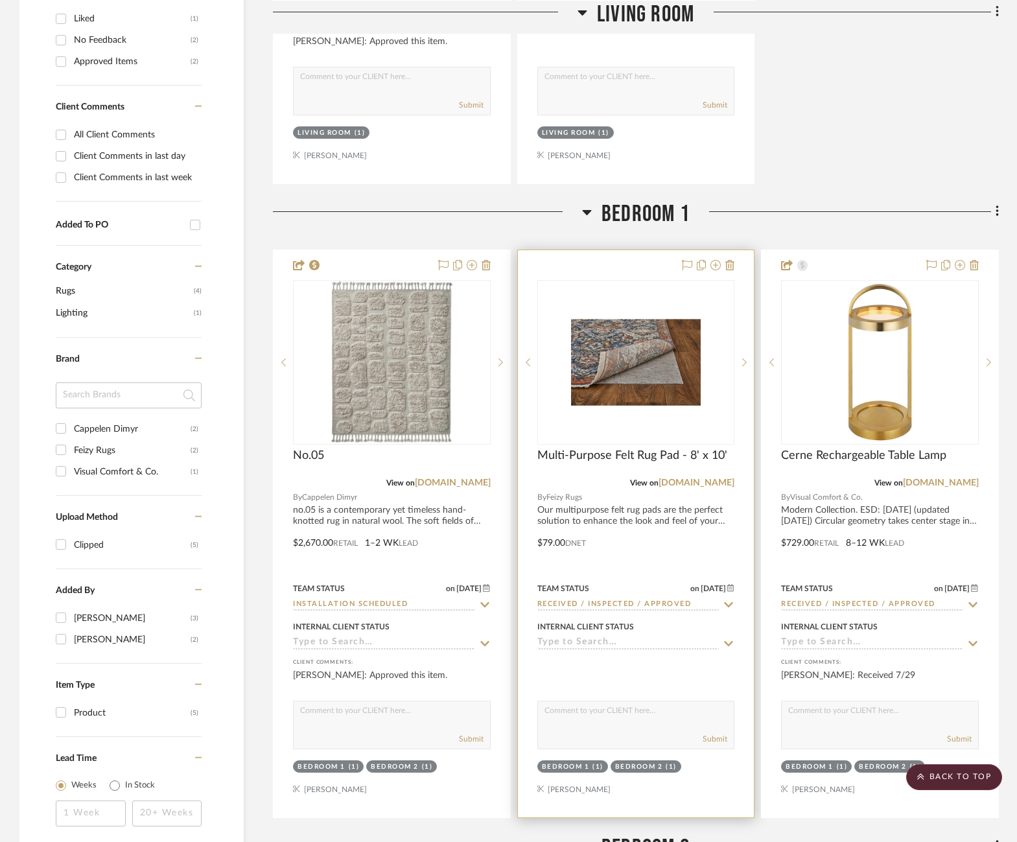
click at [730, 600] on icon at bounding box center [729, 605] width 12 height 10
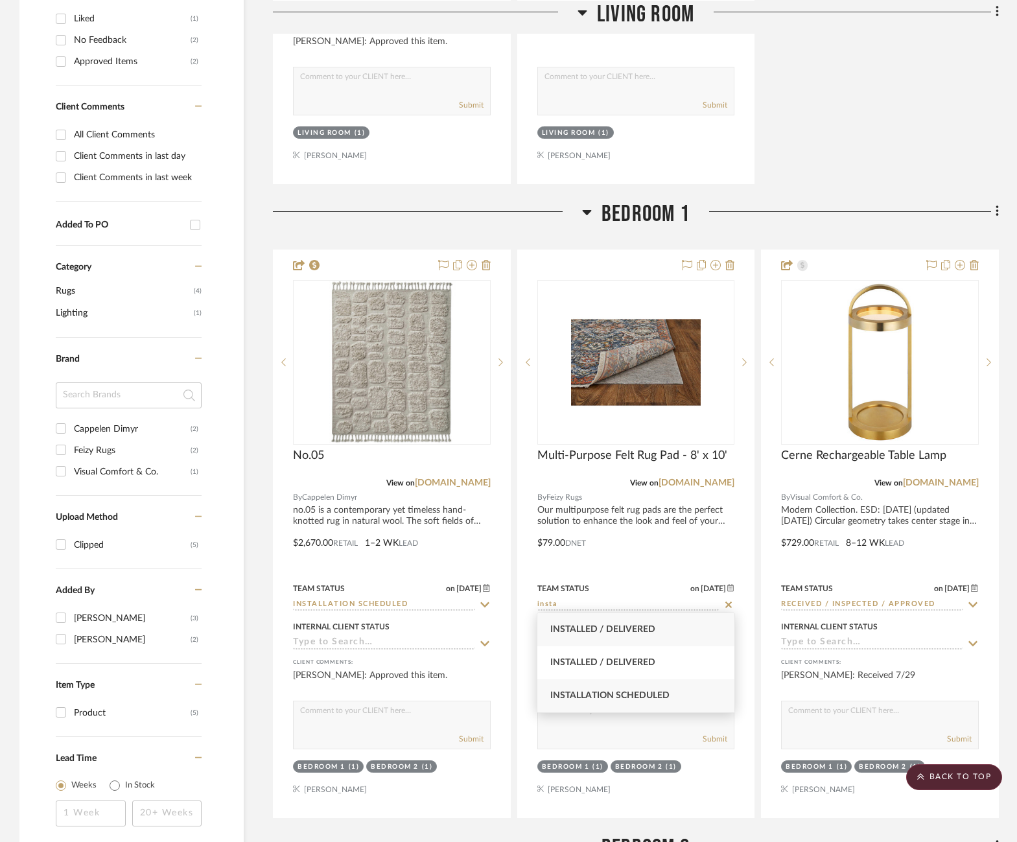
type input "insta"
click at [656, 700] on span "Installation Scheduled" at bounding box center [610, 695] width 119 height 9
type input "[DATE]"
type input "Installation Scheduled"
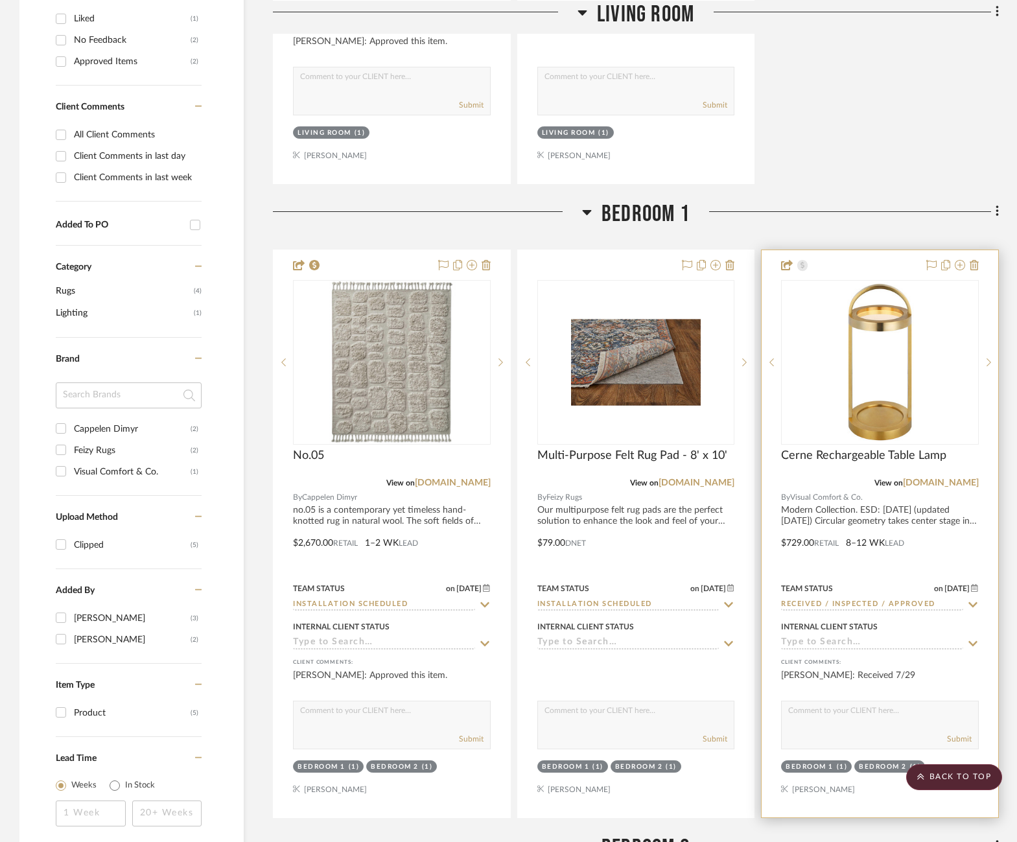
click at [976, 602] on icon at bounding box center [973, 604] width 9 height 5
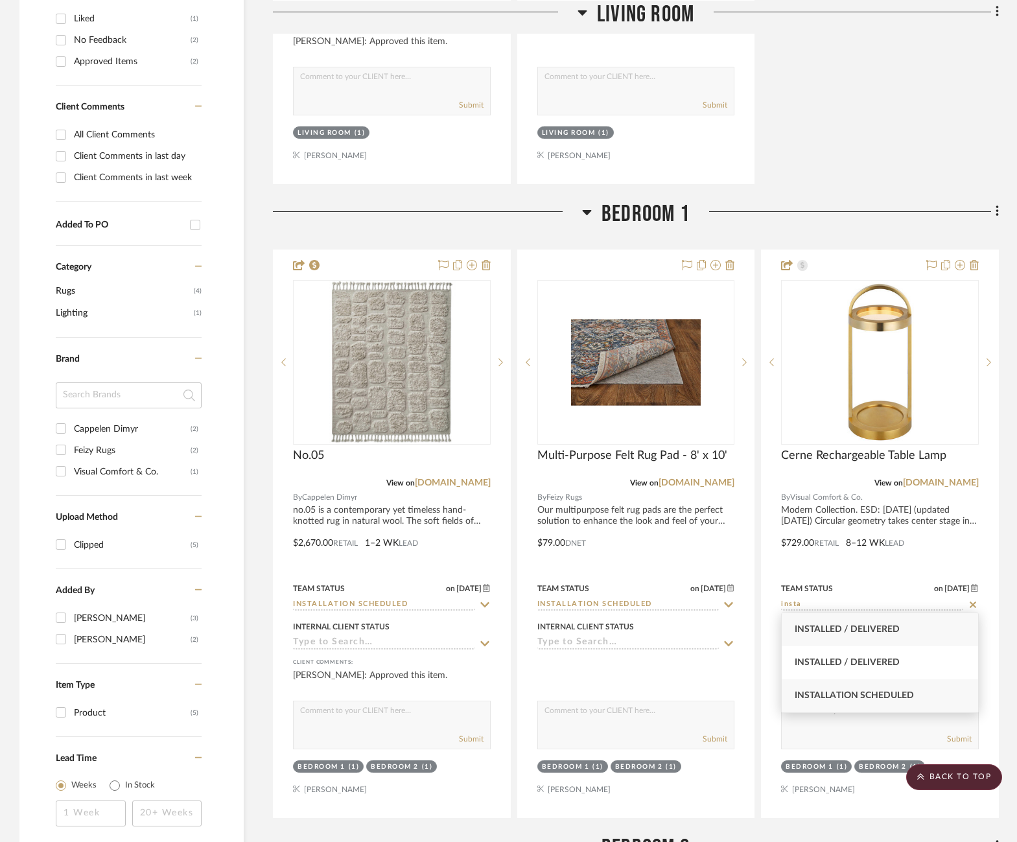
type input "insta"
click at [889, 698] on span "Installation Scheduled" at bounding box center [854, 695] width 119 height 9
type input "[DATE]"
type input "Installation Scheduled"
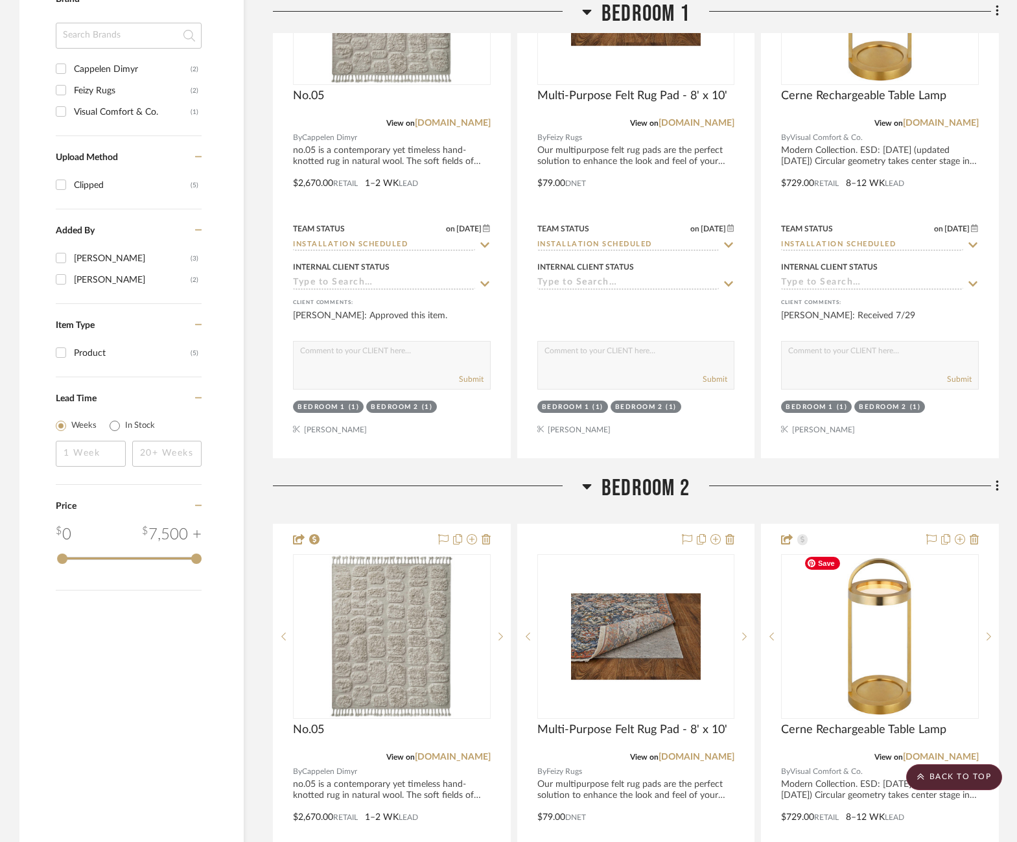
scroll to position [1473, 0]
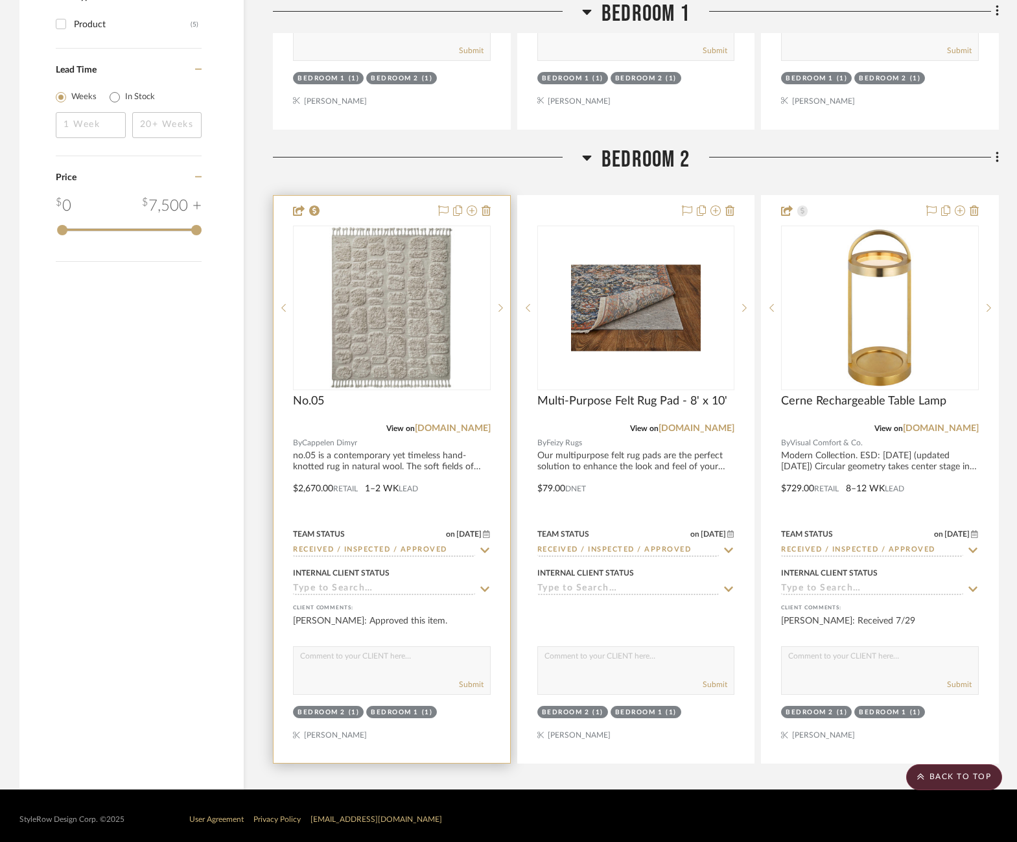
click at [486, 548] on icon at bounding box center [485, 550] width 9 height 5
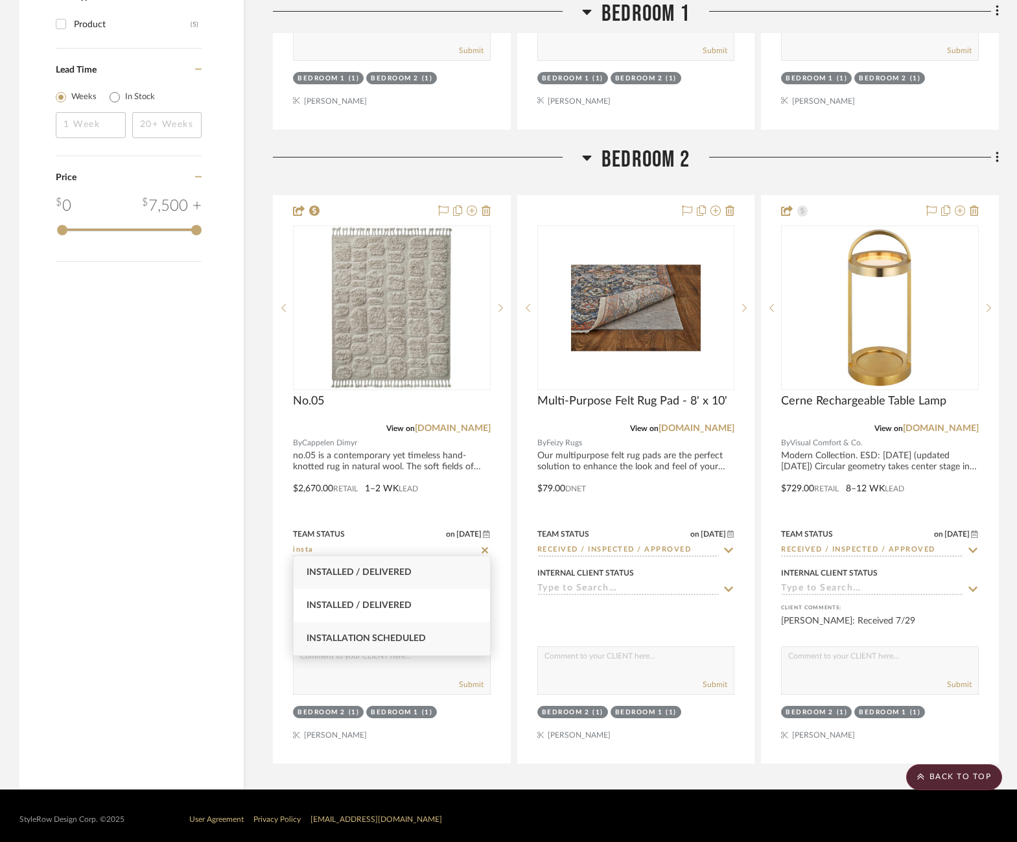
type input "insta"
click at [385, 628] on div "Installation Scheduled" at bounding box center [392, 639] width 196 height 33
type input "[DATE]"
type input "Installation Scheduled"
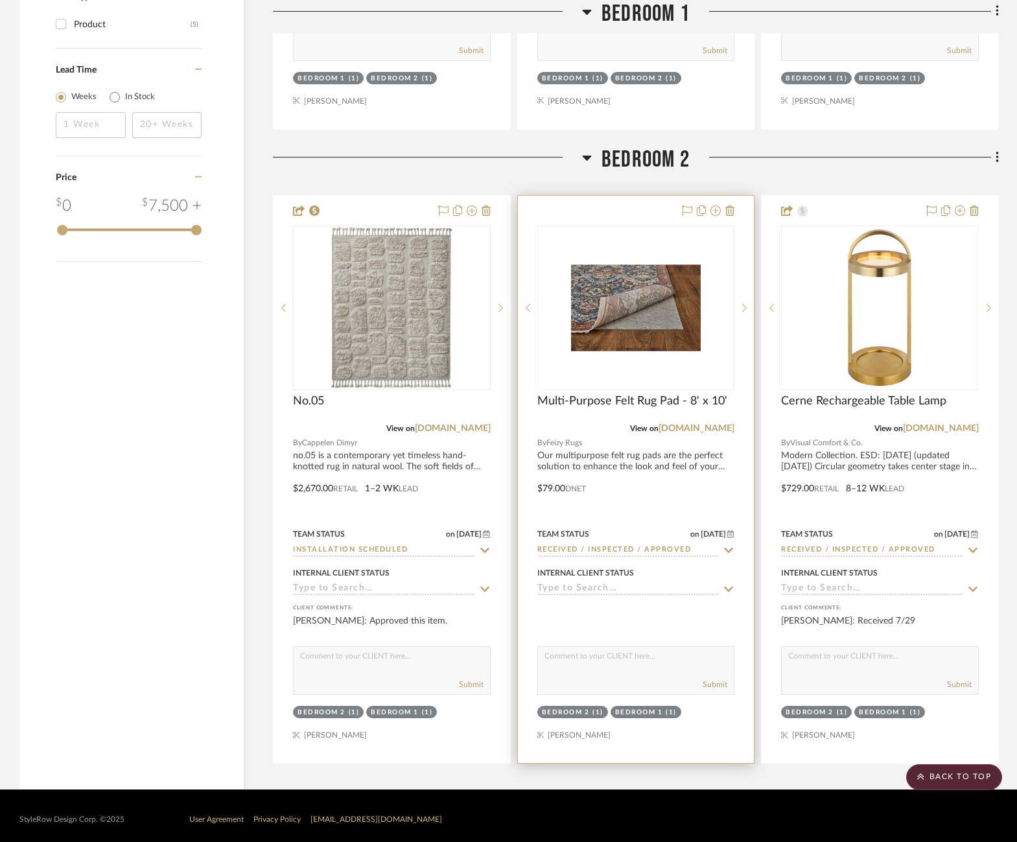
click at [728, 548] on icon at bounding box center [729, 550] width 9 height 5
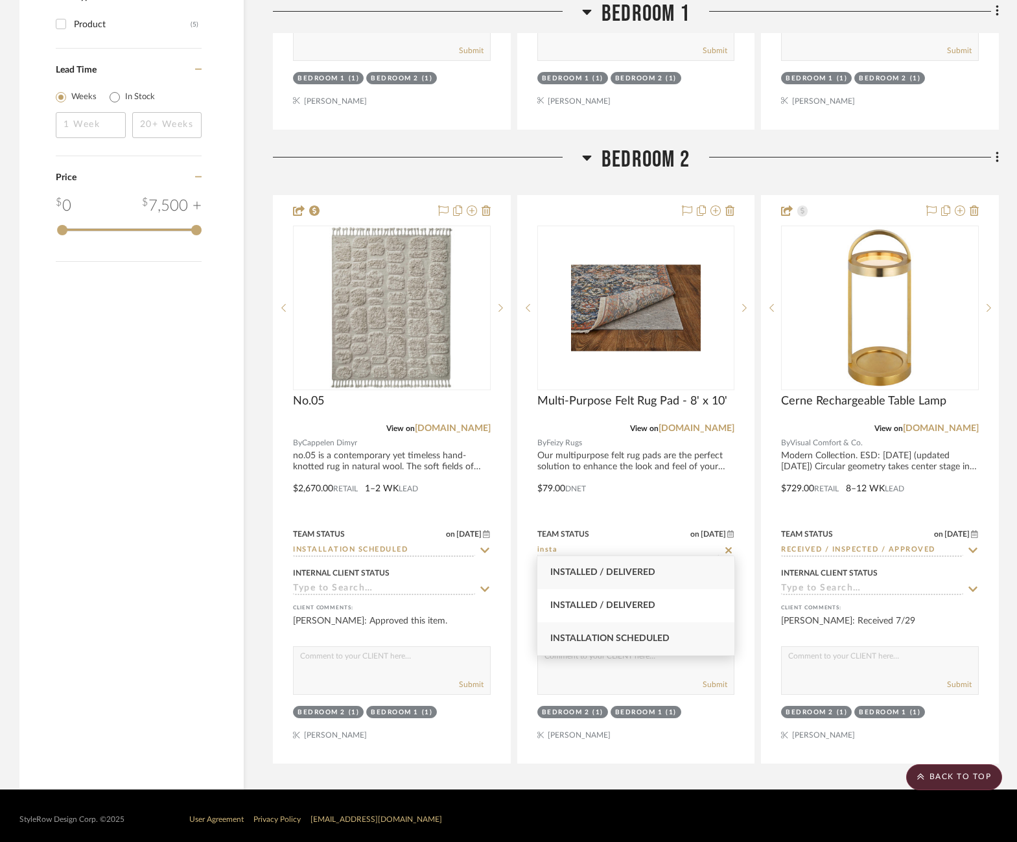
type input "insta"
click at [648, 643] on span "Installation Scheduled" at bounding box center [610, 638] width 119 height 9
type input "[DATE]"
type input "Installation Scheduled"
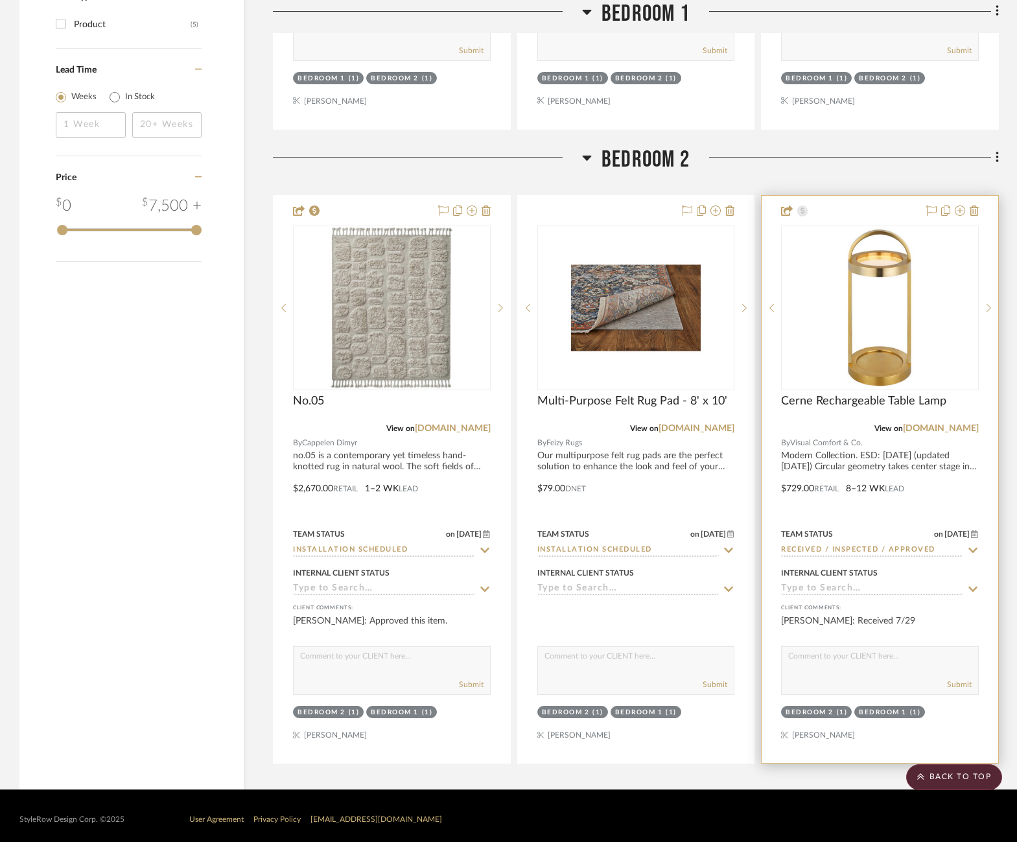
click at [971, 547] on icon at bounding box center [974, 550] width 12 height 10
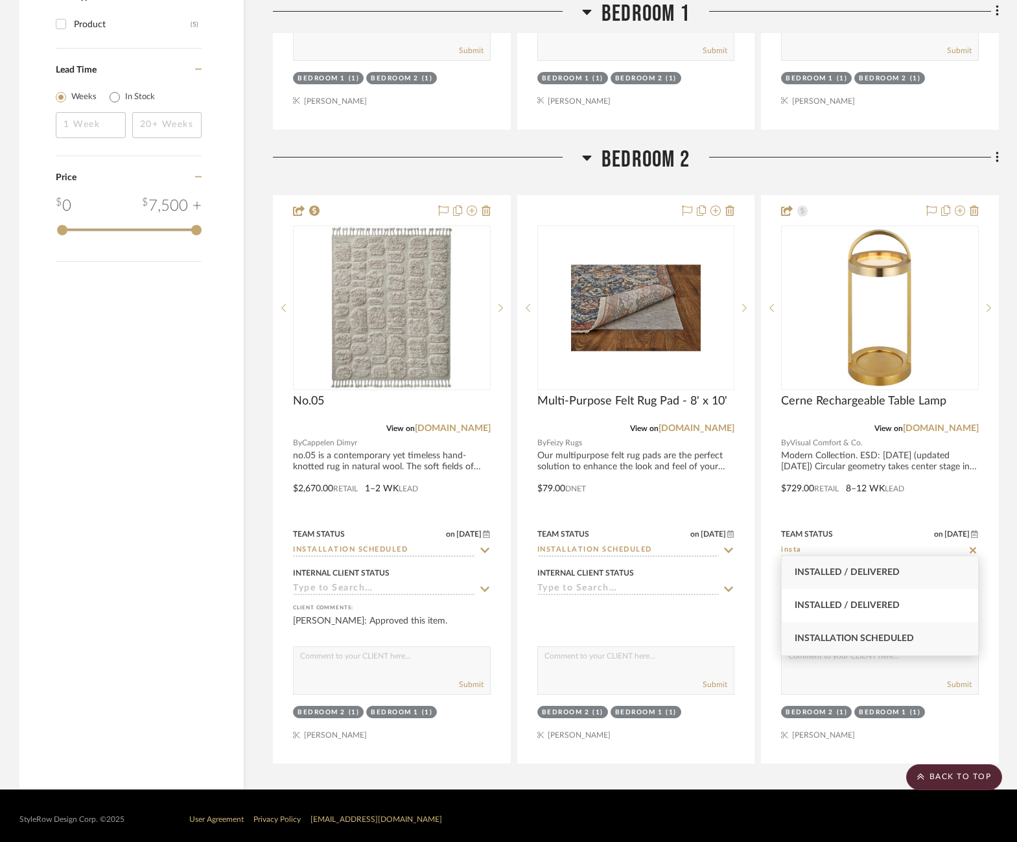
type input "insta"
click at [880, 641] on span "Installation Scheduled" at bounding box center [854, 638] width 119 height 9
type input "[DATE]"
type input "Installation Scheduled"
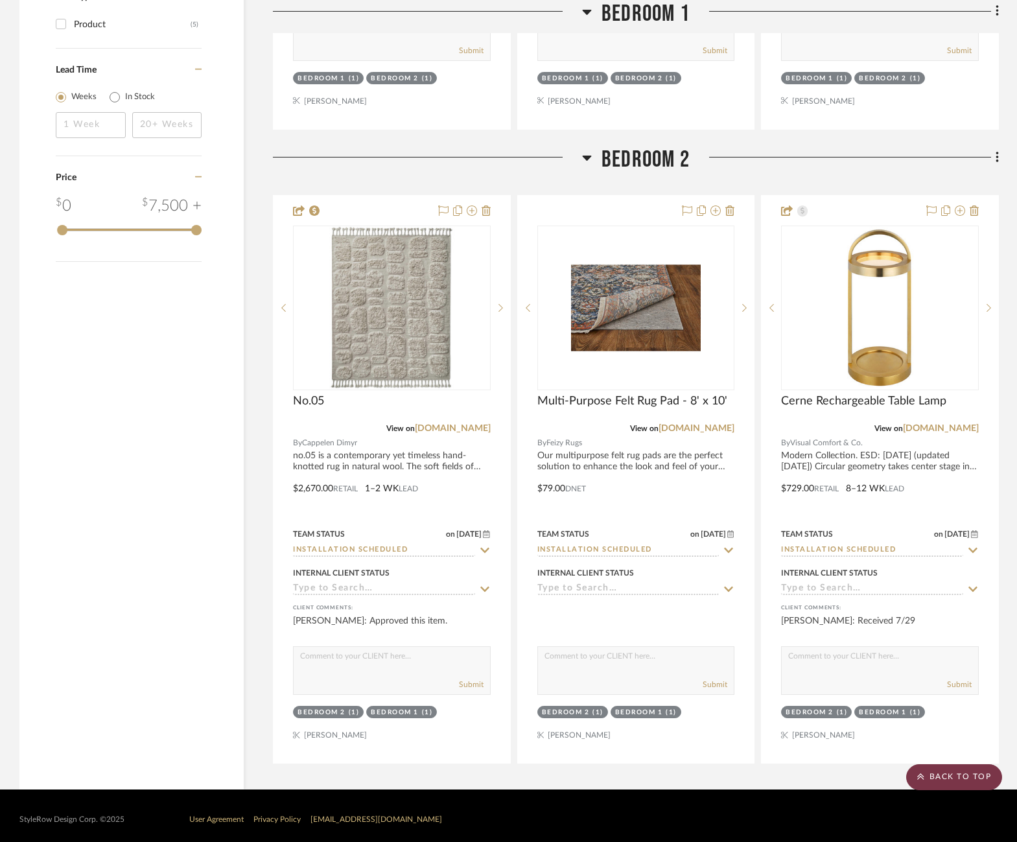
click at [963, 775] on scroll-to-top-button "BACK TO TOP" at bounding box center [955, 778] width 96 height 26
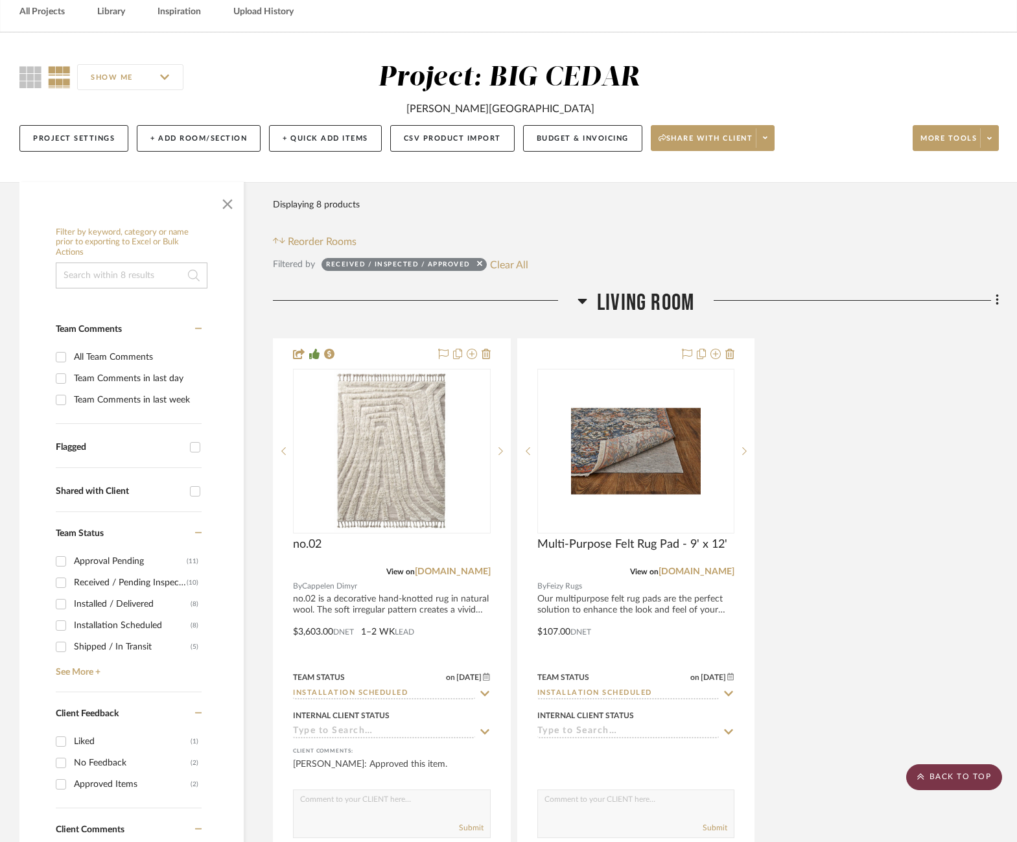
scroll to position [0, 0]
